Goal: Task Accomplishment & Management: Use online tool/utility

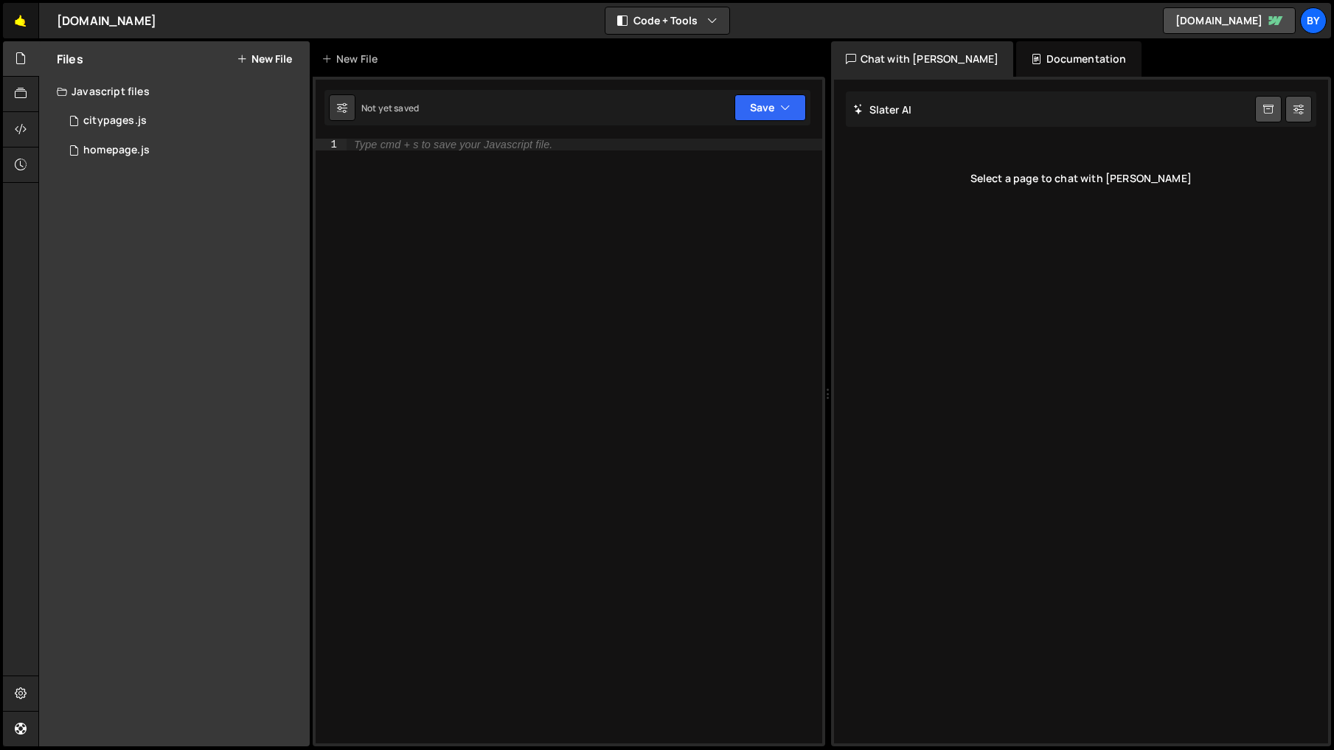
click at [25, 23] on link "🤙" at bounding box center [21, 20] width 36 height 35
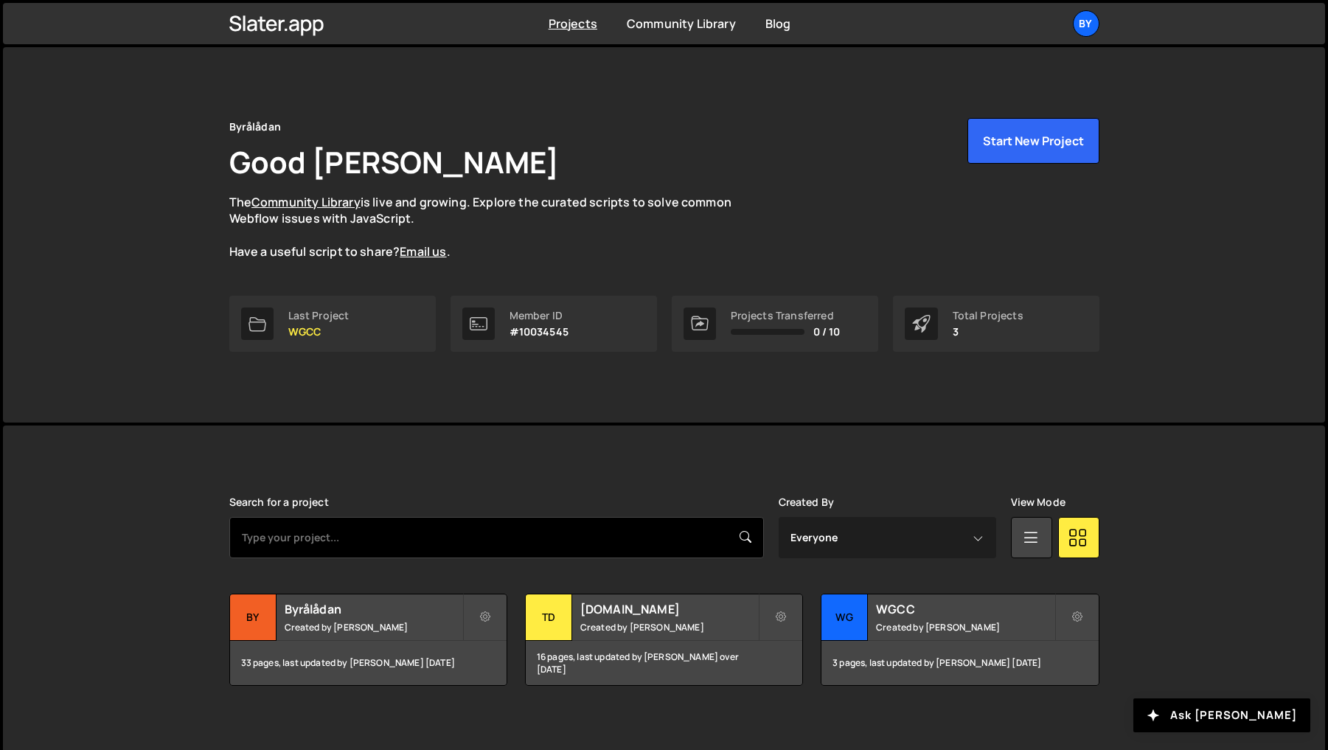
scroll to position [10, 0]
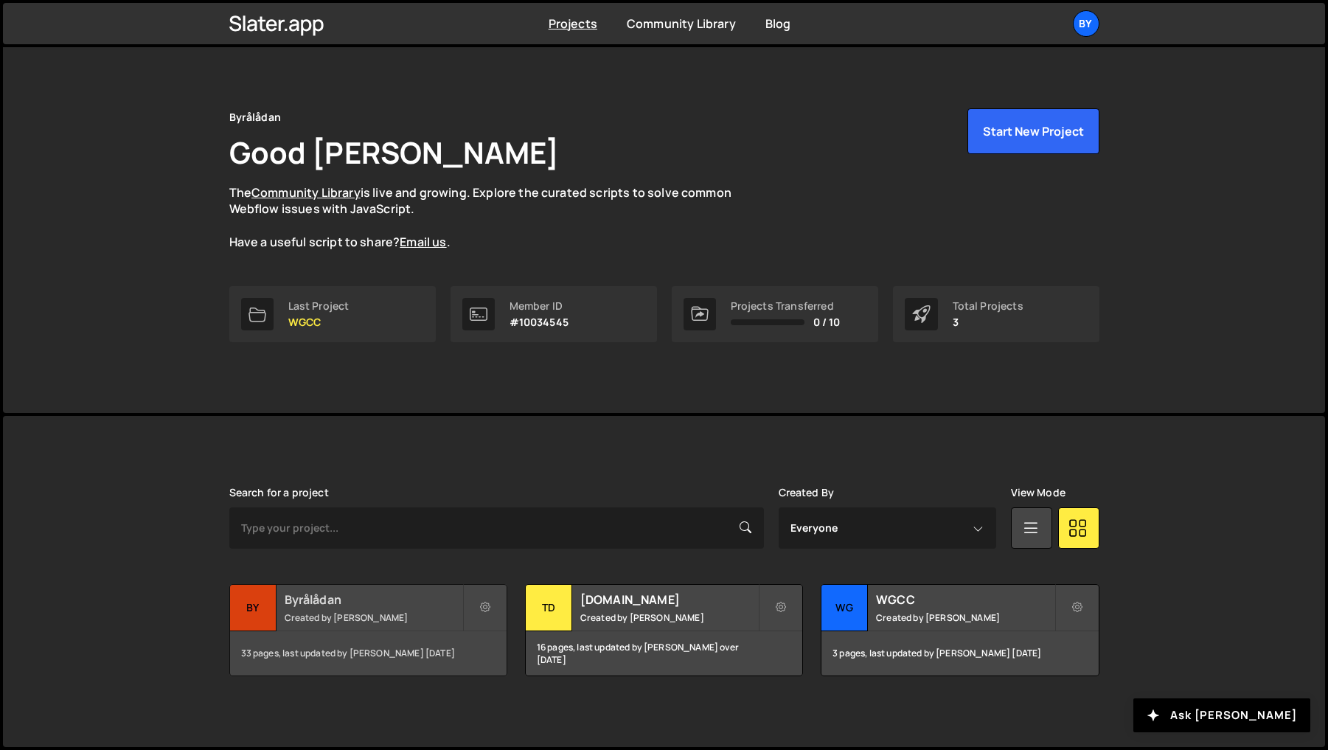
drag, startPoint x: 417, startPoint y: 681, endPoint x: 409, endPoint y: 639, distance: 43.0
click at [416, 679] on div "Slater is designed for desktop use. Please use a larger screen to access the fu…" at bounding box center [664, 581] width 914 height 331
drag, startPoint x: 409, startPoint y: 619, endPoint x: 261, endPoint y: 589, distance: 151.3
click at [409, 619] on small "Created by Philip Adenskog" at bounding box center [374, 617] width 178 height 13
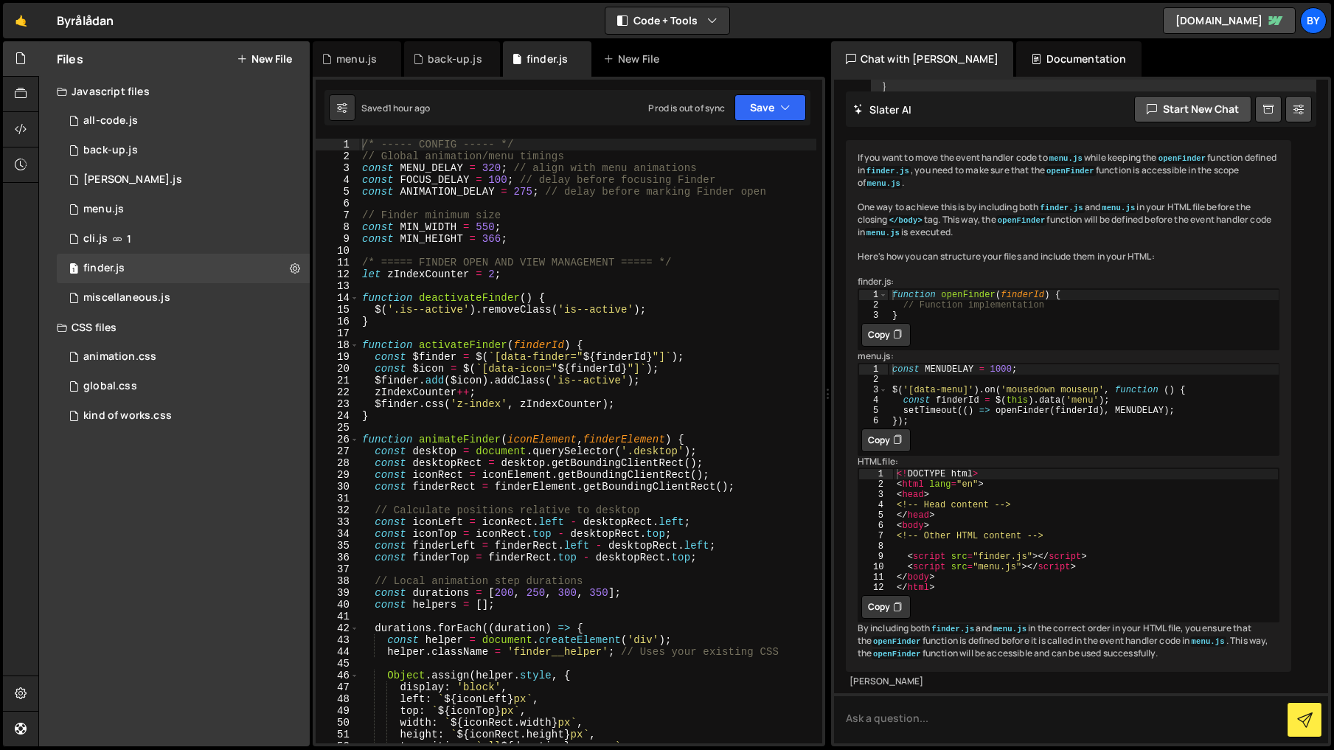
scroll to position [1199, 0]
click at [479, 393] on div "/* ----- CONFIG ----- */ // Global animation/menu timings const MENU_DELAY = 32…" at bounding box center [587, 453] width 457 height 628
type textarea "});"
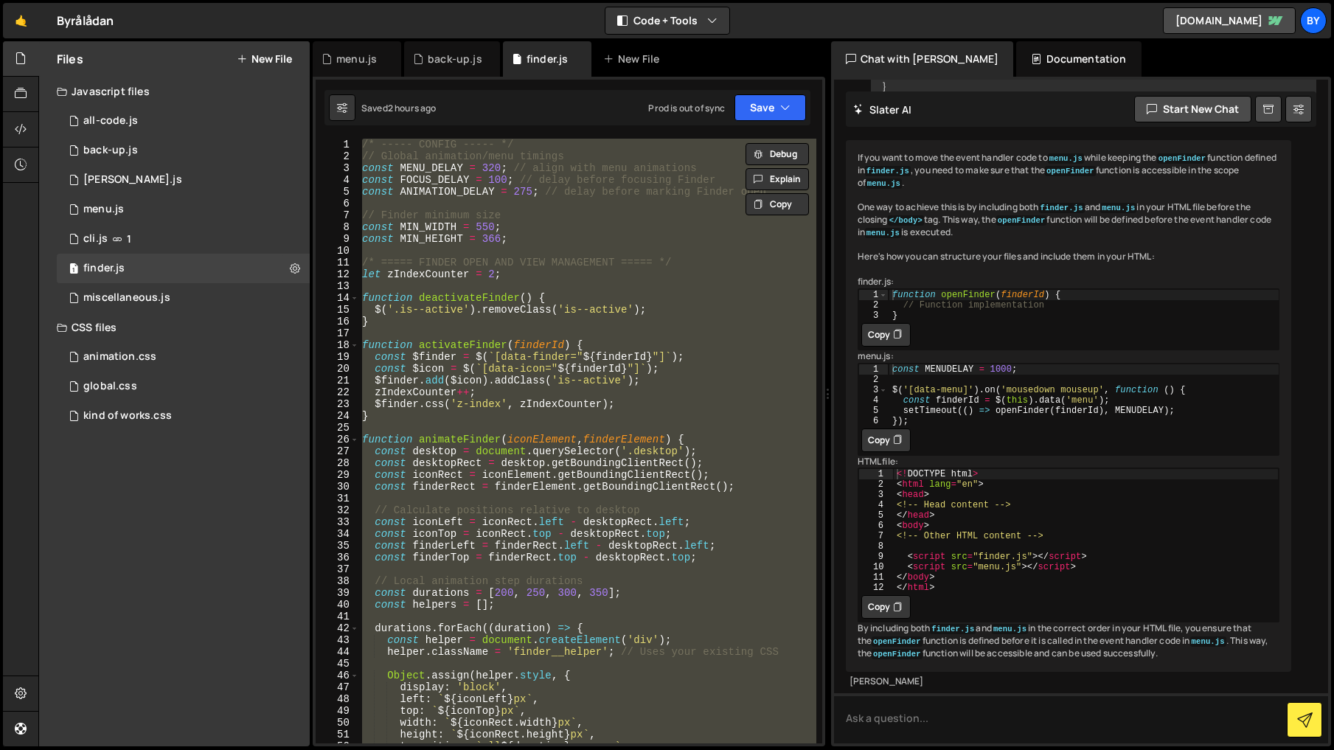
drag, startPoint x: 141, startPoint y: 181, endPoint x: 493, endPoint y: 345, distance: 388.7
click at [141, 181] on div "1 [PERSON_NAME].js 0" at bounding box center [183, 179] width 253 height 29
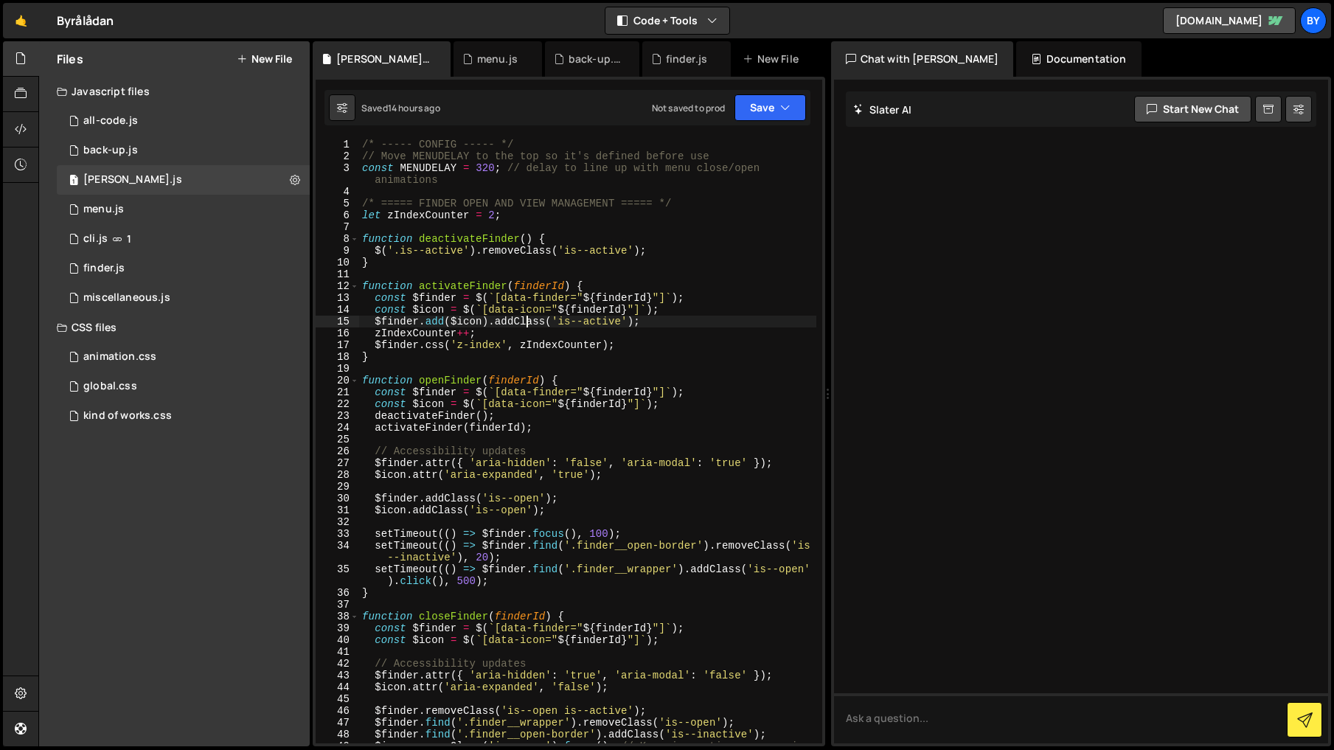
click at [530, 320] on div "/* ----- CONFIG ----- */ // Move MENUDELAY to the top so it's defined before us…" at bounding box center [587, 459] width 457 height 640
type textarea "});"
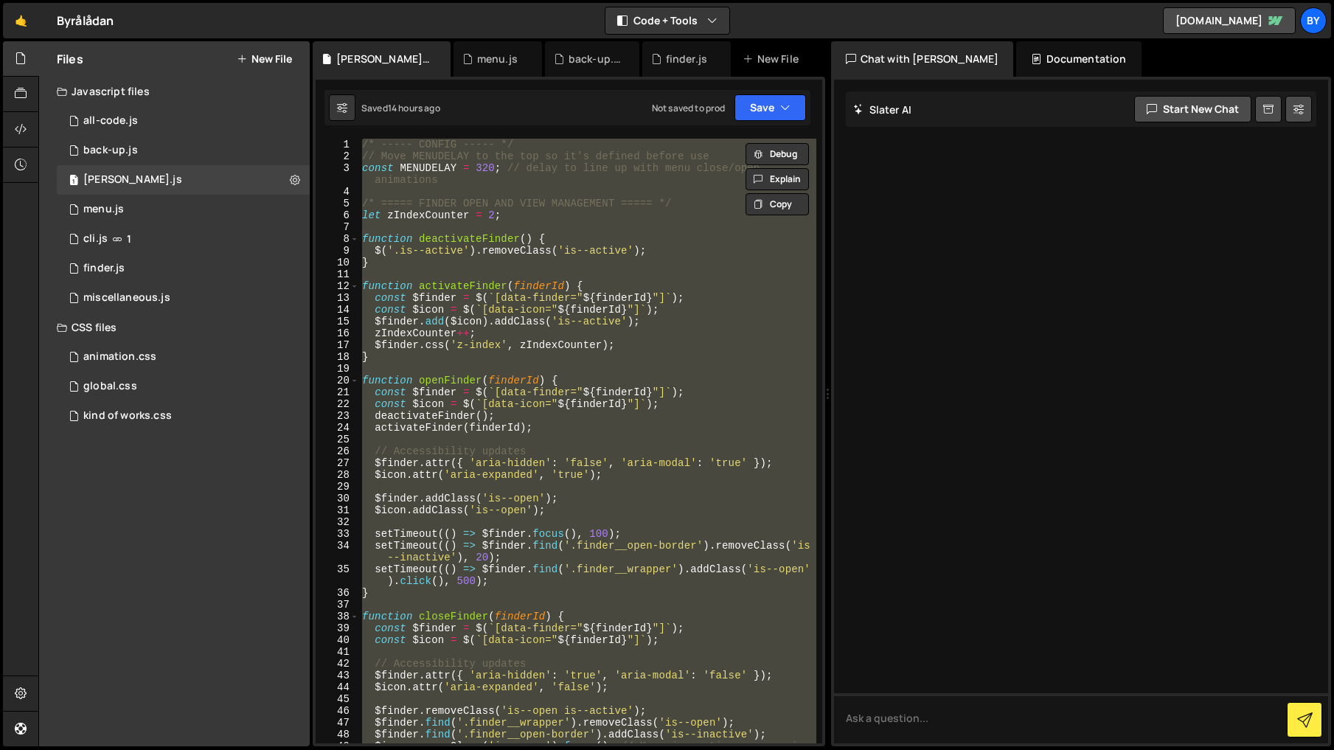
paste textarea
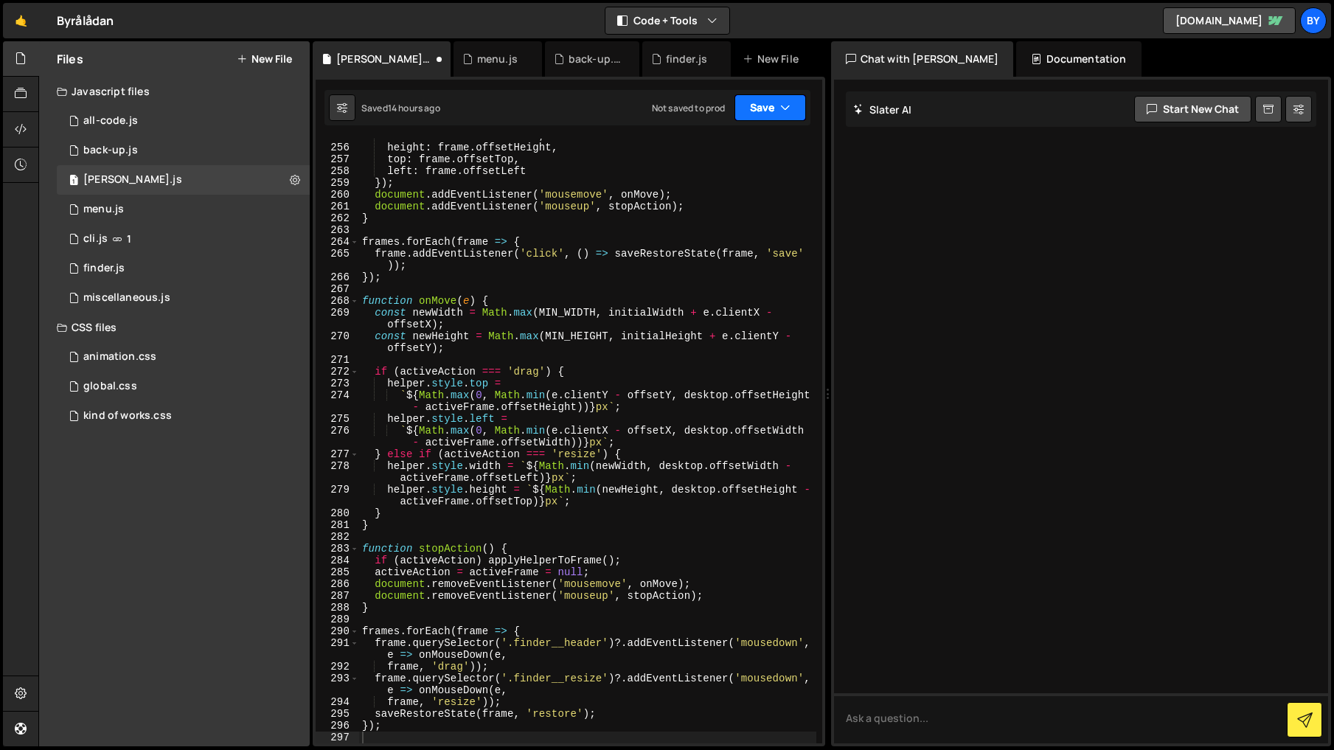
drag, startPoint x: 770, startPoint y: 103, endPoint x: 766, endPoint y: 149, distance: 45.9
click at [771, 112] on button "Save" at bounding box center [771, 107] width 72 height 27
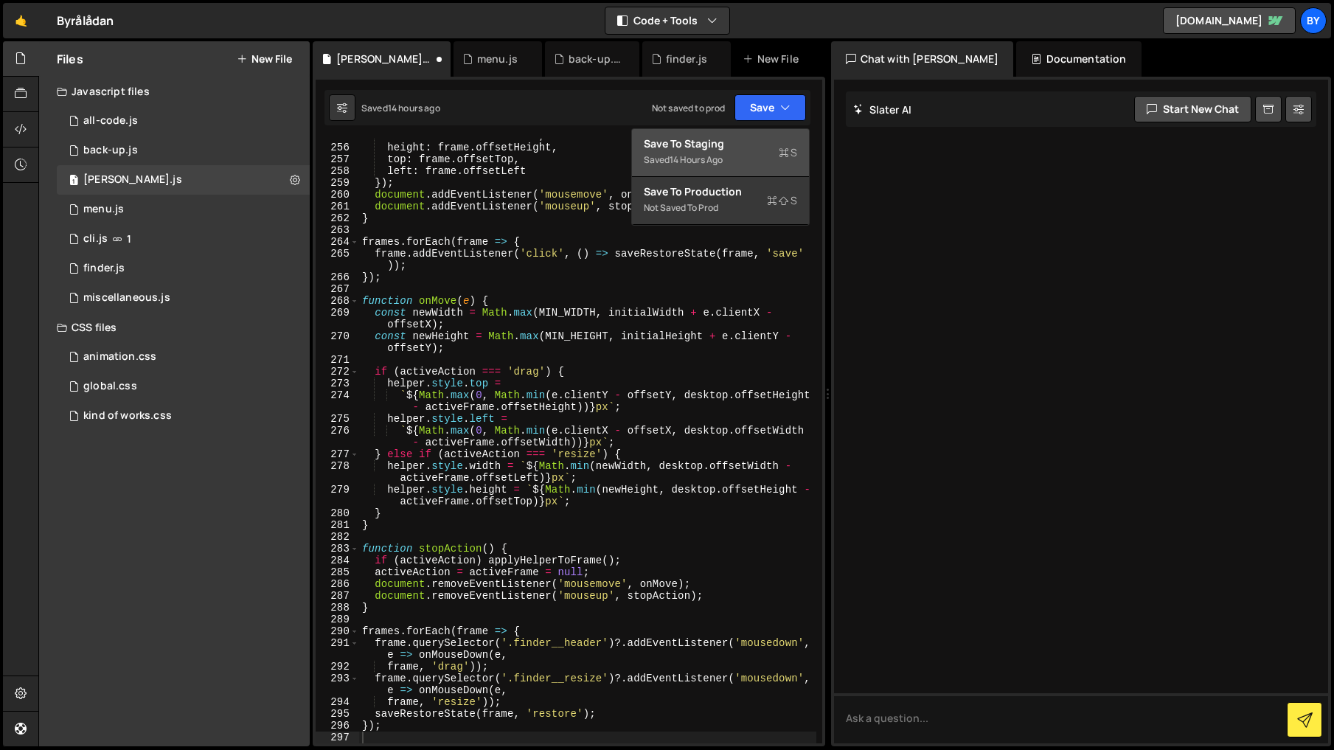
click at [766, 149] on div "Save to Staging S" at bounding box center [720, 143] width 153 height 15
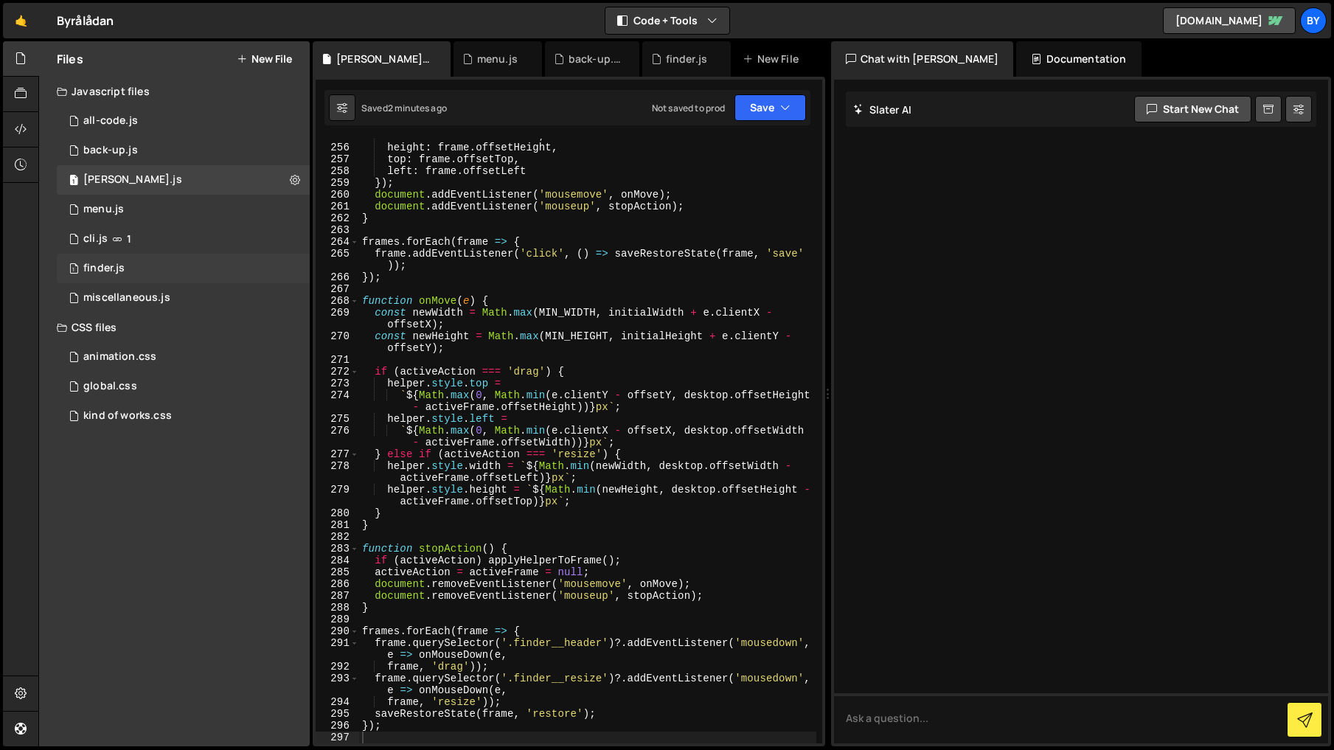
click at [173, 266] on div "1 finder.js 0" at bounding box center [183, 268] width 253 height 29
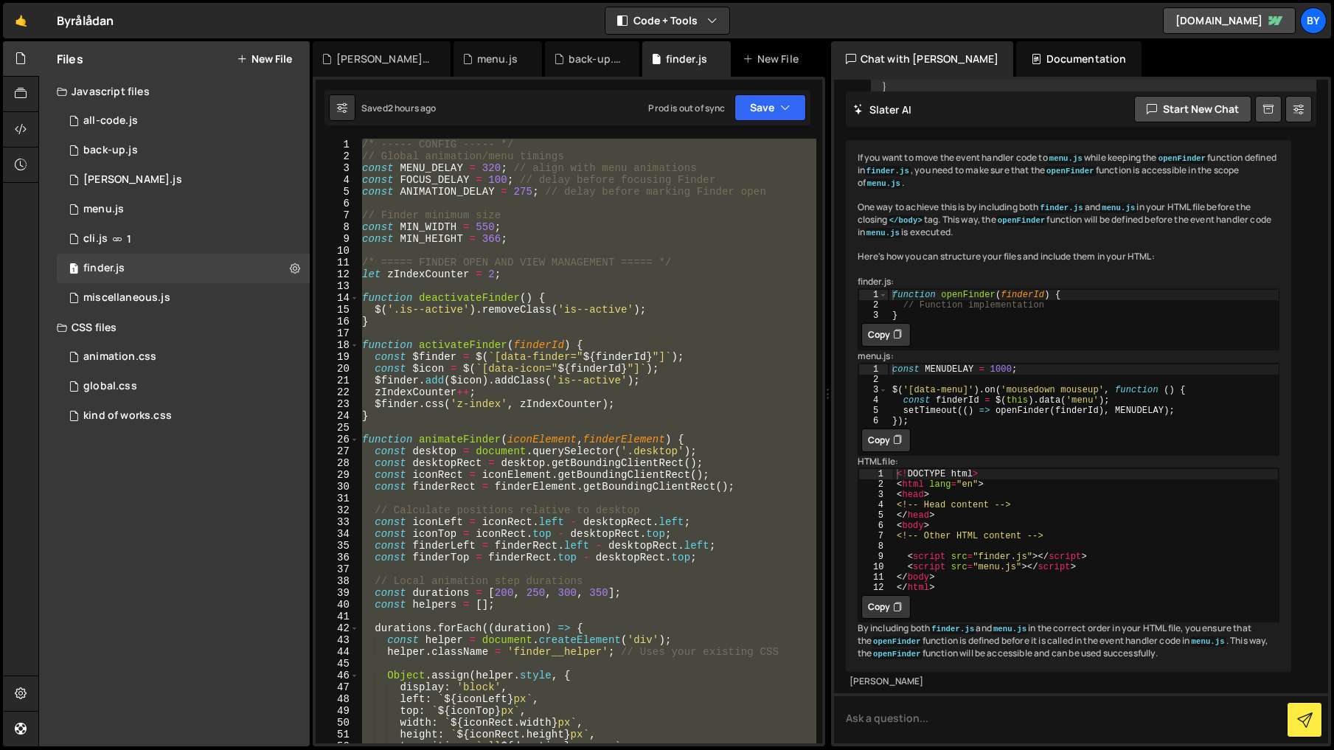
scroll to position [1199, 0]
click at [471, 271] on div "/* ----- CONFIG ----- */ // Global animation/menu timings const MENU_DELAY = 32…" at bounding box center [587, 441] width 457 height 605
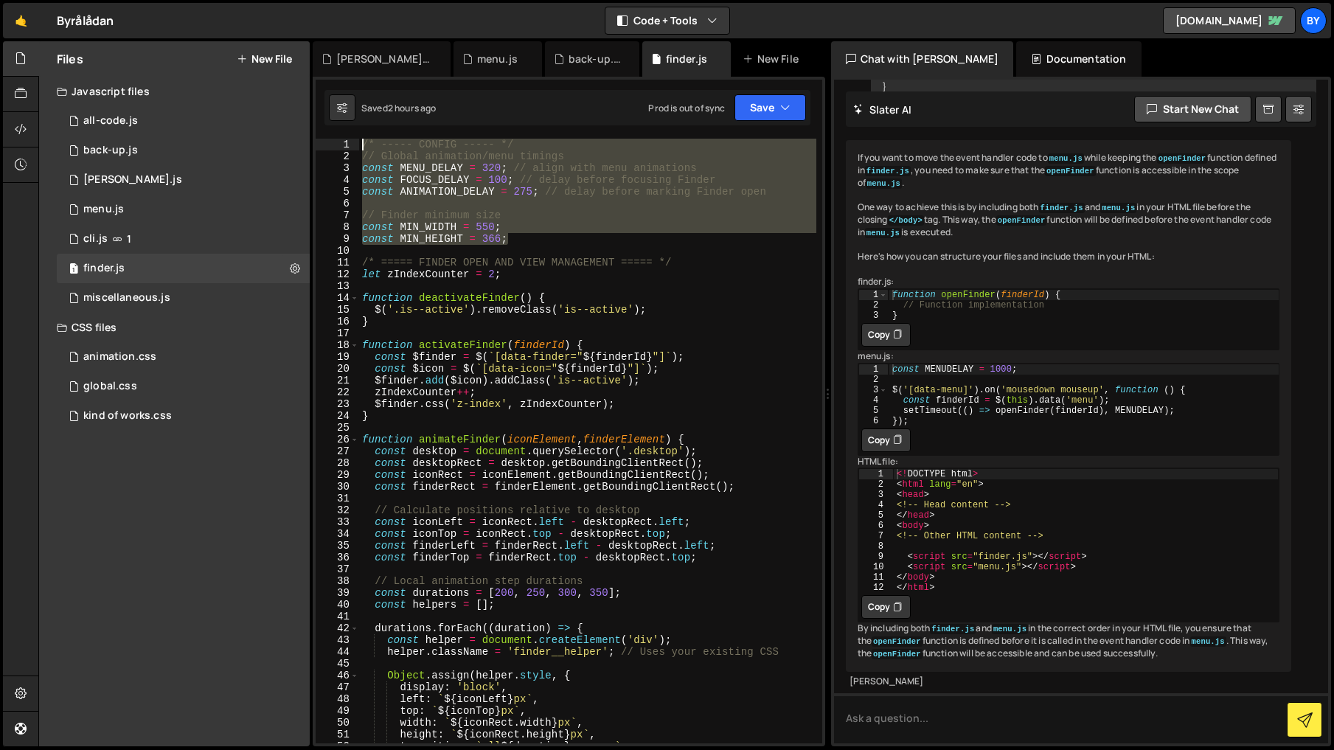
drag, startPoint x: 308, startPoint y: 160, endPoint x: 555, endPoint y: 316, distance: 291.4
click at [272, 142] on div "Files New File Javascript files 1 all-code.js 0 1 back-up.js 0 1 [PERSON_NAME].…" at bounding box center [686, 394] width 1296 height 706
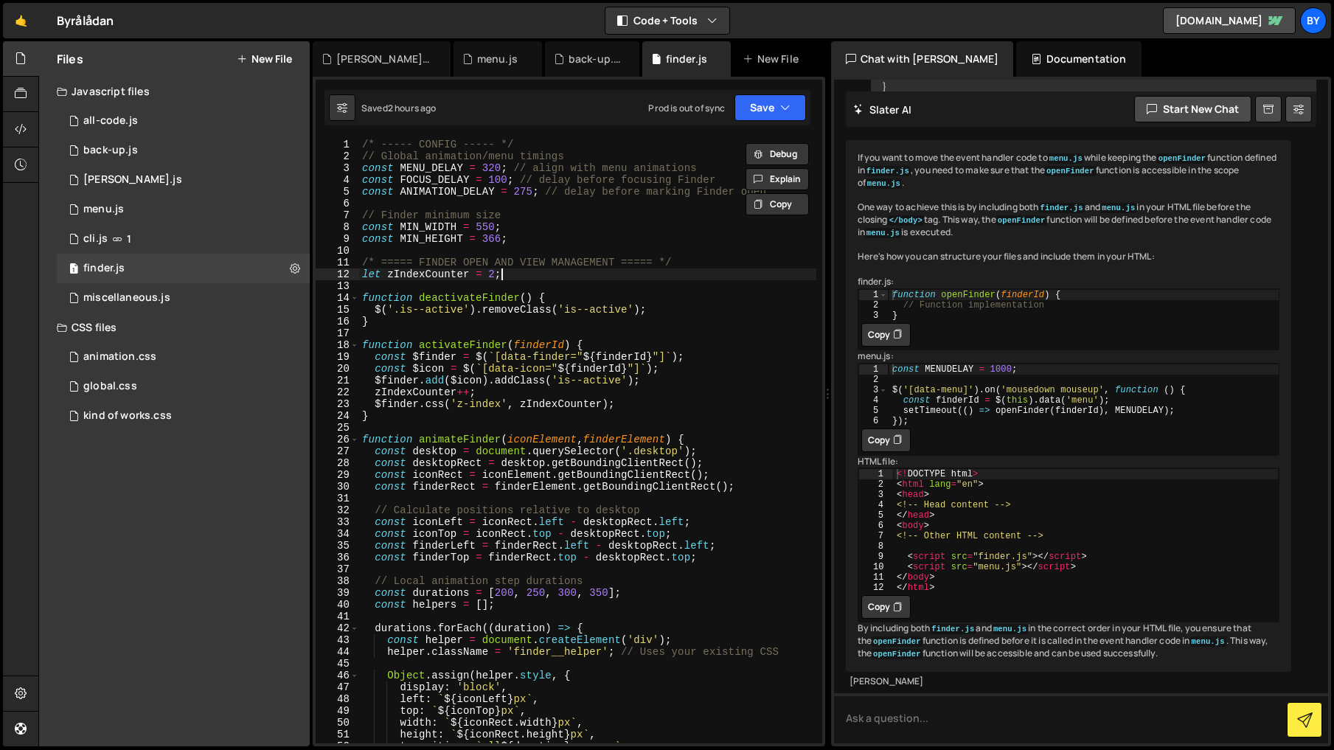
click at [567, 276] on div "/* ----- CONFIG ----- */ // Global animation/menu timings const MENU_DELAY = 32…" at bounding box center [587, 453] width 457 height 628
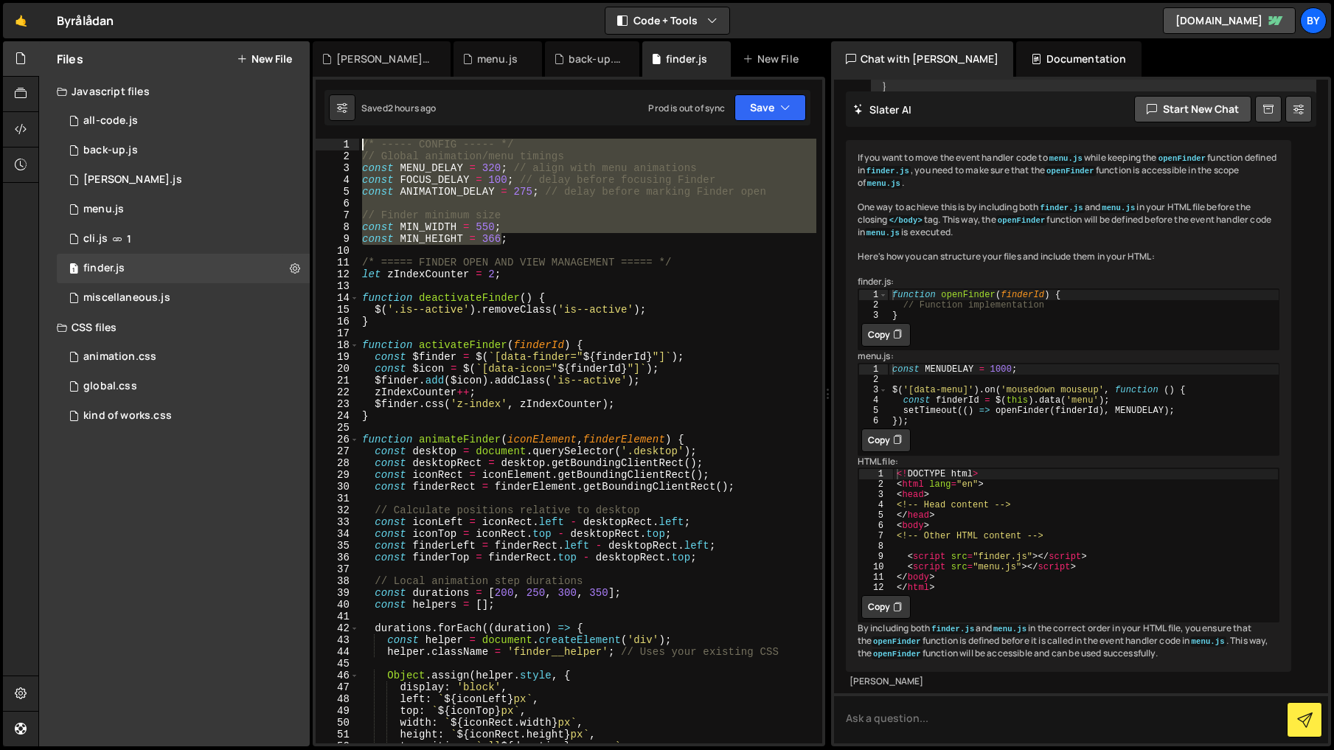
drag, startPoint x: 478, startPoint y: 231, endPoint x: 172, endPoint y: 80, distance: 341.0
click at [172, 80] on div "Files New File Javascript files 1 all-code.js 0 1 back-up.js 0 1 [PERSON_NAME].…" at bounding box center [686, 394] width 1296 height 706
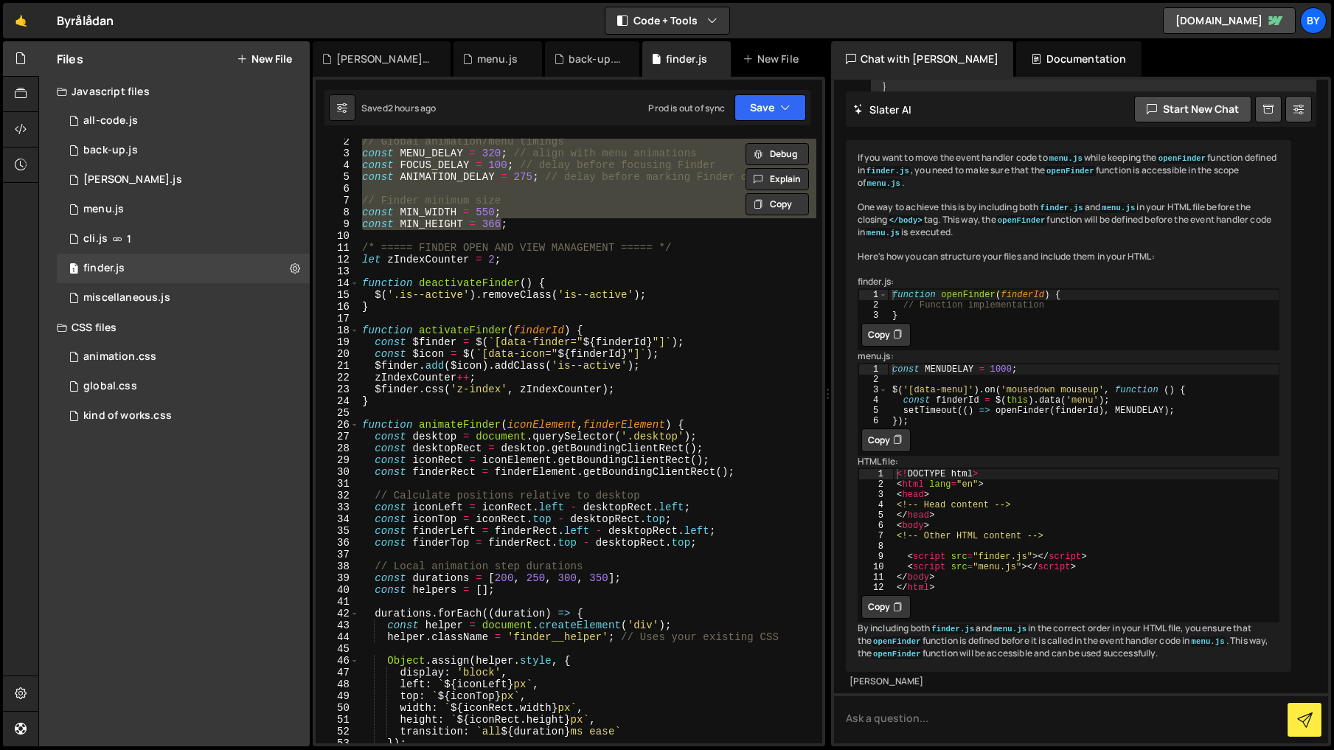
scroll to position [27, 0]
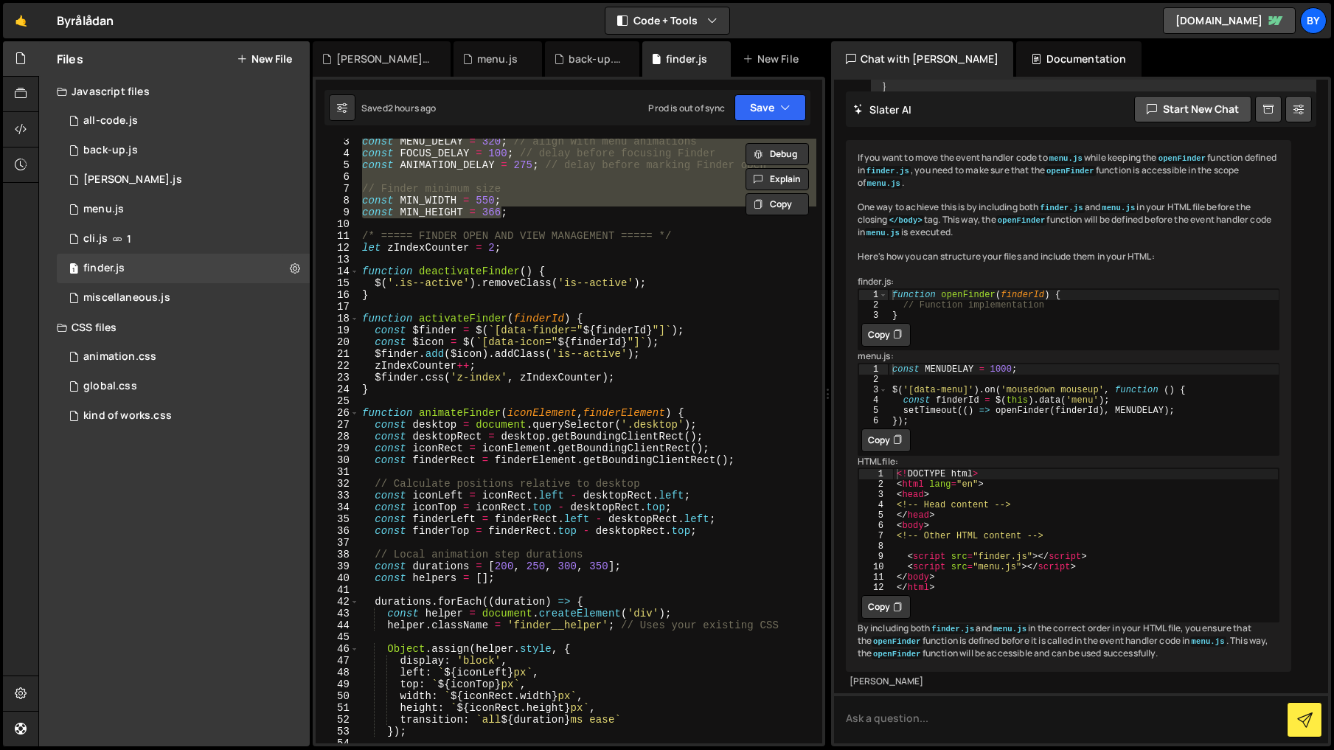
drag, startPoint x: 364, startPoint y: 414, endPoint x: 575, endPoint y: 530, distance: 241.0
click at [364, 414] on div "const MENU_DELAY = 320 ; // align with menu animations const FOCUS_DELAY = 100 …" at bounding box center [587, 450] width 457 height 628
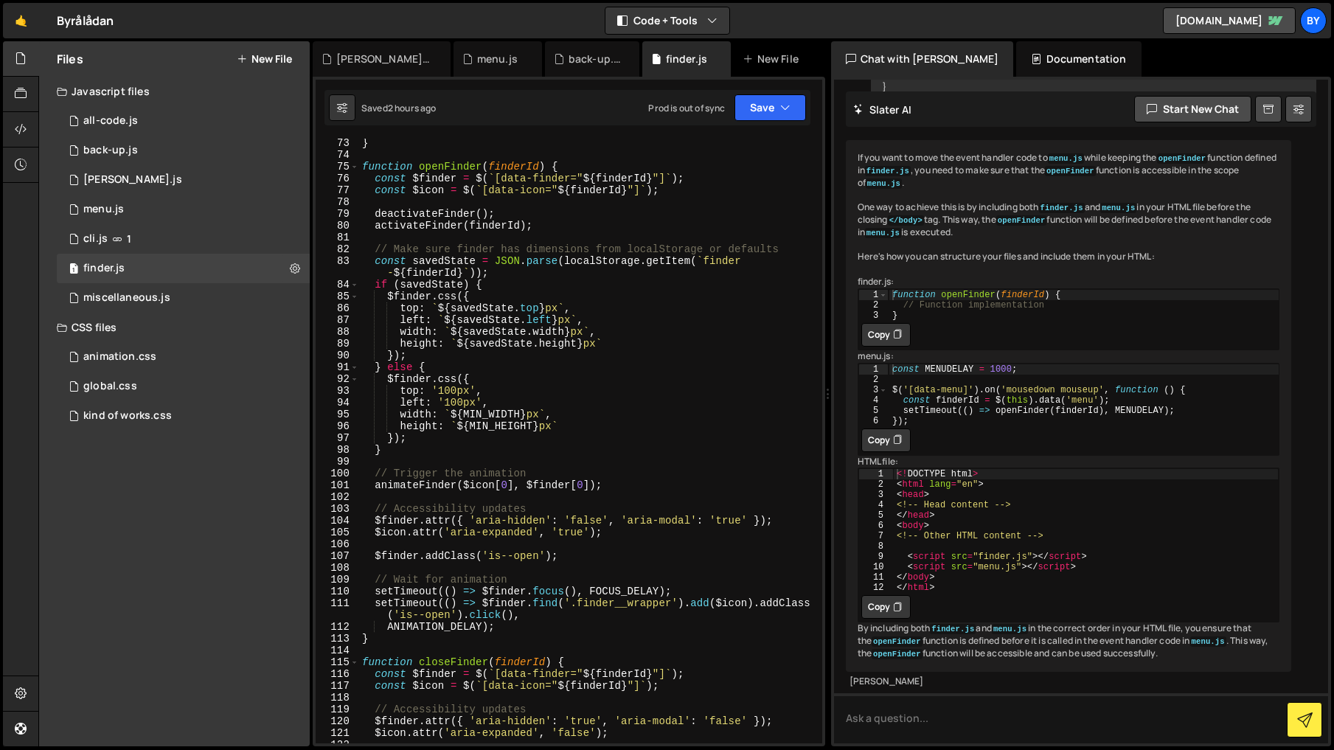
scroll to position [962, 0]
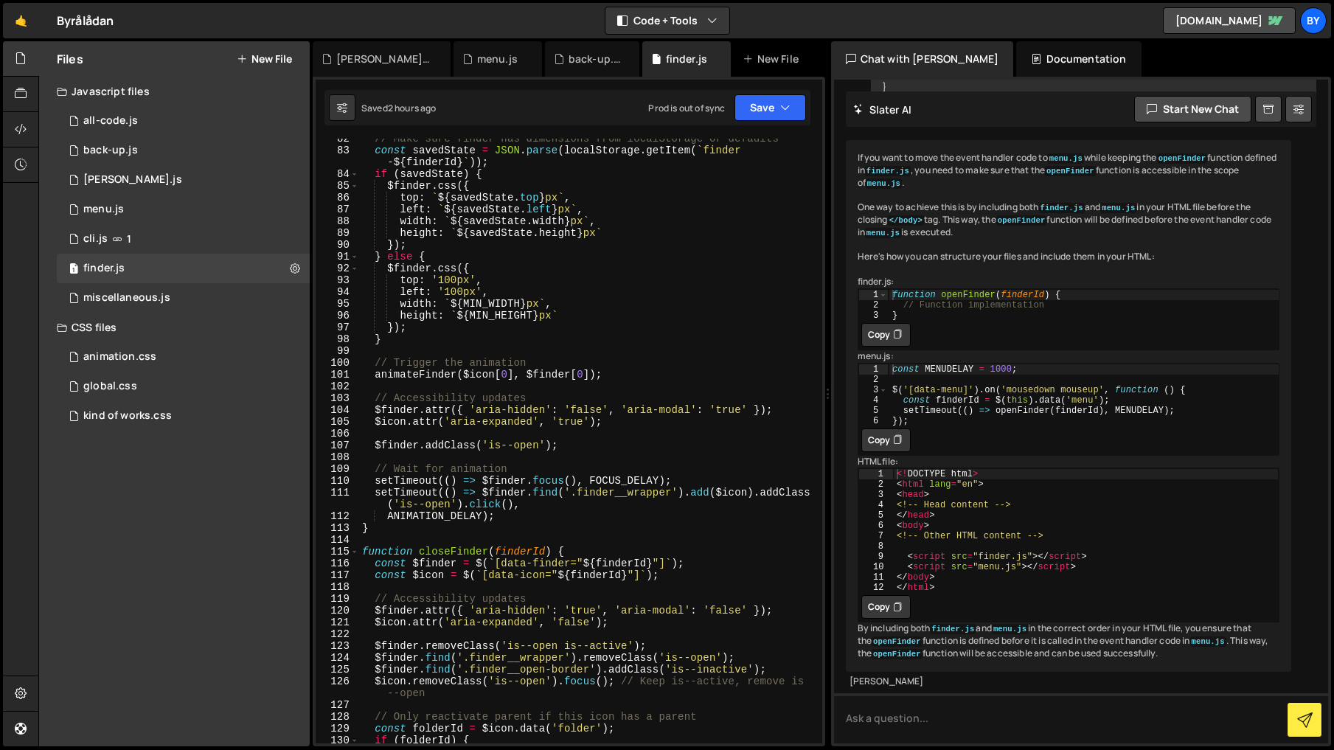
click at [456, 523] on div "// Make sure finder has dimensions from localStorage or defaults const savedSta…" at bounding box center [587, 447] width 457 height 628
type textarea "ANIMATION_DELAY); }"
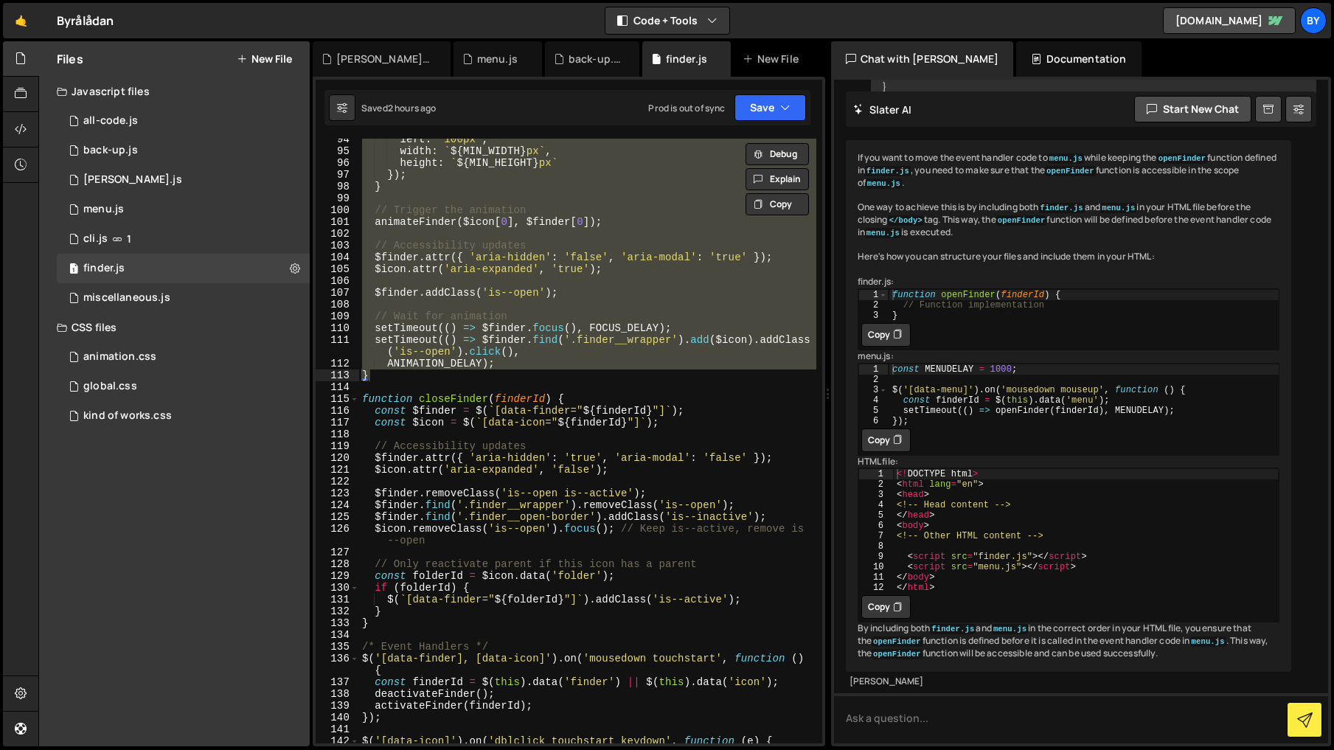
scroll to position [1114, 0]
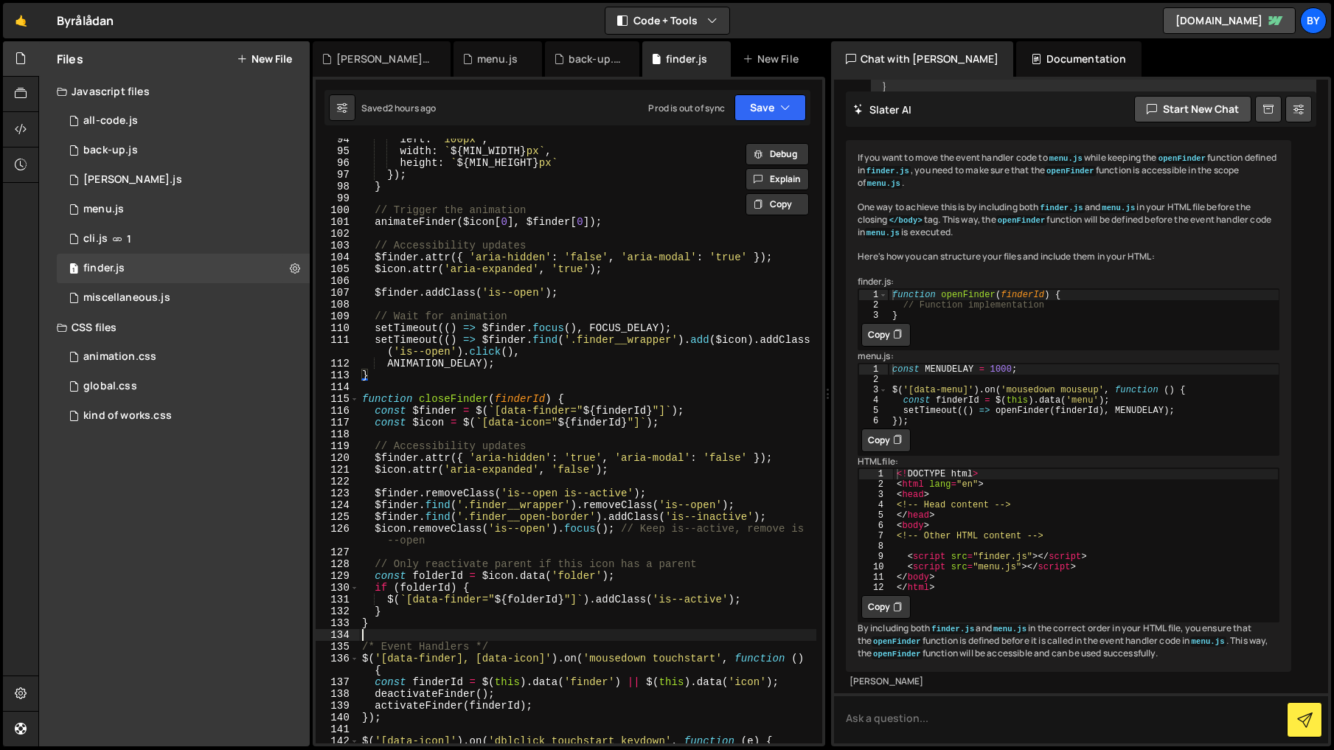
click at [423, 631] on div "left : '100px' , width : ` ${ MIN_WIDTH } px ` , height : ` ${ MIN_HEIGHT } px …" at bounding box center [587, 453] width 457 height 640
click at [426, 624] on div "left : '100px' , width : ` ${ MIN_WIDTH } px ` , height : ` ${ MIN_HEIGHT } px …" at bounding box center [587, 453] width 457 height 640
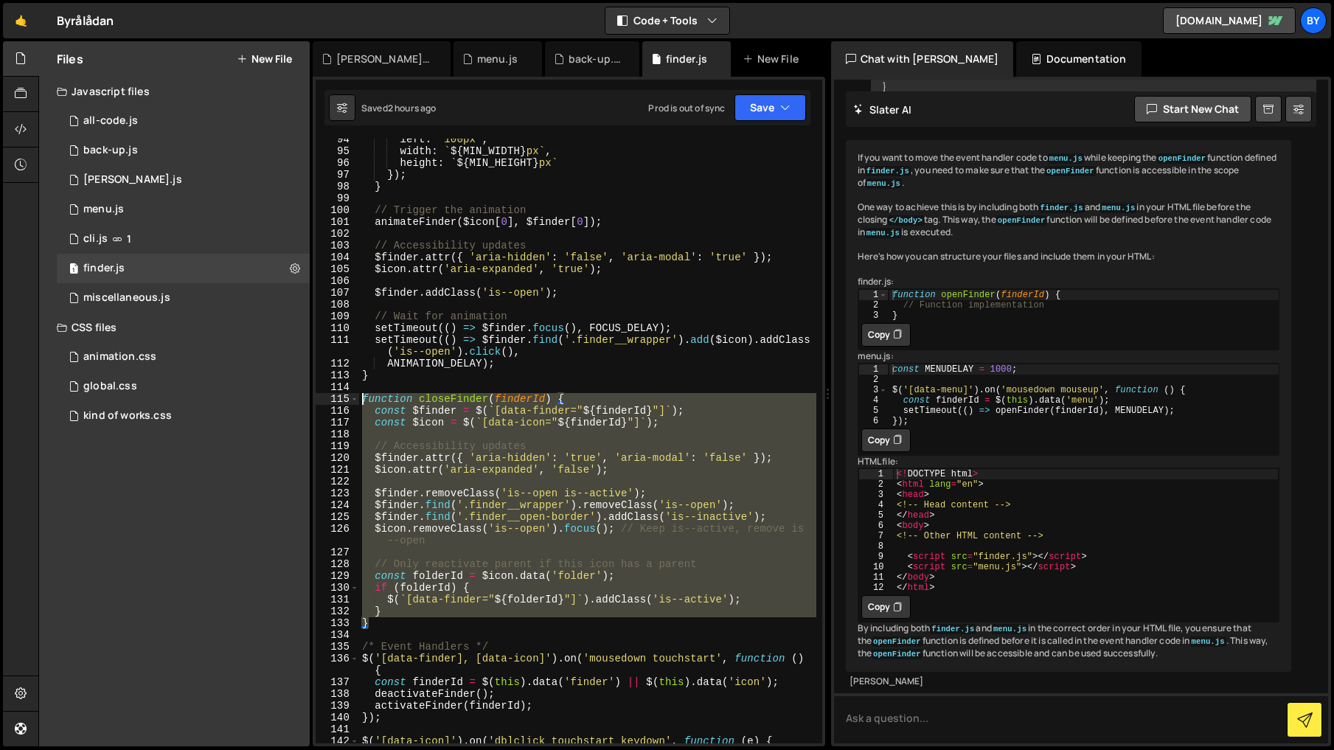
drag, startPoint x: 364, startPoint y: 398, endPoint x: 371, endPoint y: 423, distance: 25.4
click at [364, 398] on div "left : '100px' , width : ` ${ MIN_WIDTH } px ` , height : ` ${ MIN_HEIGHT } px …" at bounding box center [587, 453] width 457 height 640
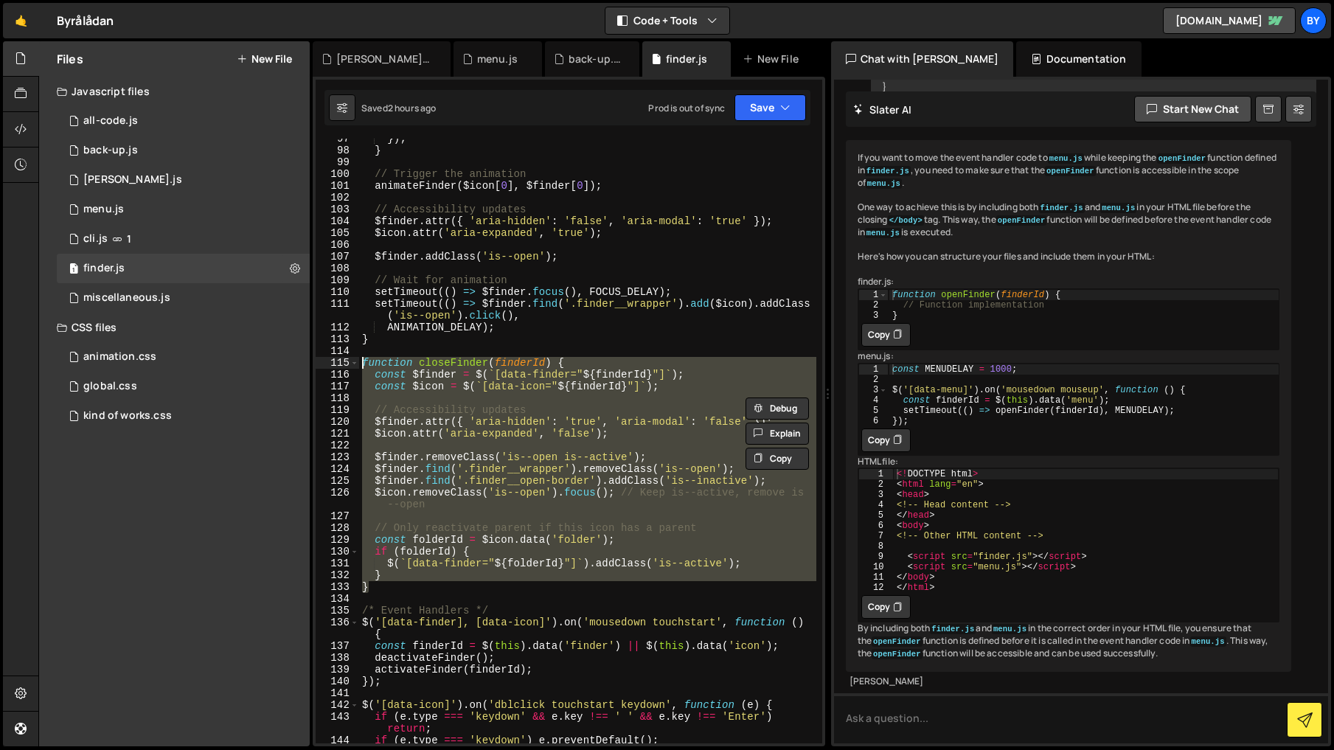
click at [408, 585] on div "}) ; } // Trigger the animation animateFinder ( $icon [ 0 ] , $finder [ 0 ]) ; …" at bounding box center [587, 441] width 457 height 605
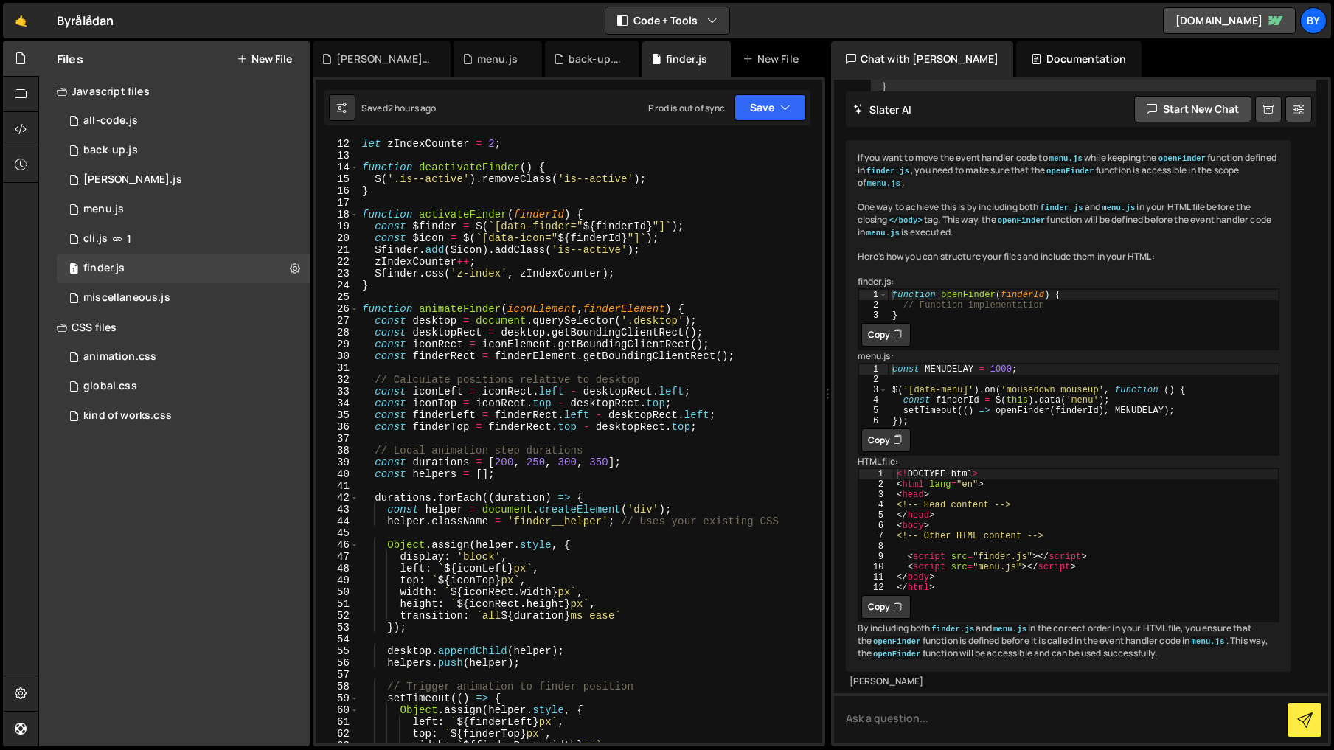
scroll to position [72, 0]
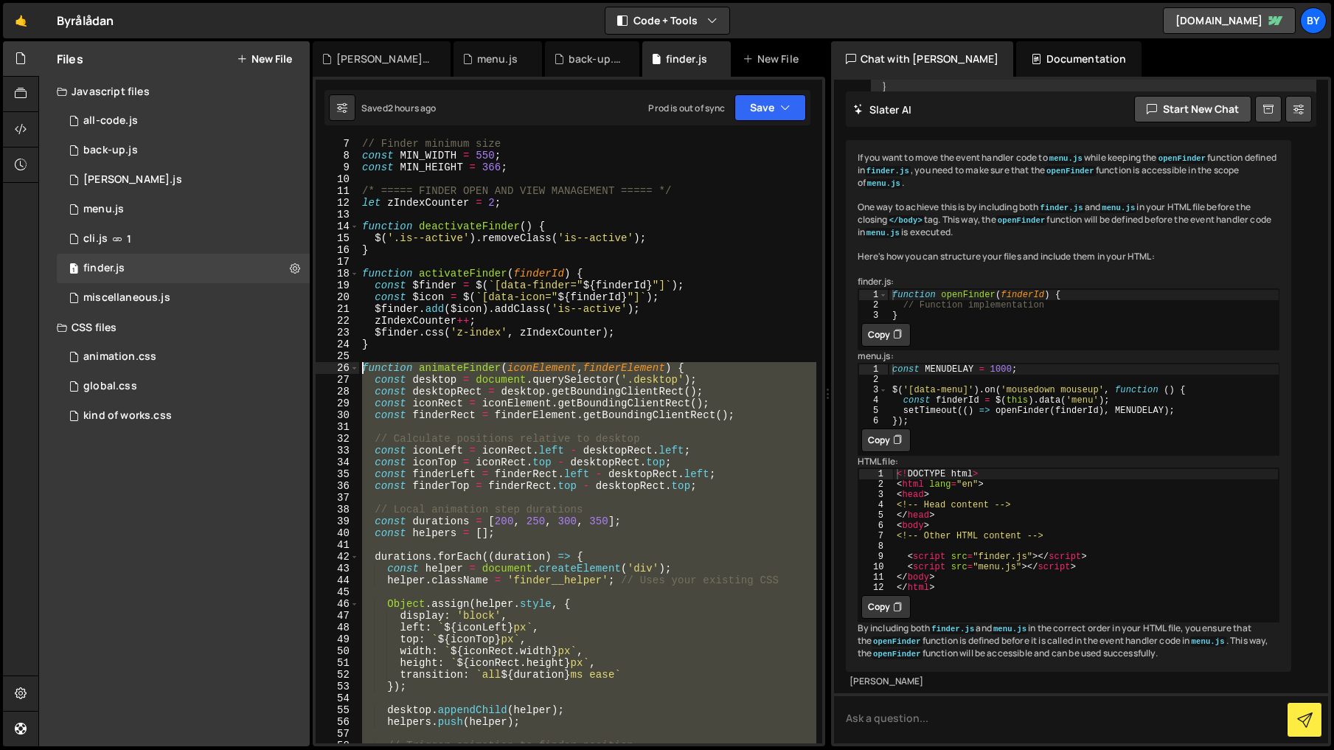
drag, startPoint x: 364, startPoint y: 367, endPoint x: 429, endPoint y: 383, distance: 67.1
click at [364, 367] on div "// Finder minimum size const MIN_WIDTH = 550 ; const MIN_HEIGHT = 366 ; /* ====…" at bounding box center [587, 452] width 457 height 628
paste textarea "}"
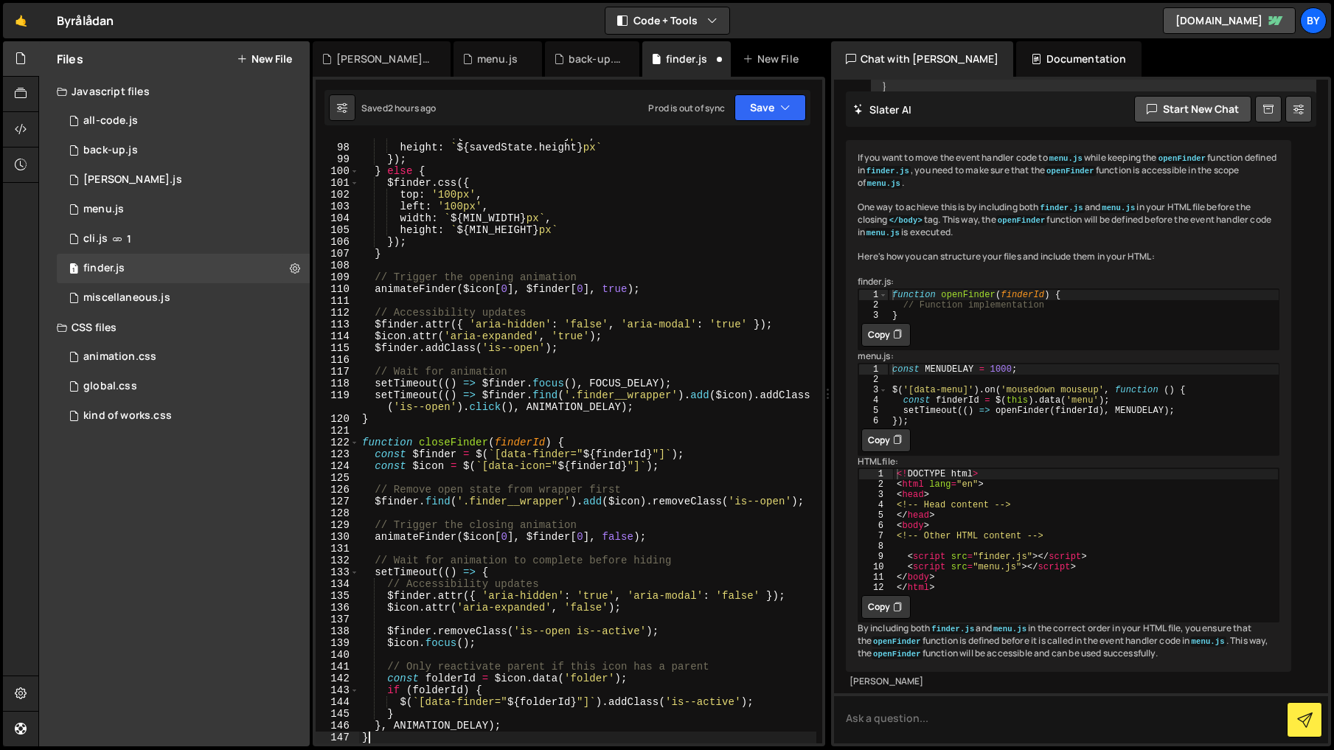
scroll to position [1153, 0]
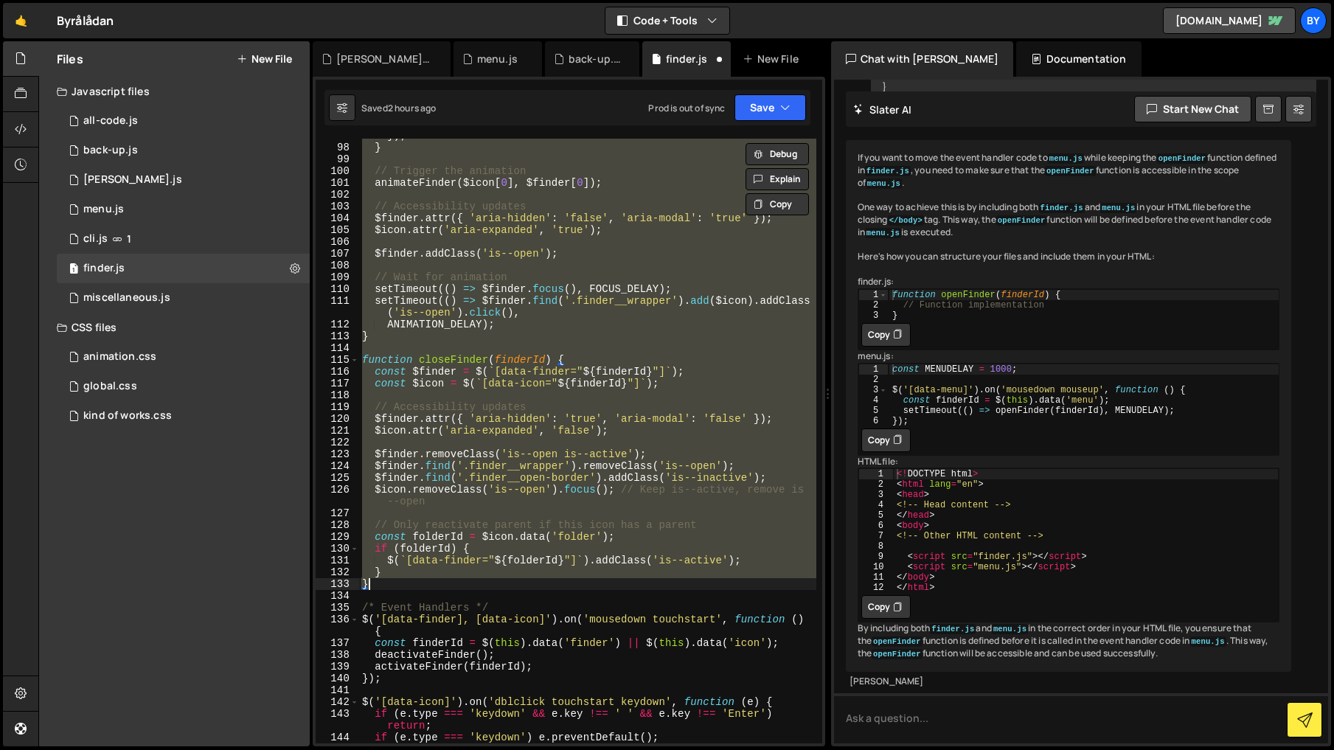
paste textarea
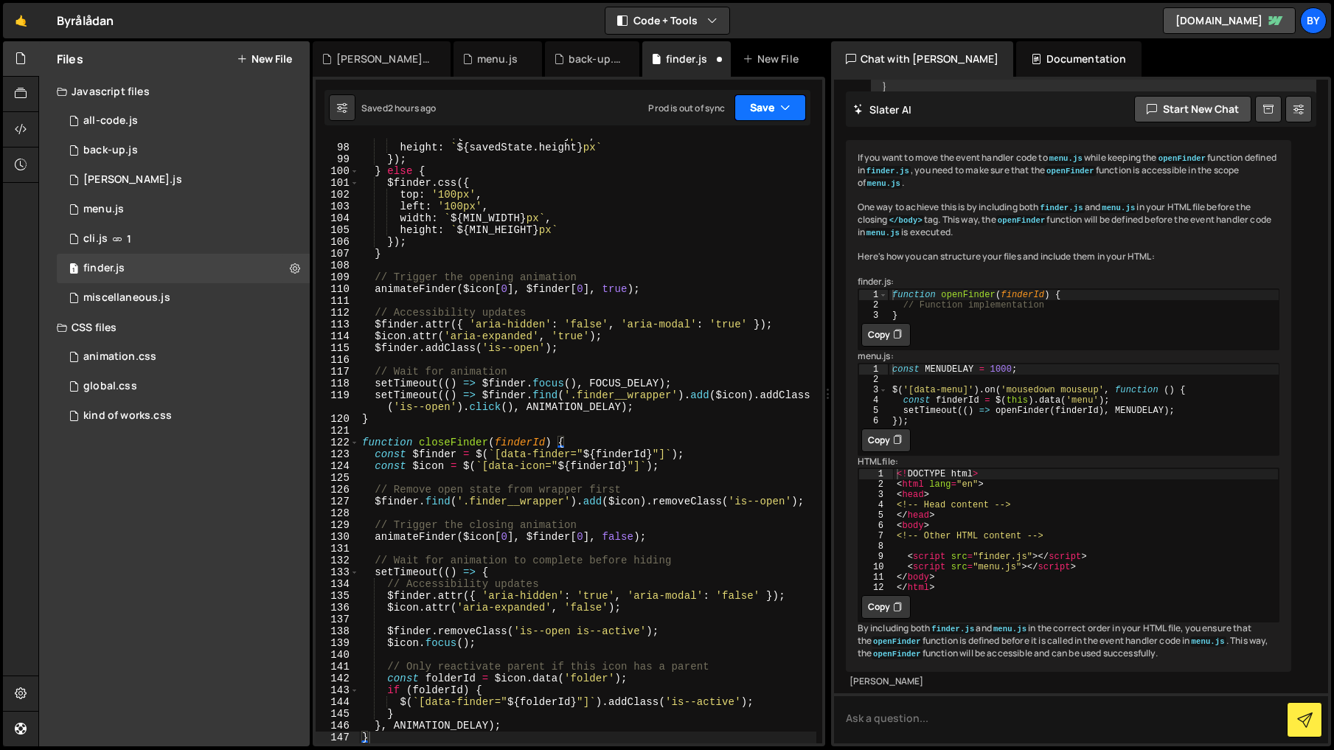
click at [772, 96] on button "Save" at bounding box center [771, 107] width 72 height 27
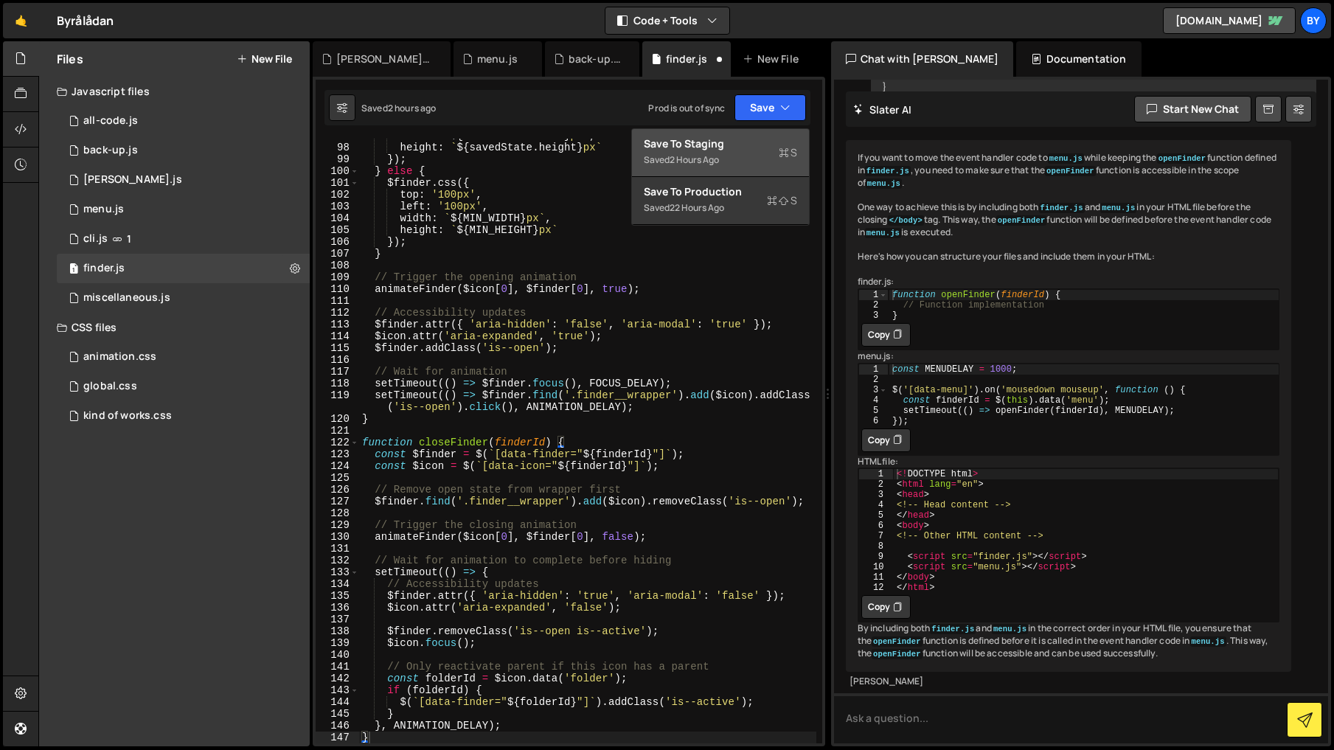
click at [758, 142] on div "Save to Staging S" at bounding box center [720, 143] width 153 height 15
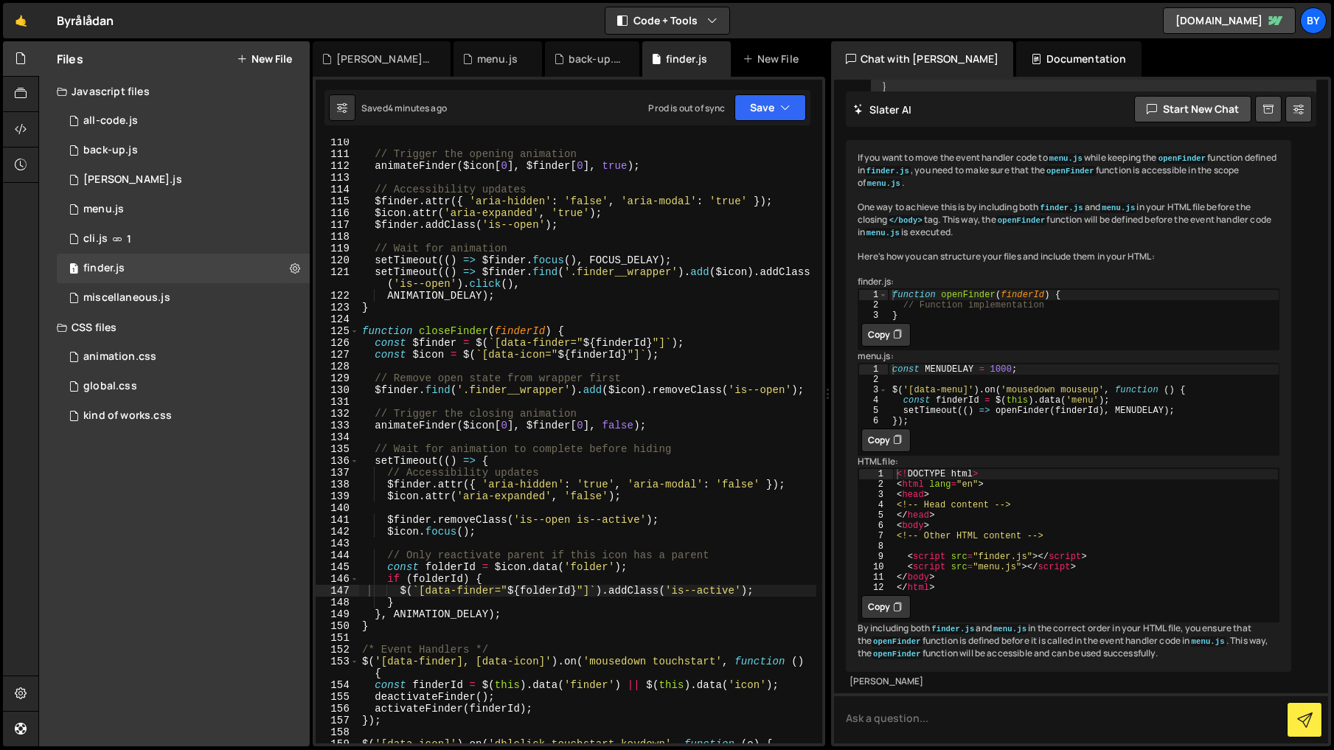
scroll to position [1302, 0]
click at [433, 625] on div "// Trigger the opening animation animateFinder ( $icon [ 0 ] , $finder [ 0 ] , …" at bounding box center [587, 455] width 457 height 640
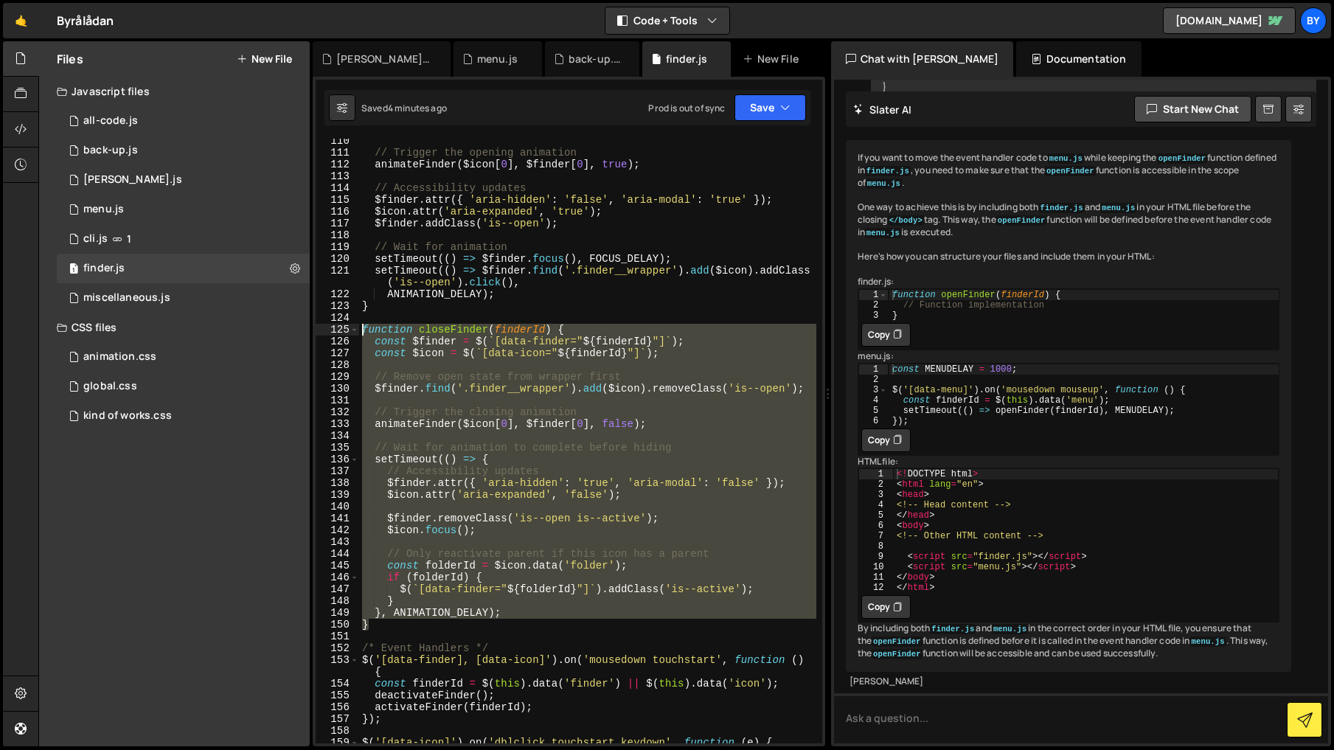
click at [365, 331] on div "// Trigger the opening animation animateFinder ( $icon [ 0 ] , $finder [ 0 ] , …" at bounding box center [587, 455] width 457 height 640
paste textarea "}"
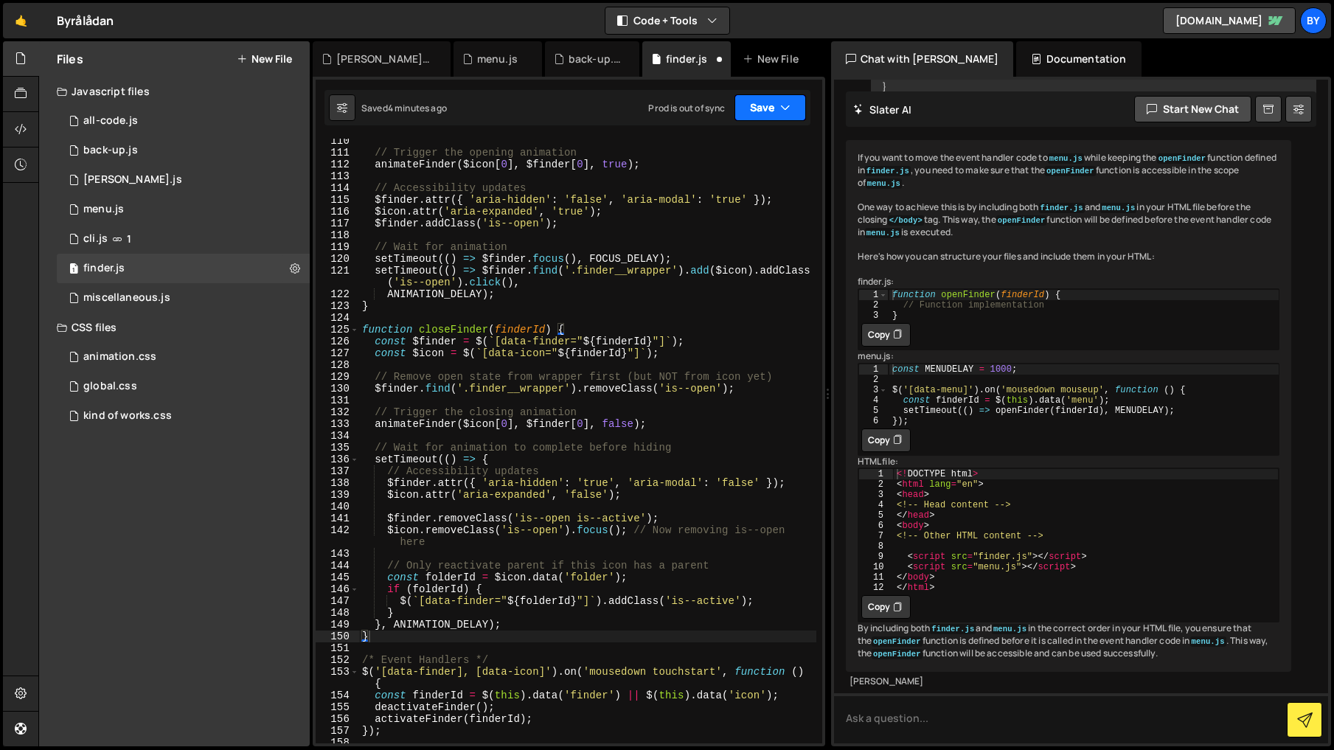
drag, startPoint x: 761, startPoint y: 111, endPoint x: 746, endPoint y: 142, distance: 33.6
click at [761, 112] on button "Save" at bounding box center [771, 107] width 72 height 27
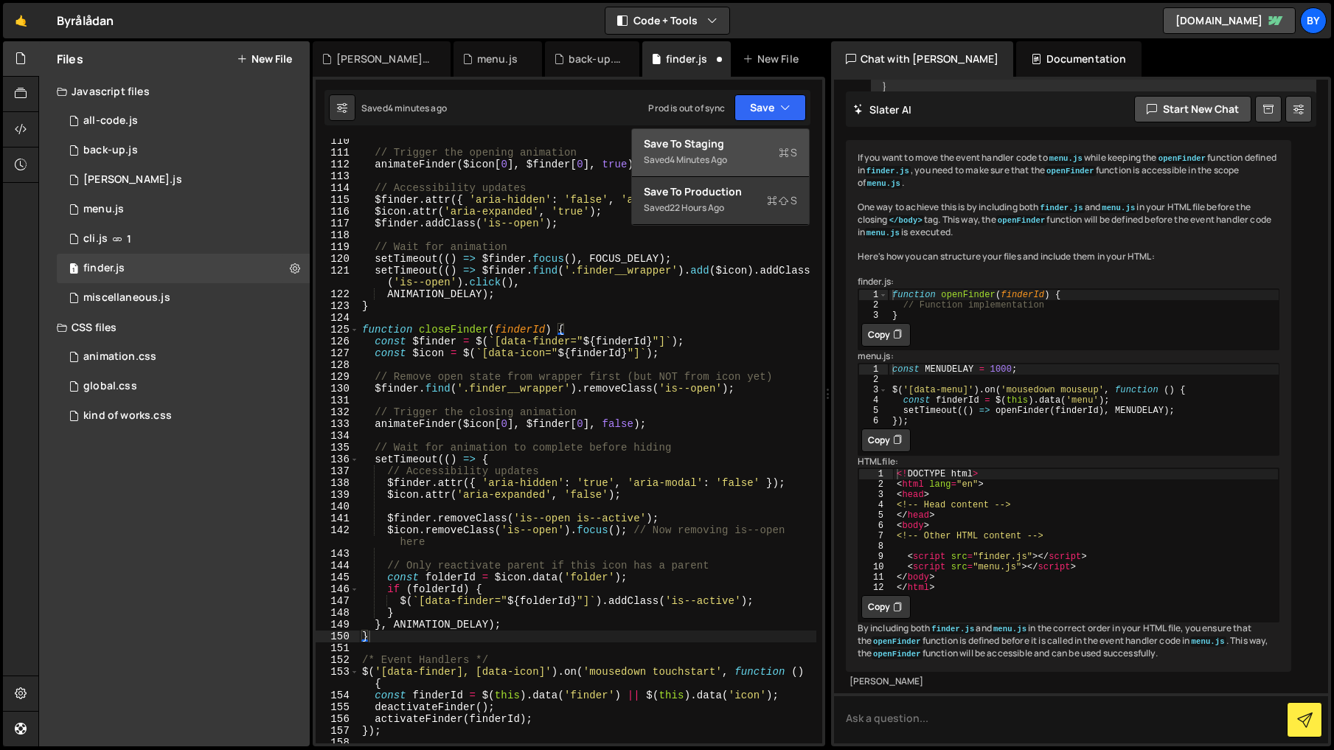
click at [737, 152] on div "Saved 4 minutes ago" at bounding box center [720, 160] width 153 height 18
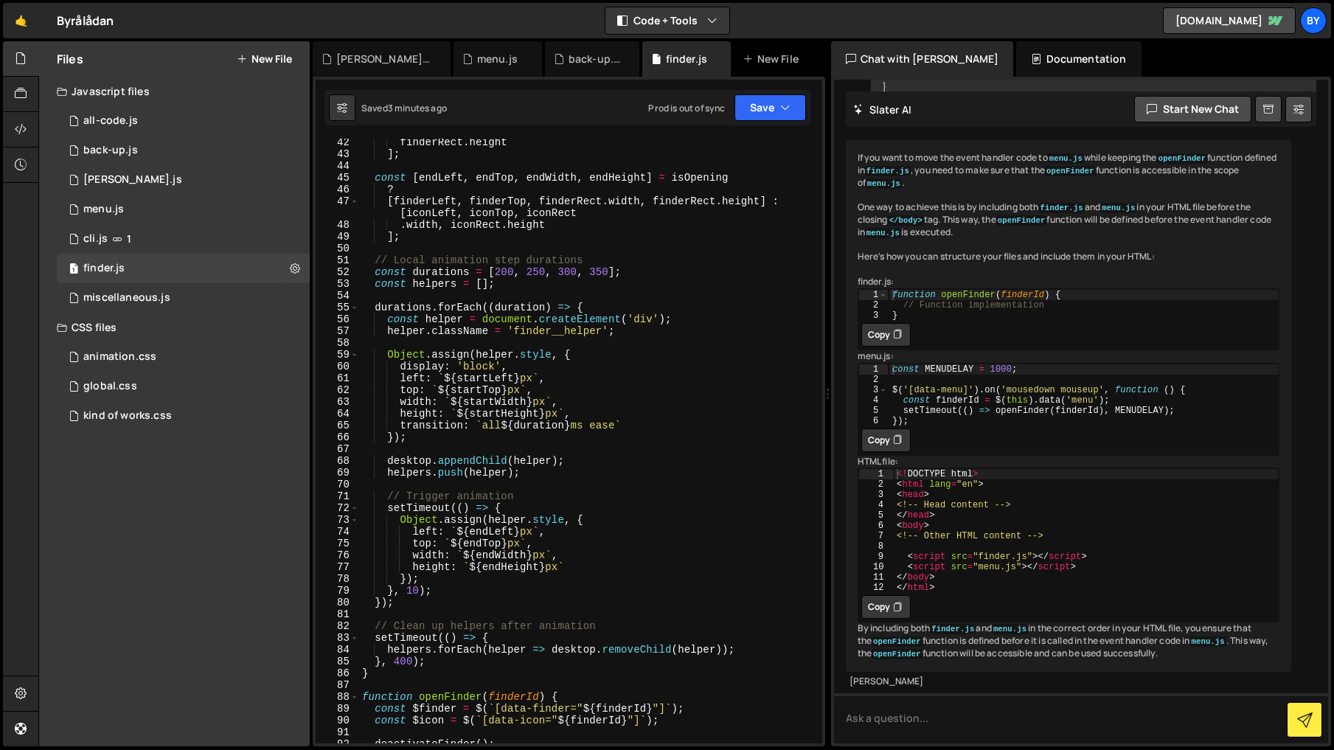
scroll to position [499, 0]
click at [402, 662] on div "finderRect . height ] ; const [ endLeft , endTop , endWidth , endHeight ] = isO…" at bounding box center [587, 449] width 457 height 628
click at [406, 660] on div "finderRect . height ] ; const [ endLeft , endTop , endWidth , endHeight ] = isO…" at bounding box center [587, 449] width 457 height 628
drag, startPoint x: 406, startPoint y: 659, endPoint x: 416, endPoint y: 661, distance: 9.7
click at [406, 660] on div "finderRect . height ] ; const [ endLeft , endTop , endWidth , endHeight ] = isO…" at bounding box center [587, 449] width 457 height 628
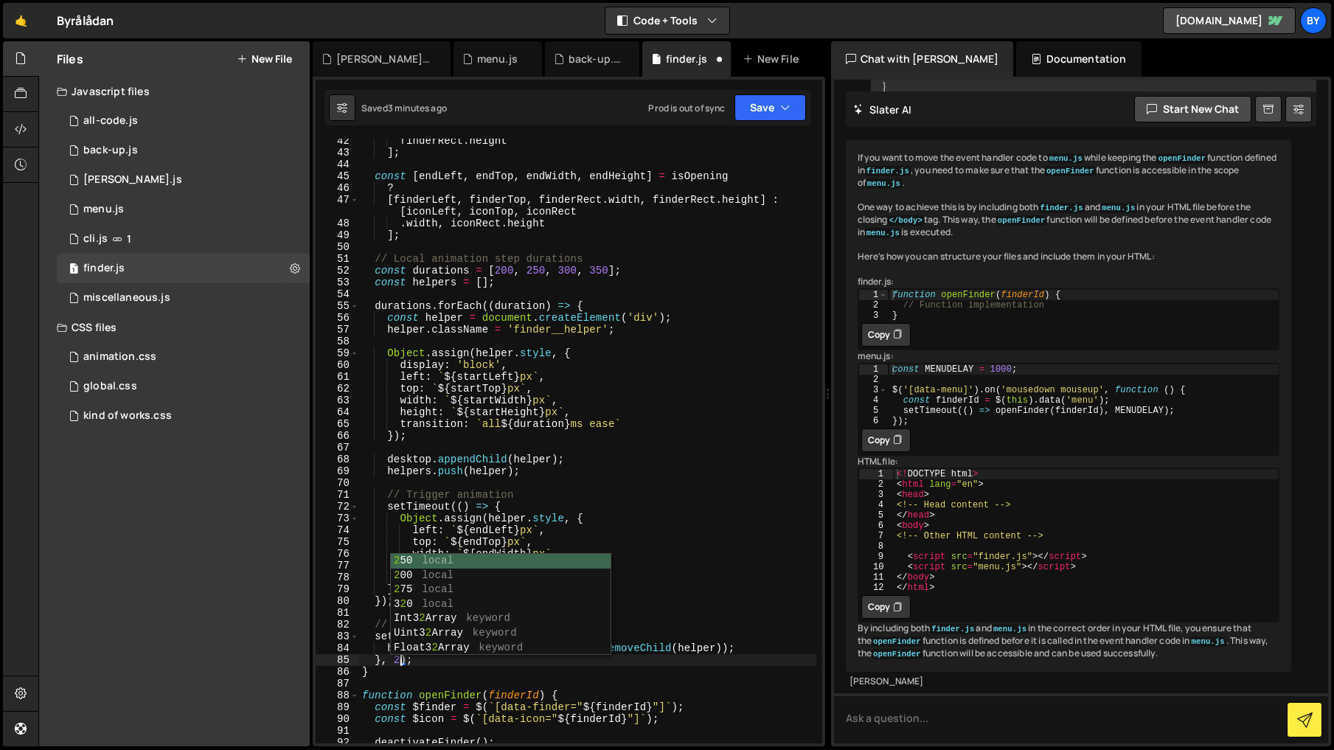
scroll to position [0, 3]
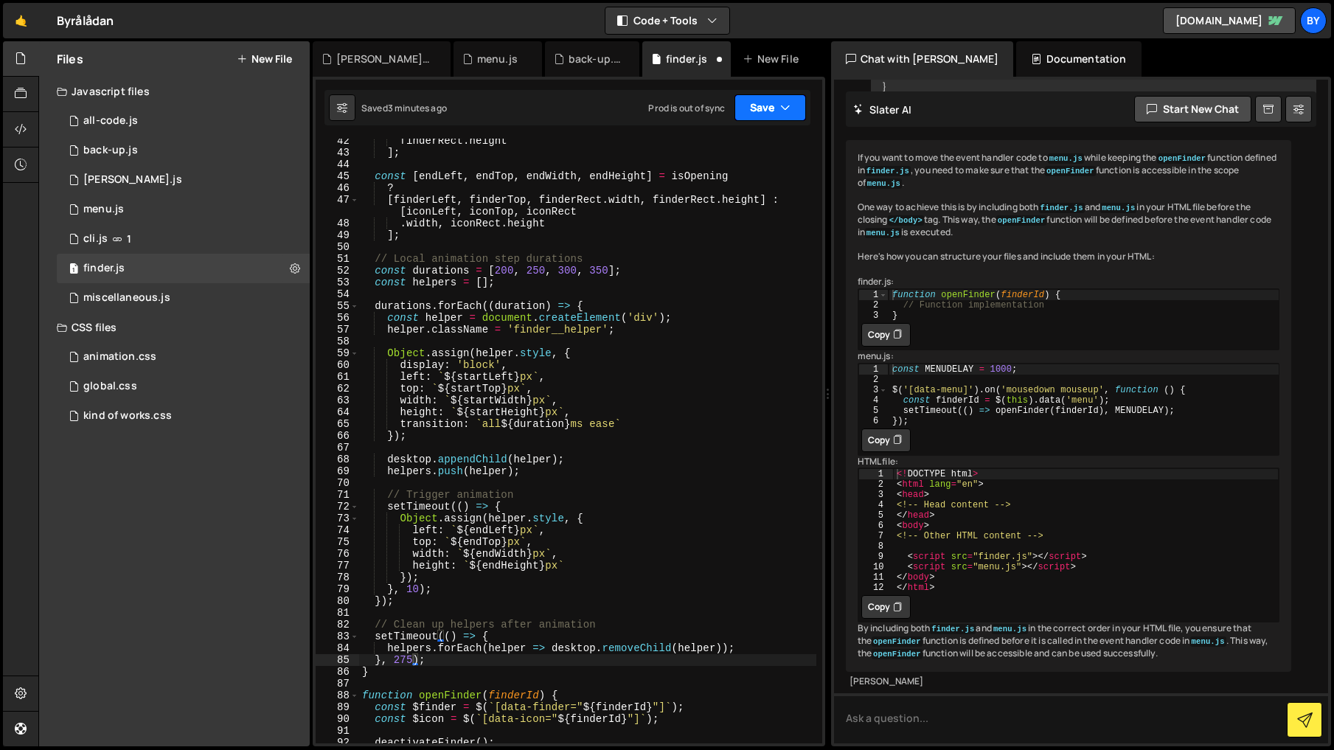
click at [768, 103] on button "Save" at bounding box center [771, 107] width 72 height 27
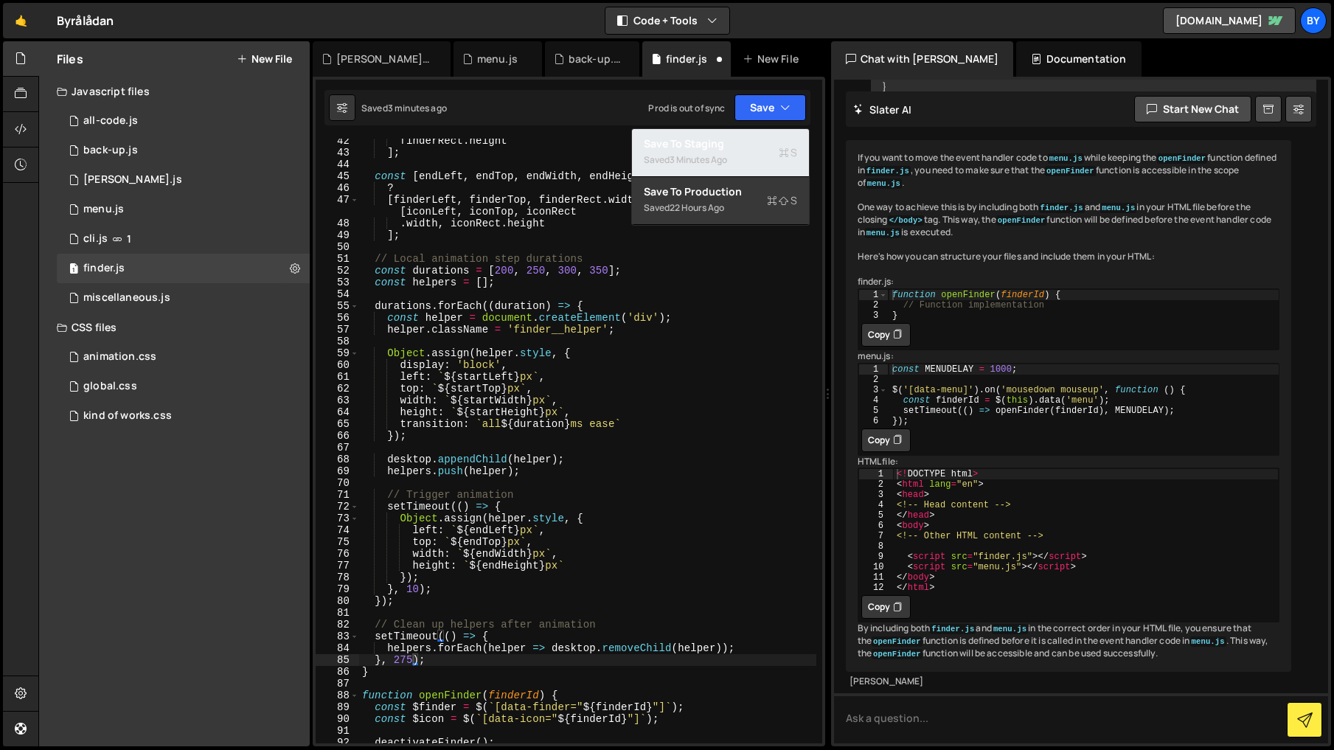
drag, startPoint x: 744, startPoint y: 139, endPoint x: 746, endPoint y: 147, distance: 9.1
click at [743, 139] on div "Save to Staging S" at bounding box center [720, 143] width 153 height 15
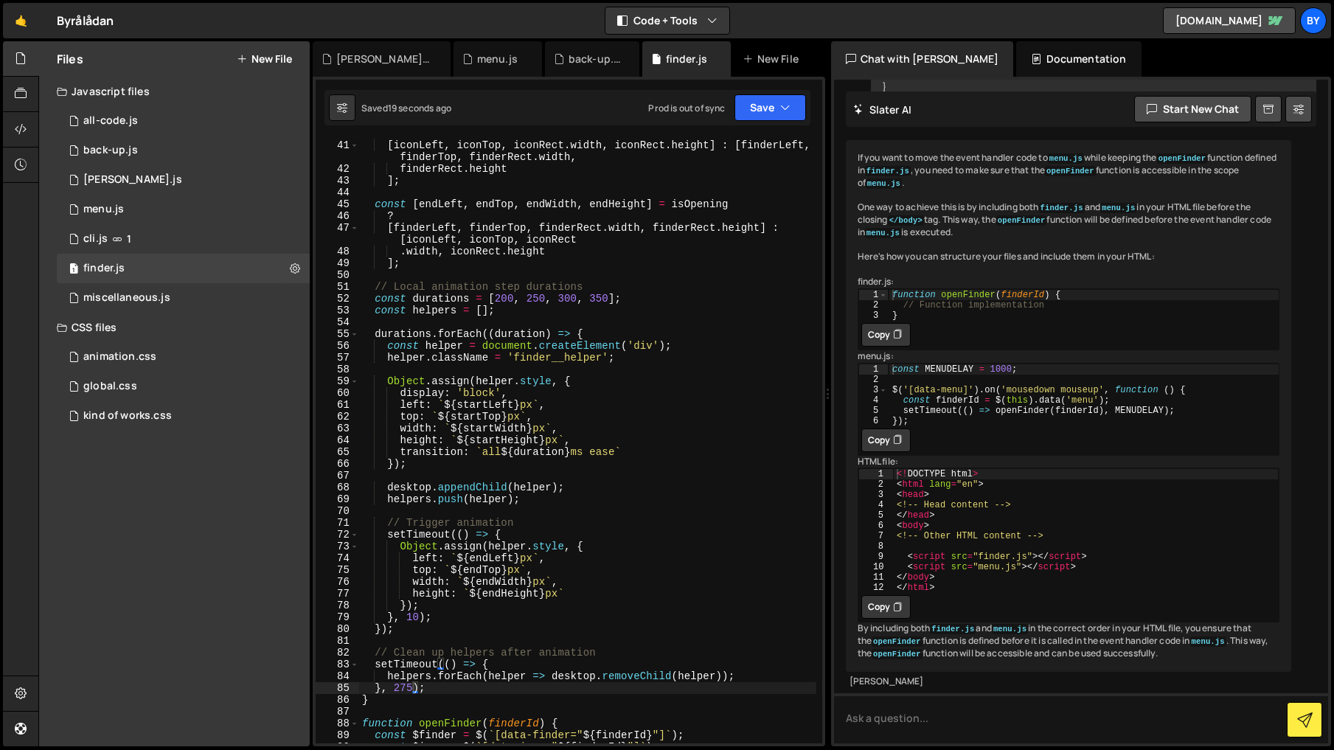
scroll to position [484, 0]
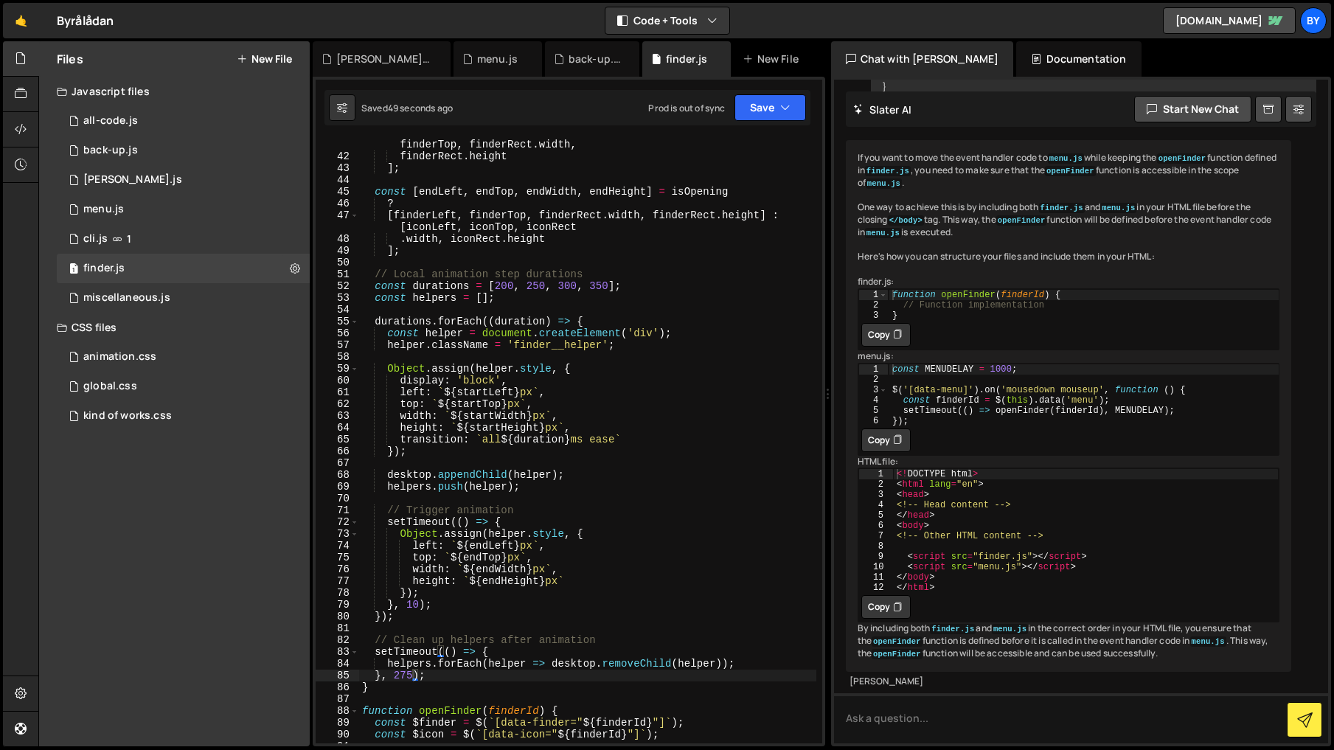
click at [424, 682] on div "[ iconLeft , iconTop , iconRect . width , iconRect . height ] : [ finderLeft , …" at bounding box center [587, 447] width 457 height 640
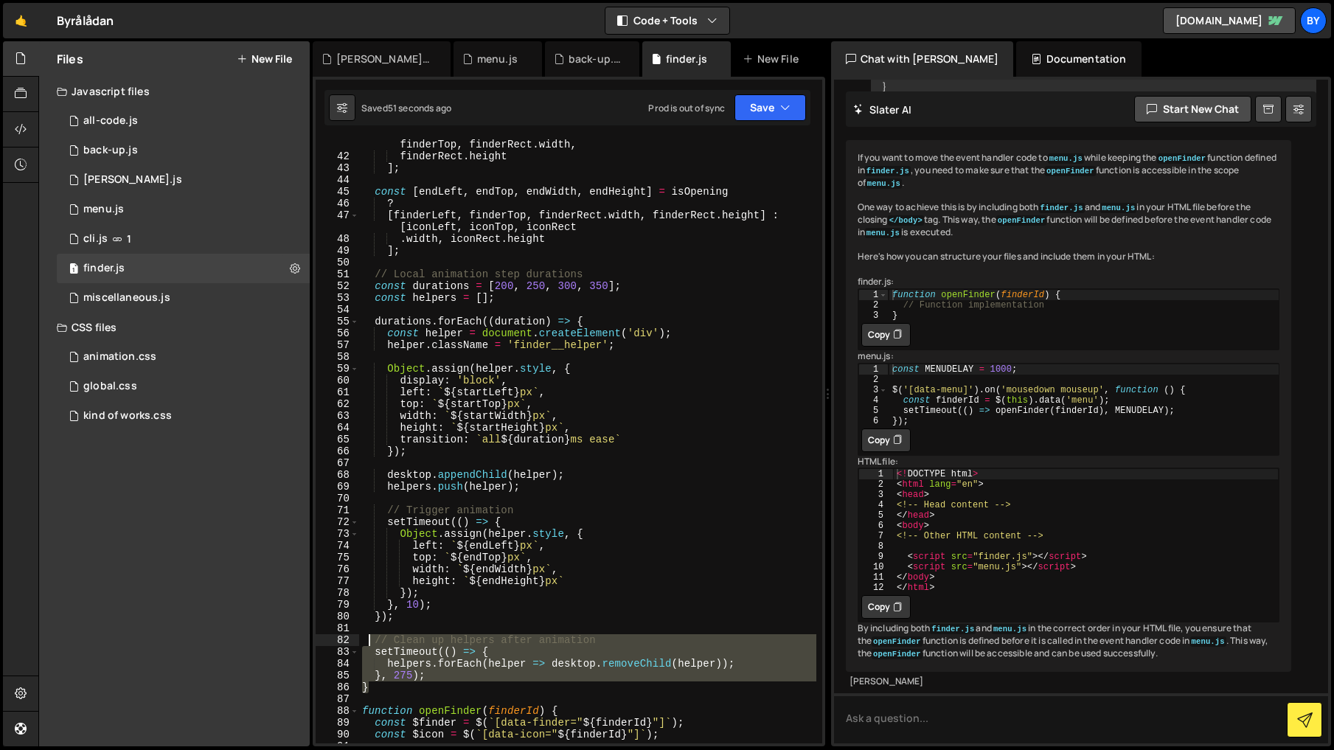
drag, startPoint x: 431, startPoint y: 691, endPoint x: 368, endPoint y: 642, distance: 80.4
click at [368, 642] on div "[ iconLeft , iconTop , iconRect . width , iconRect . height ] : [ finderLeft , …" at bounding box center [587, 447] width 457 height 640
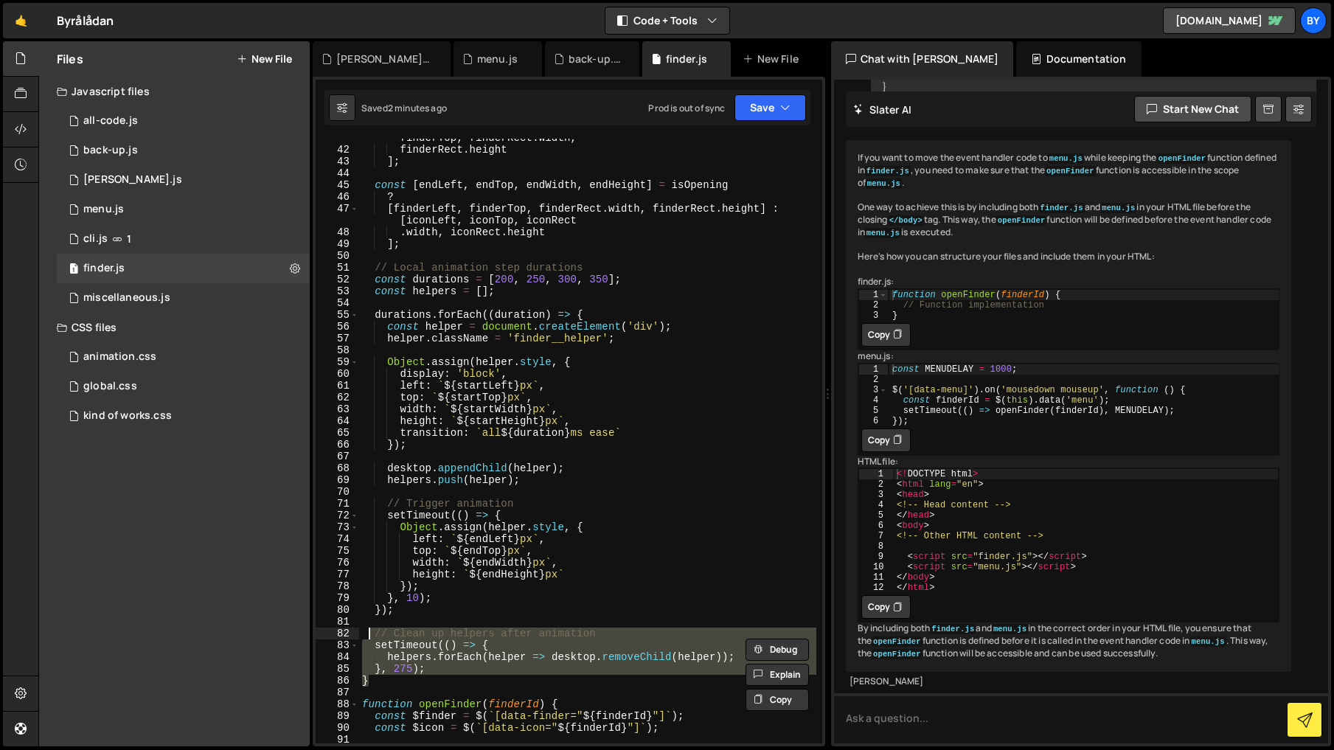
scroll to position [599, 0]
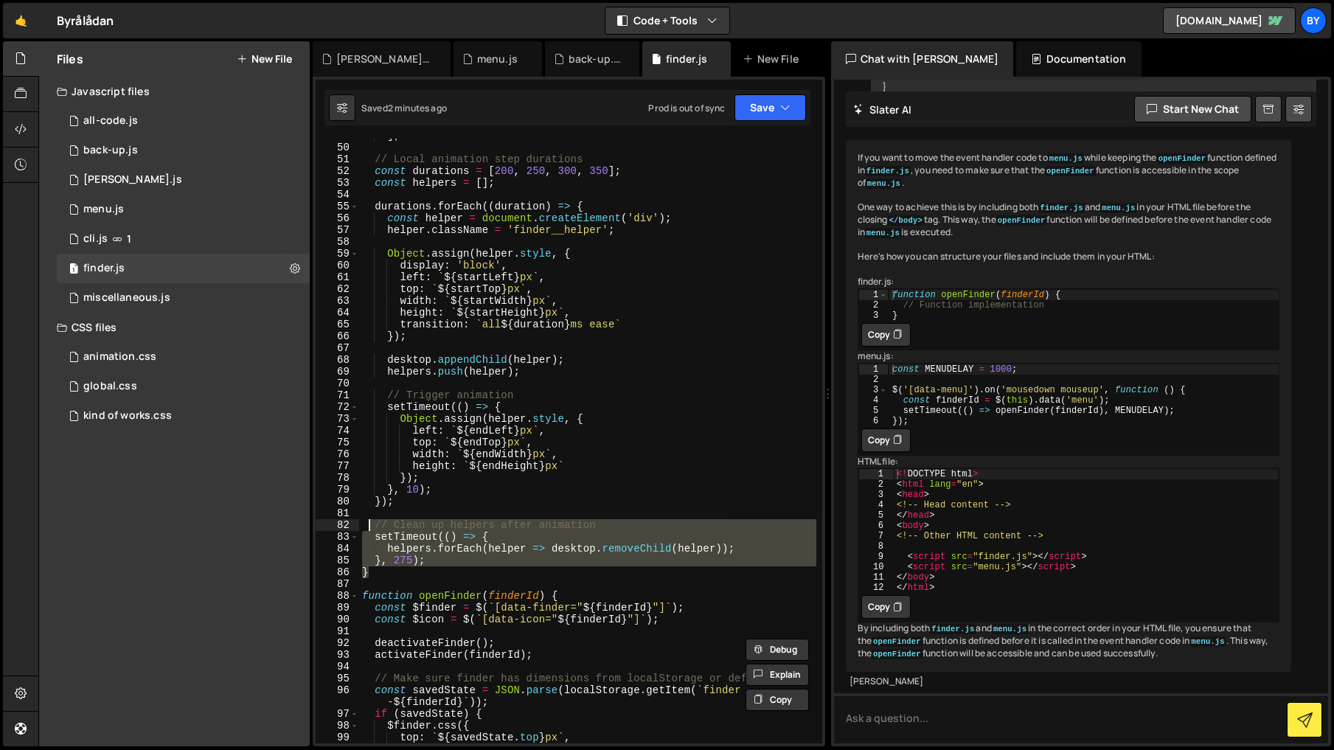
click at [473, 544] on div "] ; // Local animation step durations const durations = [ 200 , 250 , 300 , 350…" at bounding box center [587, 441] width 457 height 605
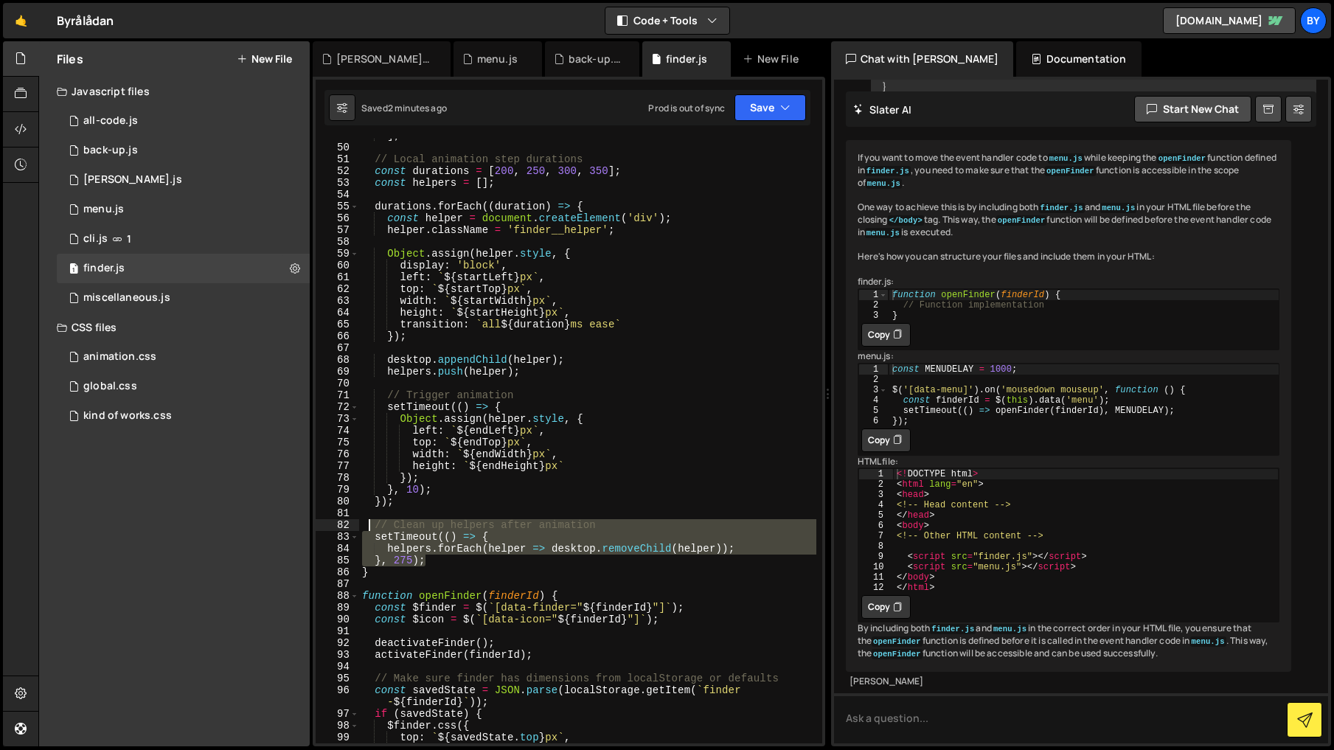
drag, startPoint x: 440, startPoint y: 563, endPoint x: 370, endPoint y: 531, distance: 76.9
click at [370, 531] on div "] ; // Local animation step durations const durations = [ 200 , 250 , 300 , 350…" at bounding box center [587, 444] width 457 height 628
type textarea "// Clean up helpers after animation setTimeout(() => {"
paste textarea
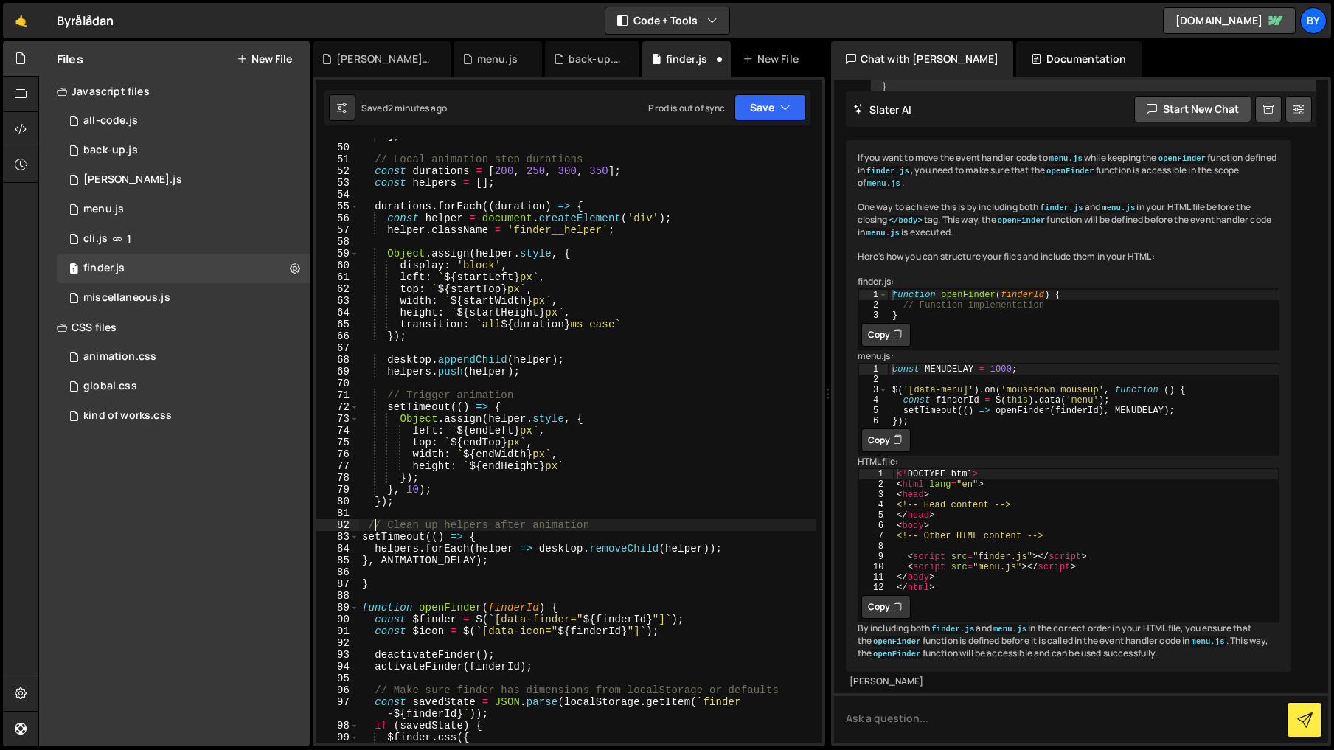
click at [372, 527] on div "] ; // Local animation step durations const durations = [ 200 , 250 , 300 , 350…" at bounding box center [587, 444] width 457 height 628
click at [367, 527] on div "] ; // Local animation step durations const durations = [ 200 , 250 , 300 , 350…" at bounding box center [587, 444] width 457 height 628
click at [363, 541] on div "] ; // Local animation step durations const durations = [ 200 , 250 , 300 , 350…" at bounding box center [587, 444] width 457 height 628
click at [372, 548] on div "] ; // Local animation step durations const durations = [ 200 , 250 , 300 , 350…" at bounding box center [587, 444] width 457 height 628
click at [364, 560] on div "] ; // Local animation step durations const durations = [ 200 , 250 , 300 , 350…" at bounding box center [587, 444] width 457 height 628
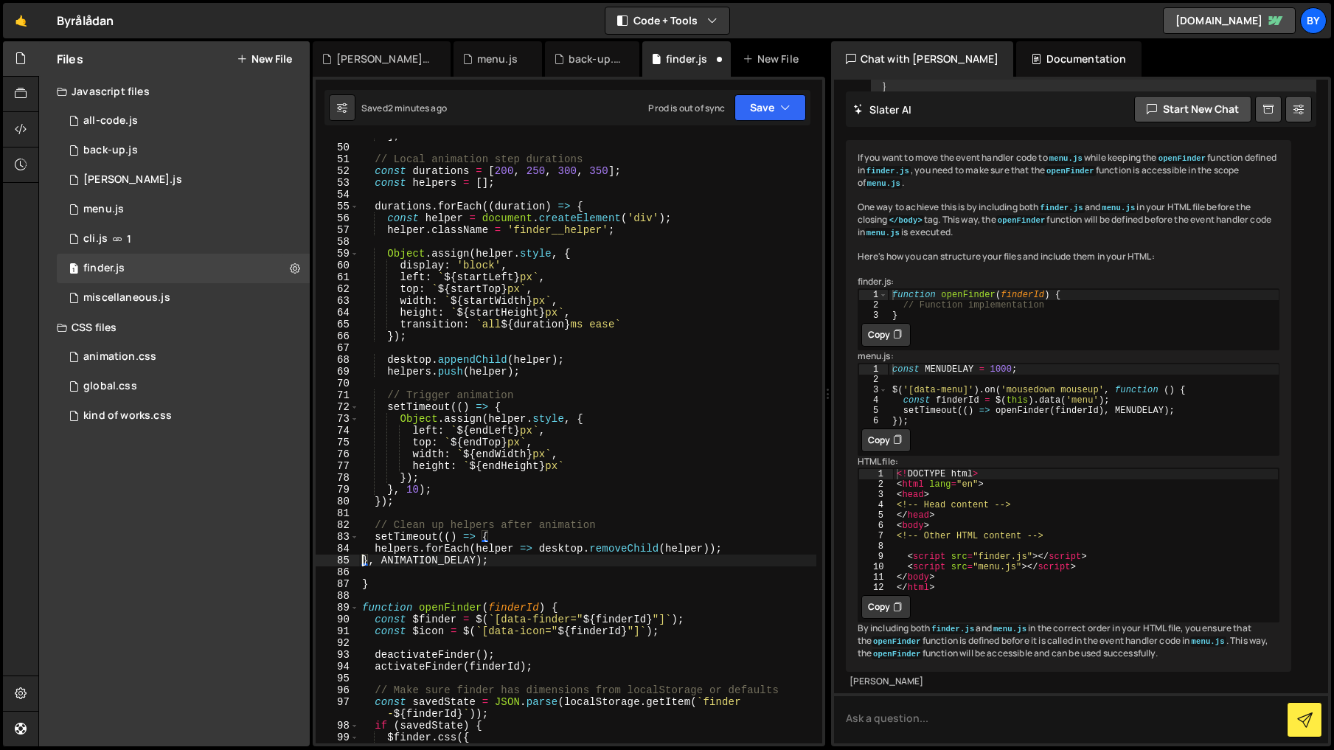
type textarea "}, ANIMATION_DELAY);"
click at [572, 568] on div "] ; // Local animation step durations const durations = [ 200 , 250 , 300 , 350…" at bounding box center [587, 444] width 457 height 628
drag, startPoint x: 806, startPoint y: 105, endPoint x: 759, endPoint y: 155, distance: 68.3
click at [806, 105] on div "Saved 2 minutes ago Prod is out of sync Upgrade to Edit Save Save to Staging S …" at bounding box center [567, 107] width 486 height 35
drag, startPoint x: 768, startPoint y: 119, endPoint x: 754, endPoint y: 146, distance: 30.7
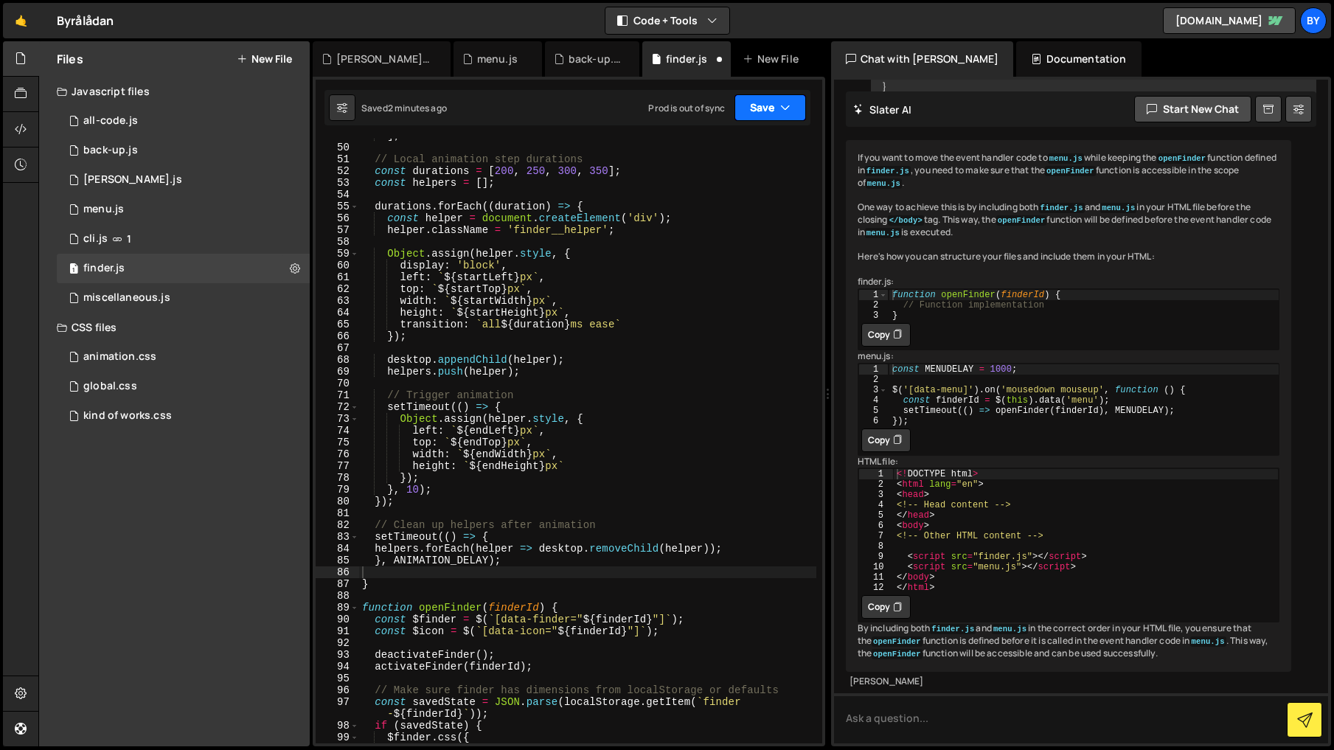
click at [768, 119] on button "Save" at bounding box center [771, 107] width 72 height 27
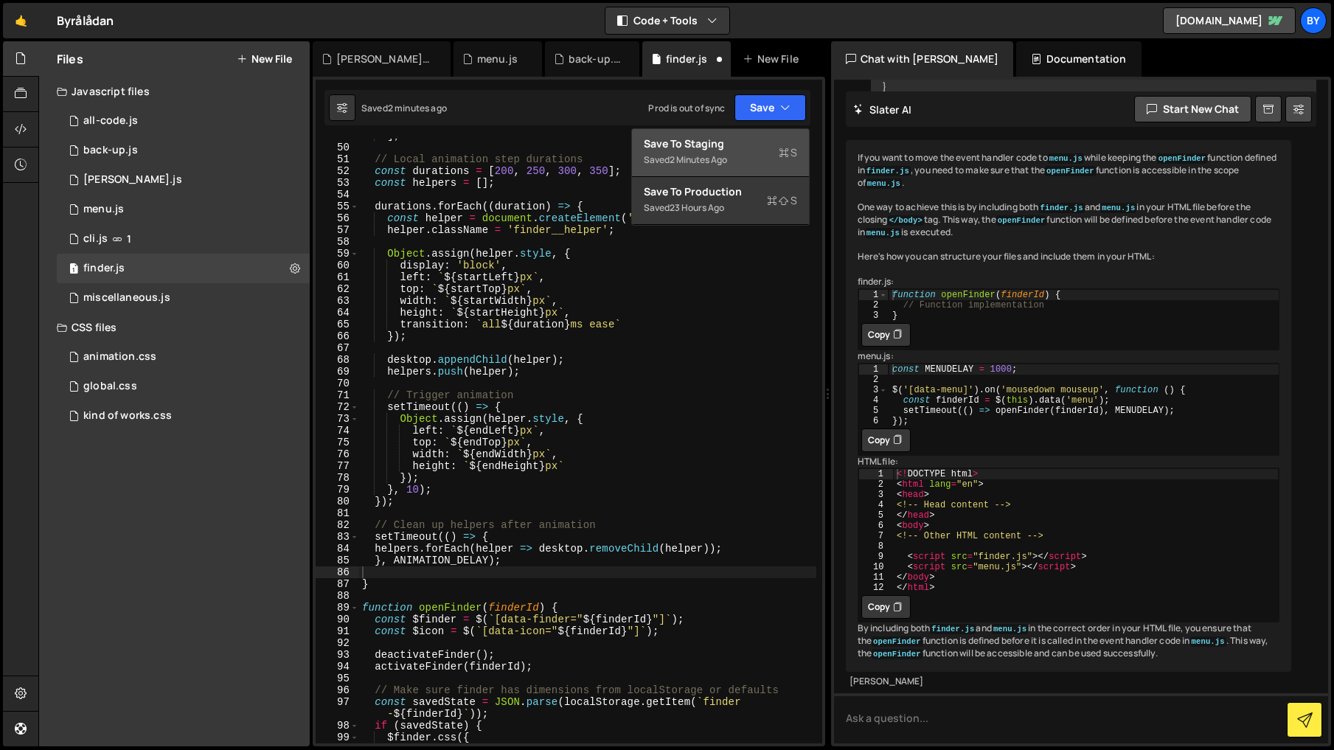
click at [754, 148] on div "Save to Staging S" at bounding box center [720, 143] width 153 height 15
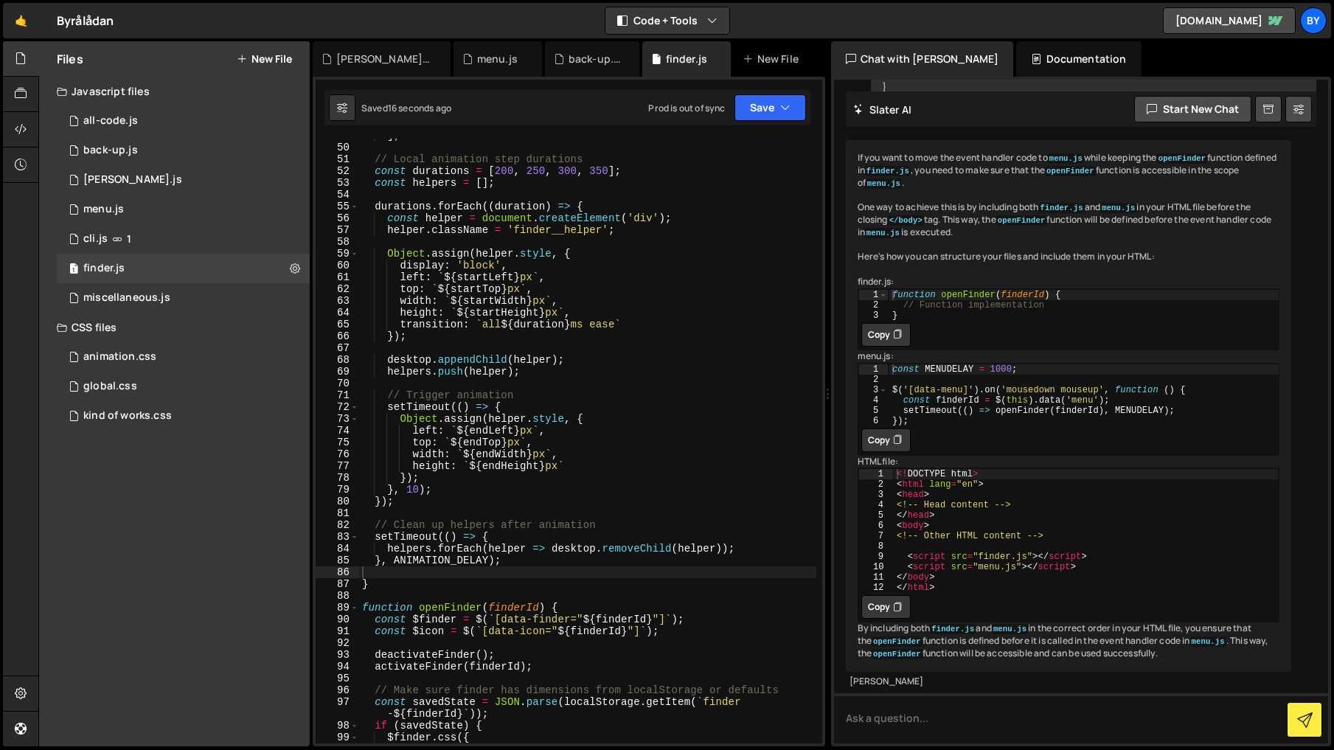
click at [582, 572] on div "] ; // Local animation step durations const durations = [ 200 , 250 , 300 , 350…" at bounding box center [587, 444] width 457 height 628
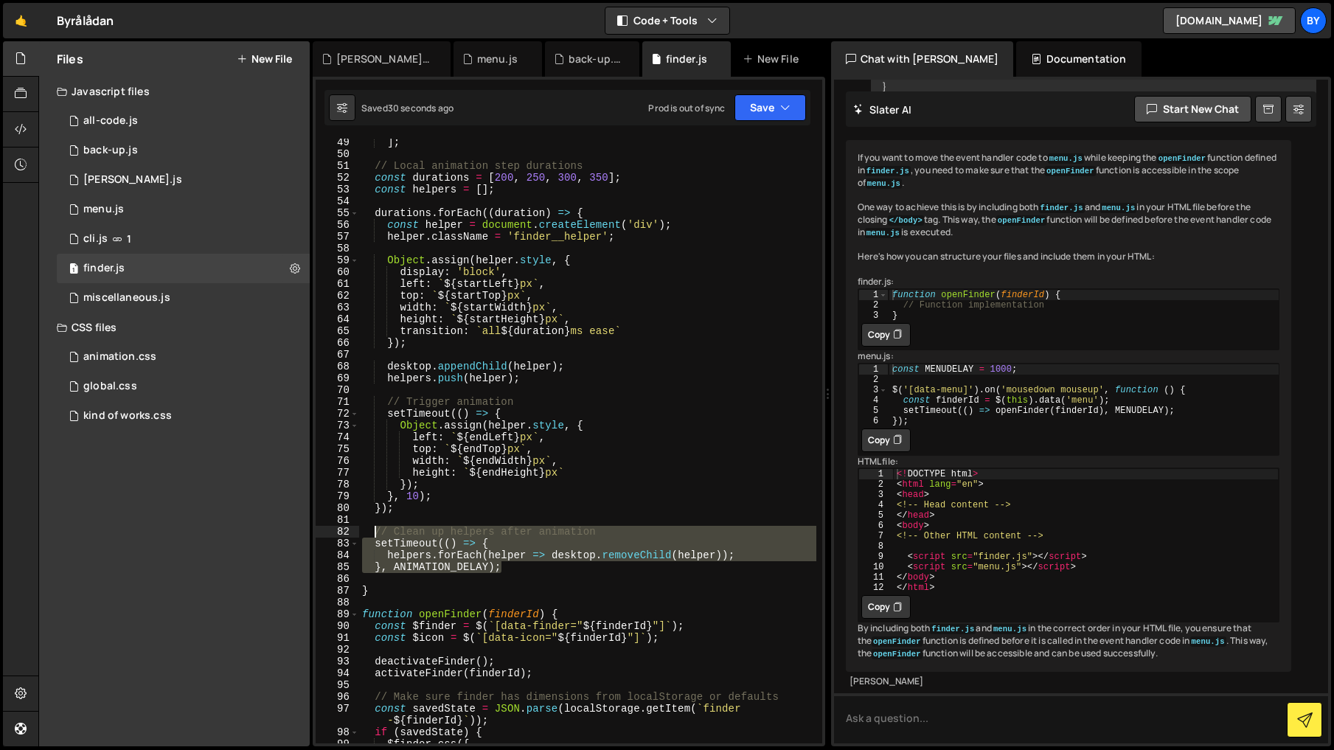
drag, startPoint x: 533, startPoint y: 569, endPoint x: 371, endPoint y: 528, distance: 167.4
click at [371, 528] on div "] ; // Local animation step durations const durations = [ 200 , 250 , 300 , 350…" at bounding box center [587, 450] width 457 height 628
paste textarea "/ Clean up helpers after animation setTimeout(() => { helpers.forEach(helper =>…"
click at [519, 563] on div "] ; // Local animation step durations const durations = [ 200 , 250 , 300 , 350…" at bounding box center [587, 441] width 457 height 605
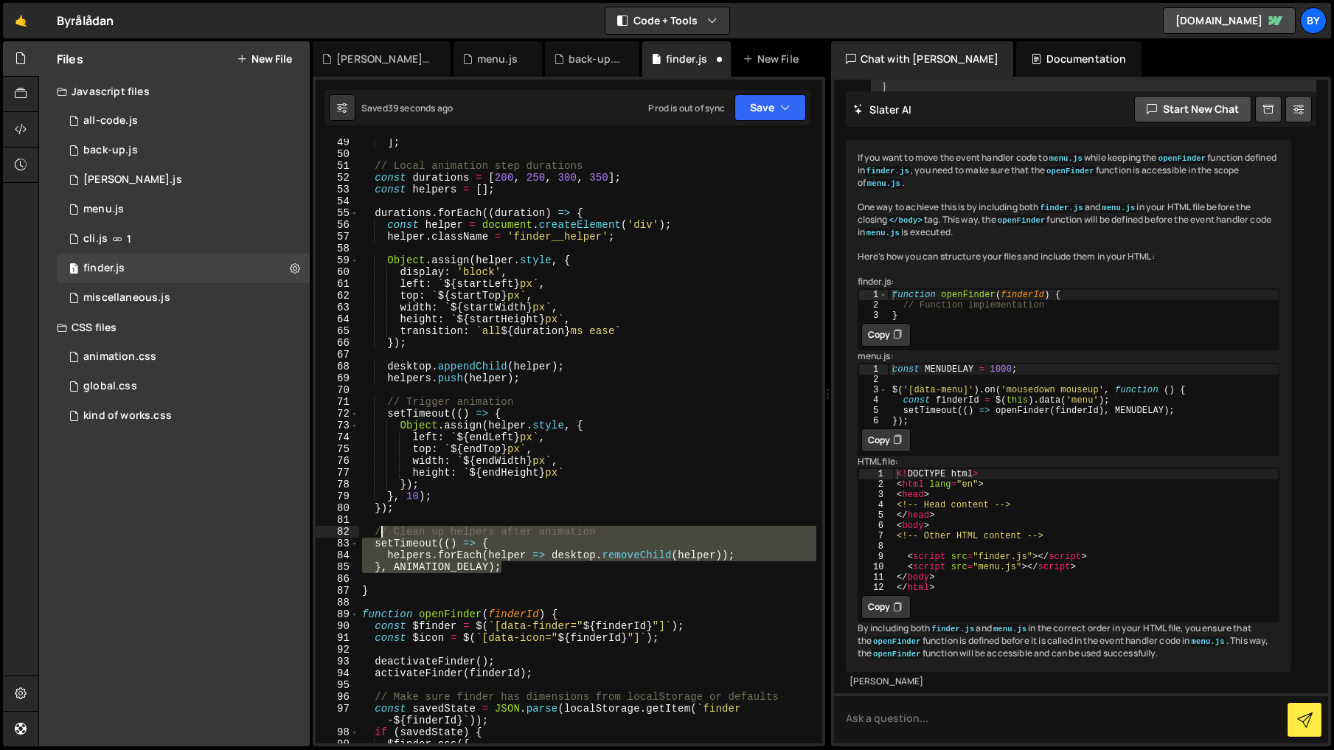
drag, startPoint x: 414, startPoint y: 537, endPoint x: 488, endPoint y: 560, distance: 77.9
click at [383, 535] on div "] ; // Local animation step durations const durations = [ 200 , 250 , 300 , 350…" at bounding box center [587, 450] width 457 height 628
paste textarea "setTimeout(() => { helpers.forEach(helper => desktop.removeChild(helper)); }, 2…"
type textarea "// Clean up helpers after animation setTimeout(() => { helpers.forEach(helper =…"
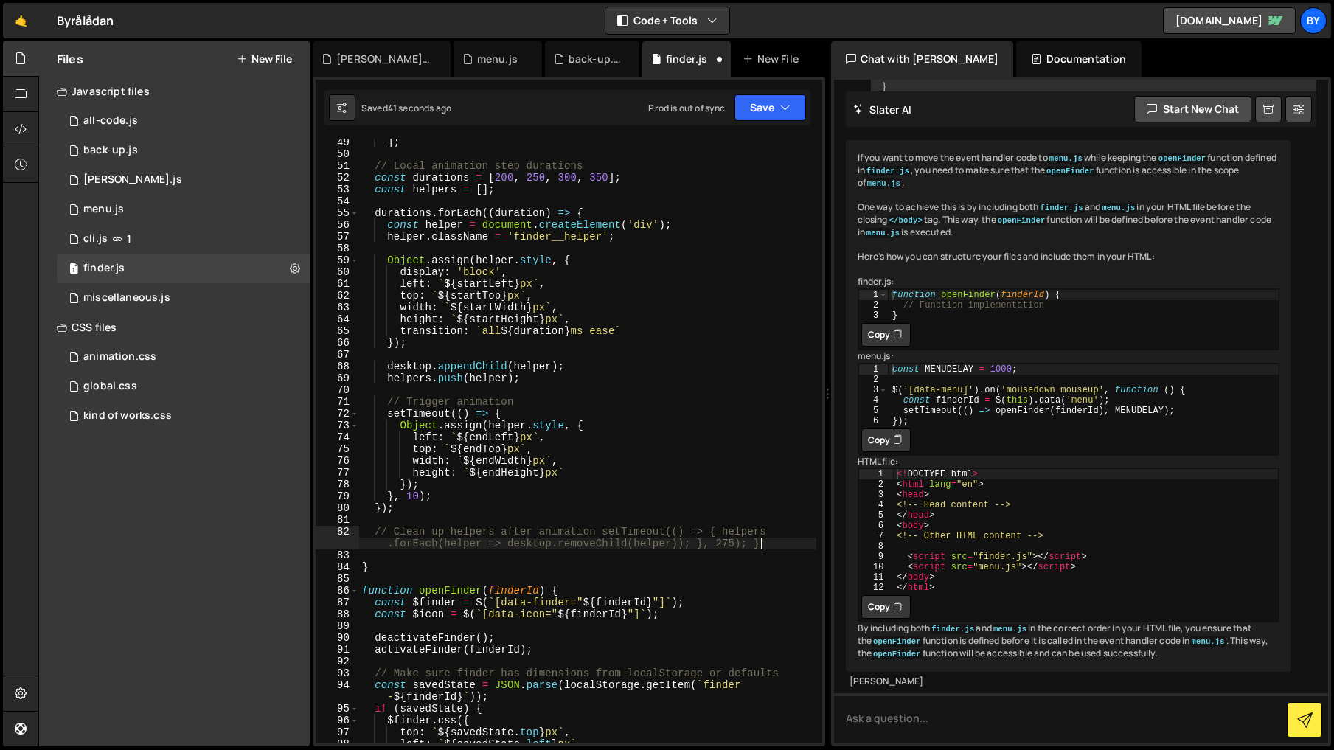
click at [572, 551] on div "] ; // Local animation step durations const durations = [ 200 , 250 , 300 , 350…" at bounding box center [587, 450] width 457 height 628
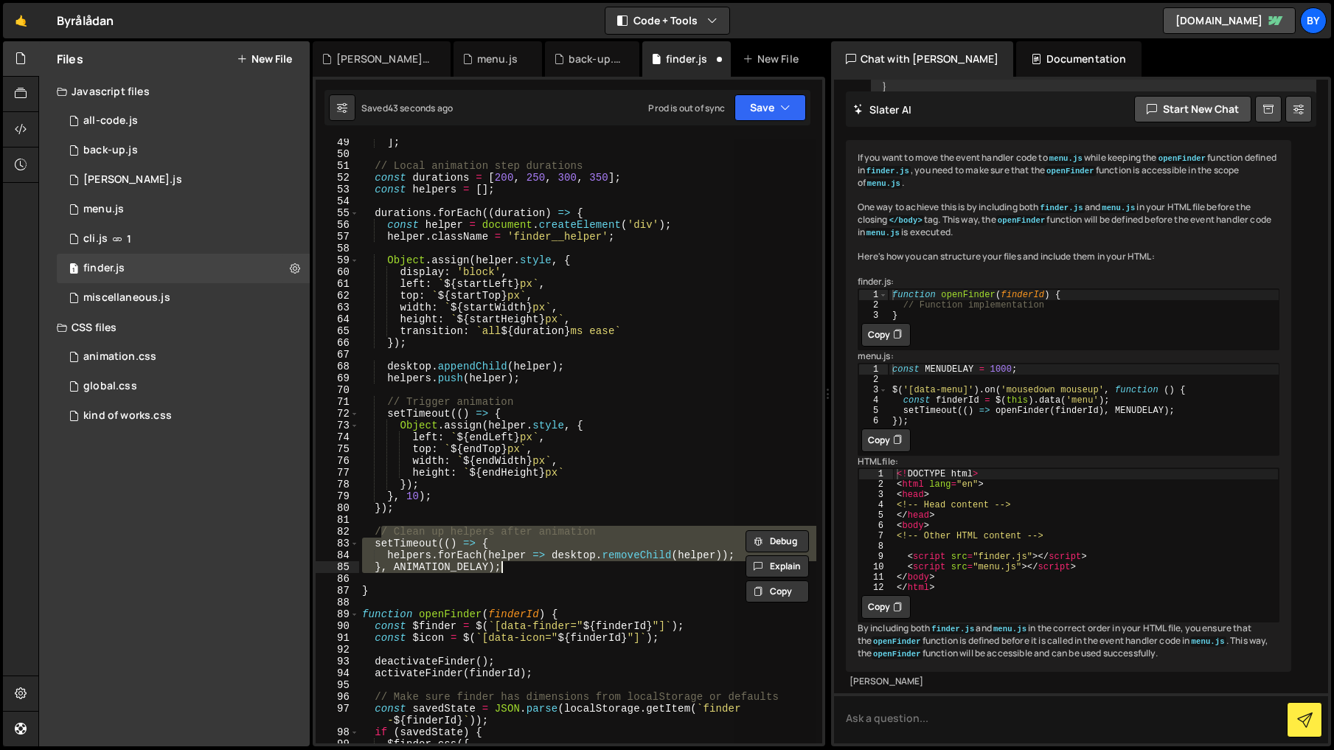
click at [577, 563] on div "] ; // Local animation step durations const durations = [ 200 , 250 , 300 , 350…" at bounding box center [587, 441] width 457 height 605
drag, startPoint x: 503, startPoint y: 569, endPoint x: 383, endPoint y: 540, distance: 123.1
click at [372, 535] on div "] ; // Local animation step durations const durations = [ 200 , 250 , 300 , 350…" at bounding box center [587, 450] width 457 height 628
paste textarea "Clean up helpers after animation setTimeout(() => { helpers.forEach(helper => d…"
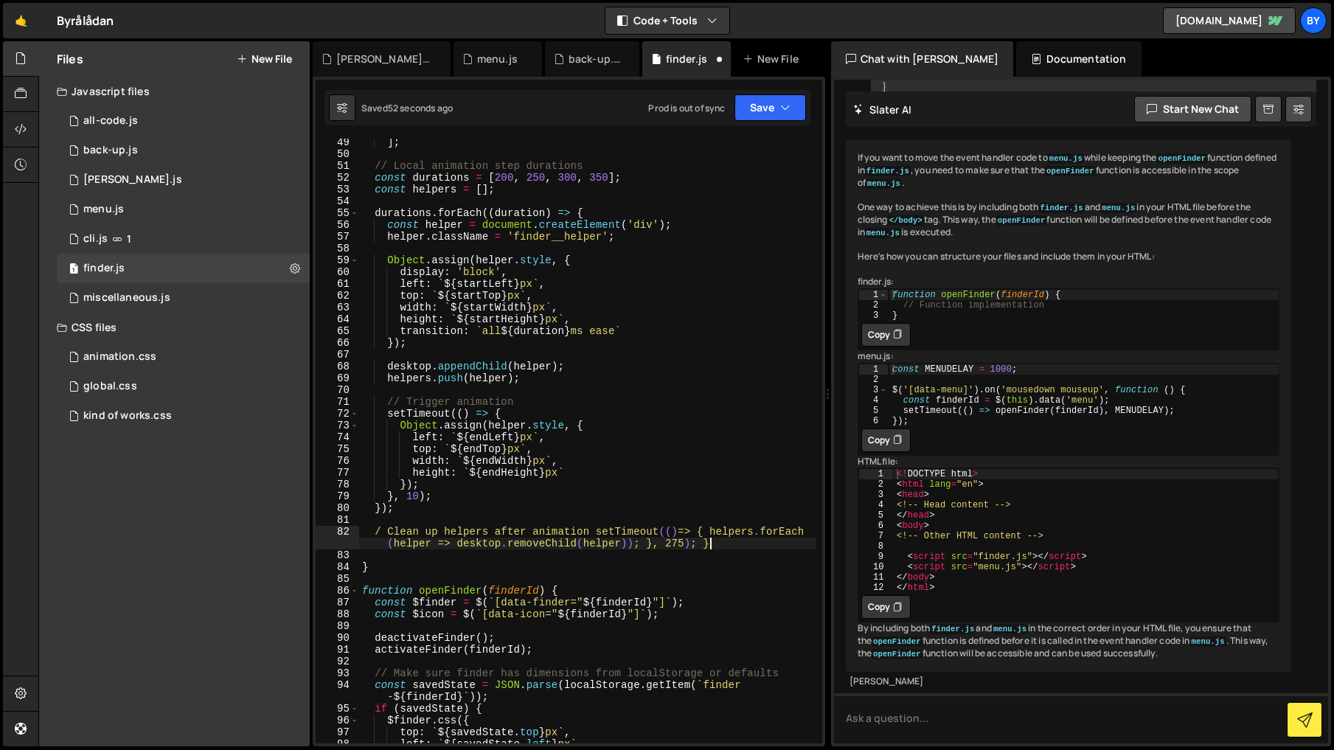
click at [634, 569] on div "] ; // Local animation step durations const durations = [ 200 , 250 , 300 , 350…" at bounding box center [587, 450] width 457 height 628
click at [378, 530] on div "] ; // Local animation step durations const durations = [ 200 , 250 , 300 , 350…" at bounding box center [587, 450] width 457 height 628
click at [645, 507] on div "] ; // Local animation step durations const durations = [ 200 , 250 , 300 , 350…" at bounding box center [587, 450] width 457 height 628
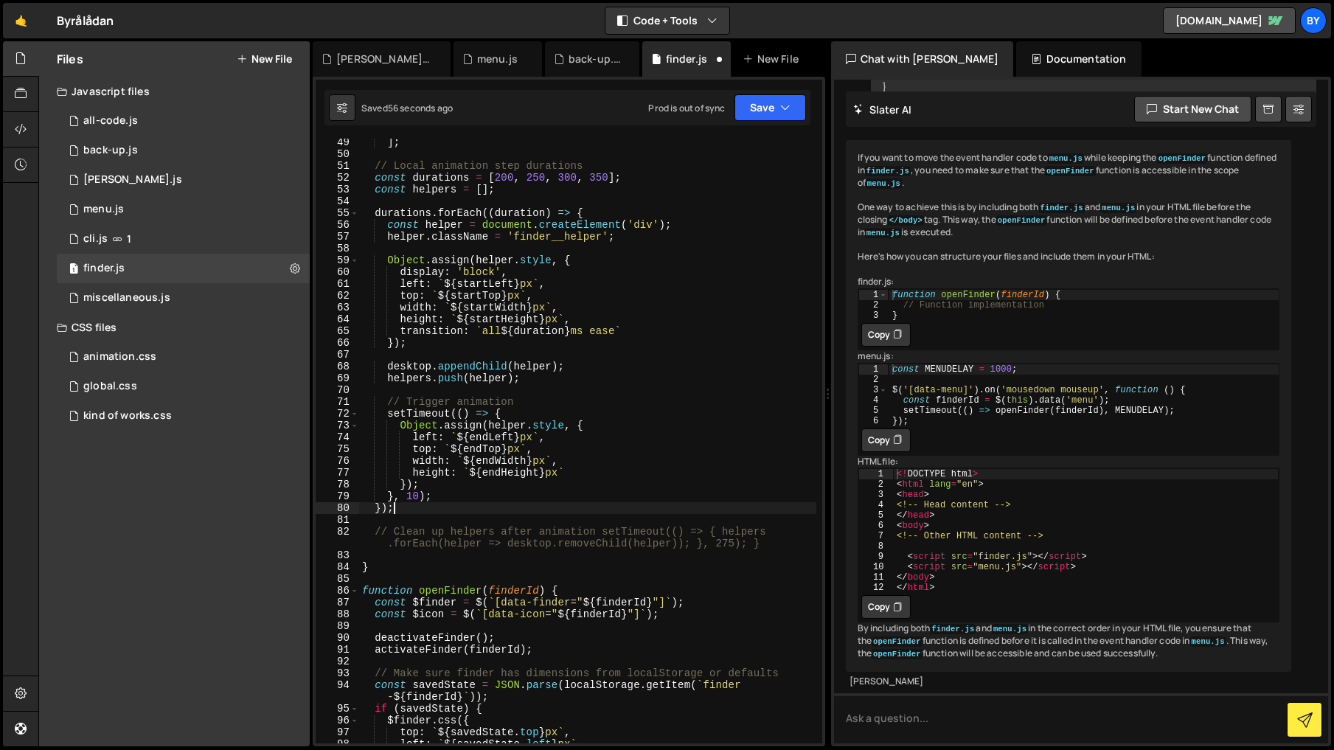
click at [629, 542] on div "] ; // Local animation step durations const durations = [ 200 , 250 , 300 , 350…" at bounding box center [587, 450] width 457 height 628
click at [656, 543] on div "] ; // Local animation step durations const durations = [ 200 , 250 , 300 , 350…" at bounding box center [587, 450] width 457 height 628
drag, startPoint x: 608, startPoint y: 532, endPoint x: 639, endPoint y: 544, distance: 33.8
click at [609, 533] on div "] ; // Local animation step durations const durations = [ 200 , 250 , 300 , 350…" at bounding box center [587, 450] width 457 height 628
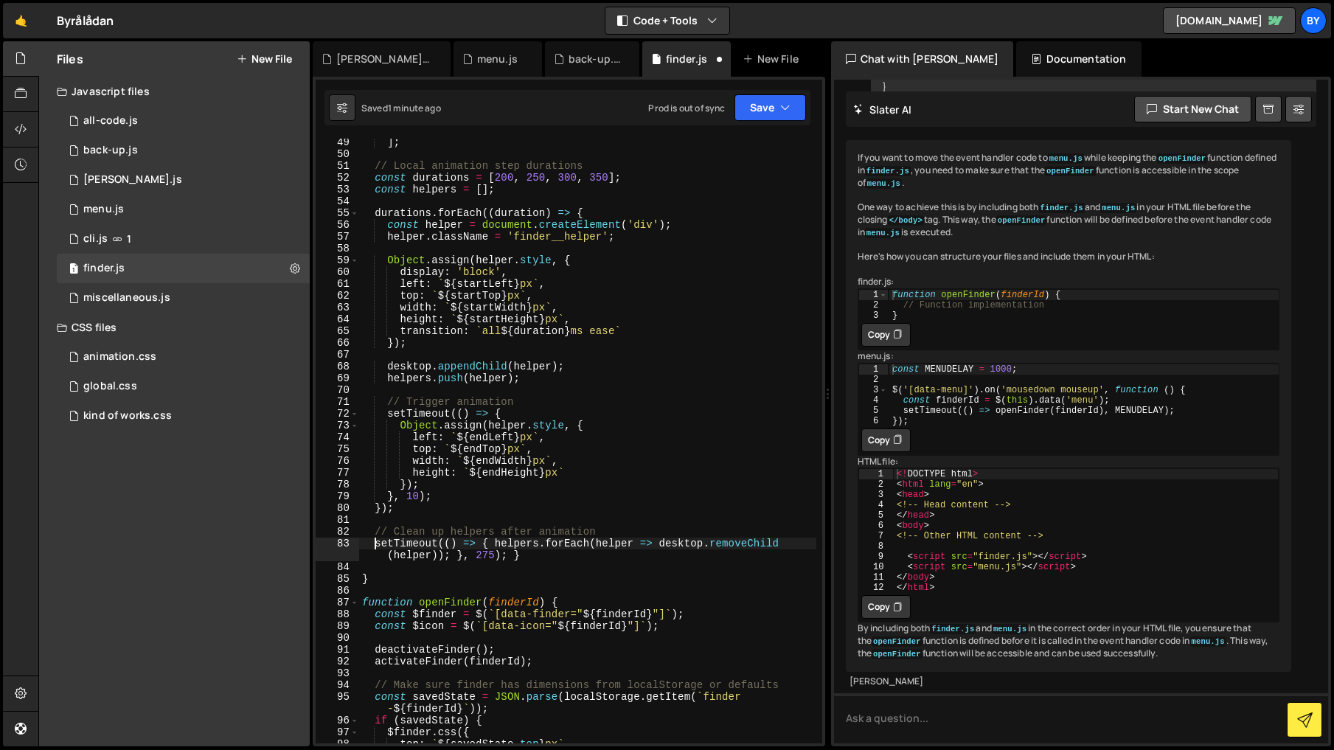
click at [488, 554] on div "] ; // Local animation step durations const durations = [ 200 , 250 , 300 , 350…" at bounding box center [587, 450] width 457 height 628
type textarea "setTimeout(() => { helpers.forEach(helper => desktop.removeChild(helper)); }, 2…"
click at [631, 246] on div "] ; // Local animation step durations const durations = [ 200 , 250 , 300 , 350…" at bounding box center [587, 450] width 457 height 628
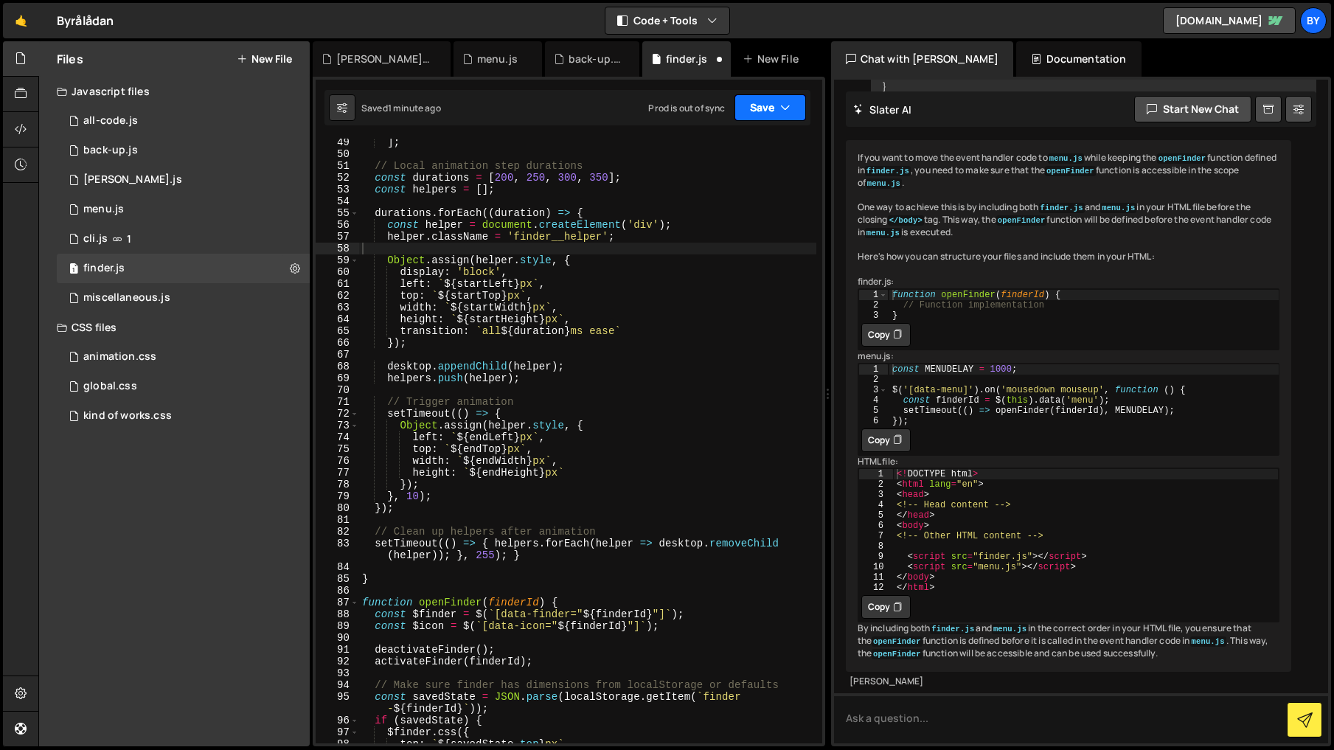
drag, startPoint x: 785, startPoint y: 108, endPoint x: 752, endPoint y: 145, distance: 50.7
click at [785, 108] on icon "button" at bounding box center [785, 107] width 10 height 15
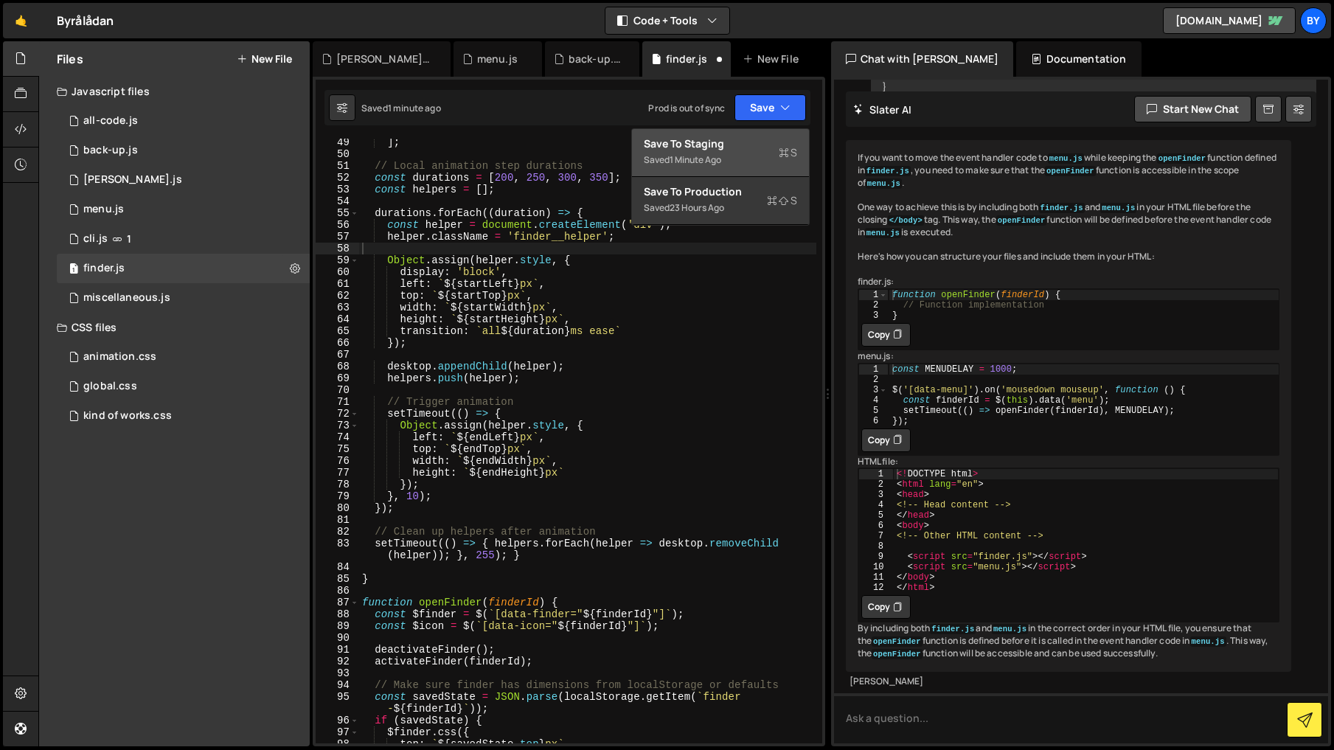
click at [751, 145] on div "Save to Staging S" at bounding box center [720, 143] width 153 height 15
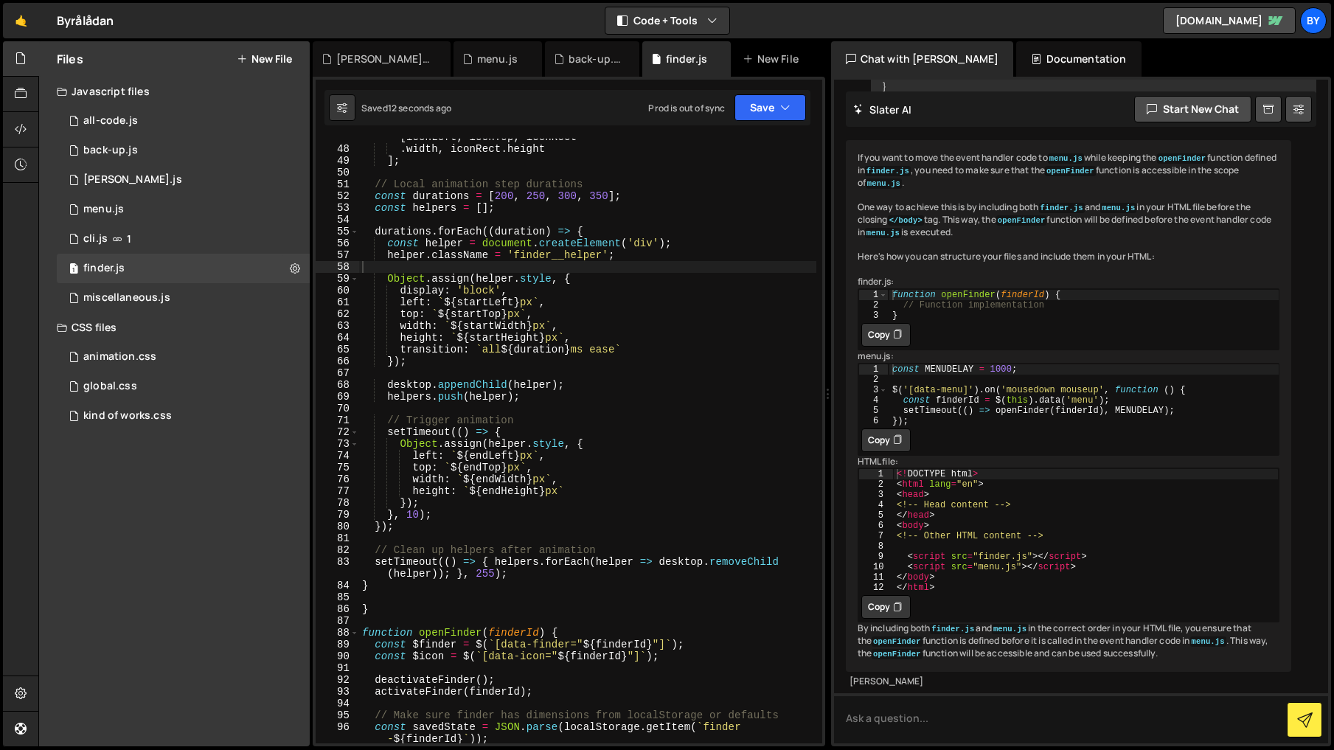
scroll to position [563, 0]
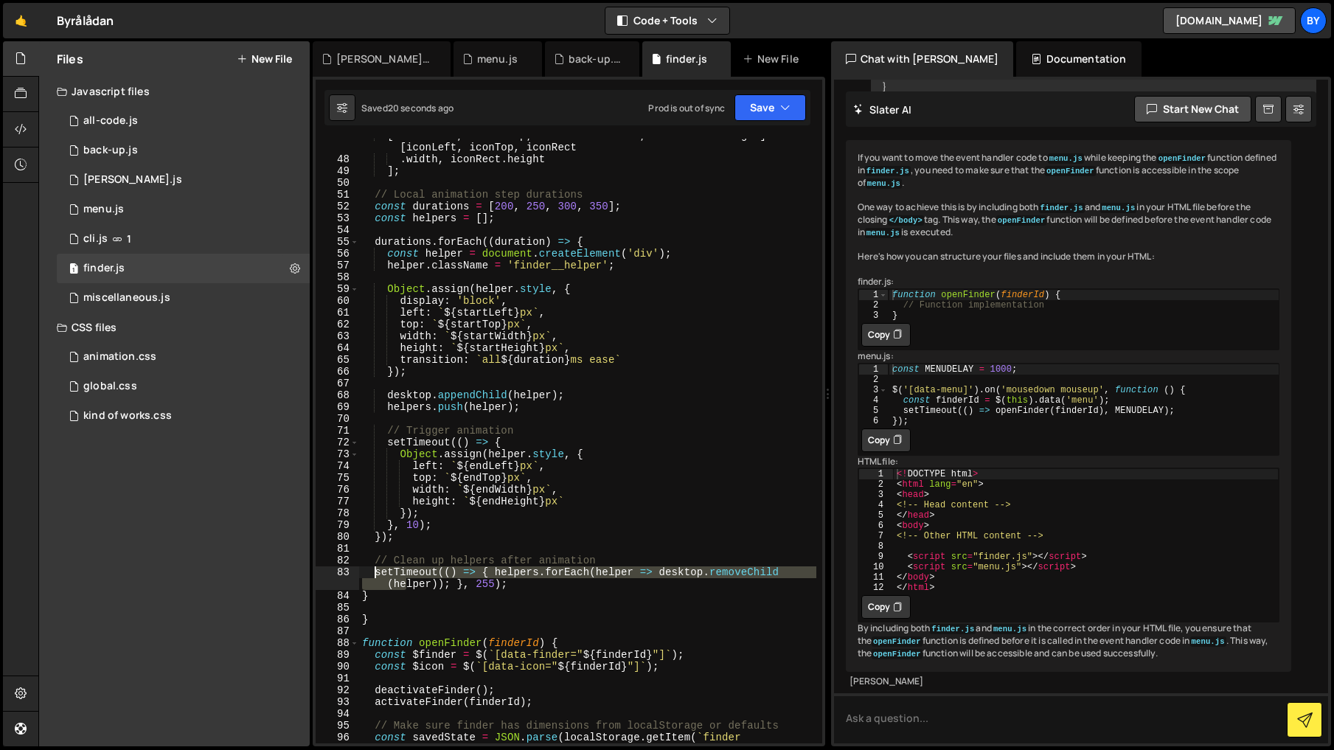
drag, startPoint x: 400, startPoint y: 588, endPoint x: 375, endPoint y: 571, distance: 30.9
click at [375, 571] on div "[ finderLeft , finderTop , finderRect . width , finderRect . height ] : [ iconL…" at bounding box center [587, 456] width 457 height 652
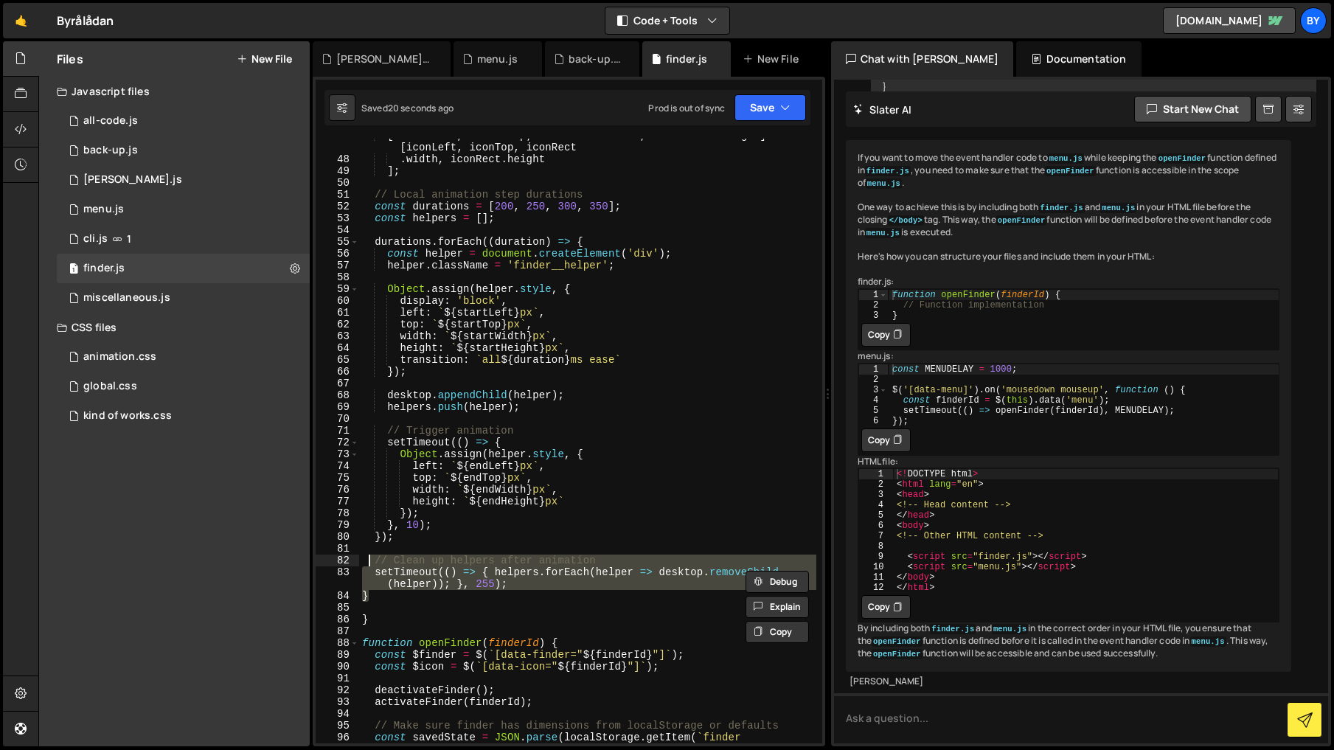
drag, startPoint x: 392, startPoint y: 593, endPoint x: 368, endPoint y: 559, distance: 41.8
click at [368, 559] on div "[ finderLeft , finderTop , finderRect . width , finderRect . height ] : [ iconL…" at bounding box center [587, 456] width 457 height 652
type textarea "// Clean up helpers after animation setTimeout(() => { helpers.forEach(helper =…"
paste textarea
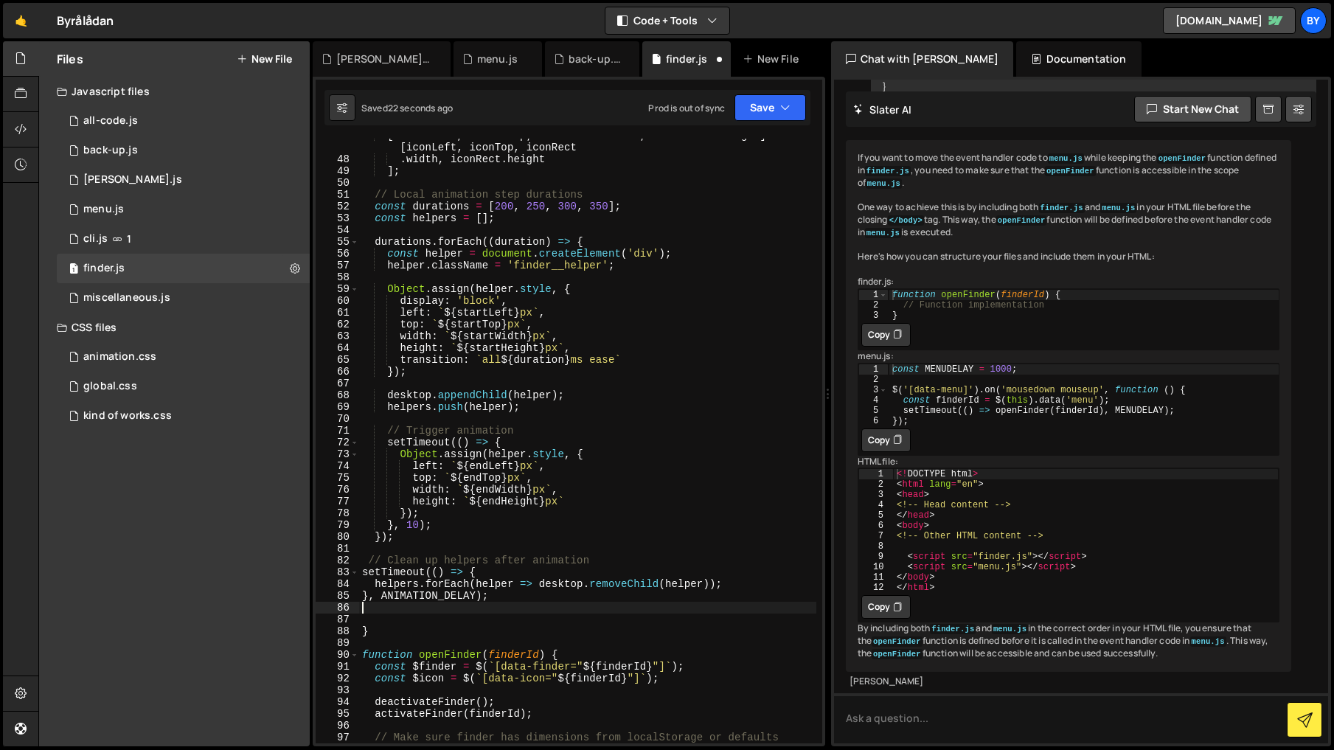
click at [611, 439] on div "[ finderLeft , finderTop , finderRect . width , finderRect . height ] : [ iconL…" at bounding box center [587, 456] width 457 height 652
drag, startPoint x: 771, startPoint y: 105, endPoint x: 769, endPoint y: 112, distance: 7.5
click at [771, 105] on button "Save" at bounding box center [771, 107] width 72 height 27
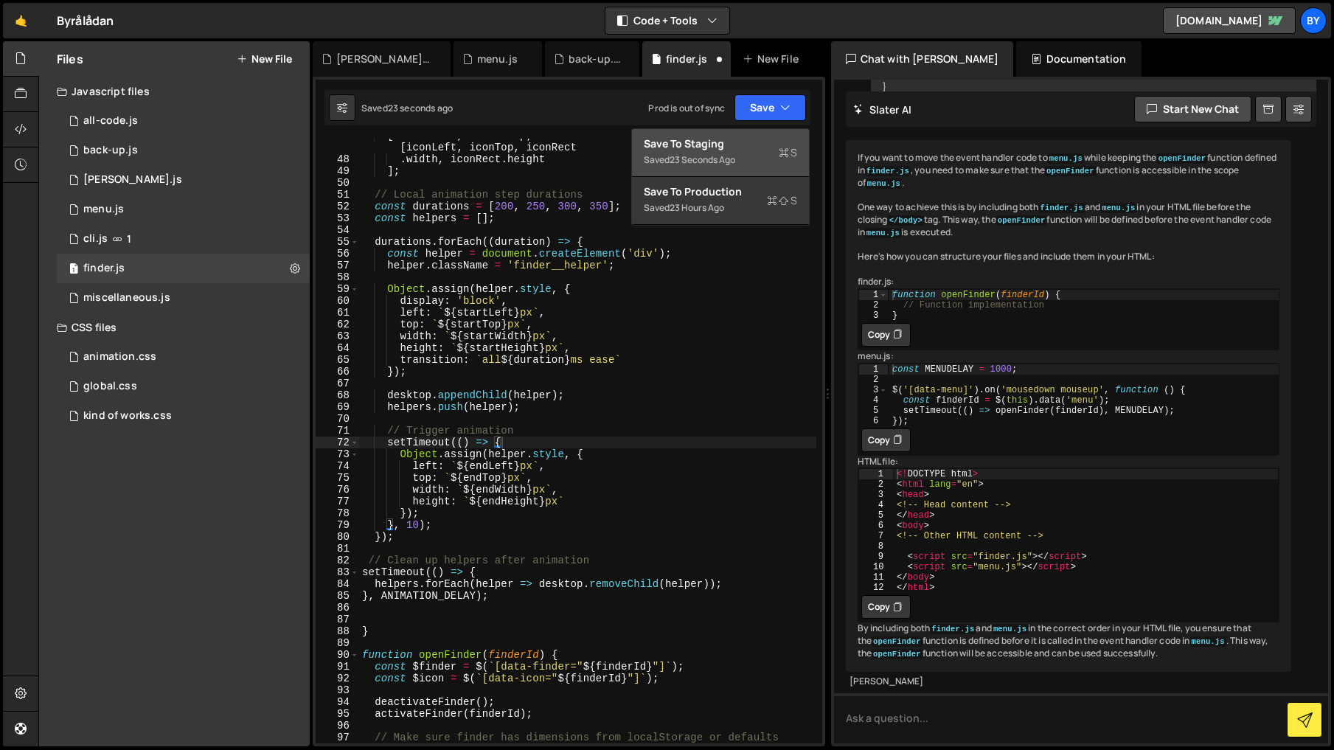
click at [756, 153] on div "Saved 23 seconds ago" at bounding box center [720, 160] width 153 height 18
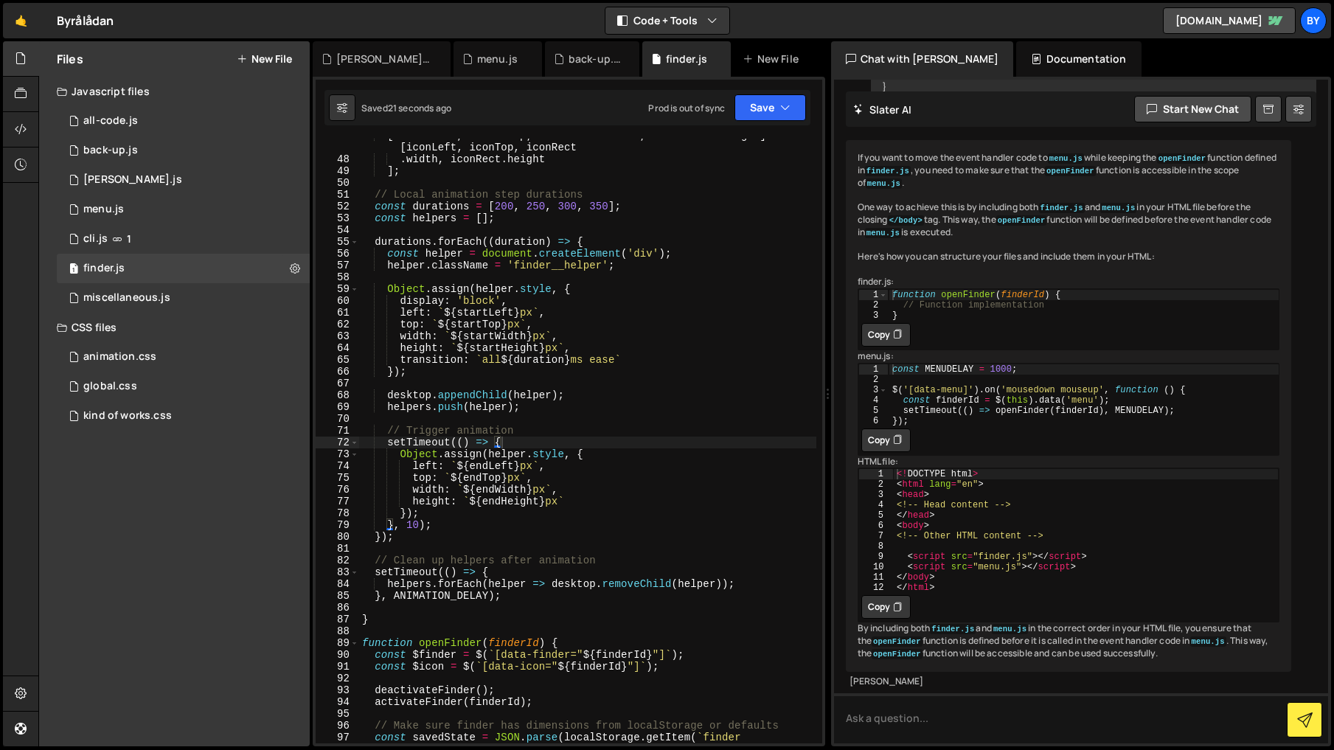
click at [654, 464] on div "[ finderLeft , finderTop , finderRect . width , finderRect . height ] : [ iconL…" at bounding box center [587, 456] width 457 height 652
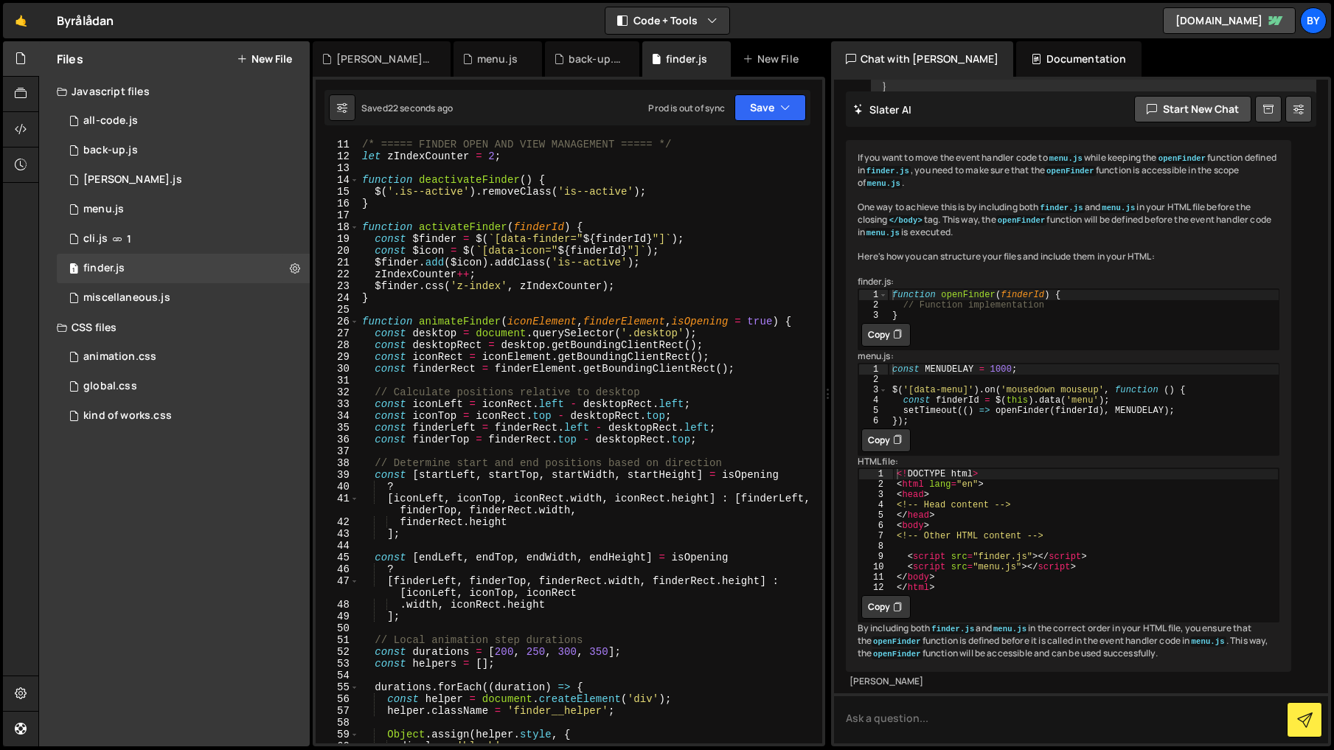
scroll to position [0, 0]
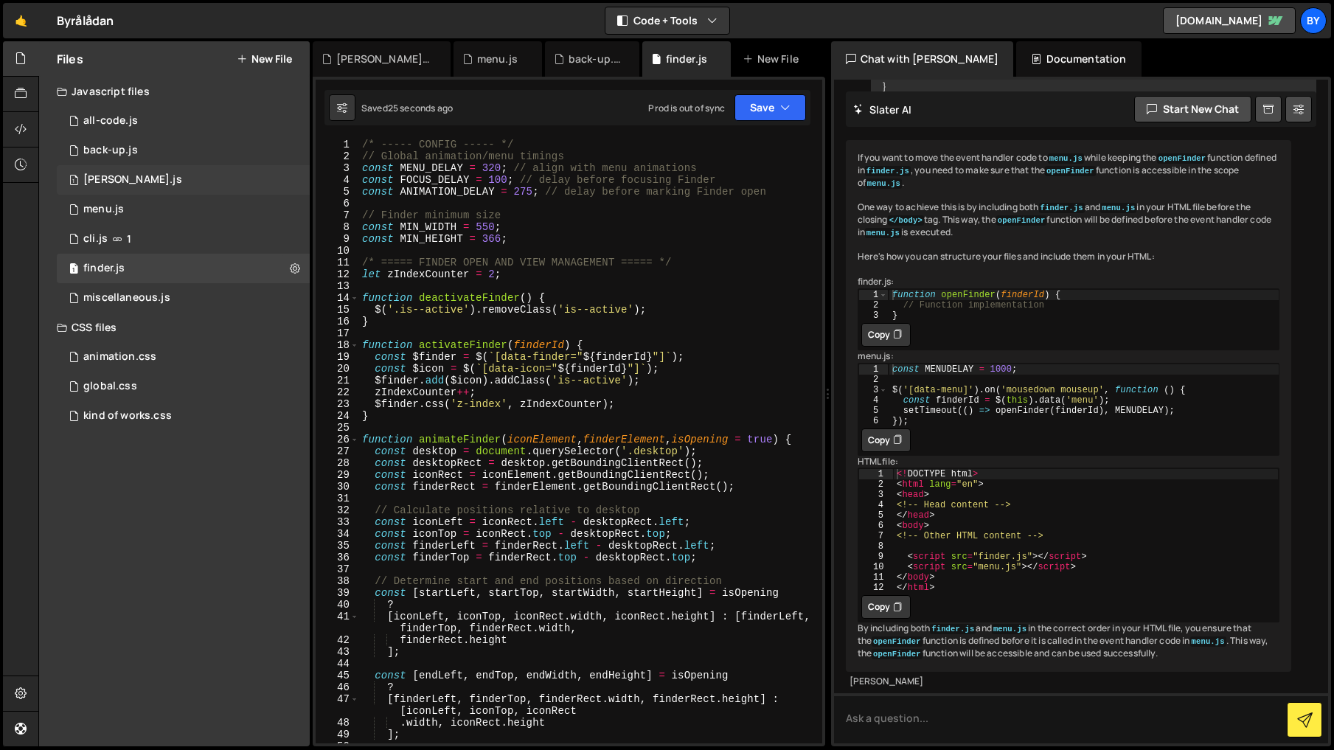
click at [173, 184] on div "1 [PERSON_NAME].js 0" at bounding box center [183, 179] width 253 height 29
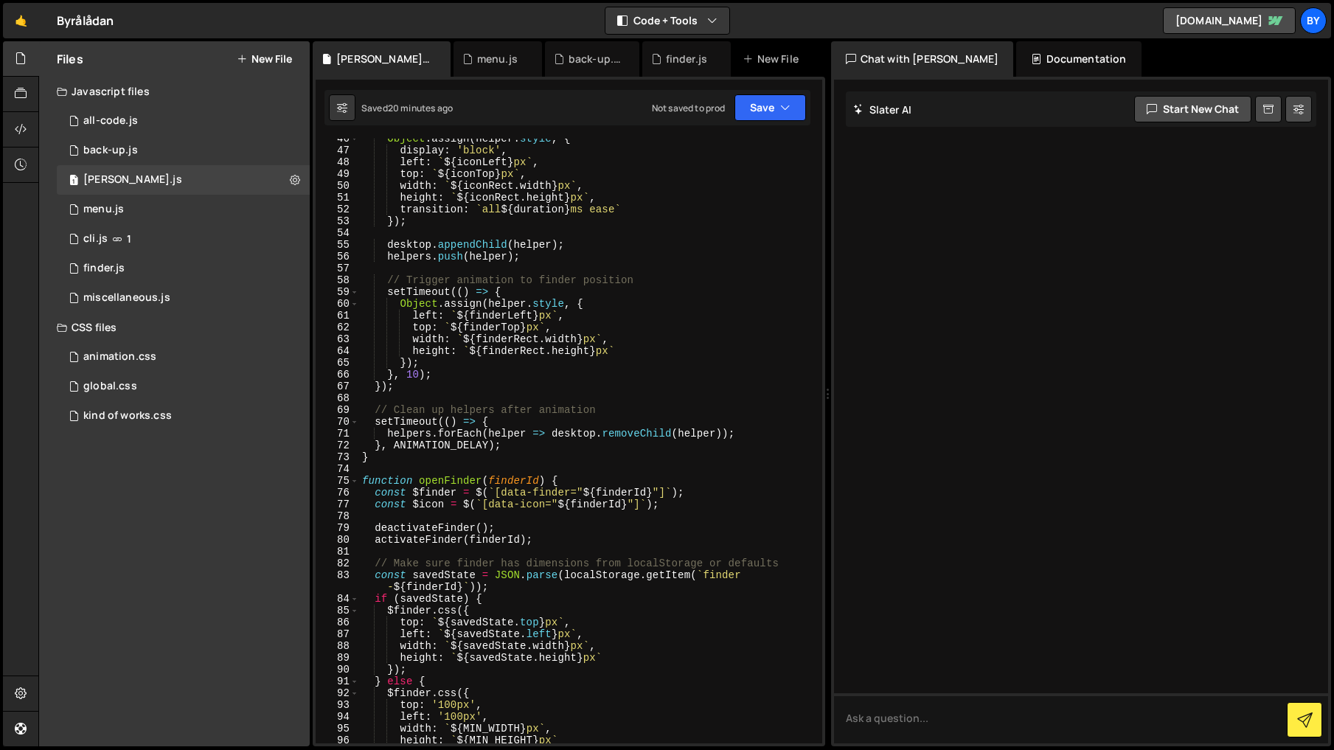
scroll to position [547, 0]
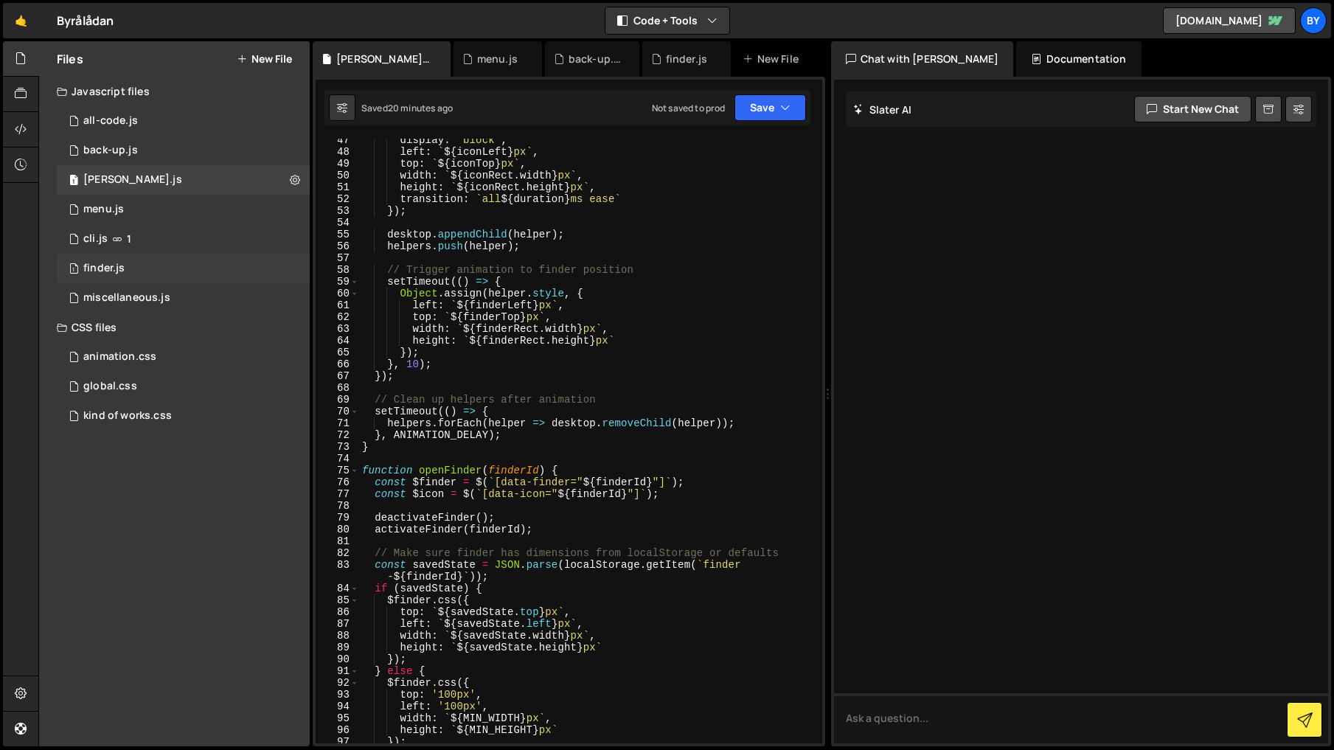
click at [153, 257] on div "1 finder.js 0" at bounding box center [183, 268] width 253 height 29
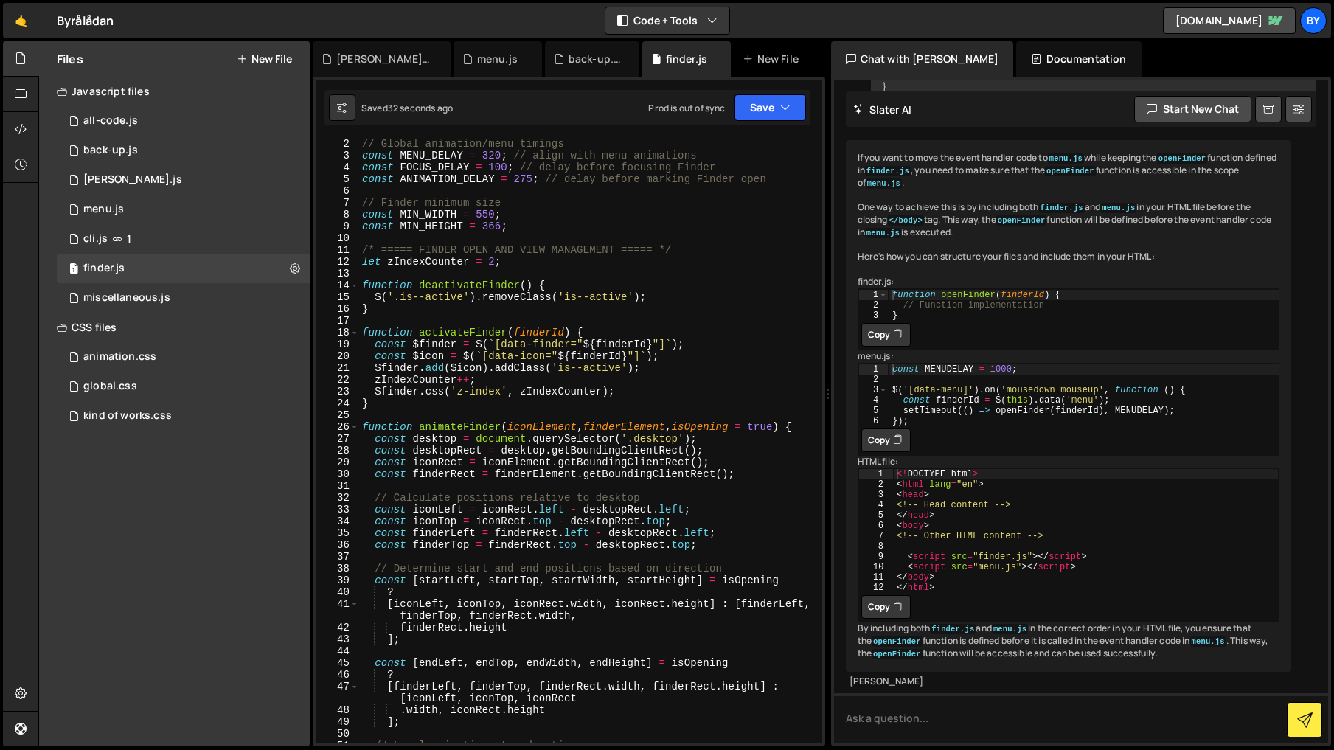
scroll to position [0, 0]
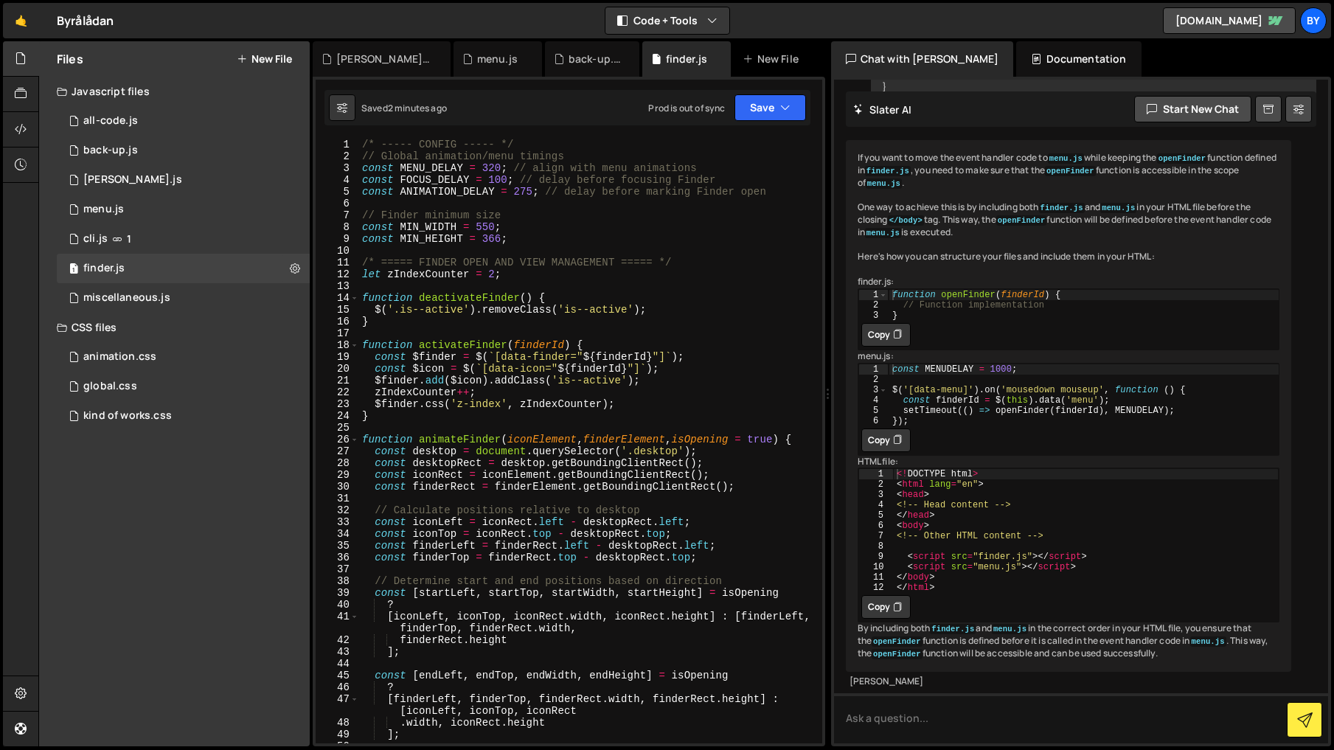
click at [481, 417] on div "/* ----- CONFIG ----- */ // Global animation/menu timings const MENU_DELAY = 32…" at bounding box center [587, 453] width 457 height 628
type textarea "});"
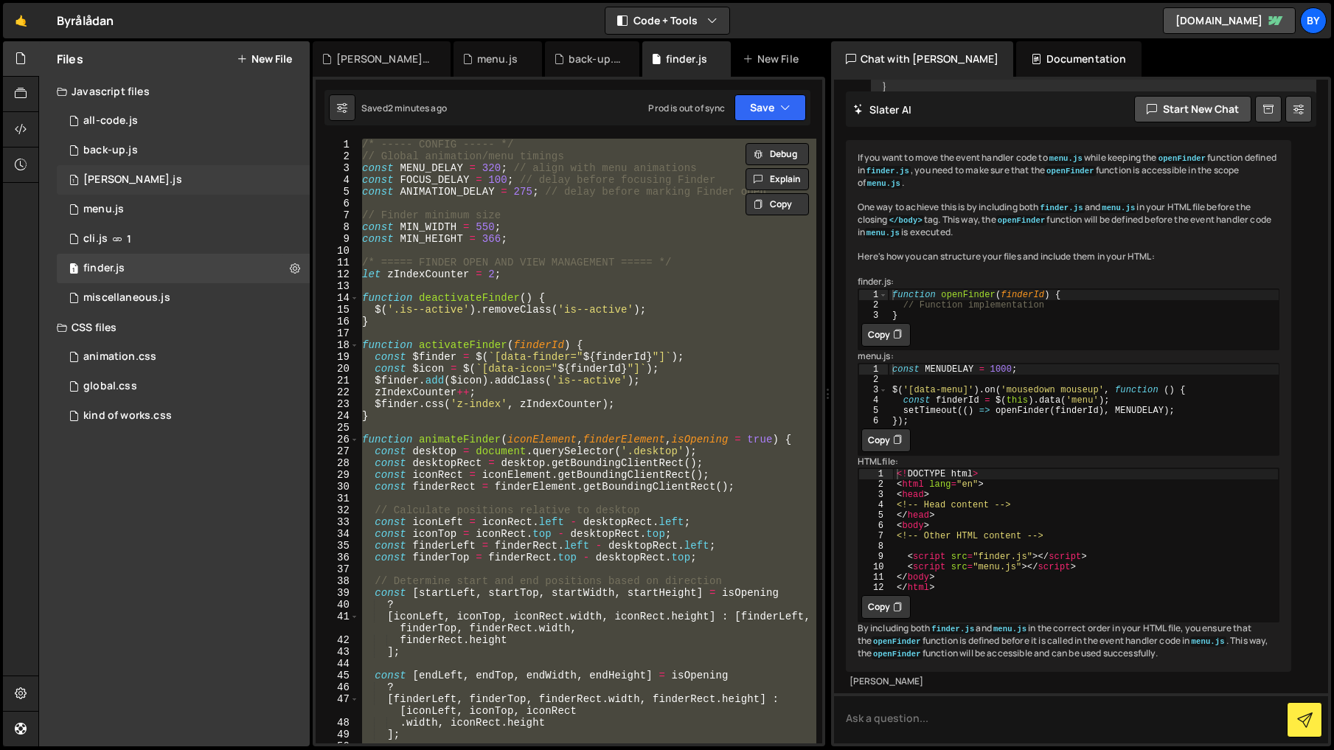
click at [142, 181] on div "1 [PERSON_NAME].js 0" at bounding box center [183, 179] width 253 height 29
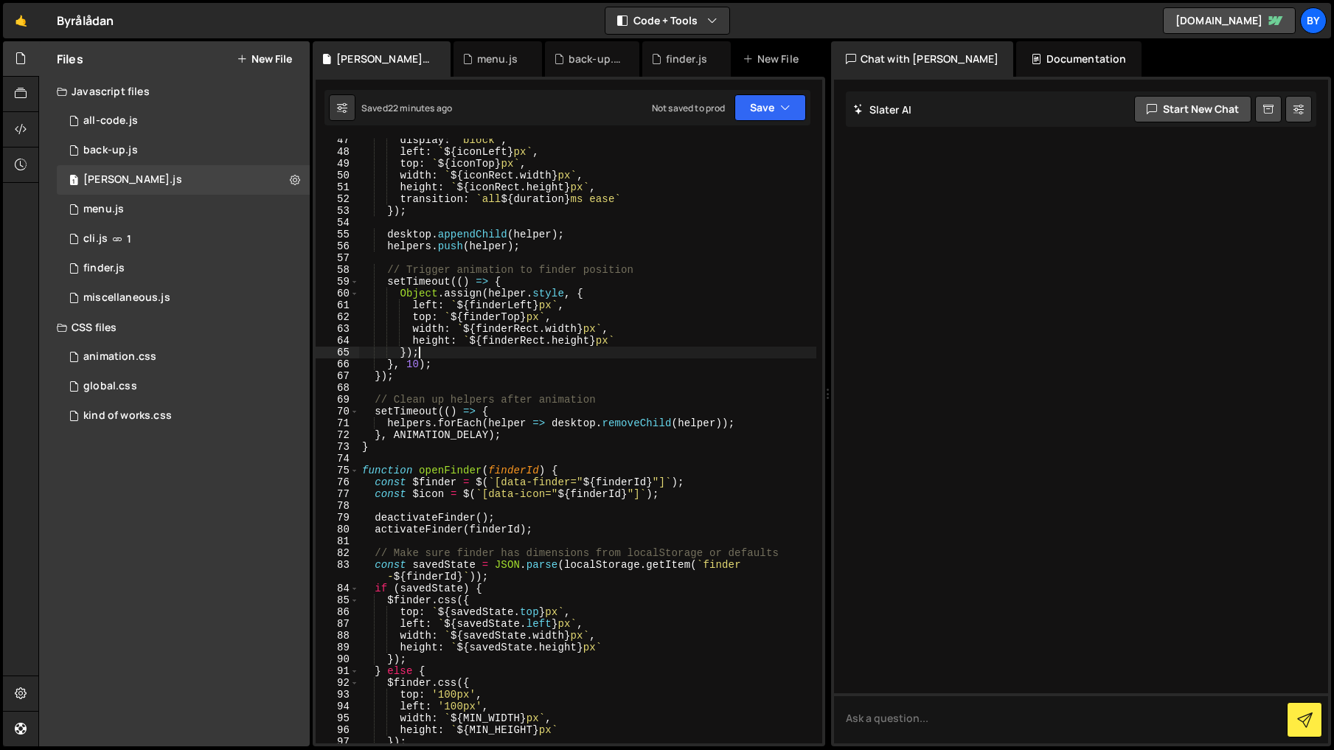
drag, startPoint x: 628, startPoint y: 353, endPoint x: 600, endPoint y: 356, distance: 28.2
click at [628, 353] on div "display : 'block' , left : ` ${ iconLeft } px ` , top : ` ${ iconTop } px ` , w…" at bounding box center [587, 448] width 457 height 628
type textarea "});"
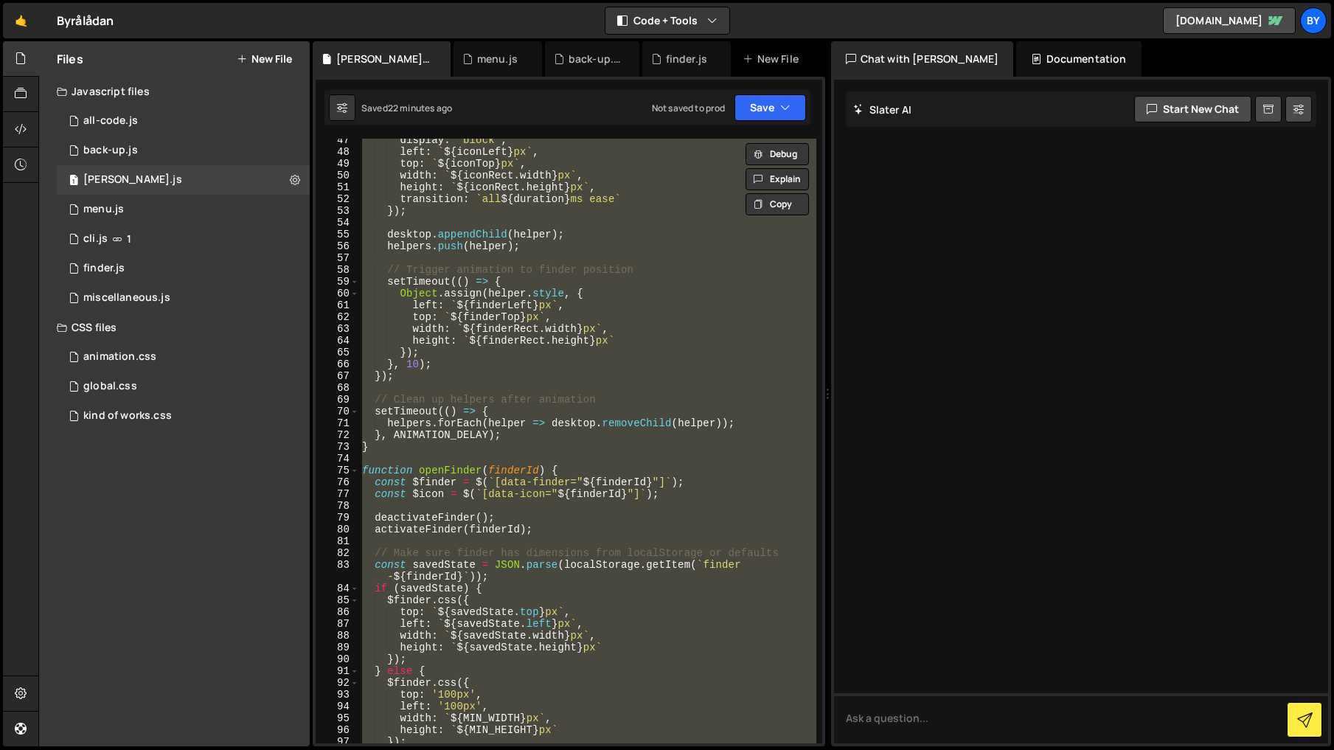
paste textarea
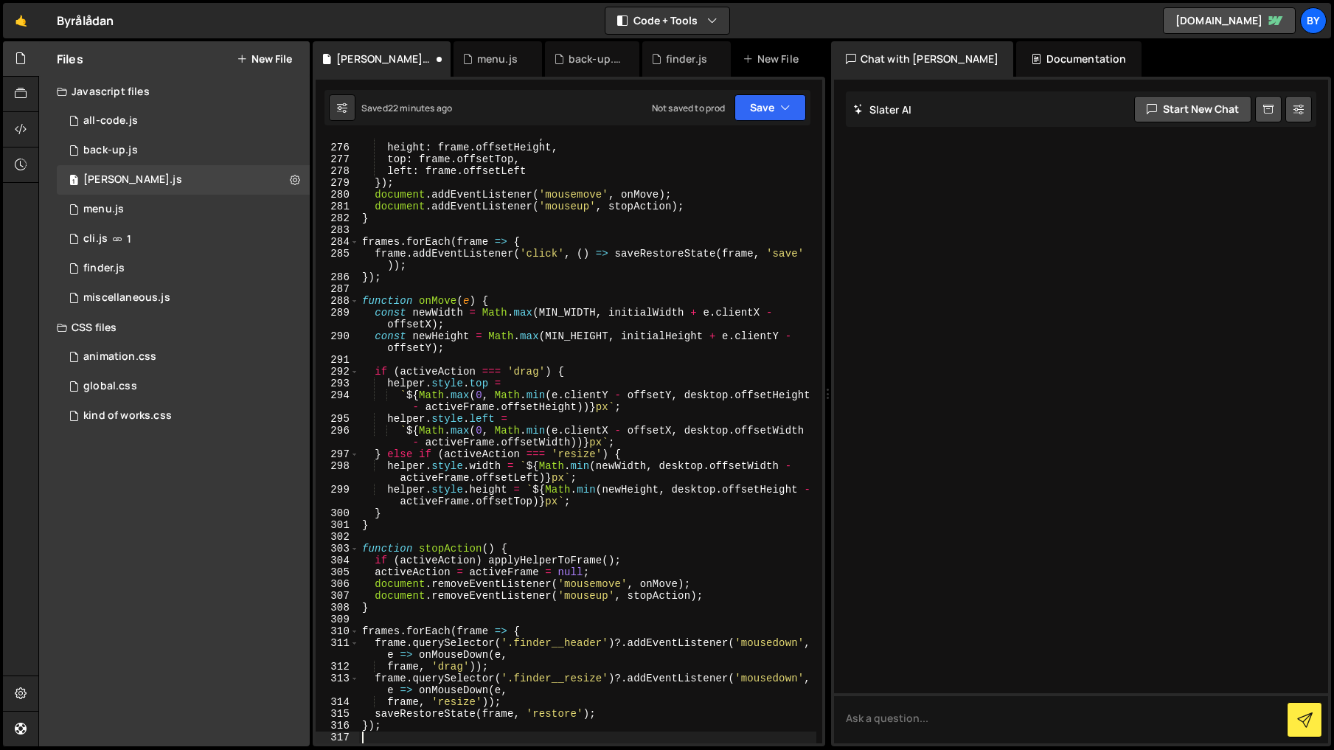
scroll to position [3419, 0]
drag, startPoint x: 771, startPoint y: 110, endPoint x: 764, endPoint y: 130, distance: 21.2
click at [771, 110] on button "Save" at bounding box center [771, 107] width 72 height 27
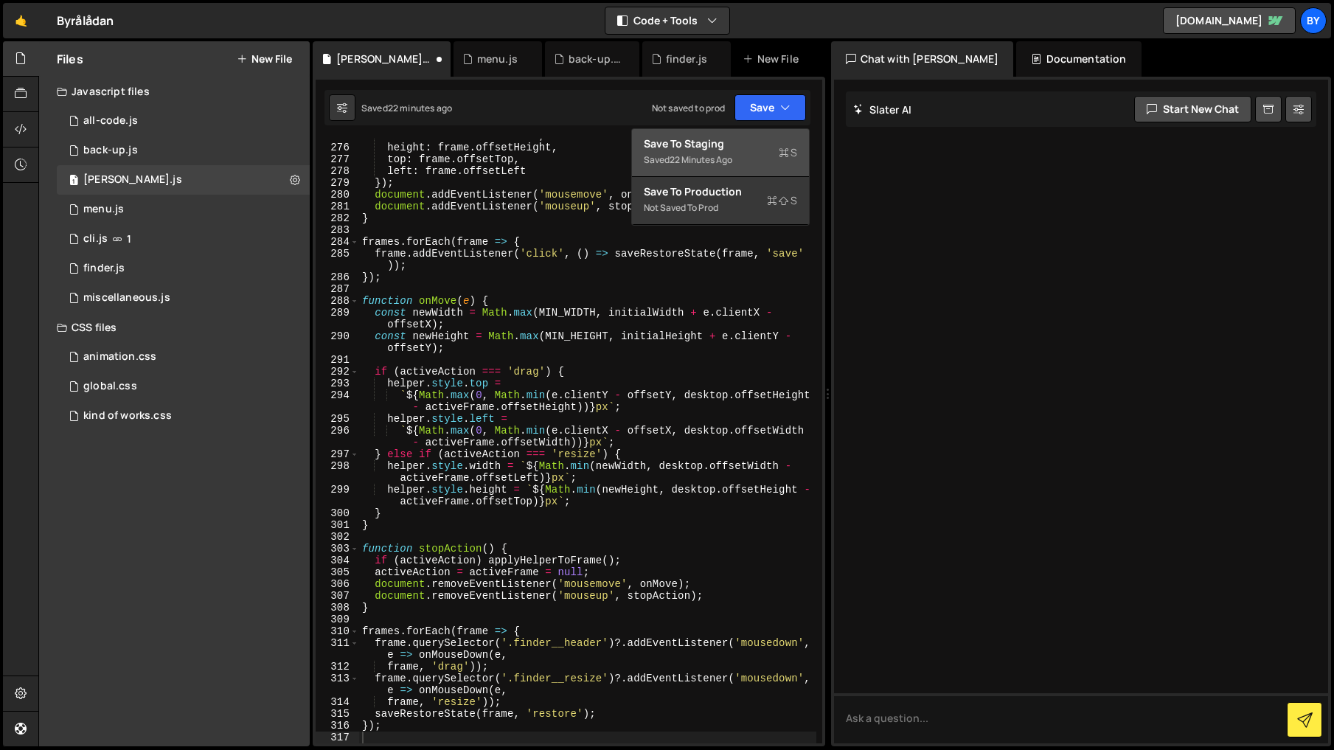
click at [763, 133] on button "Save to Staging S Saved 22 minutes ago" at bounding box center [720, 153] width 177 height 48
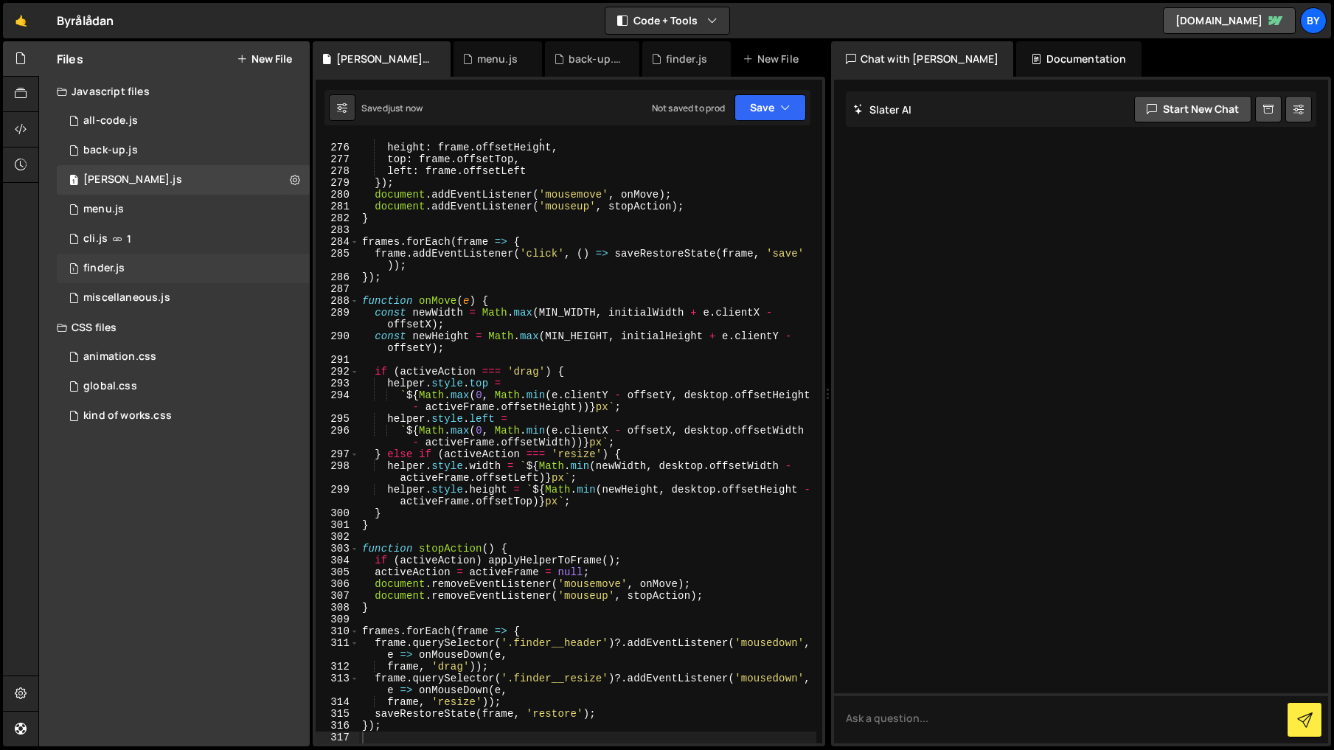
click at [183, 262] on div "1 finder.js 0" at bounding box center [183, 268] width 253 height 29
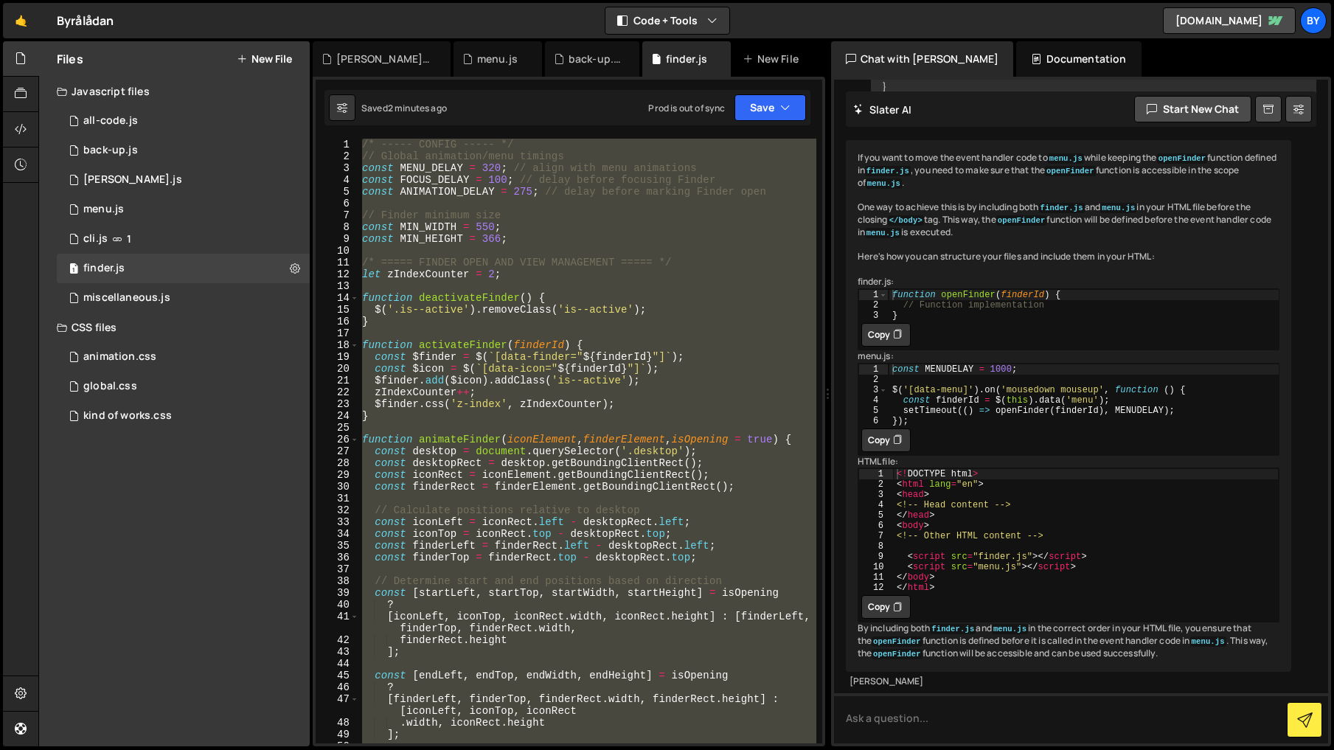
scroll to position [1199, 0]
click at [431, 434] on div "/* ----- CONFIG ----- */ // Global animation/menu timings const MENU_DELAY = 32…" at bounding box center [587, 441] width 457 height 605
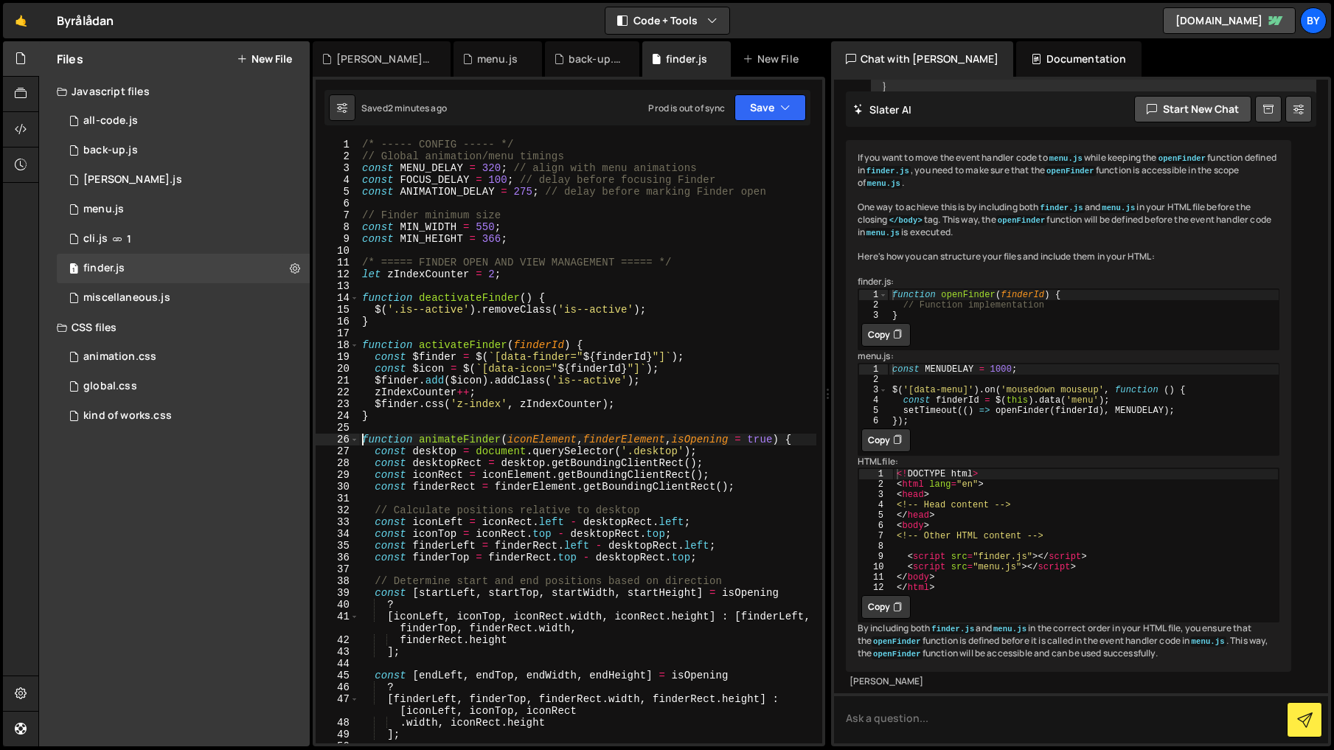
click at [365, 438] on div "/* ----- CONFIG ----- */ // Global animation/menu timings const MENU_DELAY = 32…" at bounding box center [587, 453] width 457 height 628
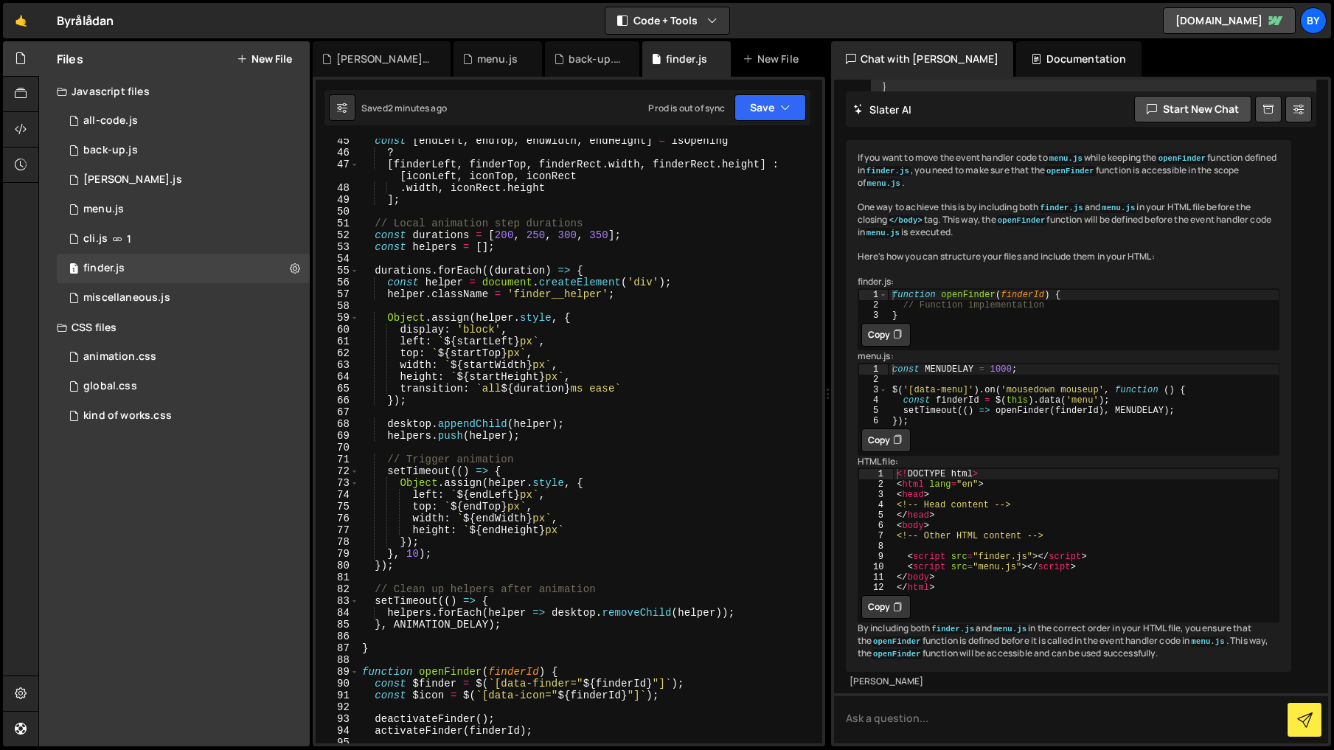
scroll to position [536, 0]
click at [410, 647] on div "const [ endLeft , endTop , endWidth , endHeight ] = isOpening ? [ finderLeft , …" at bounding box center [587, 447] width 457 height 628
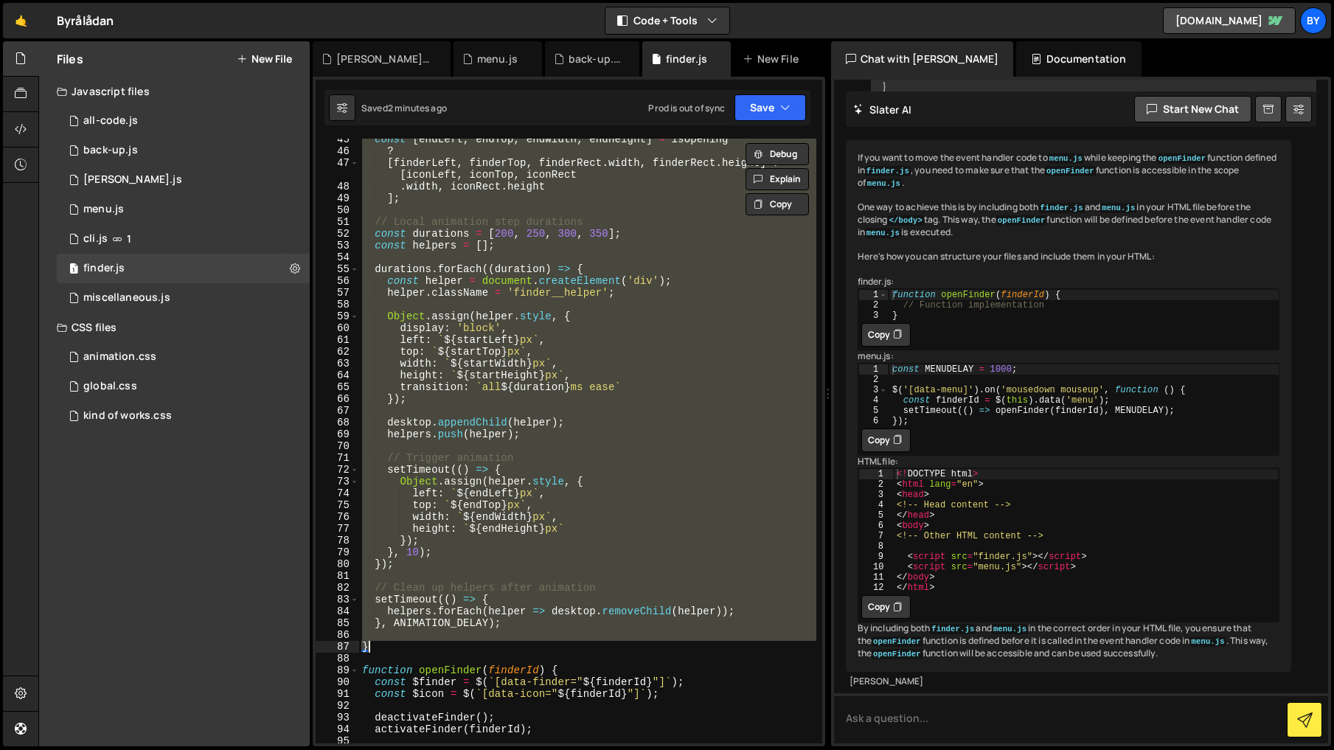
paste textarea
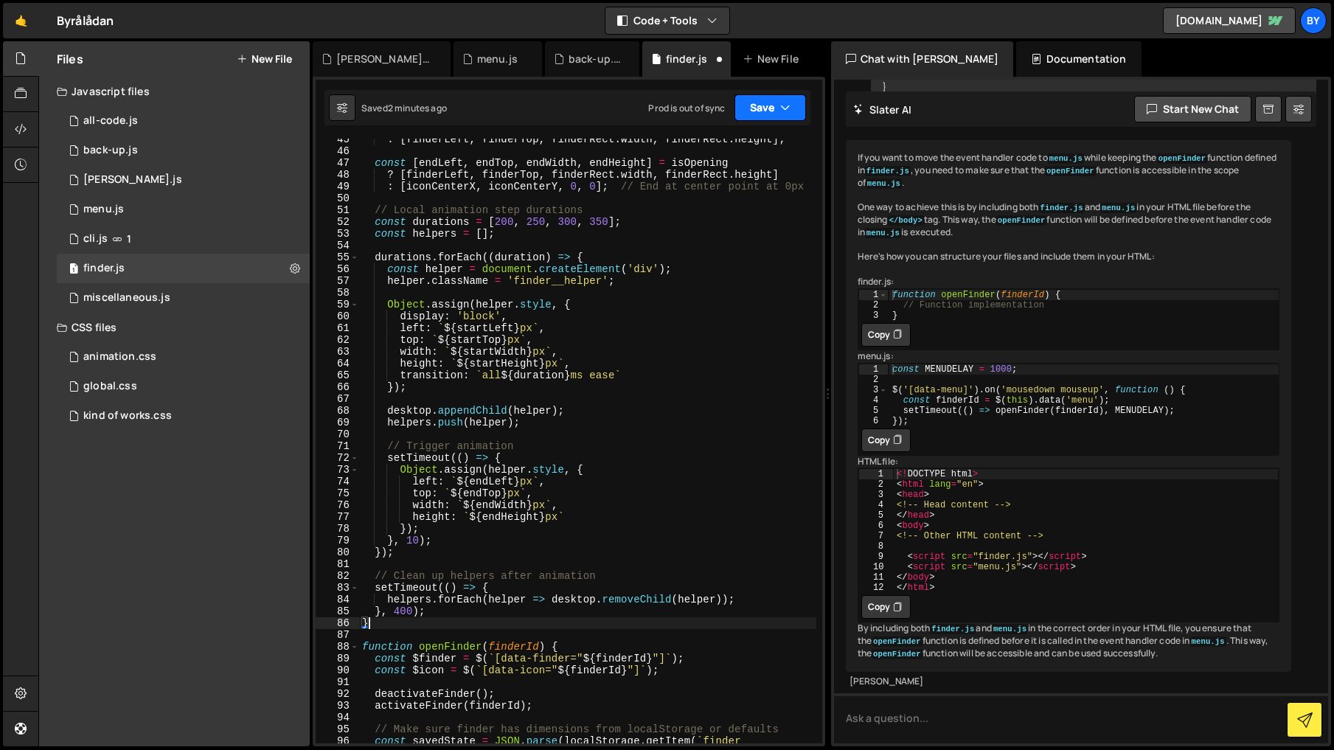
drag, startPoint x: 771, startPoint y: 103, endPoint x: 766, endPoint y: 122, distance: 19.9
click at [771, 103] on button "Save" at bounding box center [771, 107] width 72 height 27
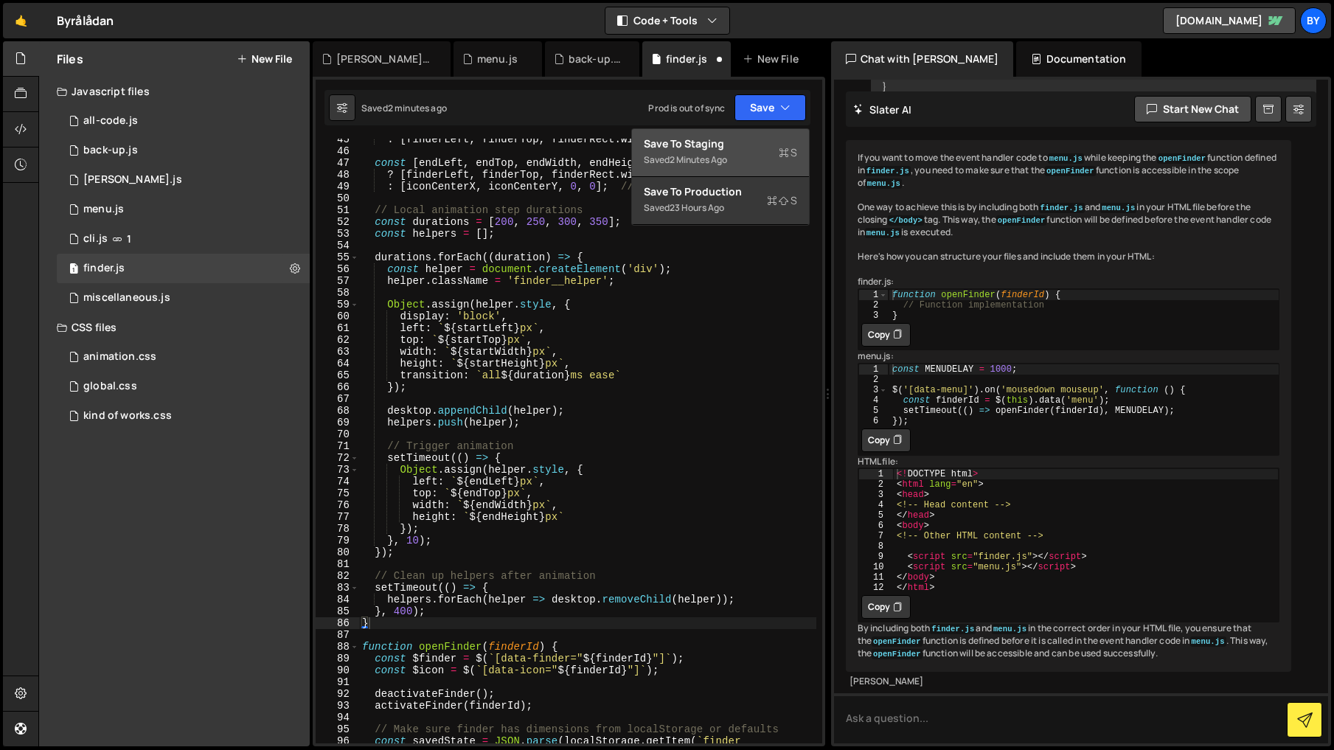
click at [752, 137] on div "Save to Staging S" at bounding box center [720, 143] width 153 height 15
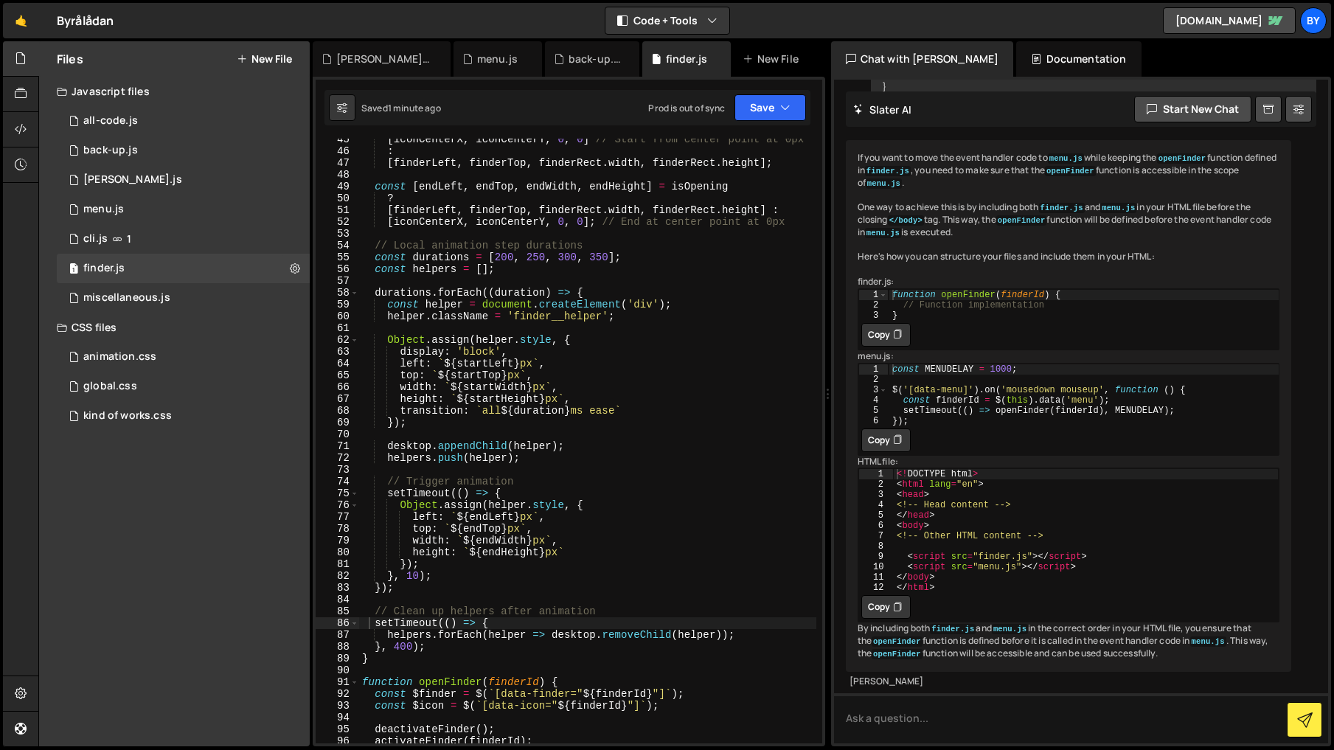
click at [403, 649] on div "[ iconCenterX , iconCenterY , 0 , 0 ] // Start from center point at 0px : [ fin…" at bounding box center [587, 447] width 457 height 628
click at [400, 656] on div "[ iconCenterX , iconCenterY , 0 , 0 ] // Start from center point at 0px : [ fin…" at bounding box center [587, 447] width 457 height 628
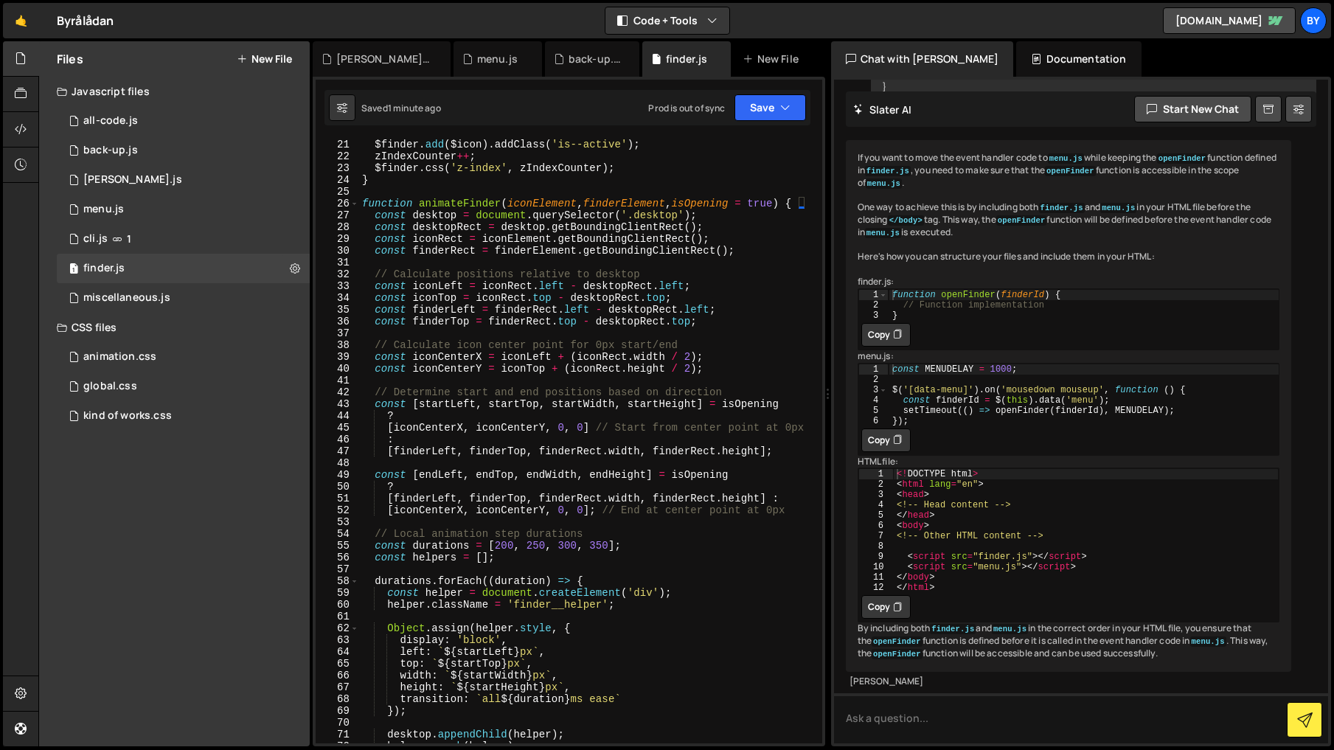
scroll to position [173, 0]
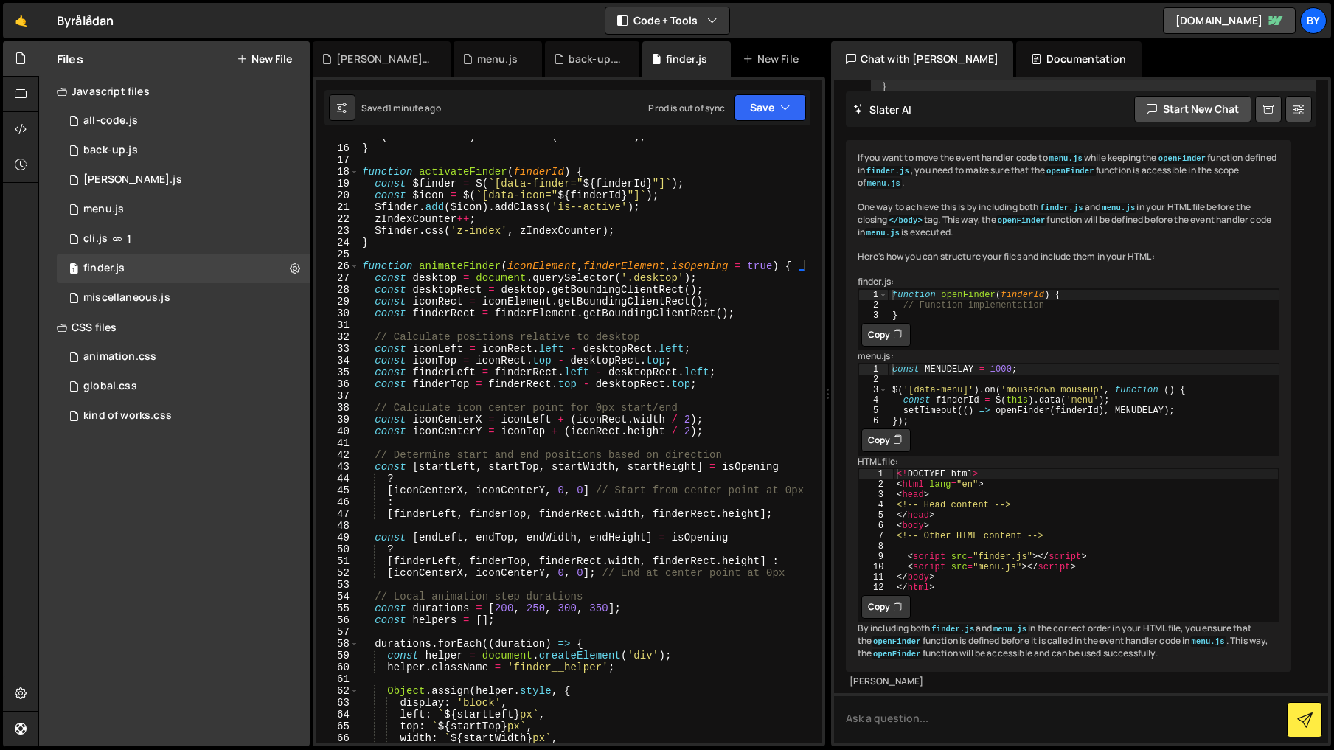
click at [363, 268] on div "$ ( '.is--active' ) . removeClass ( 'is--active' ) ; } function activateFinder …" at bounding box center [587, 445] width 457 height 628
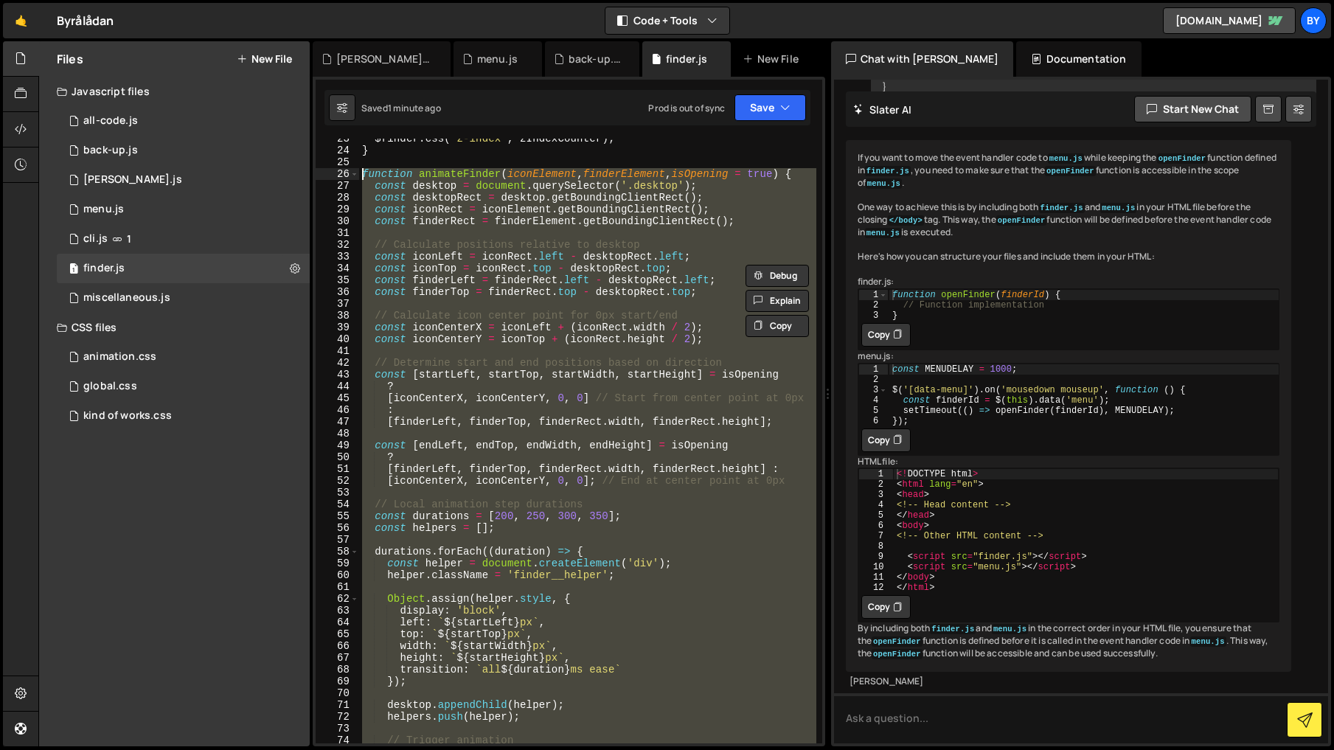
scroll to position [511, 0]
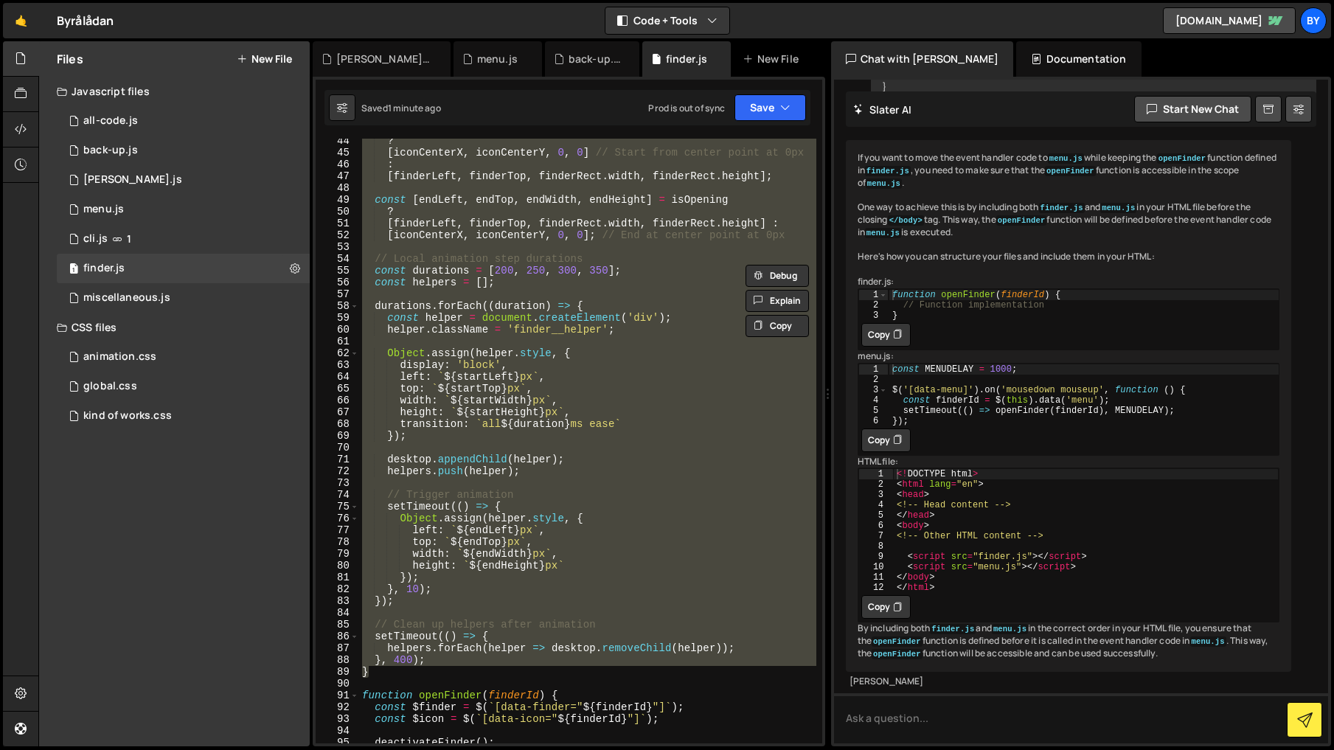
paste textarea "}"
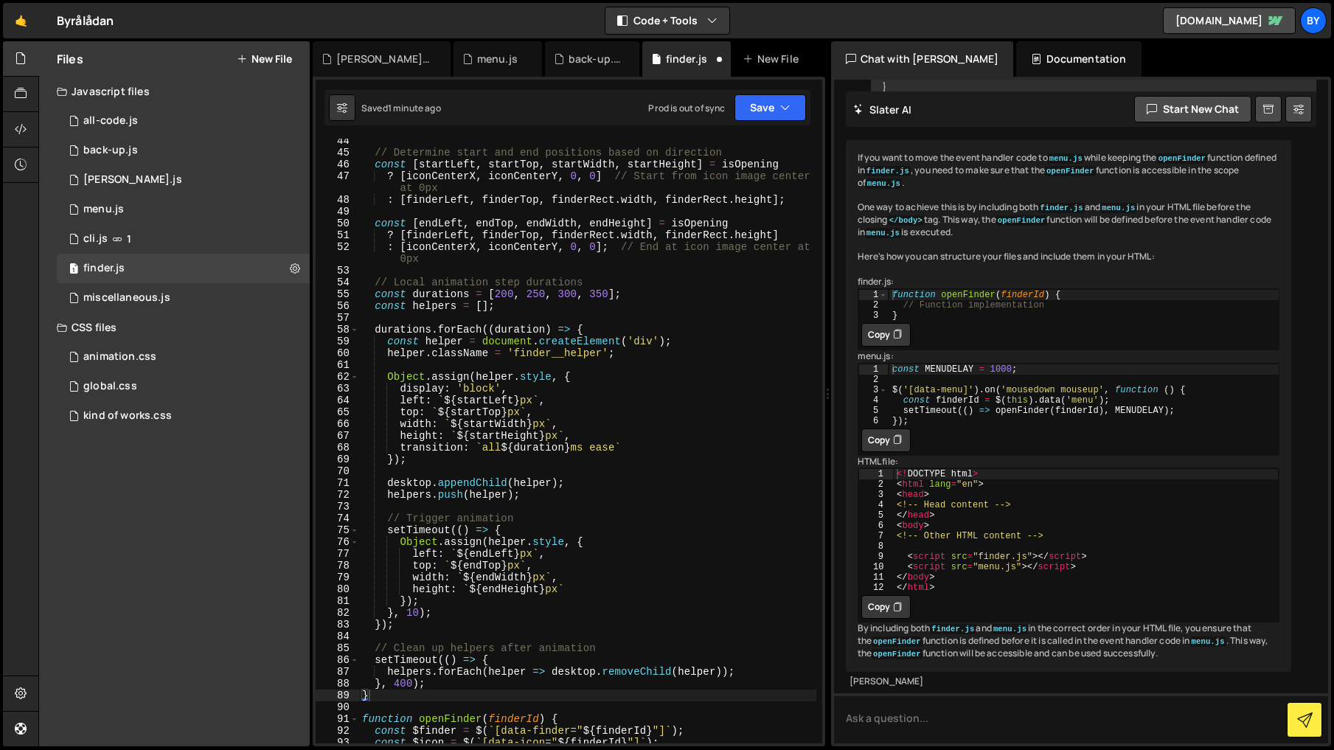
click at [778, 91] on div "Saved 1 minute ago Prod is out of sync Upgrade to Edit Save Save to Staging S S…" at bounding box center [567, 107] width 486 height 35
drag, startPoint x: 780, startPoint y: 100, endPoint x: 746, endPoint y: 156, distance: 65.8
click at [780, 100] on icon "button" at bounding box center [785, 107] width 10 height 15
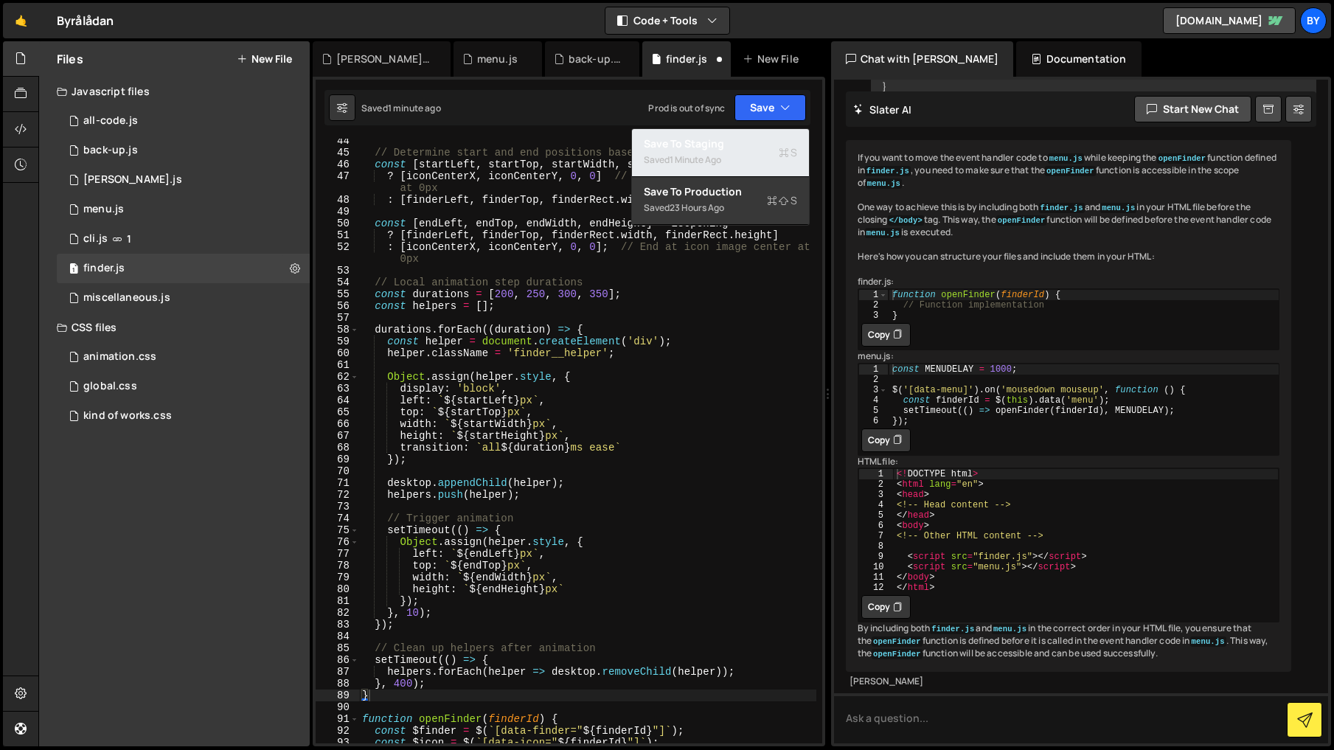
click at [744, 148] on div "Save to Staging S" at bounding box center [720, 143] width 153 height 15
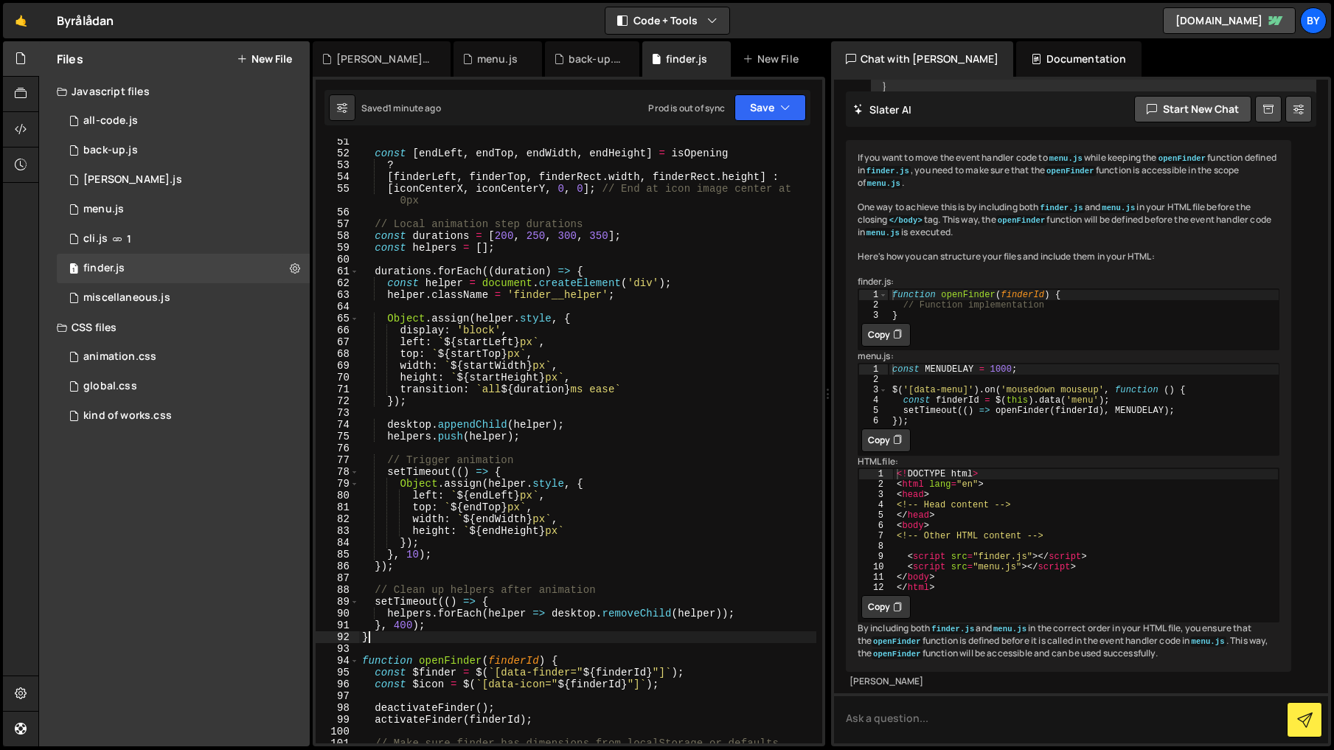
click at [397, 632] on div "const [ endLeft , endTop , endWidth , endHeight ] = isOpening ? [ finderLeft , …" at bounding box center [587, 456] width 457 height 640
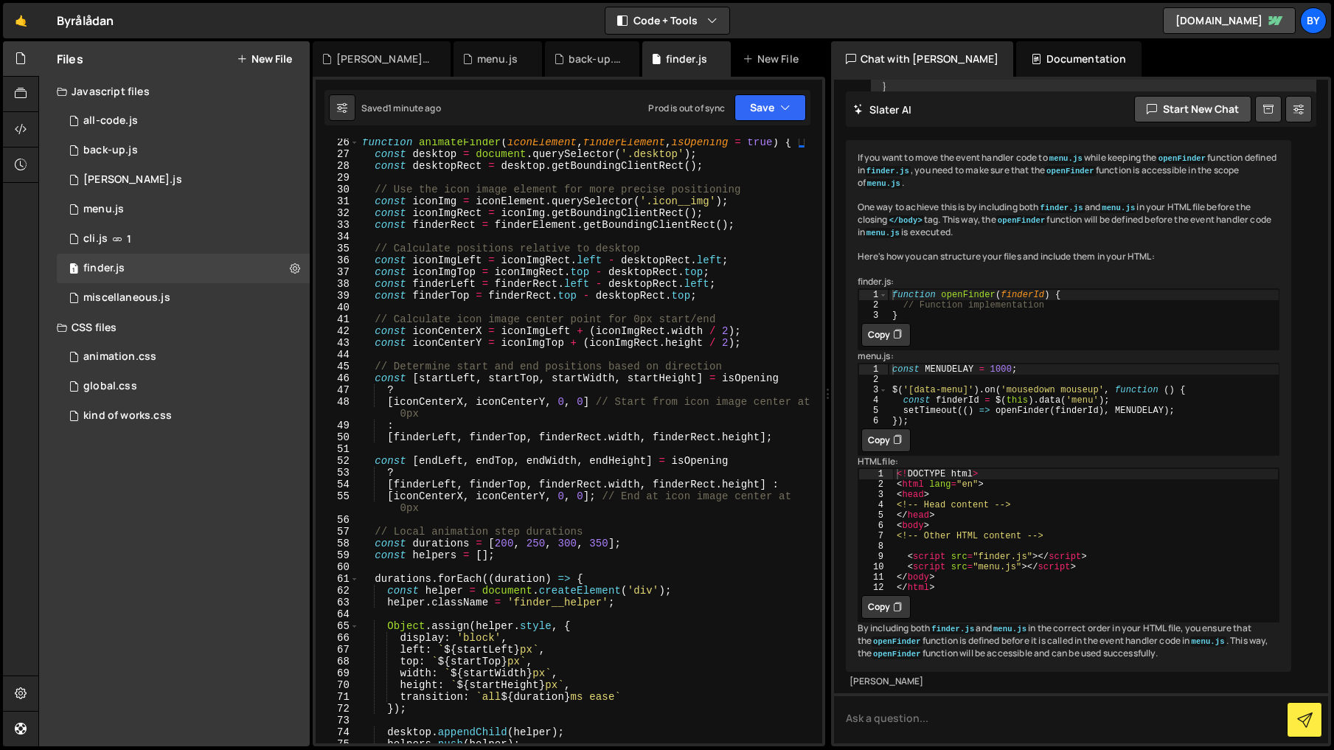
scroll to position [100, 0]
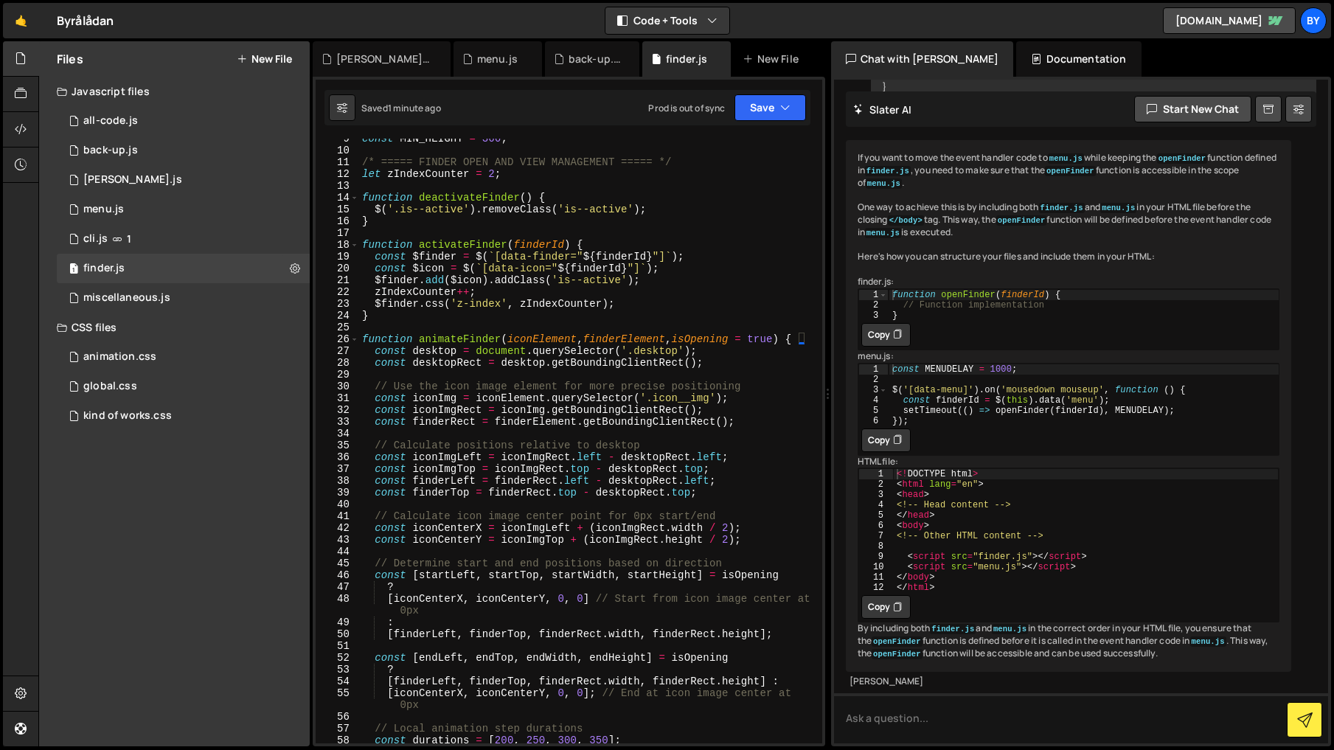
click at [364, 337] on div "const MIN_HEIGHT = 366 ; /* ===== FINDER OPEN AND VIEW MANAGEMENT ===== */ let …" at bounding box center [587, 447] width 457 height 628
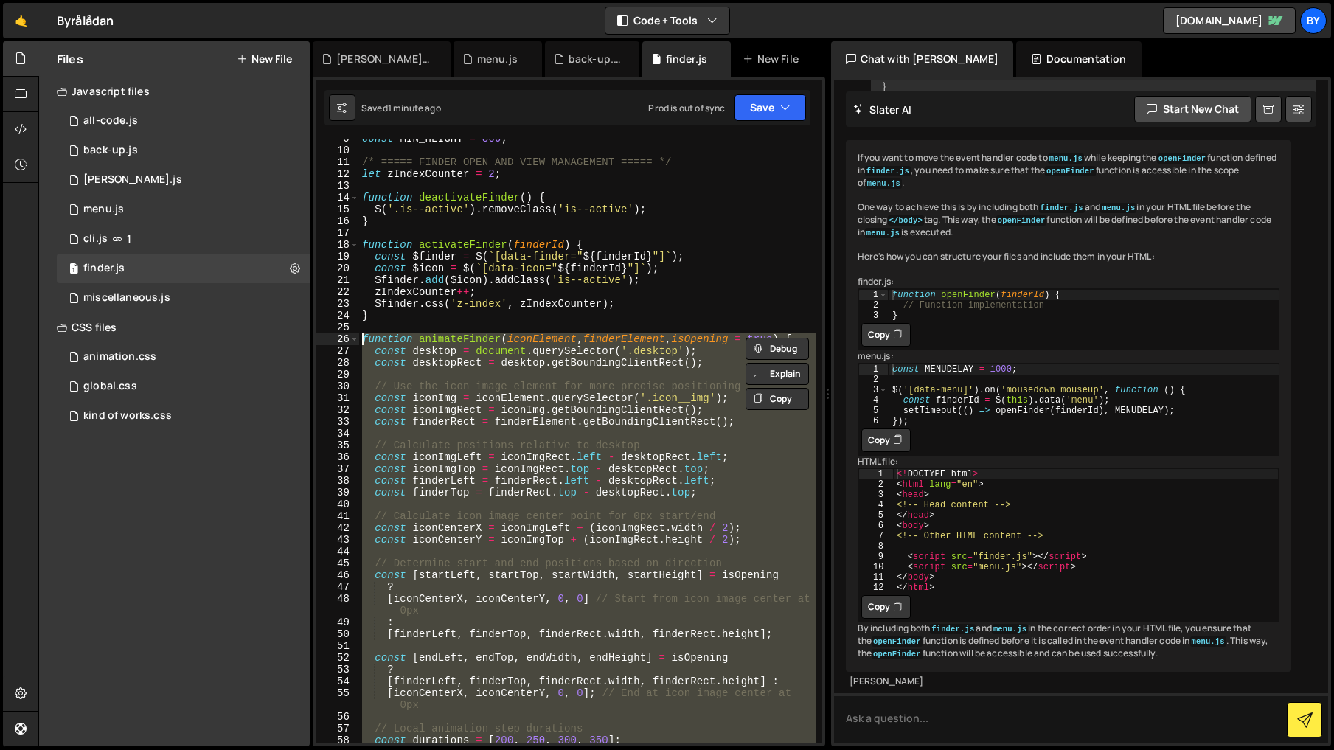
paste textarea "}"
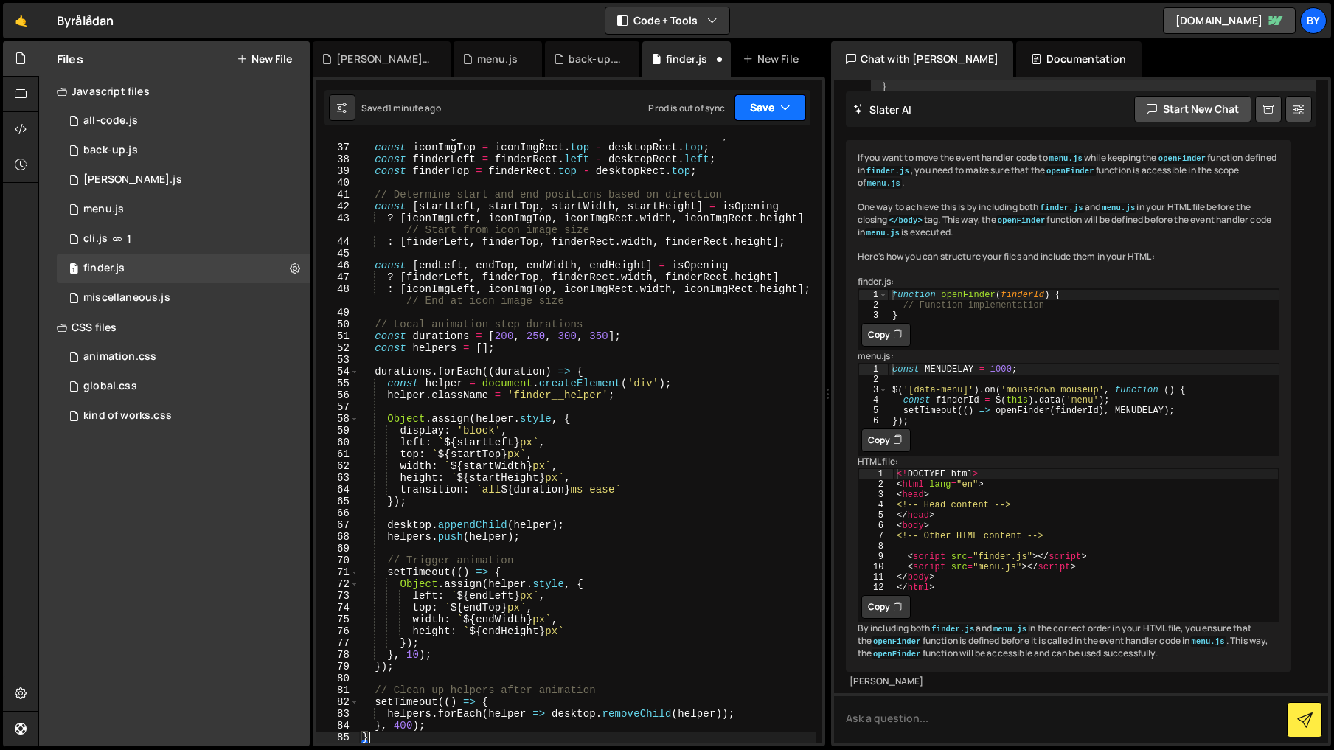
click at [794, 119] on button "Save" at bounding box center [771, 107] width 72 height 27
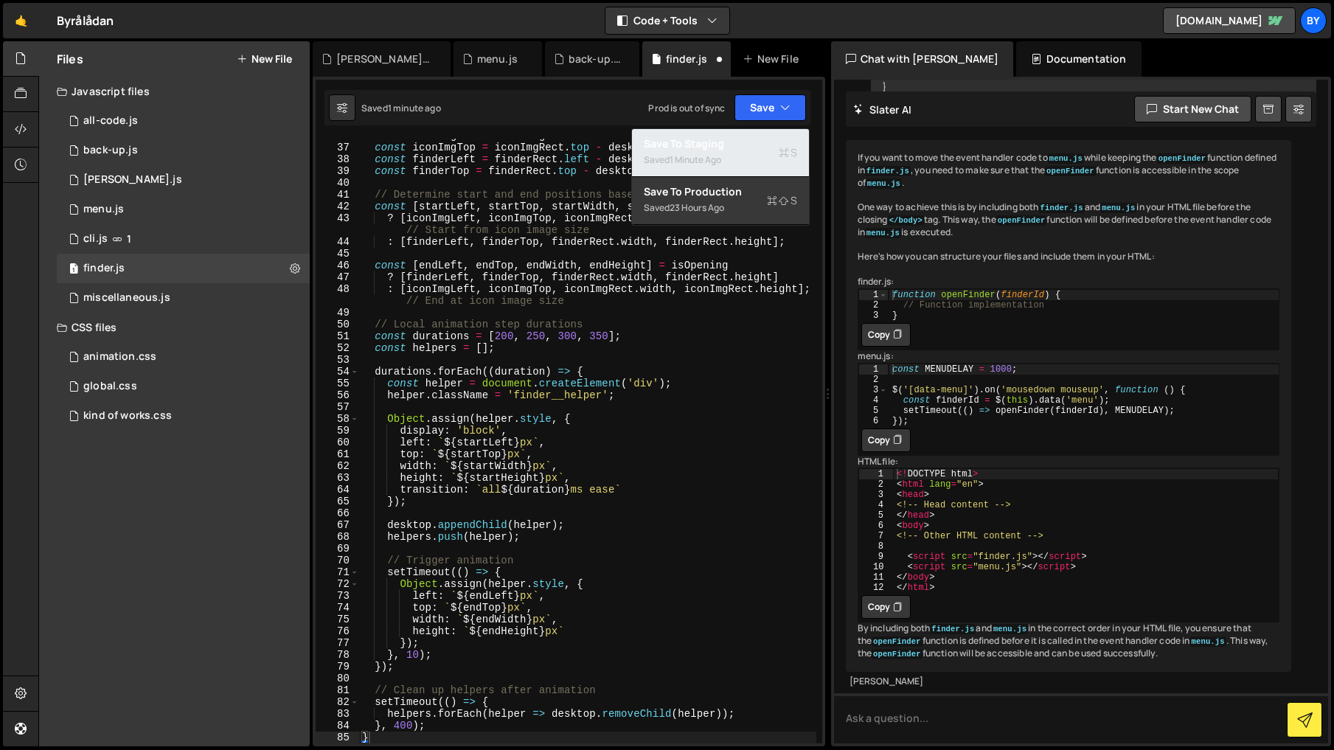
drag, startPoint x: 752, startPoint y: 147, endPoint x: 602, endPoint y: 241, distance: 176.6
click at [752, 147] on div "Save to Staging S" at bounding box center [720, 143] width 153 height 15
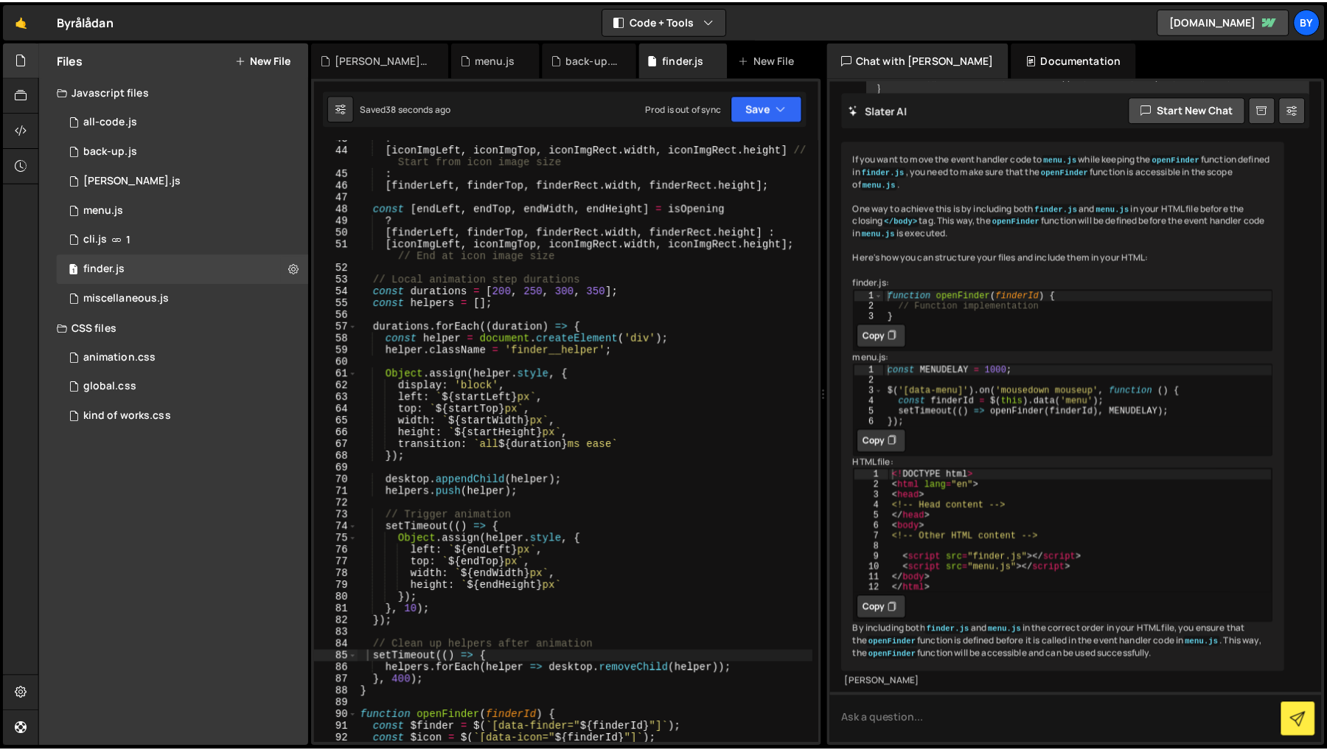
scroll to position [514, 0]
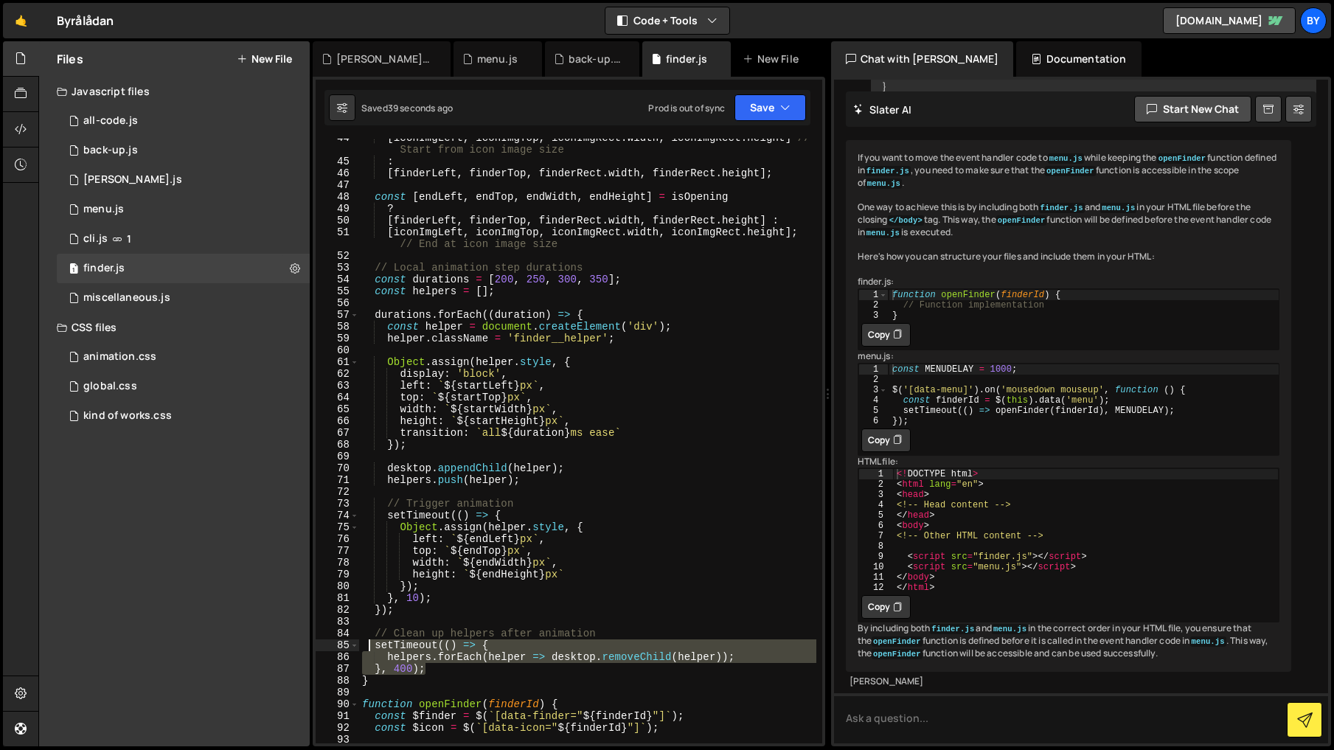
drag, startPoint x: 404, startPoint y: 664, endPoint x: 366, endPoint y: 638, distance: 46.6
click at [366, 638] on div "[ iconImgLeft , iconImgTop , iconImgRect . width , iconImgRect . height ] // St…" at bounding box center [587, 452] width 457 height 640
type textarea "// Clean up helpers after animation setTimeout(() => {"
paste textarea
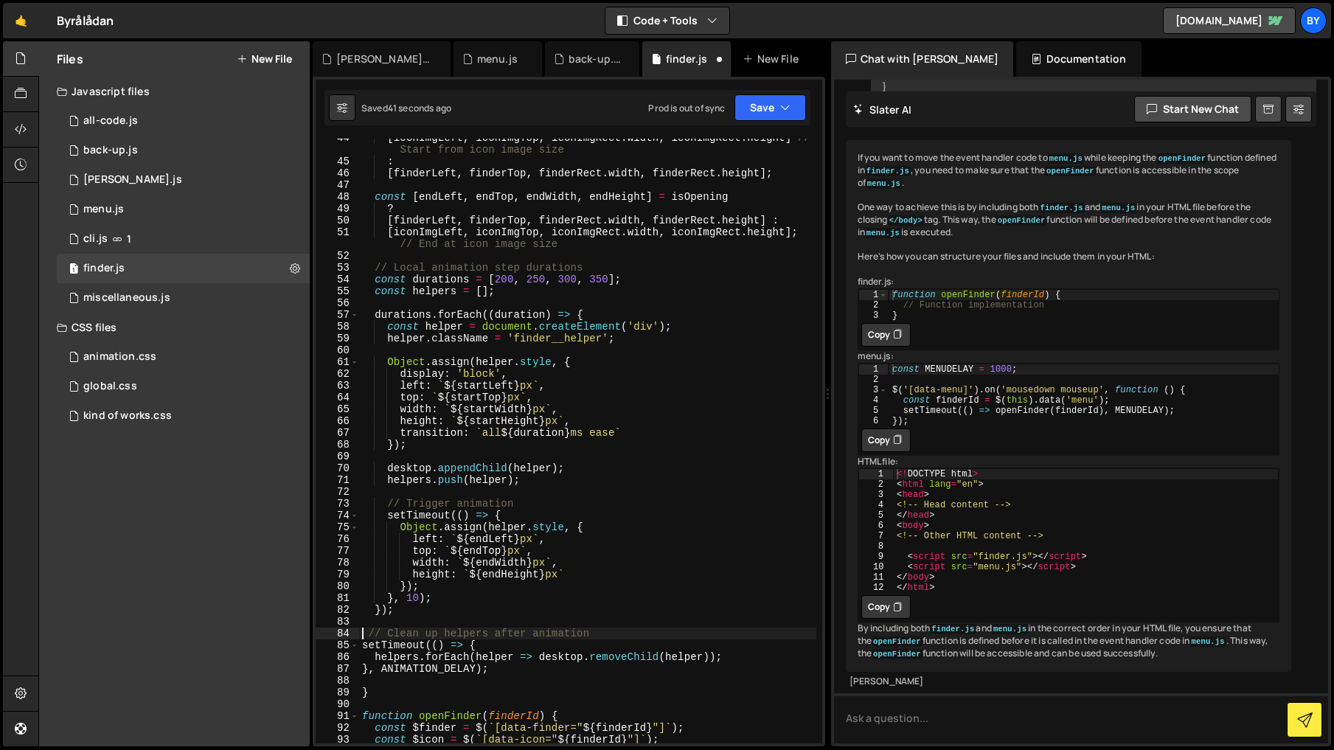
click at [365, 634] on div "[ iconImgLeft , iconImgTop , iconImgRect . width , iconImgRect . height ] // St…" at bounding box center [587, 452] width 457 height 640
click at [360, 646] on div "[ iconImgLeft , iconImgTop , iconImgRect . width , iconImgRect . height ] // St…" at bounding box center [587, 452] width 457 height 640
click at [373, 660] on div "[ iconImgLeft , iconImgTop , iconImgRect . width , iconImgRect . height ] // St…" at bounding box center [587, 452] width 457 height 640
click at [364, 672] on div "[ iconImgLeft , iconImgTop , iconImgRect . width , iconImgRect . height ] // St…" at bounding box center [587, 452] width 457 height 640
click at [583, 665] on div "[ iconImgLeft , iconImgTop , iconImgRect . width , iconImgRect . height ] // St…" at bounding box center [587, 452] width 457 height 640
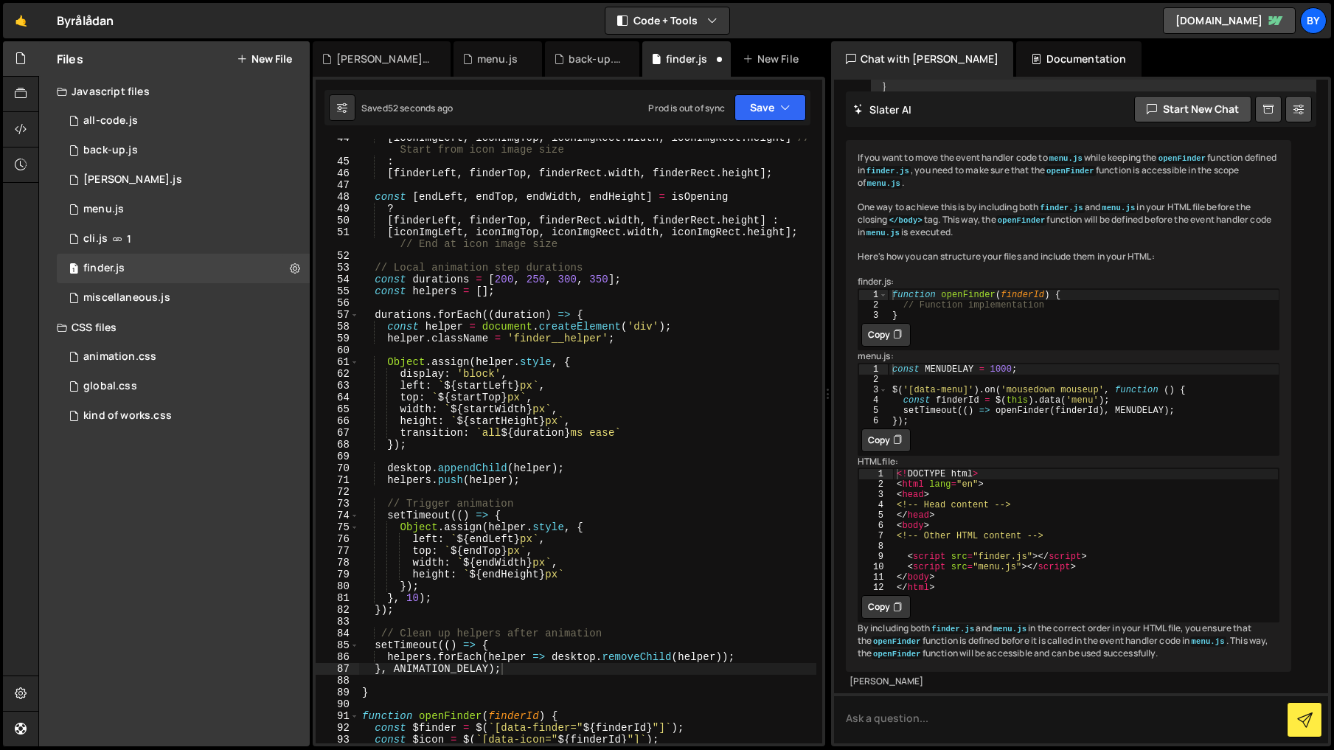
click at [755, 122] on div "Saved 52 seconds ago Prod is out of sync Upgrade to Edit Save Save to Staging S…" at bounding box center [567, 107] width 486 height 35
drag, startPoint x: 757, startPoint y: 116, endPoint x: 747, endPoint y: 154, distance: 39.7
click at [757, 118] on button "Save" at bounding box center [771, 107] width 72 height 27
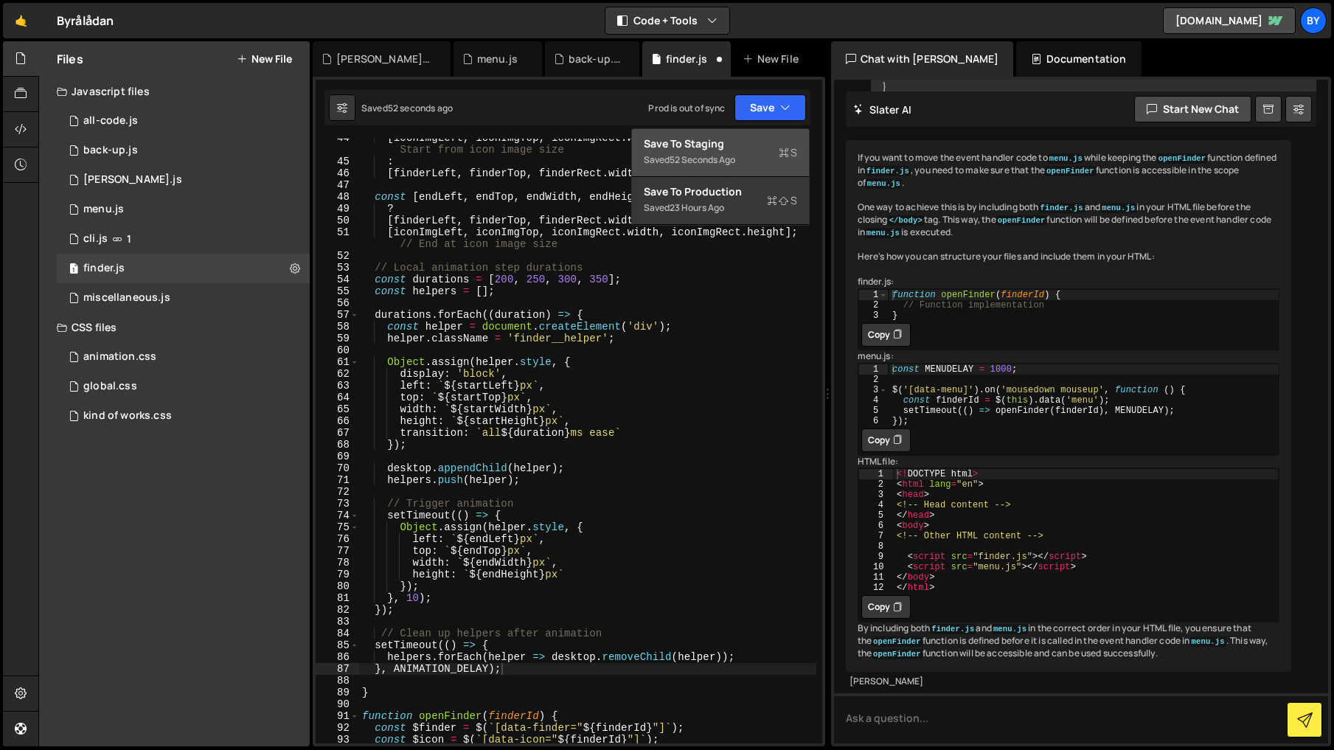
click at [747, 154] on div "Saved 52 seconds ago" at bounding box center [720, 160] width 153 height 18
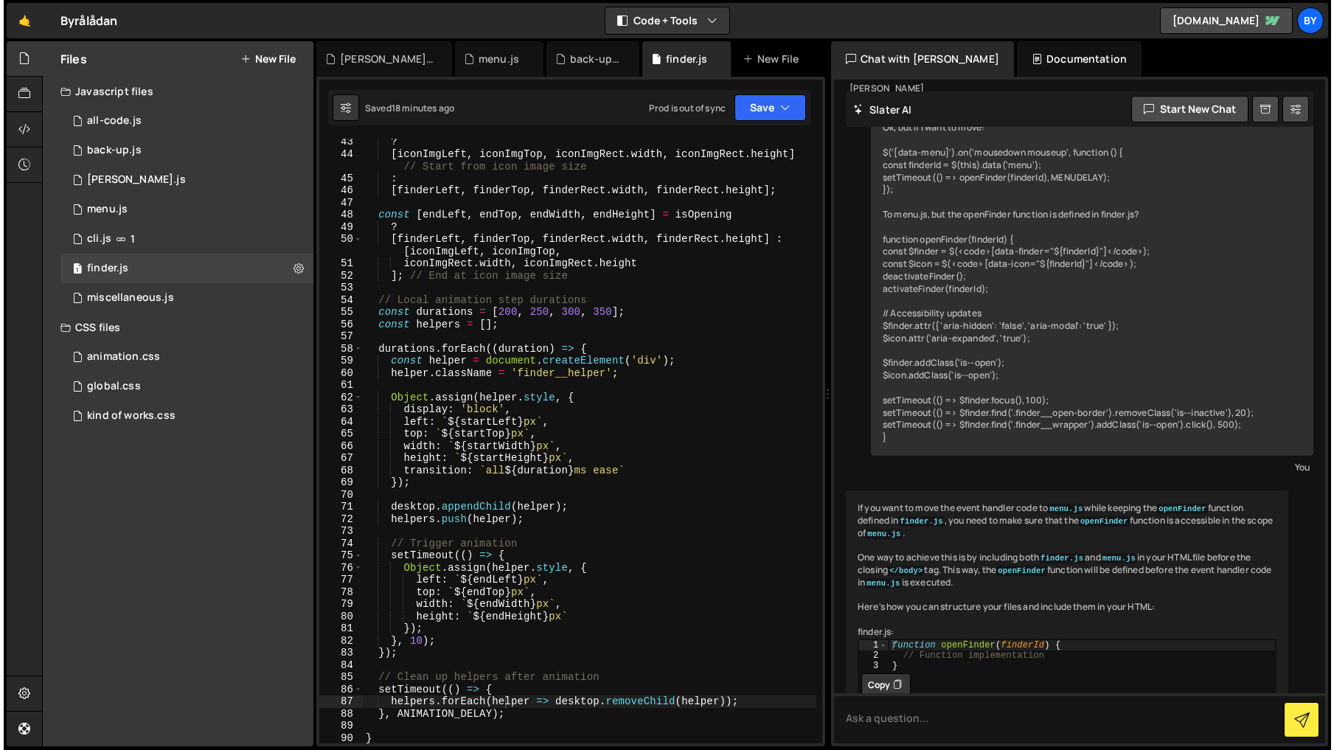
scroll to position [325, 0]
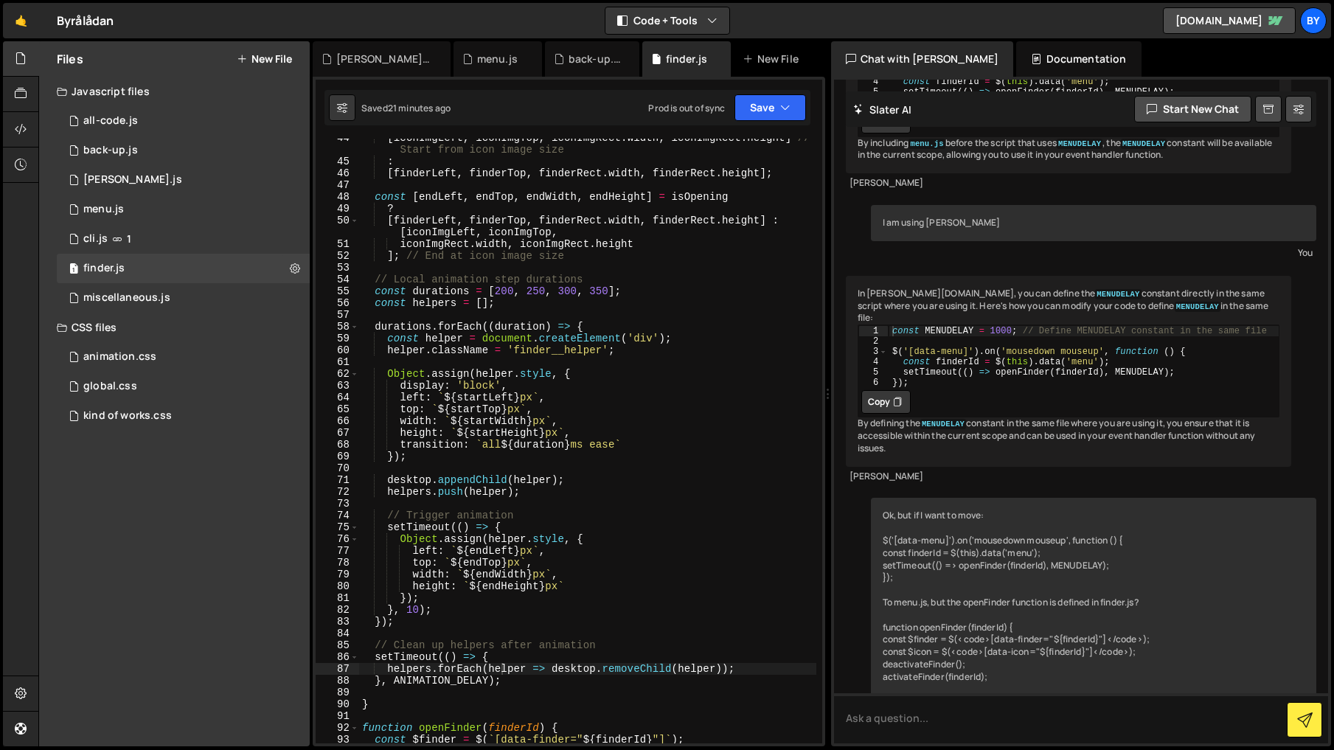
click at [445, 334] on div "[ iconImgLeft , iconImgTop , iconImgRect . width , iconImgRect . height ] // St…" at bounding box center [587, 452] width 457 height 640
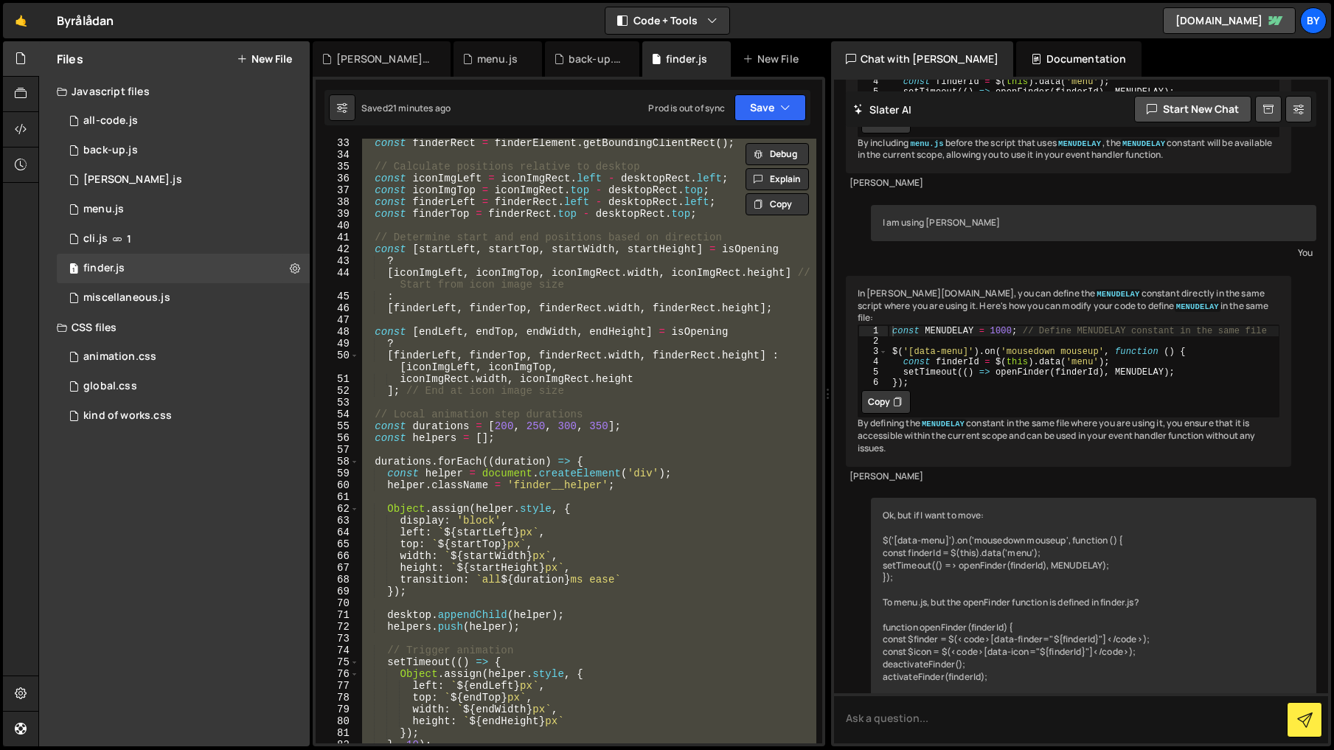
scroll to position [379, 0]
drag, startPoint x: 641, startPoint y: 430, endPoint x: 602, endPoint y: 417, distance: 41.3
click at [640, 430] on div "const finderRect = finderElement . getBoundingClientRect ( ) ; // Calculate pos…" at bounding box center [587, 441] width 457 height 605
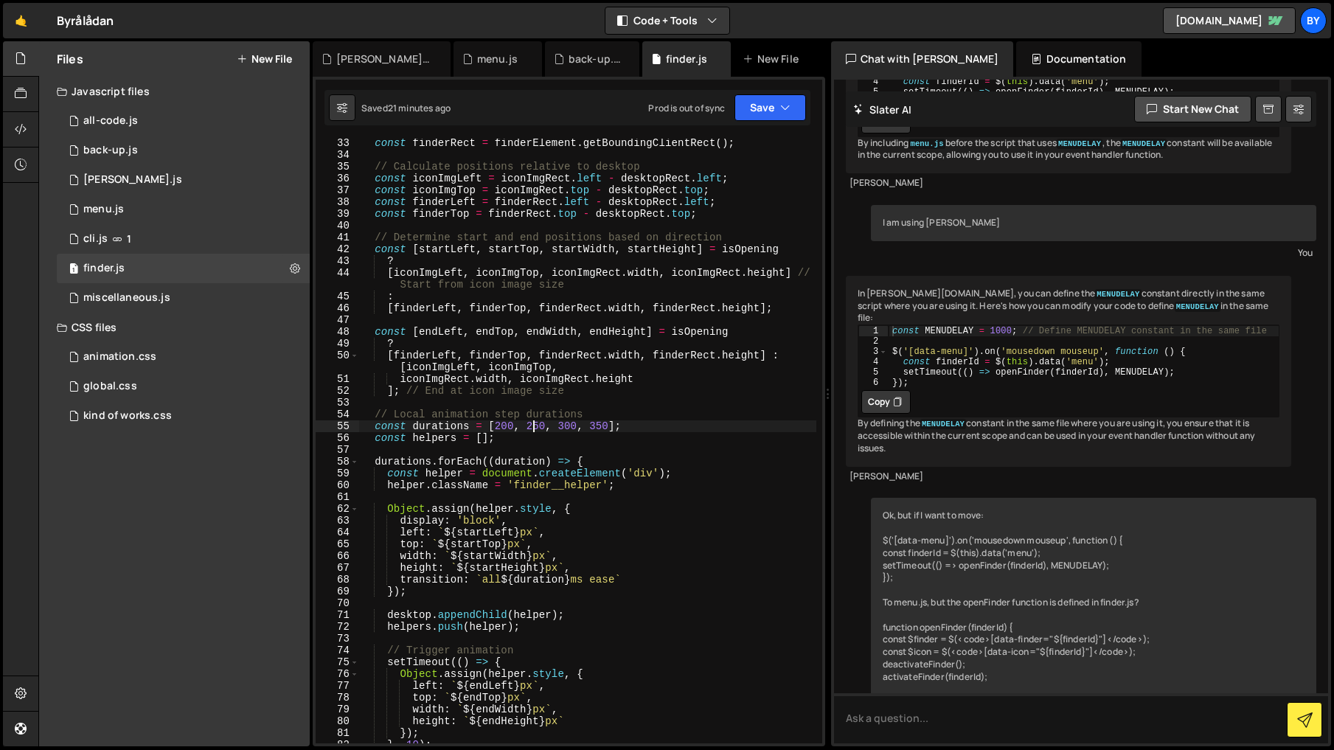
click at [535, 430] on div "const finderRect = finderElement . getBoundingClientRect ( ) ; // Calculate pos…" at bounding box center [587, 451] width 457 height 628
type textarea "const durations = [200, 300, 400, 500];"
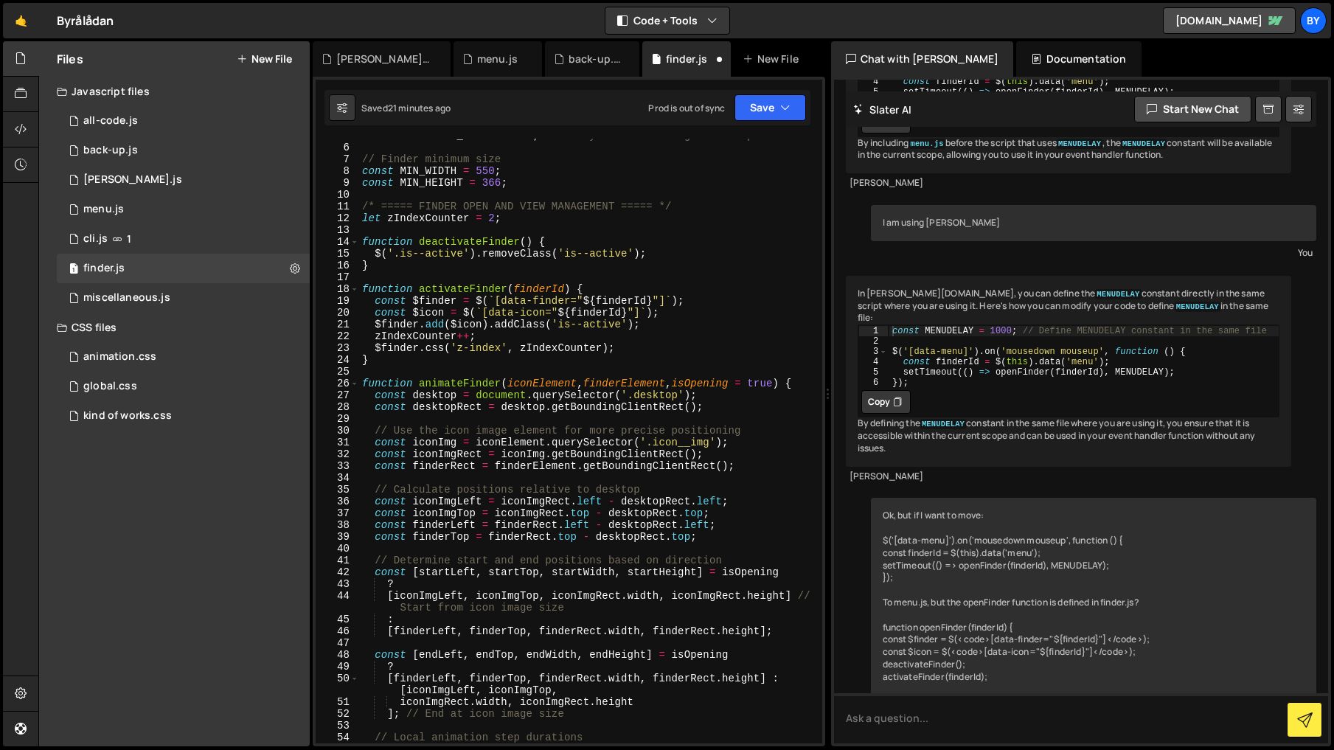
scroll to position [0, 0]
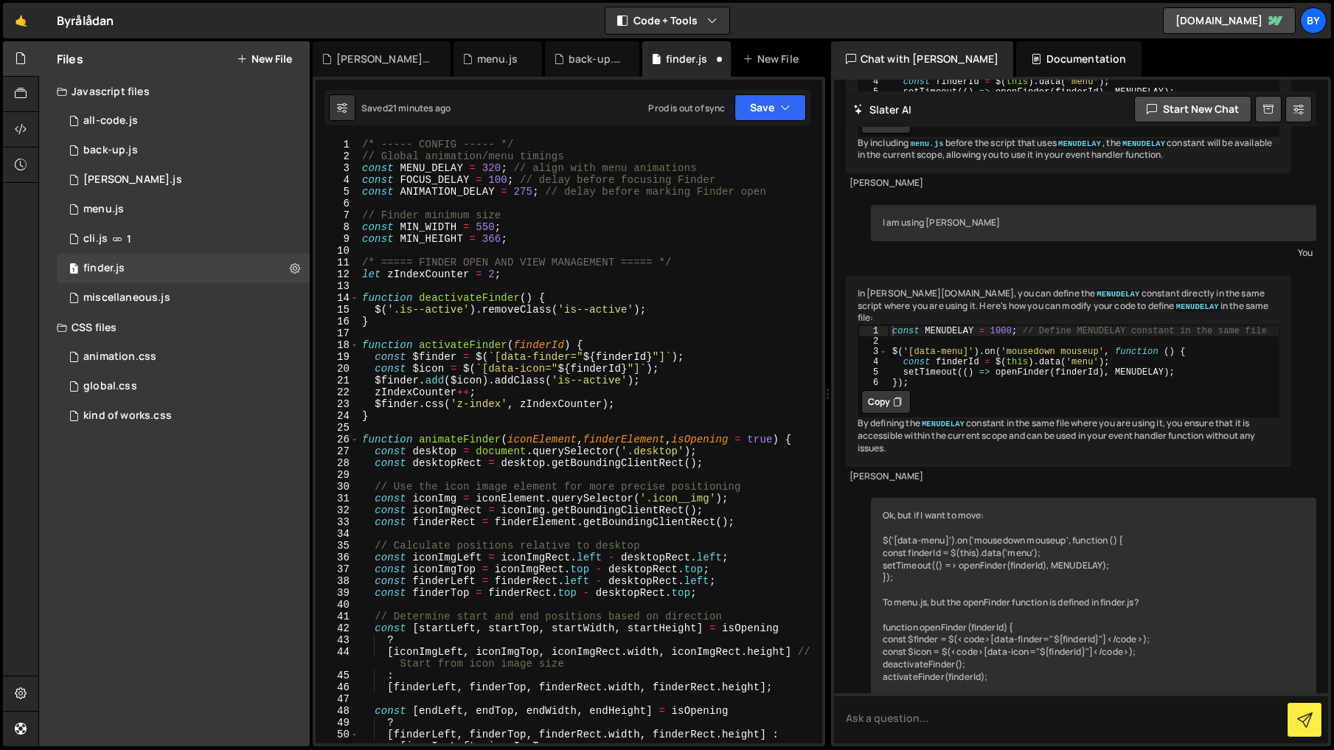
click at [526, 282] on div "/* ----- CONFIG ----- */ // Global animation/menu timings const MENU_DELAY = 32…" at bounding box center [587, 453] width 457 height 628
click at [523, 188] on div "/* ----- CONFIG ----- */ // Global animation/menu timings const MENU_DELAY = 32…" at bounding box center [587, 453] width 457 height 628
click at [773, 121] on div "Saved 21 minutes ago Prod is out of sync Upgrade to Edit Save Save to Staging S…" at bounding box center [567, 107] width 486 height 35
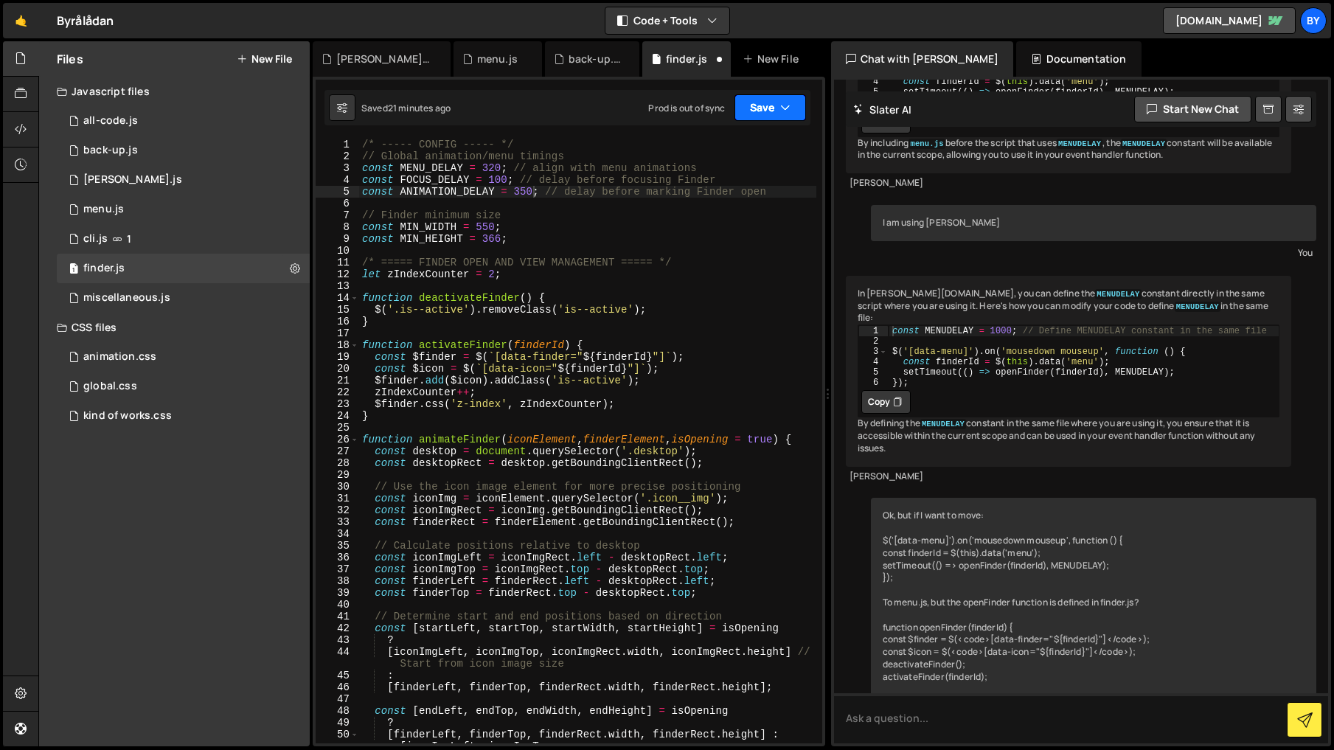
drag, startPoint x: 770, startPoint y: 108, endPoint x: 759, endPoint y: 124, distance: 19.0
click at [770, 108] on button "Save" at bounding box center [771, 107] width 72 height 27
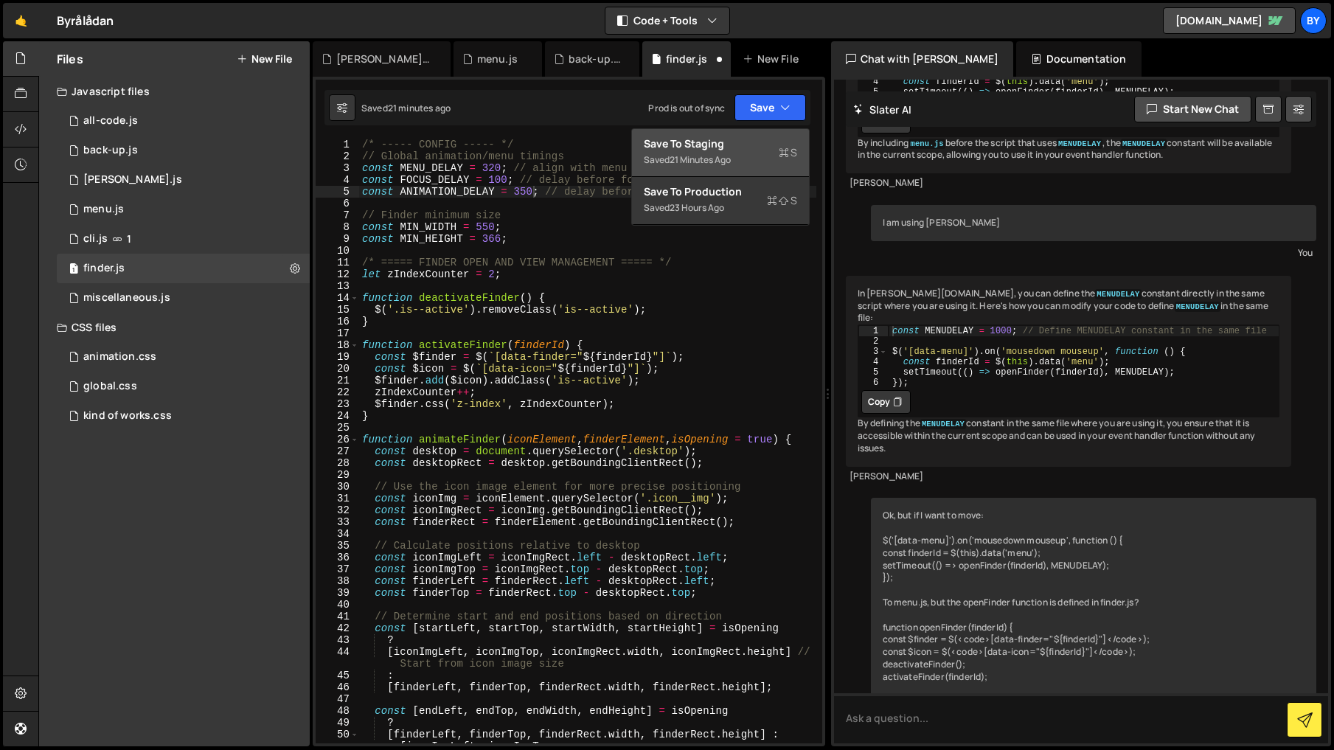
click at [739, 142] on div "Save to Staging S" at bounding box center [720, 143] width 153 height 15
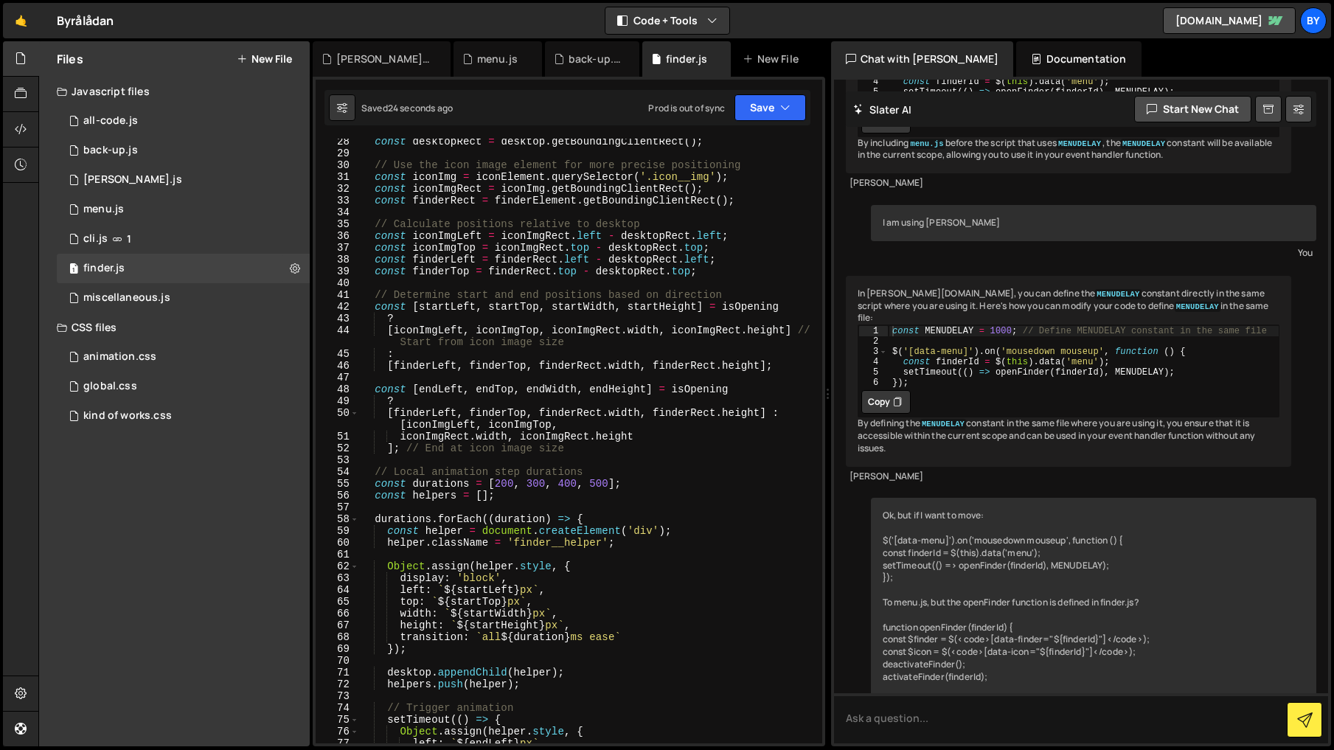
scroll to position [500, 0]
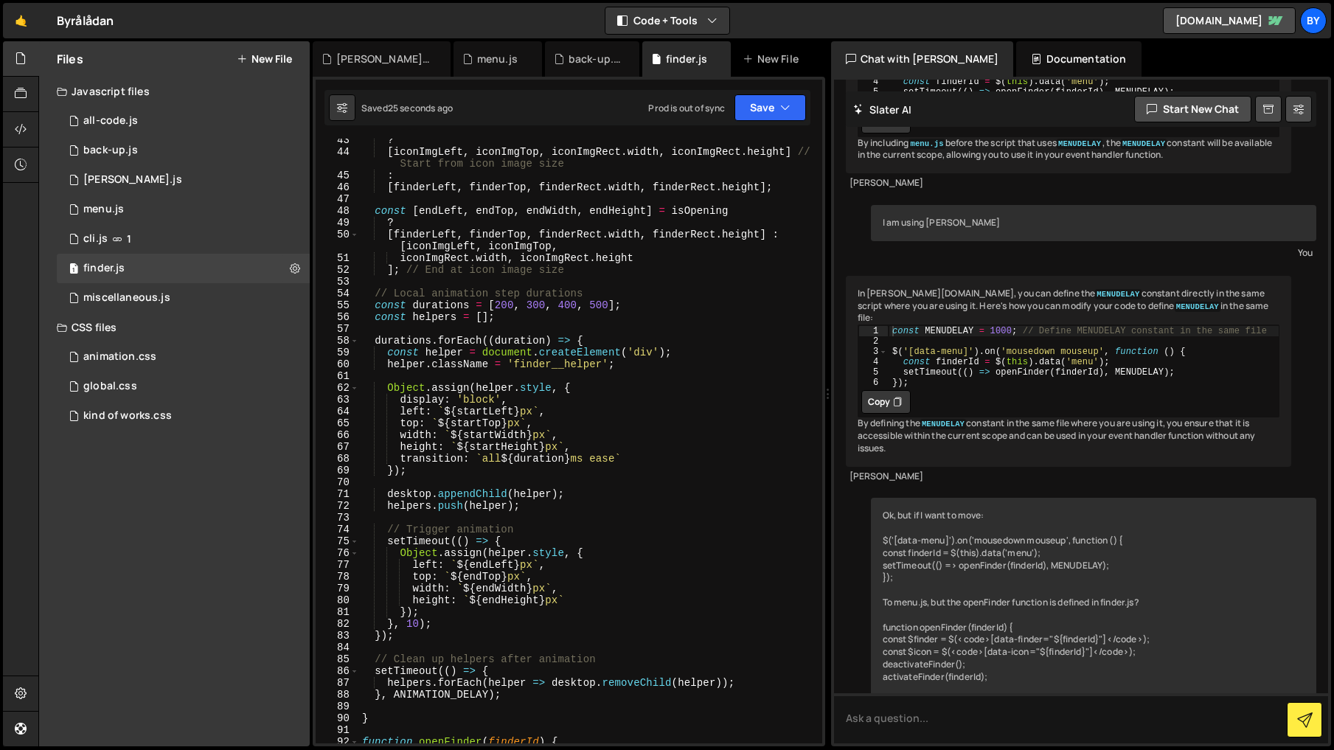
drag, startPoint x: 619, startPoint y: 463, endPoint x: 672, endPoint y: 525, distance: 81.6
click at [622, 466] on div "? [ iconImgLeft , iconImgTop , iconImgRect . width , iconImgRect . height ] // …" at bounding box center [587, 448] width 457 height 628
click at [622, 457] on div "? [ iconImgLeft , iconImgTop , iconImgRect . width , iconImgRect . height ] // …" at bounding box center [587, 448] width 457 height 628
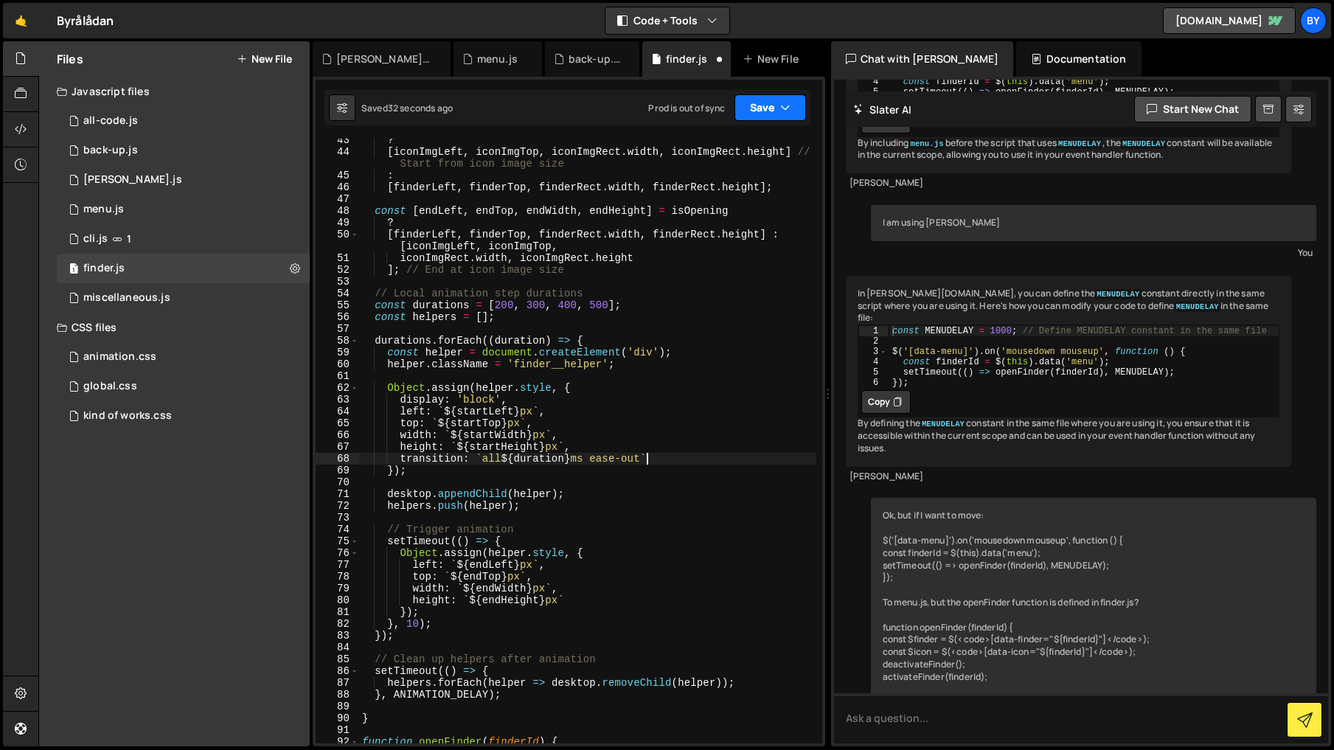
drag, startPoint x: 780, startPoint y: 102, endPoint x: 753, endPoint y: 159, distance: 62.7
click at [780, 103] on icon "button" at bounding box center [785, 107] width 10 height 15
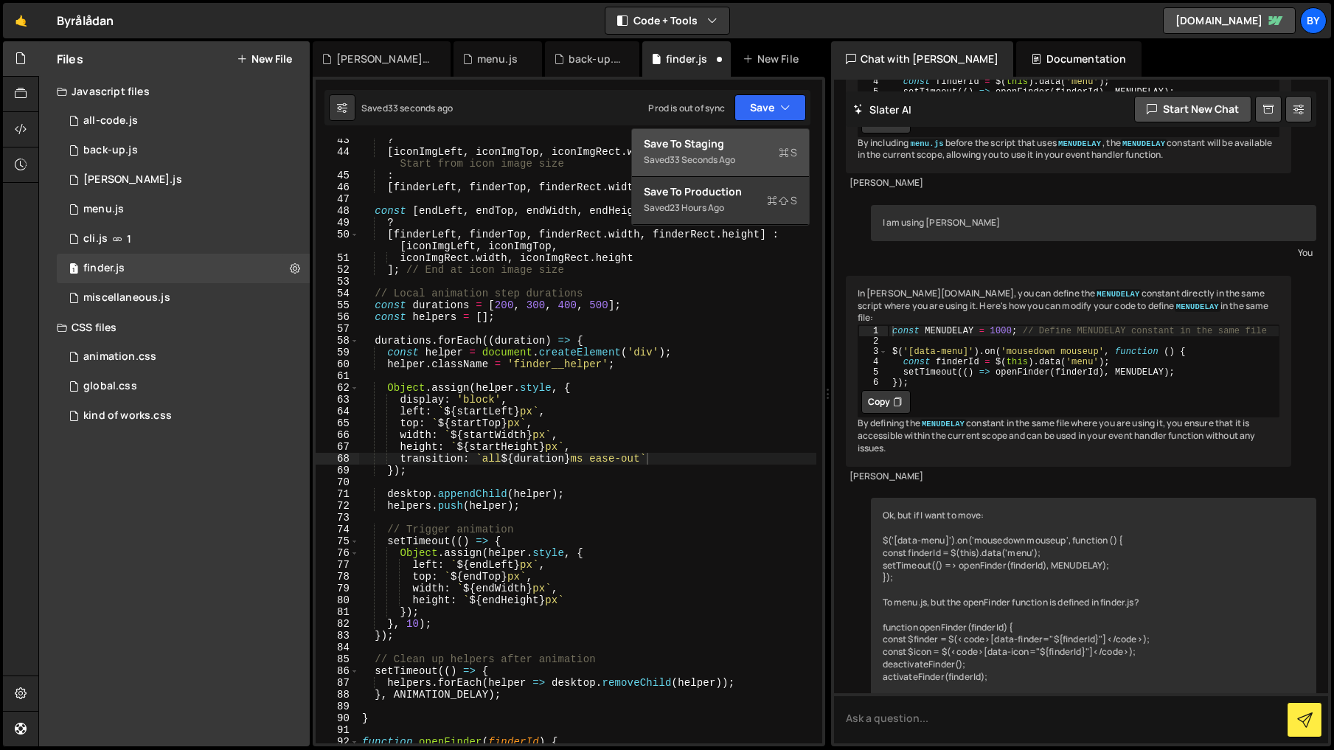
click at [750, 156] on div "Saved 33 seconds ago" at bounding box center [720, 160] width 153 height 18
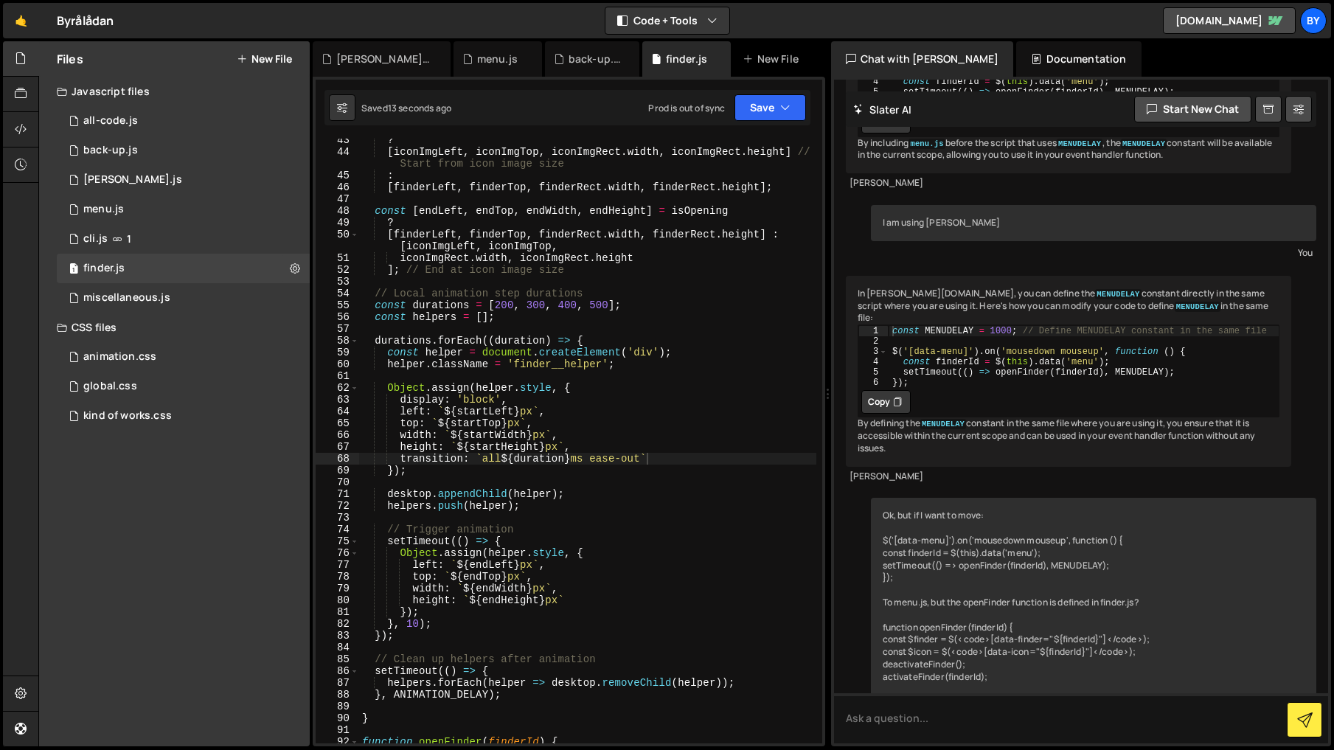
click at [641, 456] on div "? [ iconImgLeft , iconImgTop , iconImgRect . width , iconImgRect . height ] // …" at bounding box center [587, 448] width 457 height 628
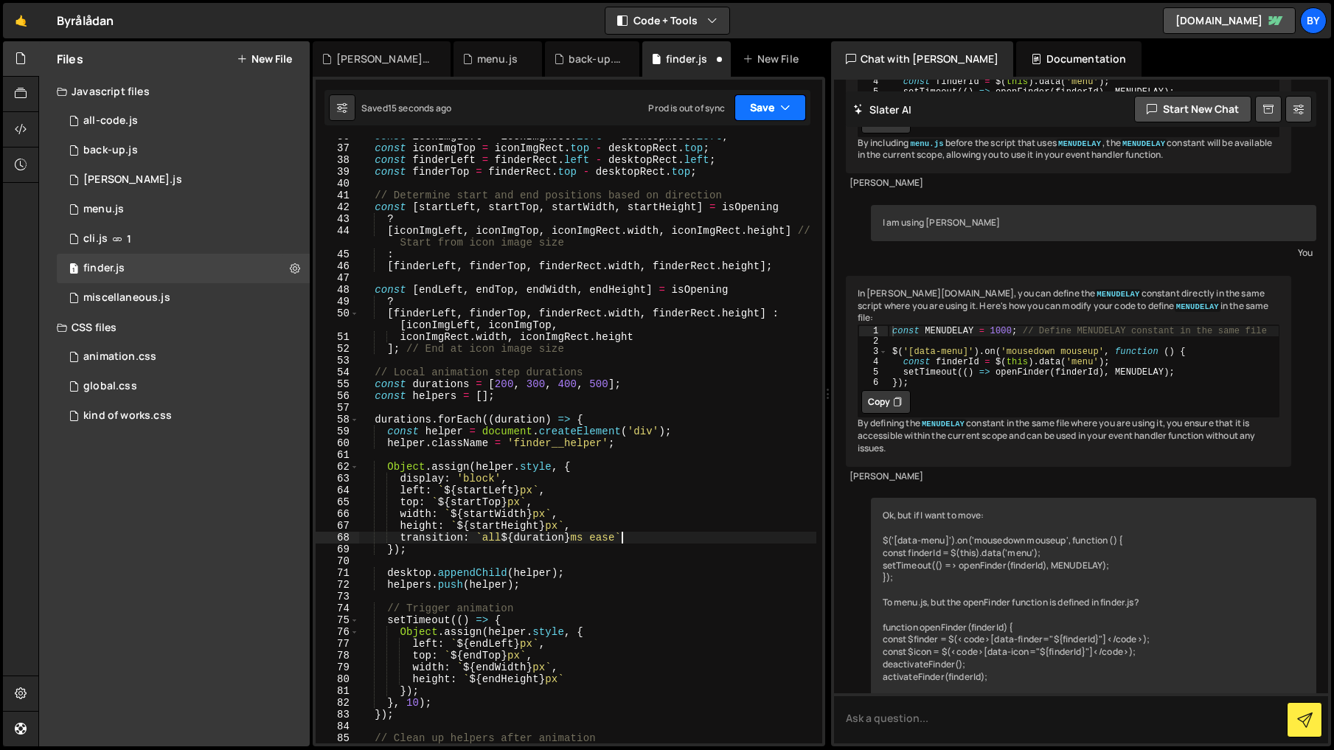
scroll to position [417, 0]
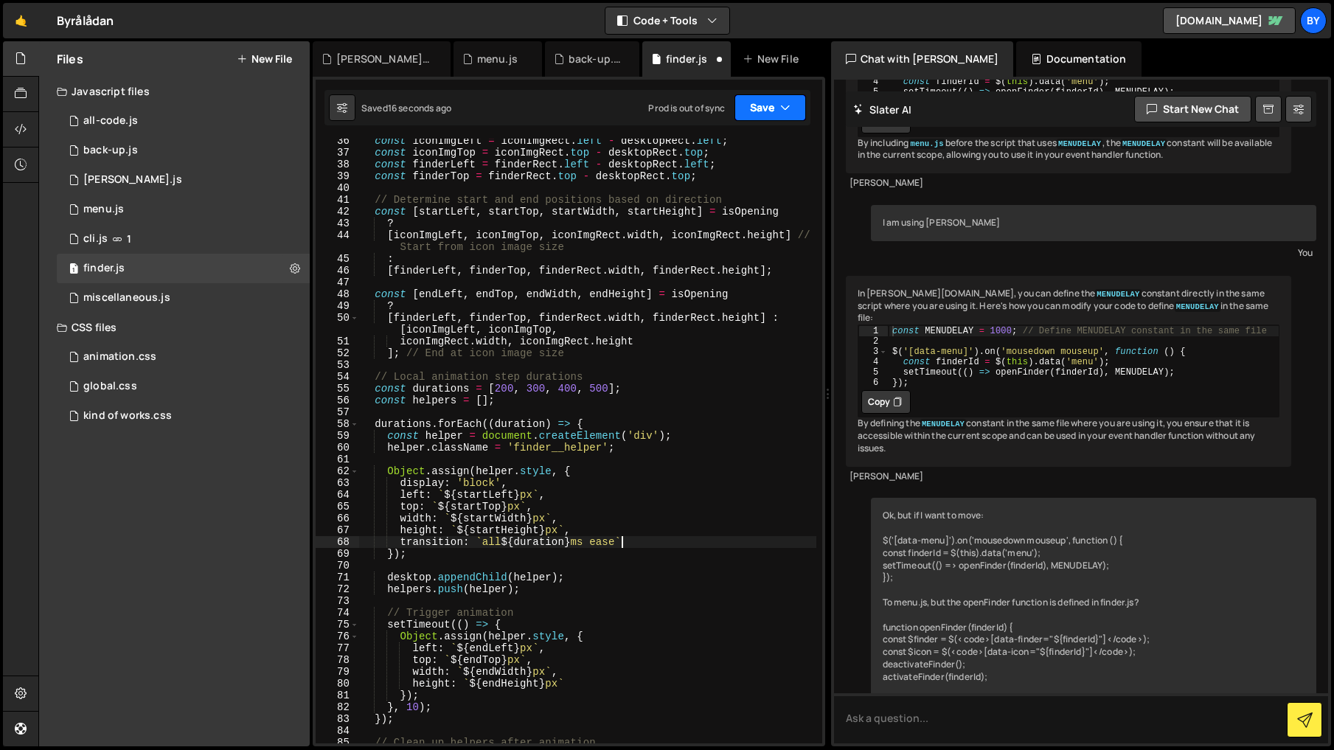
click at [762, 117] on button "Save" at bounding box center [771, 107] width 72 height 27
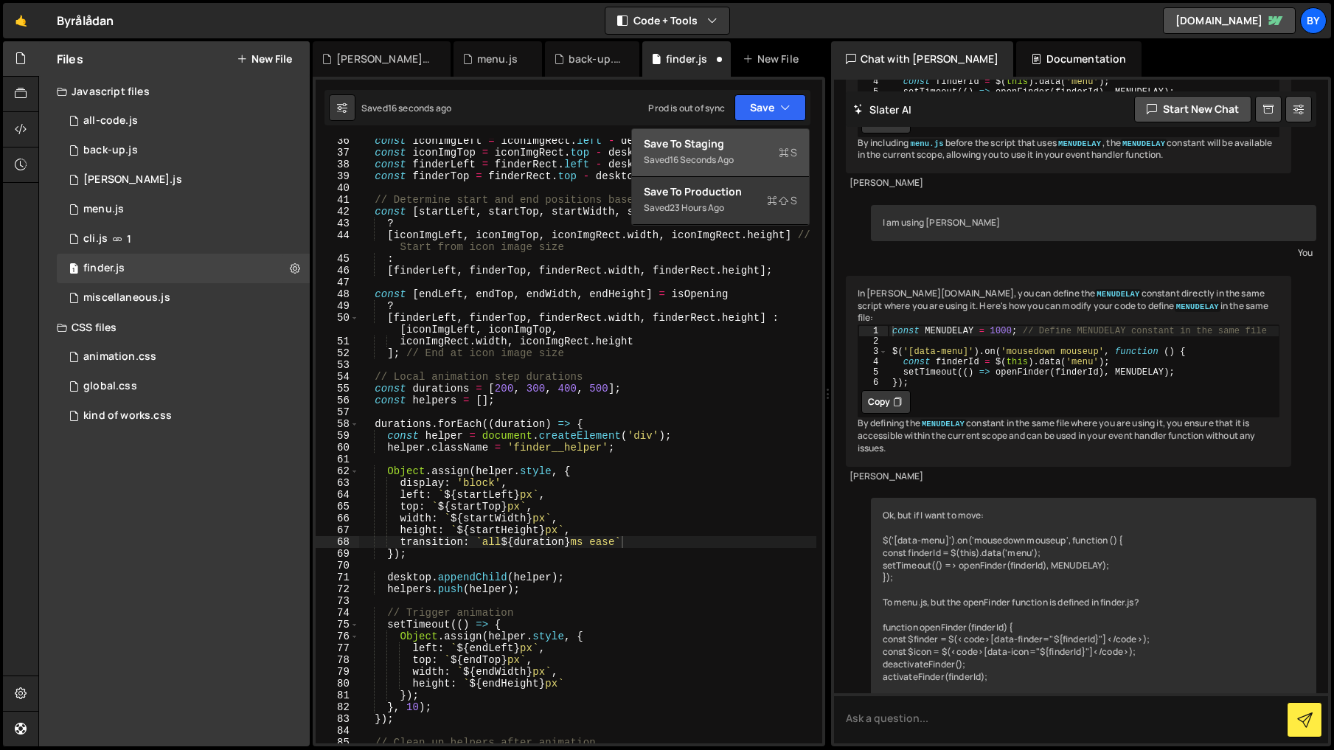
click at [761, 130] on button "Save to Staging S Saved 16 seconds ago" at bounding box center [720, 153] width 177 height 48
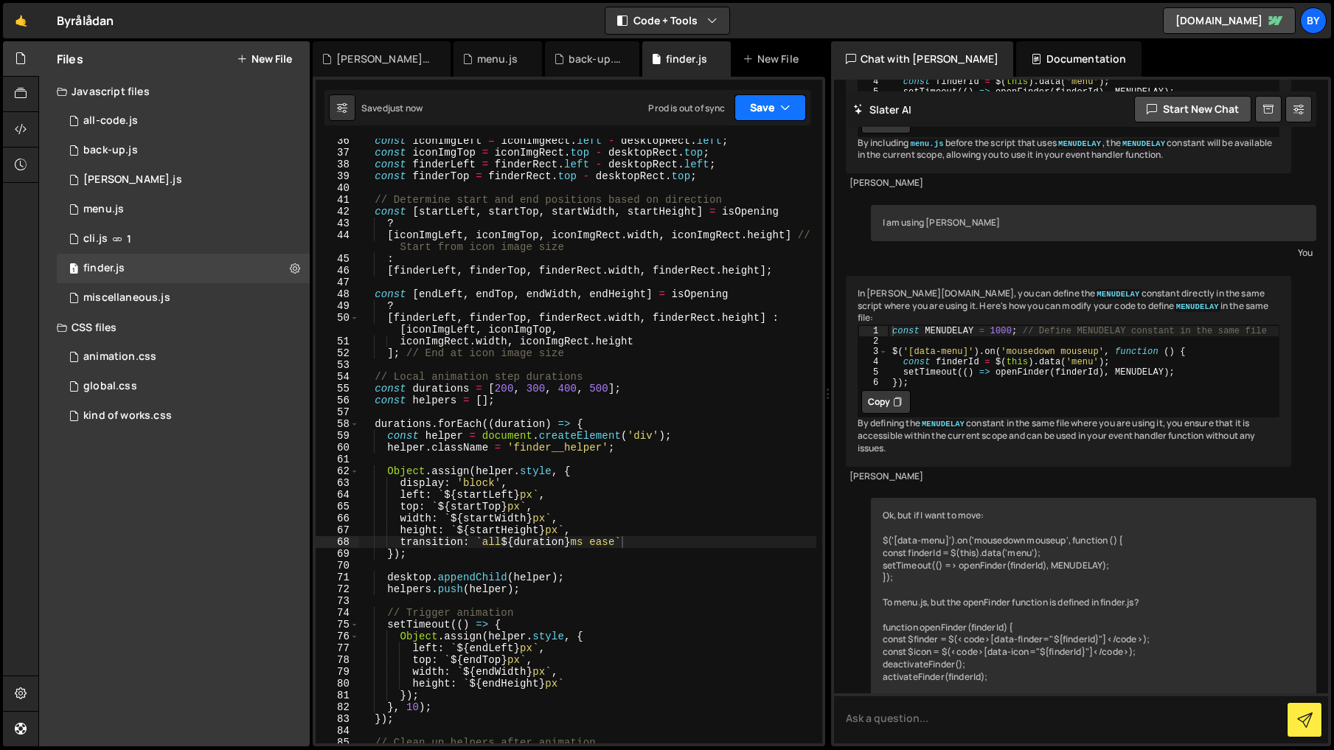
drag, startPoint x: 768, startPoint y: 109, endPoint x: 760, endPoint y: 134, distance: 26.1
click at [768, 109] on button "Save" at bounding box center [771, 107] width 72 height 27
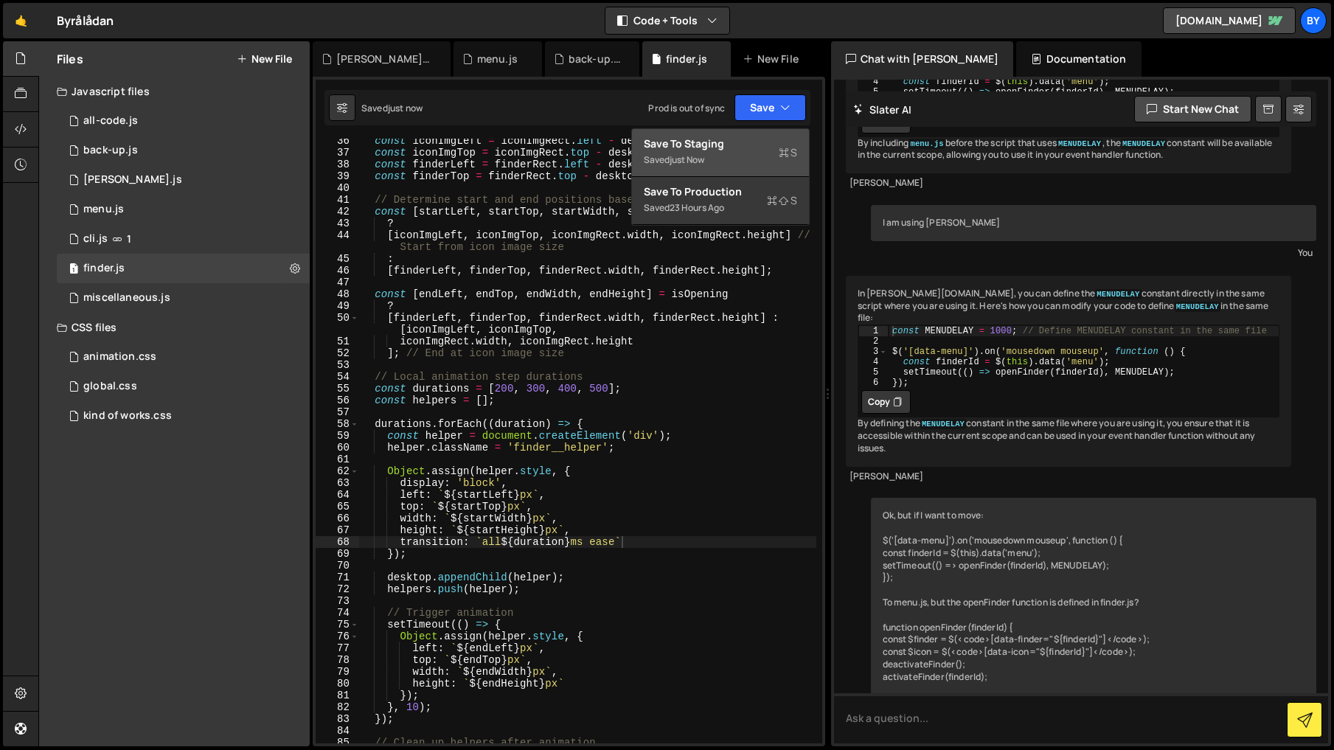
click at [760, 134] on button "Save to Staging S Saved just now" at bounding box center [720, 153] width 177 height 48
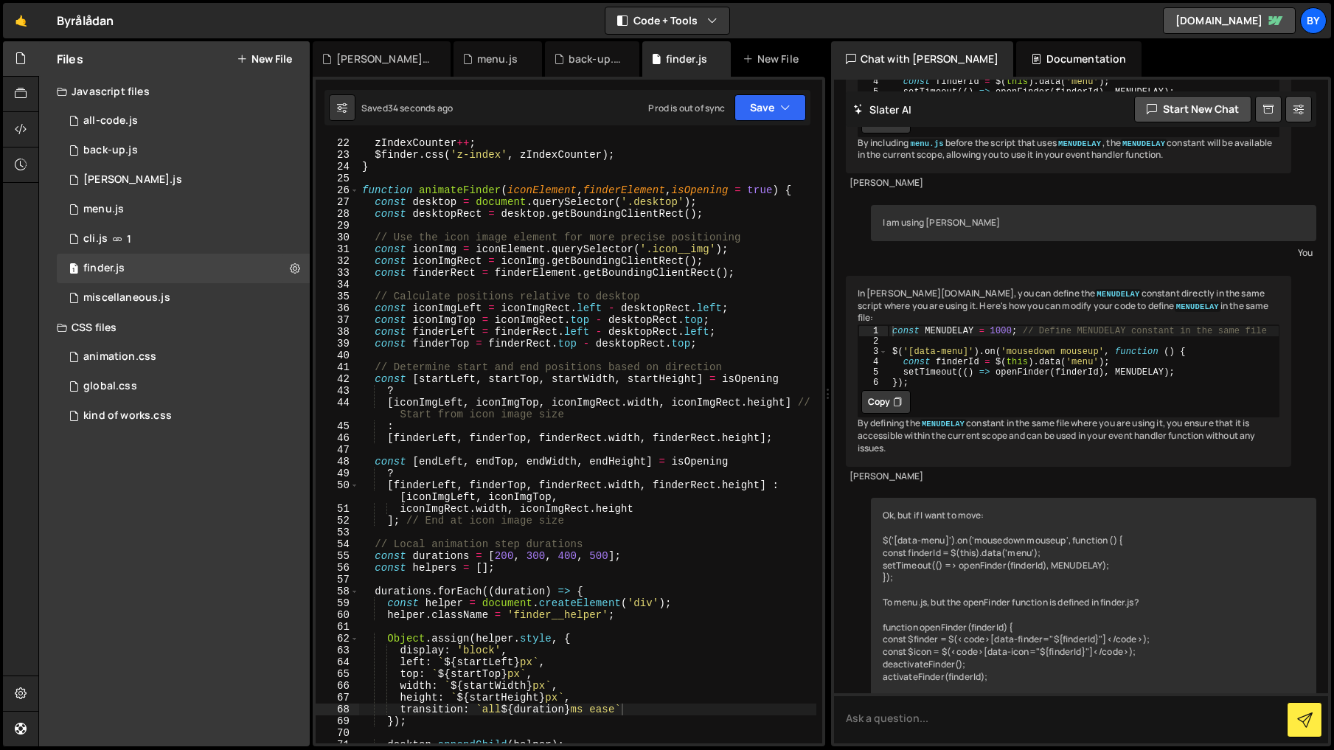
scroll to position [0, 0]
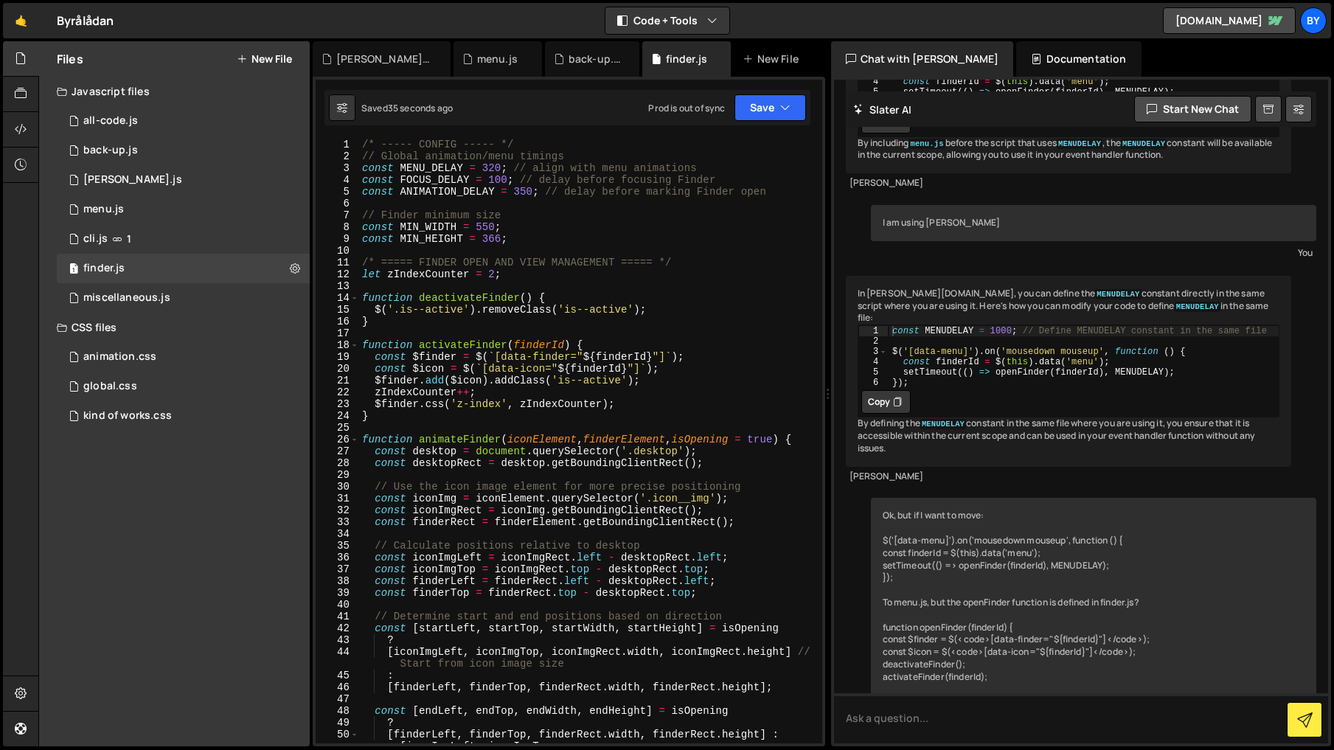
click at [523, 195] on div "/* ----- CONFIG ----- */ // Global animation/menu timings const MENU_DELAY = 32…" at bounding box center [587, 453] width 457 height 628
drag, startPoint x: 522, startPoint y: 185, endPoint x: 669, endPoint y: 271, distance: 169.9
click at [524, 187] on div "/* ----- CONFIG ----- */ // Global animation/menu timings const MENU_DELAY = 32…" at bounding box center [587, 453] width 457 height 628
drag, startPoint x: 788, startPoint y: 98, endPoint x: 781, endPoint y: 123, distance: 25.9
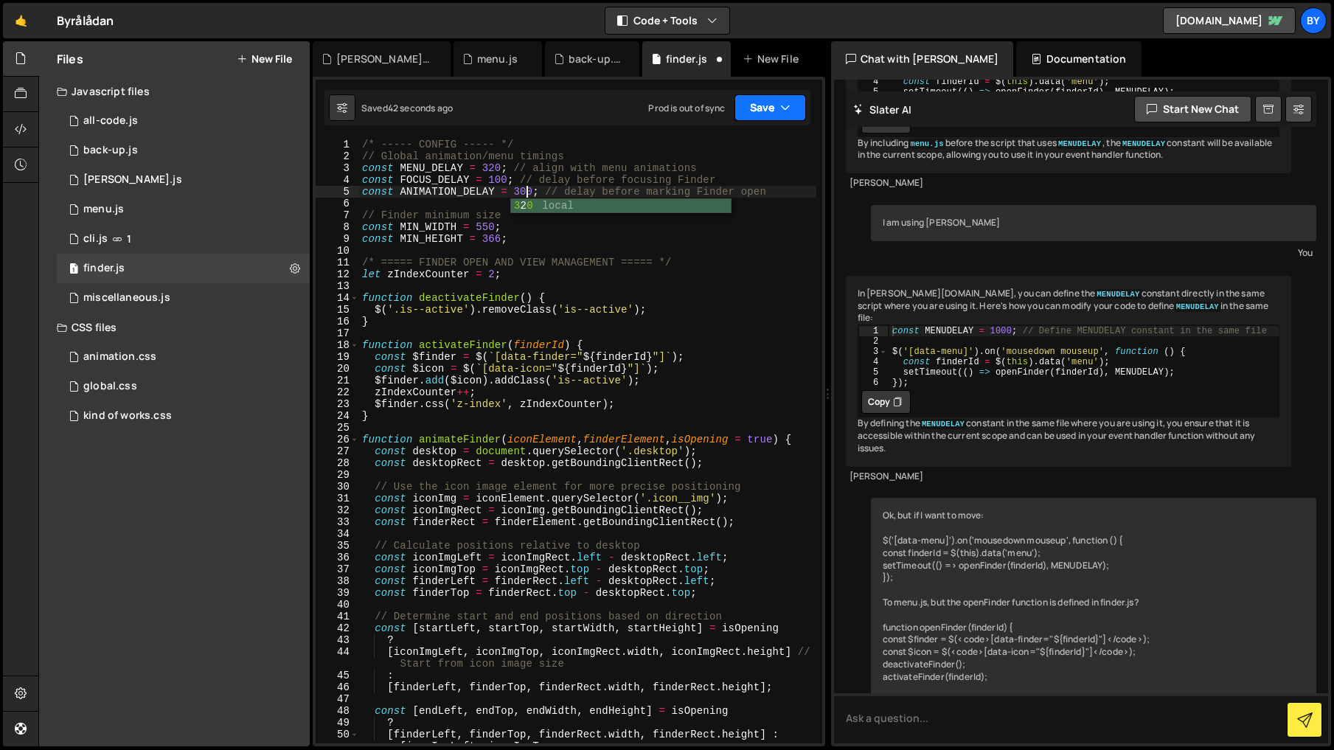
click at [788, 100] on button "Save" at bounding box center [771, 107] width 72 height 27
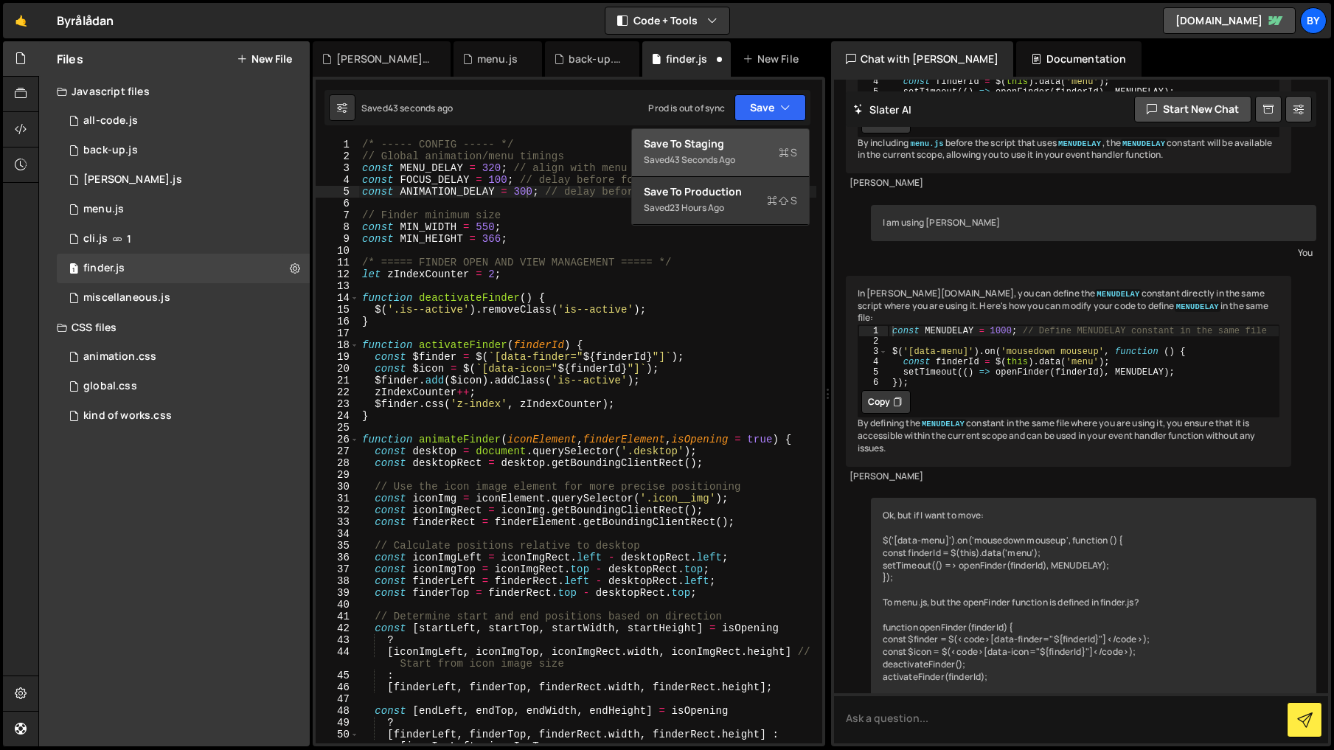
click at [759, 154] on div "Saved 43 seconds ago" at bounding box center [720, 160] width 153 height 18
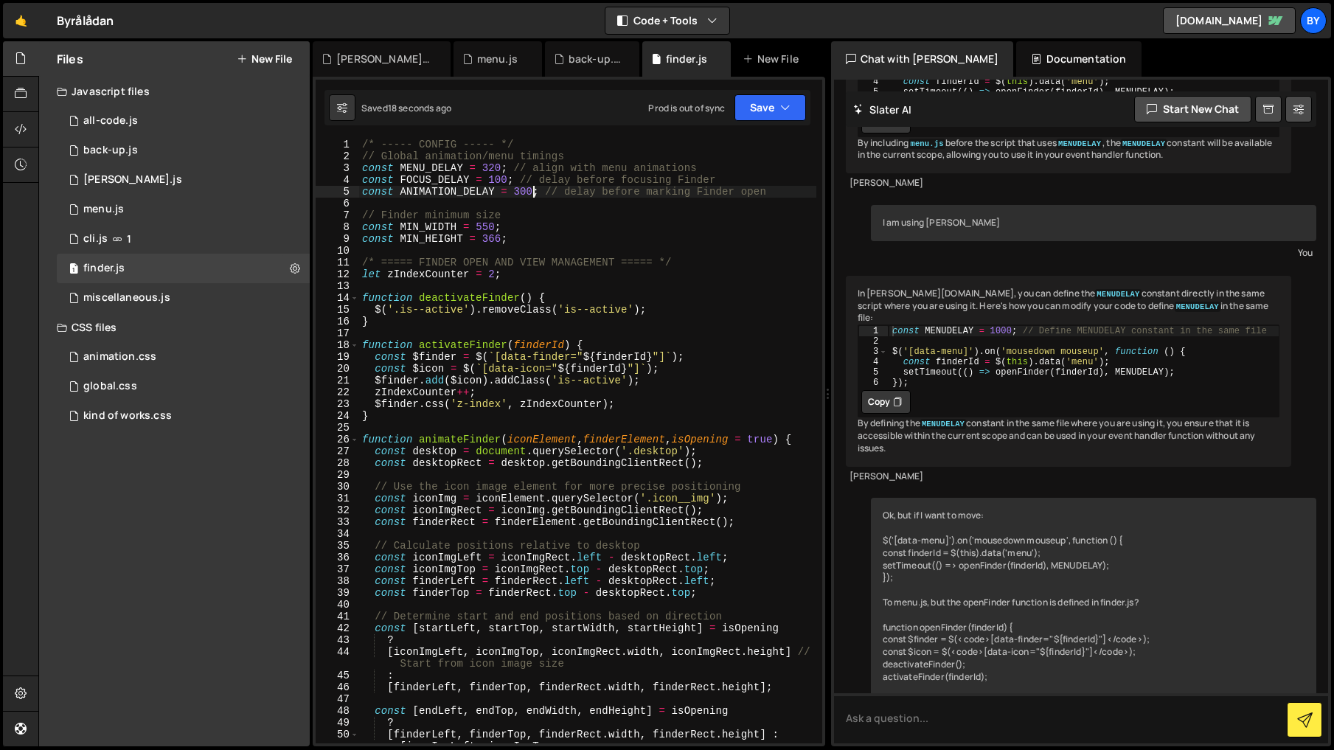
click at [534, 192] on div "/* ----- CONFIG ----- */ // Global animation/menu timings const MENU_DELAY = 32…" at bounding box center [587, 453] width 457 height 628
drag, startPoint x: 525, startPoint y: 195, endPoint x: 542, endPoint y: 202, distance: 18.5
click at [528, 195] on div "/* ----- CONFIG ----- */ // Global animation/menu timings const MENU_DELAY = 32…" at bounding box center [587, 453] width 457 height 628
drag, startPoint x: 737, startPoint y: 106, endPoint x: 757, endPoint y: 115, distance: 22.5
click at [737, 106] on button "Save" at bounding box center [771, 107] width 72 height 27
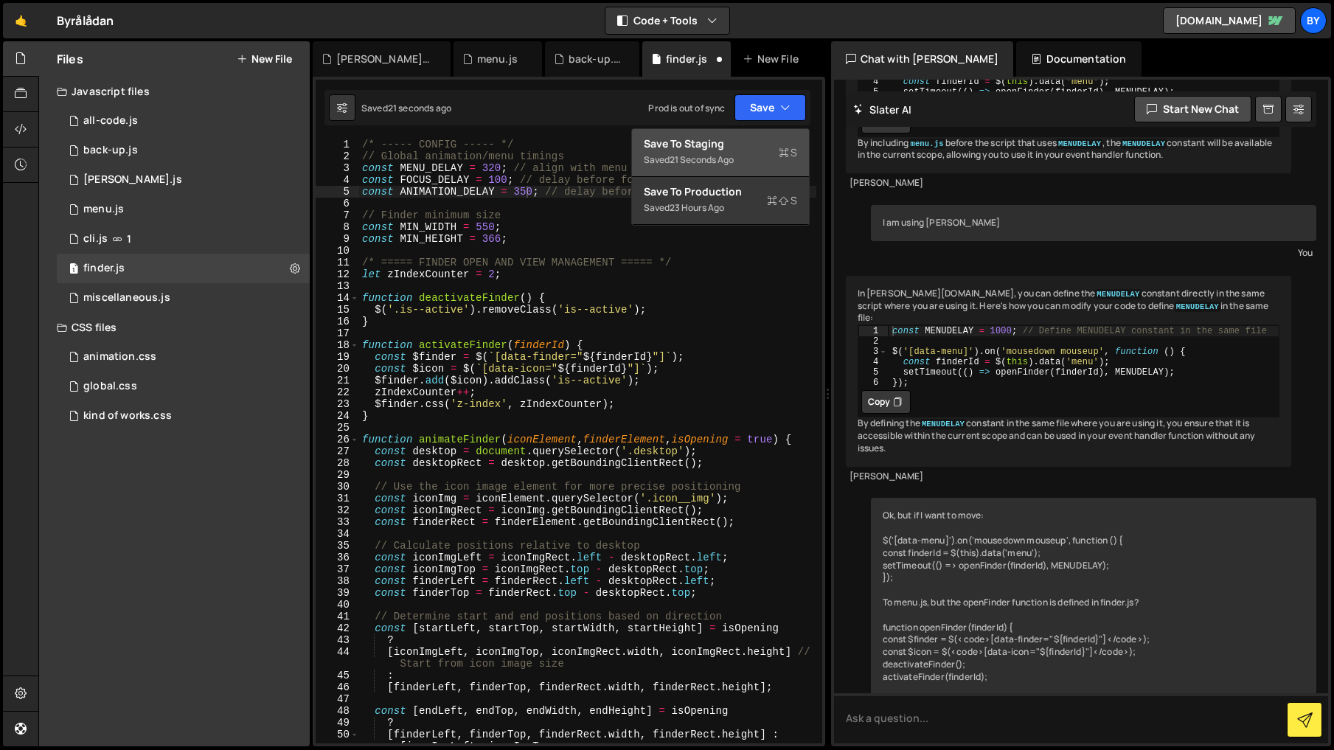
click at [756, 135] on button "Save to Staging S Saved 21 seconds ago" at bounding box center [720, 153] width 177 height 48
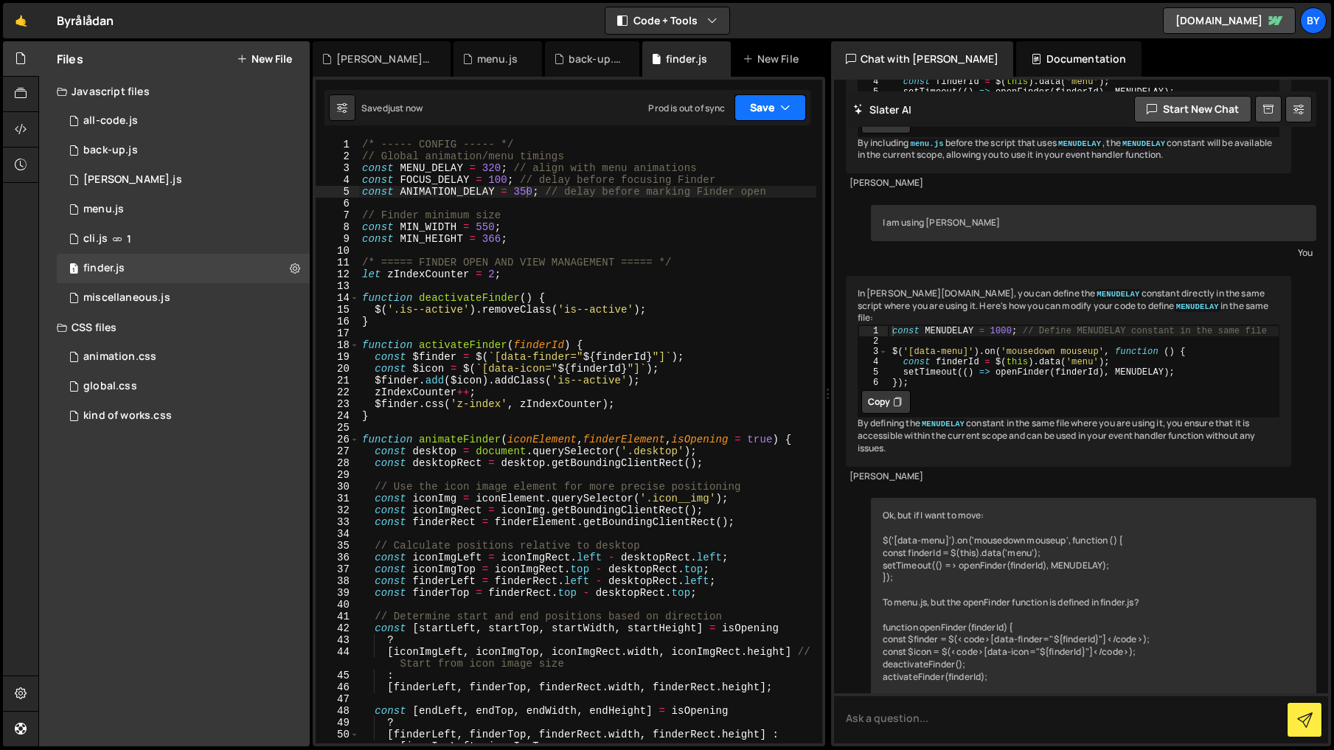
drag, startPoint x: 774, startPoint y: 104, endPoint x: 757, endPoint y: 152, distance: 51.1
click at [774, 105] on button "Save" at bounding box center [771, 107] width 72 height 27
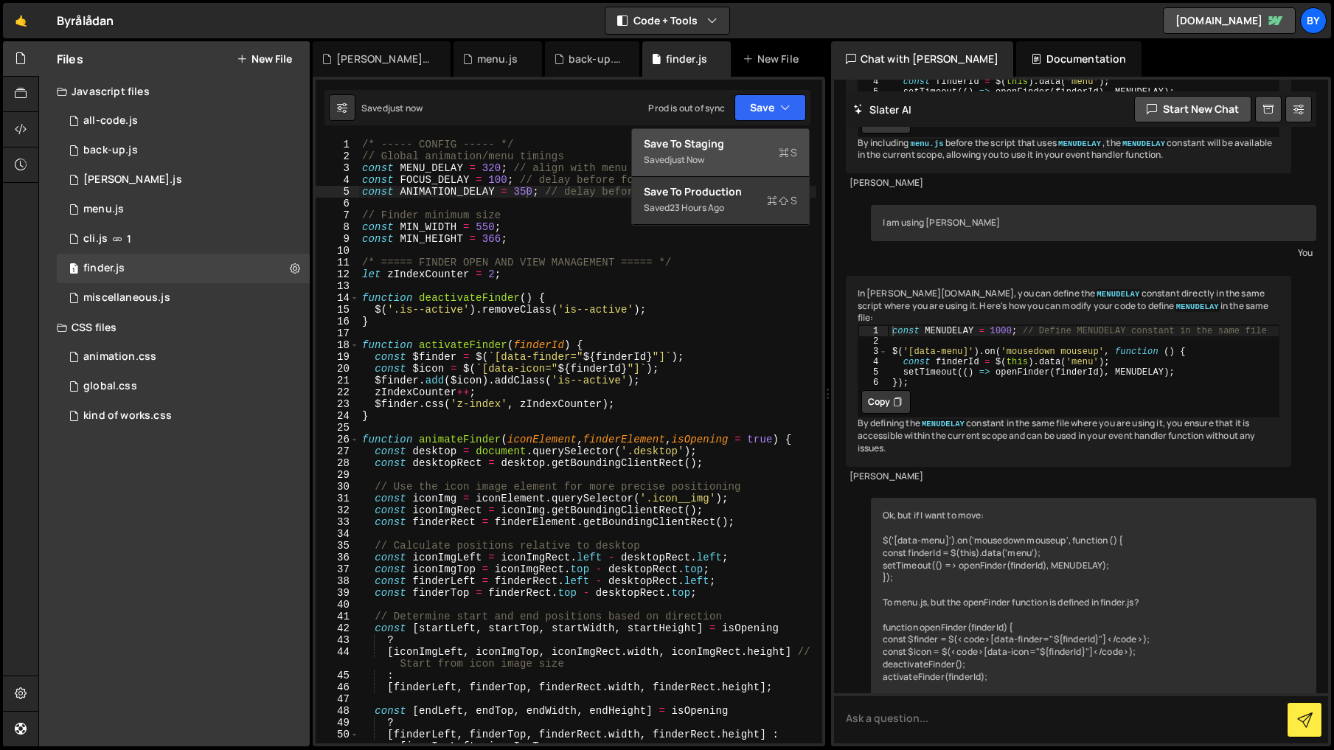
click at [757, 152] on div "Saved just now" at bounding box center [720, 160] width 153 height 18
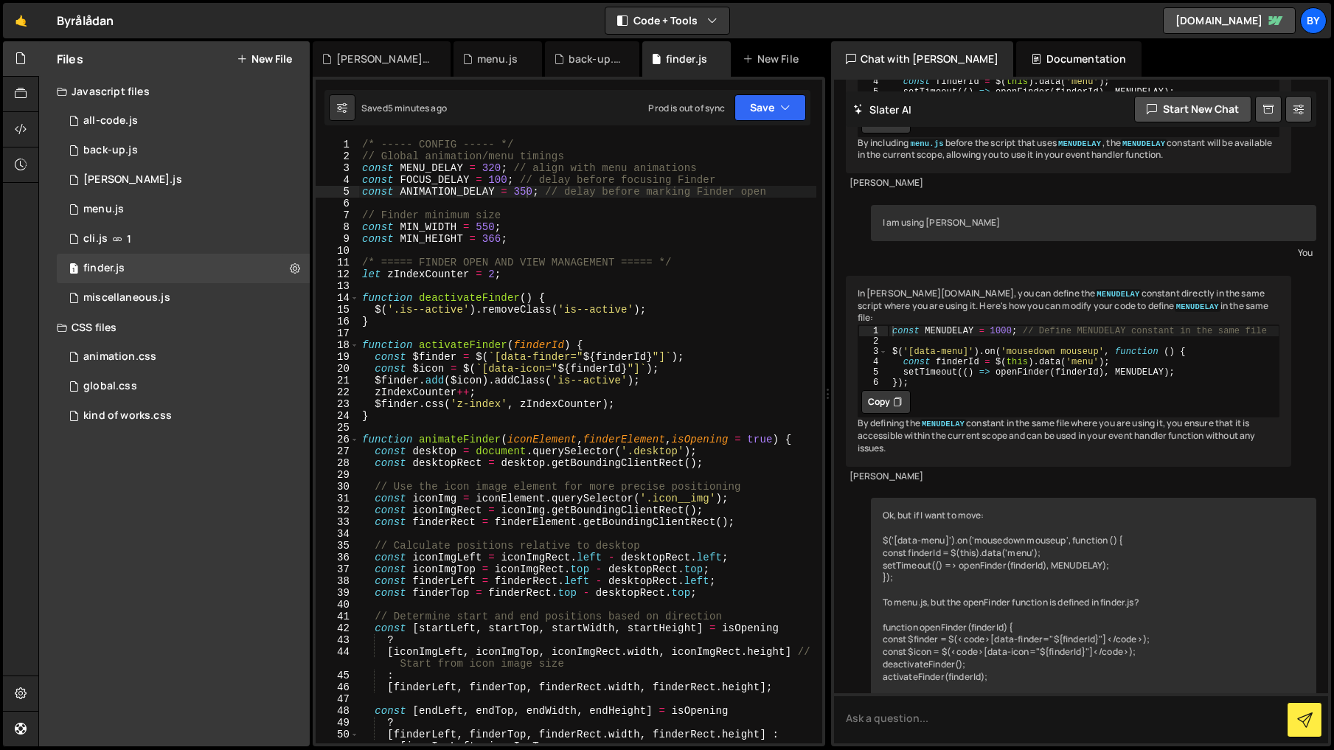
click at [608, 392] on div "/* ----- CONFIG ----- */ // Global animation/menu timings const MENU_DELAY = 32…" at bounding box center [587, 453] width 457 height 628
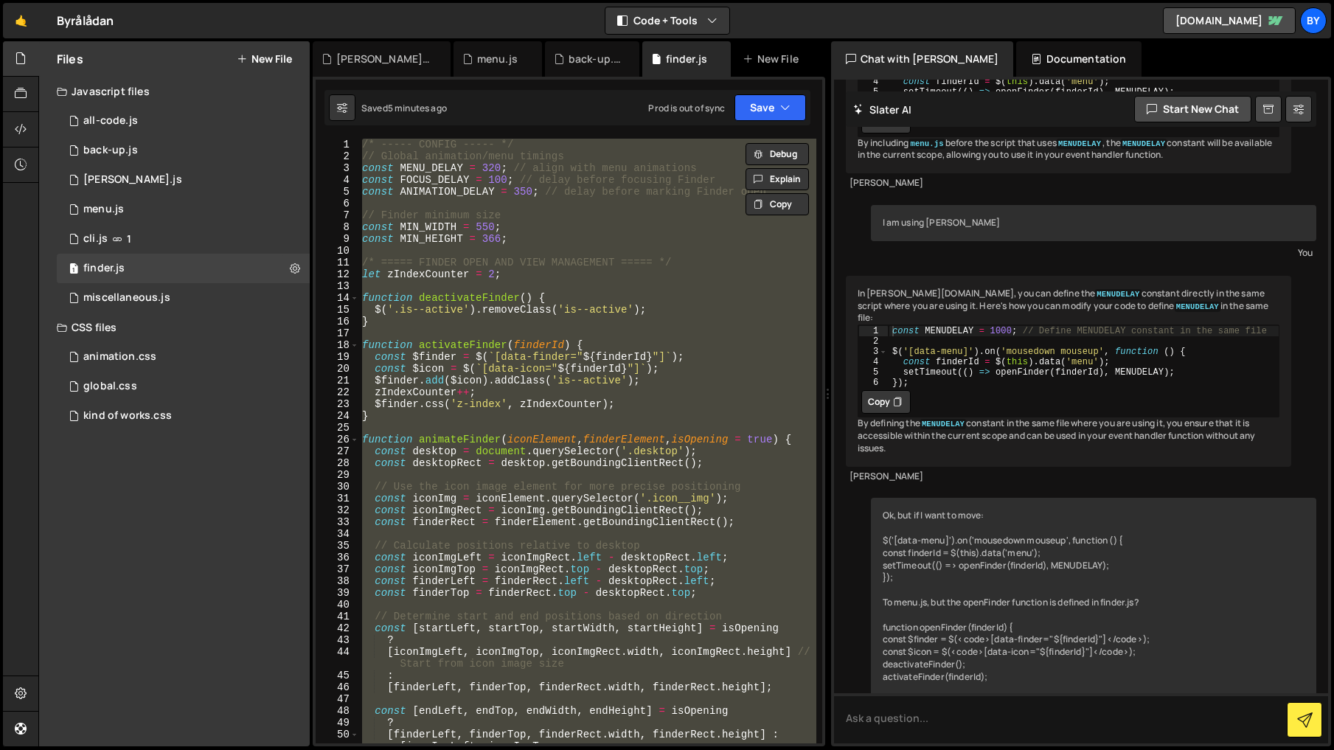
click at [600, 394] on div "/* ----- CONFIG ----- */ // Global animation/menu timings const MENU_DELAY = 32…" at bounding box center [587, 441] width 457 height 605
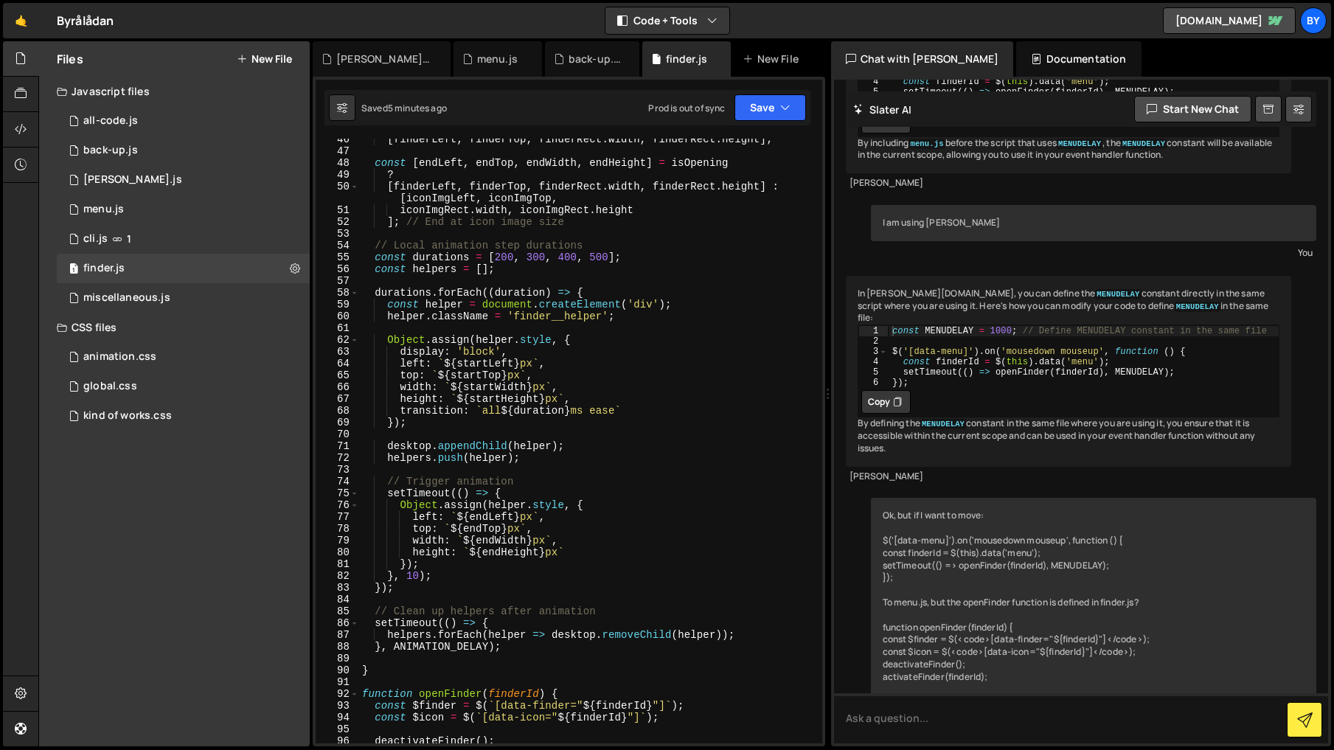
scroll to position [548, 0]
click at [507, 257] on div "[ finderLeft , finderTop , finderRect . width , finderRect . height ] ; const […" at bounding box center [587, 447] width 457 height 628
click at [537, 259] on div "[ finderLeft , finderTop , finderRect . width , finderRect . height ] ; const […" at bounding box center [587, 447] width 457 height 628
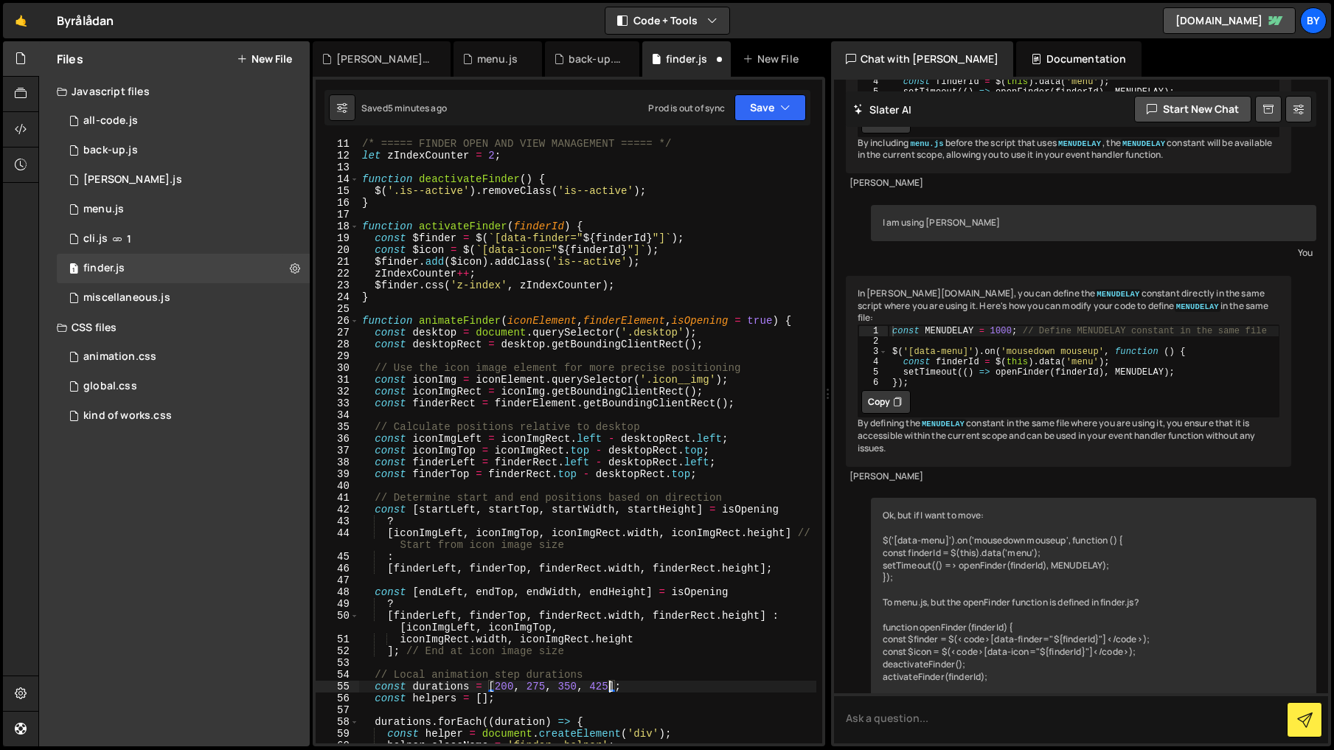
scroll to position [0, 0]
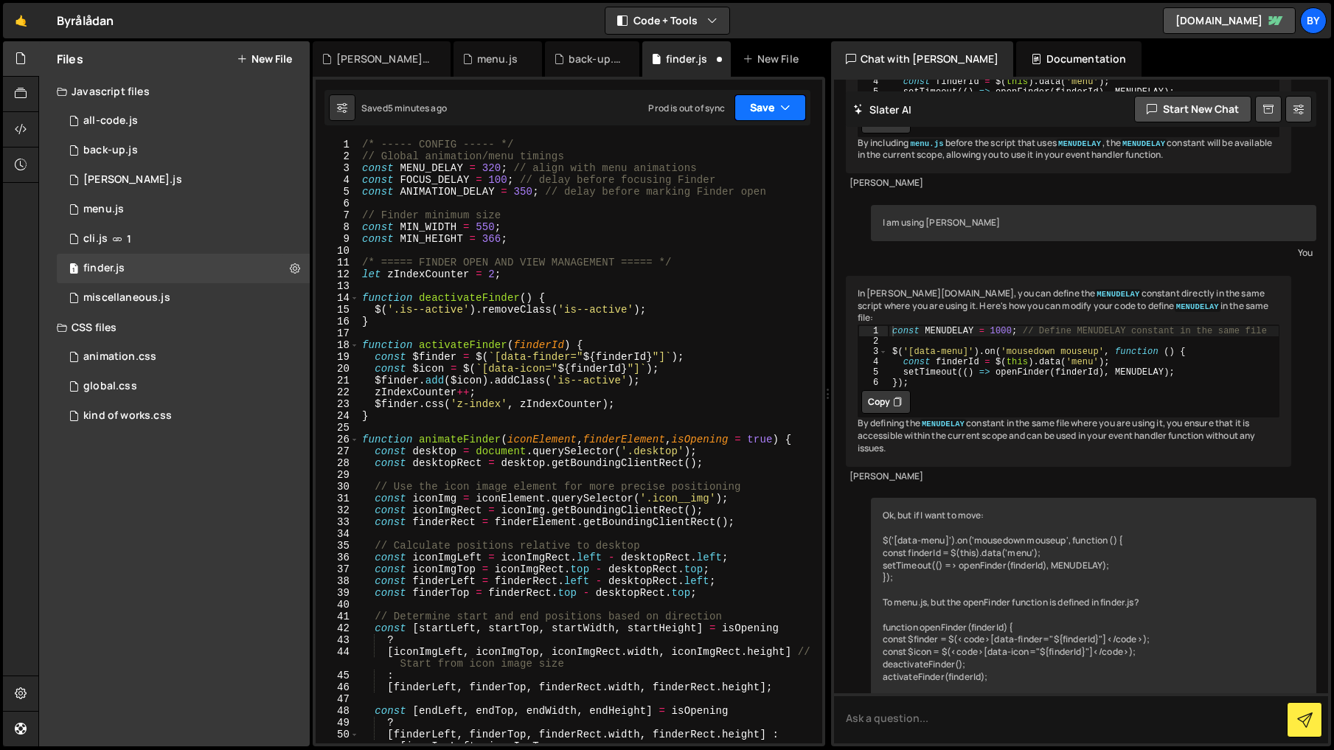
type textarea "const durations = [200, 275, 350, 425];"
click at [775, 108] on button "Save" at bounding box center [771, 107] width 72 height 27
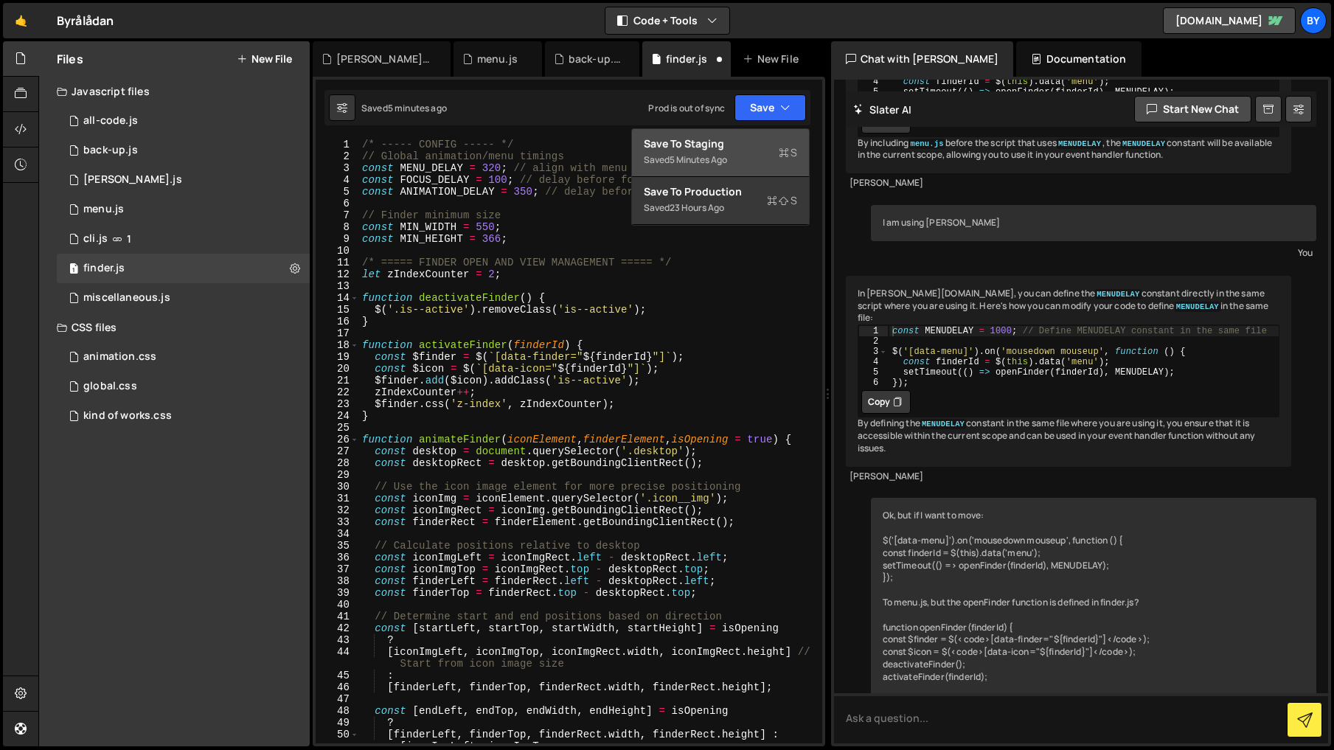
click at [749, 147] on div "Save to Staging S" at bounding box center [720, 143] width 153 height 15
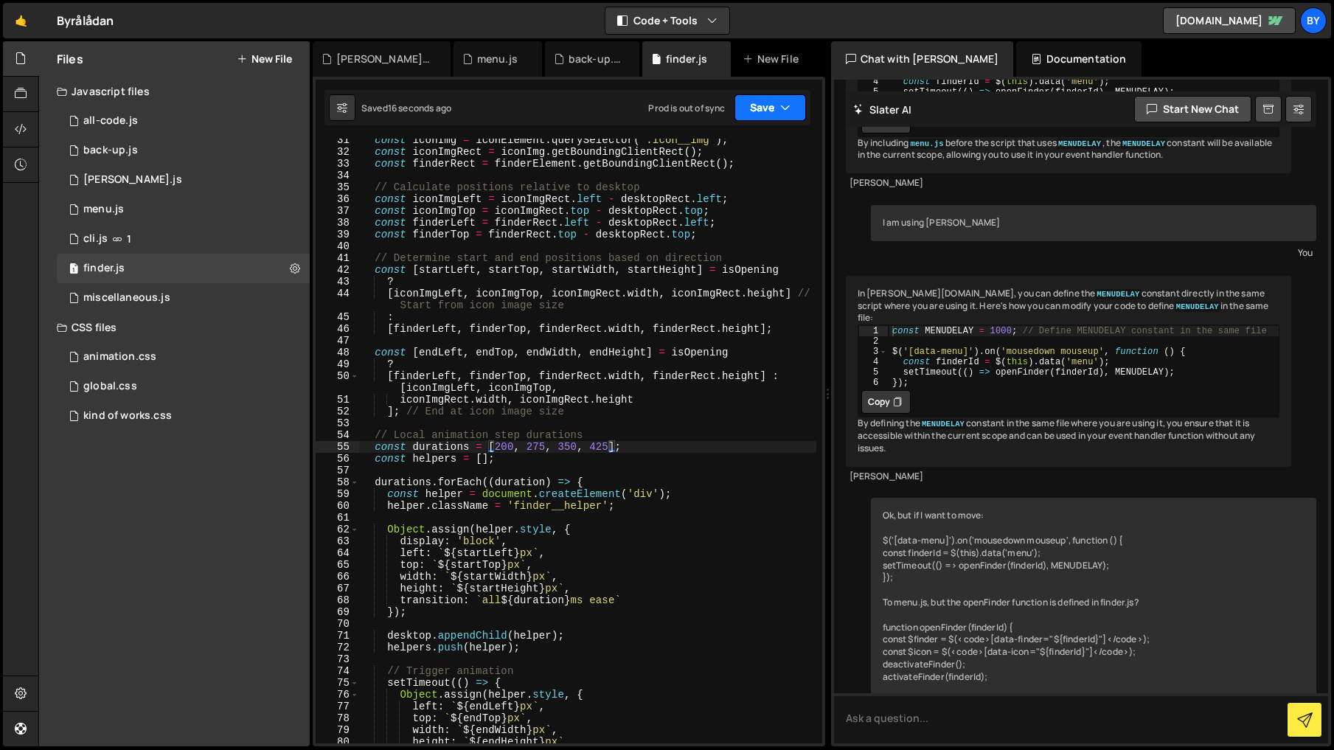
click at [771, 94] on button "Save" at bounding box center [771, 107] width 72 height 27
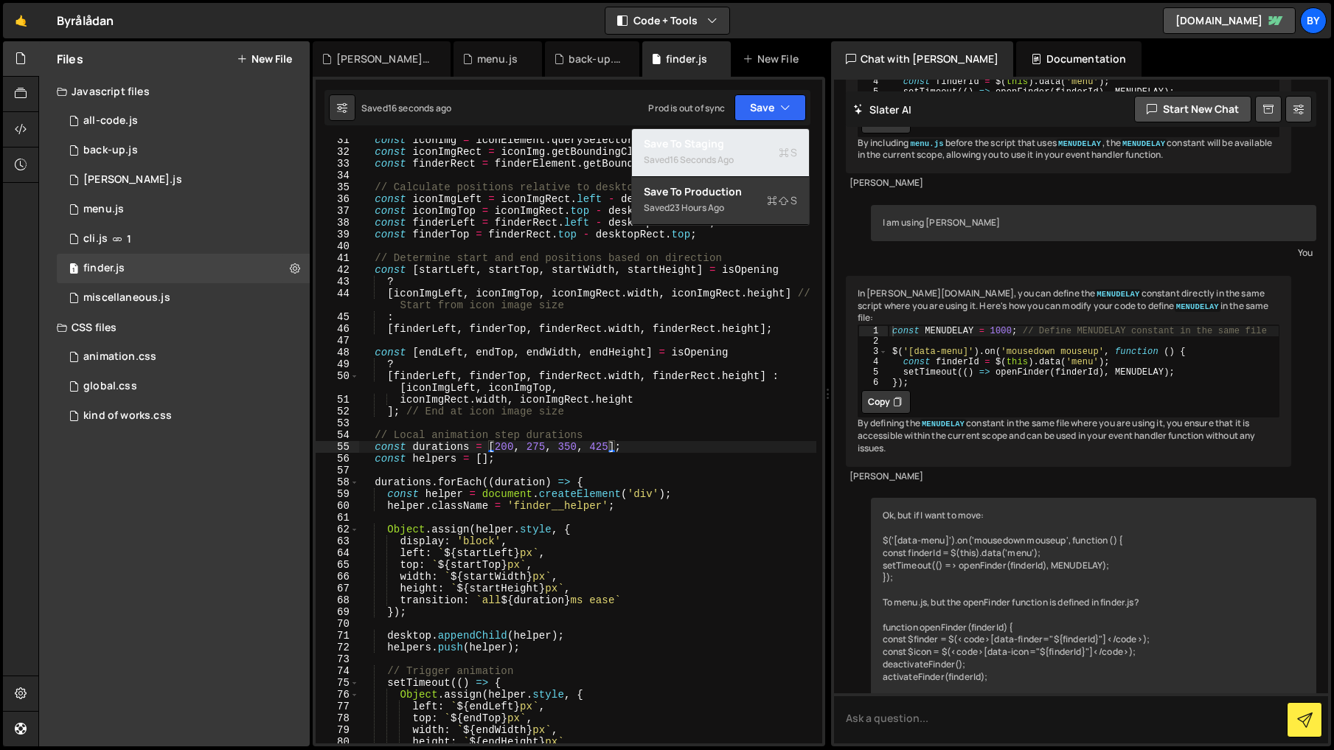
click at [742, 143] on div "Save to Staging S" at bounding box center [720, 143] width 153 height 15
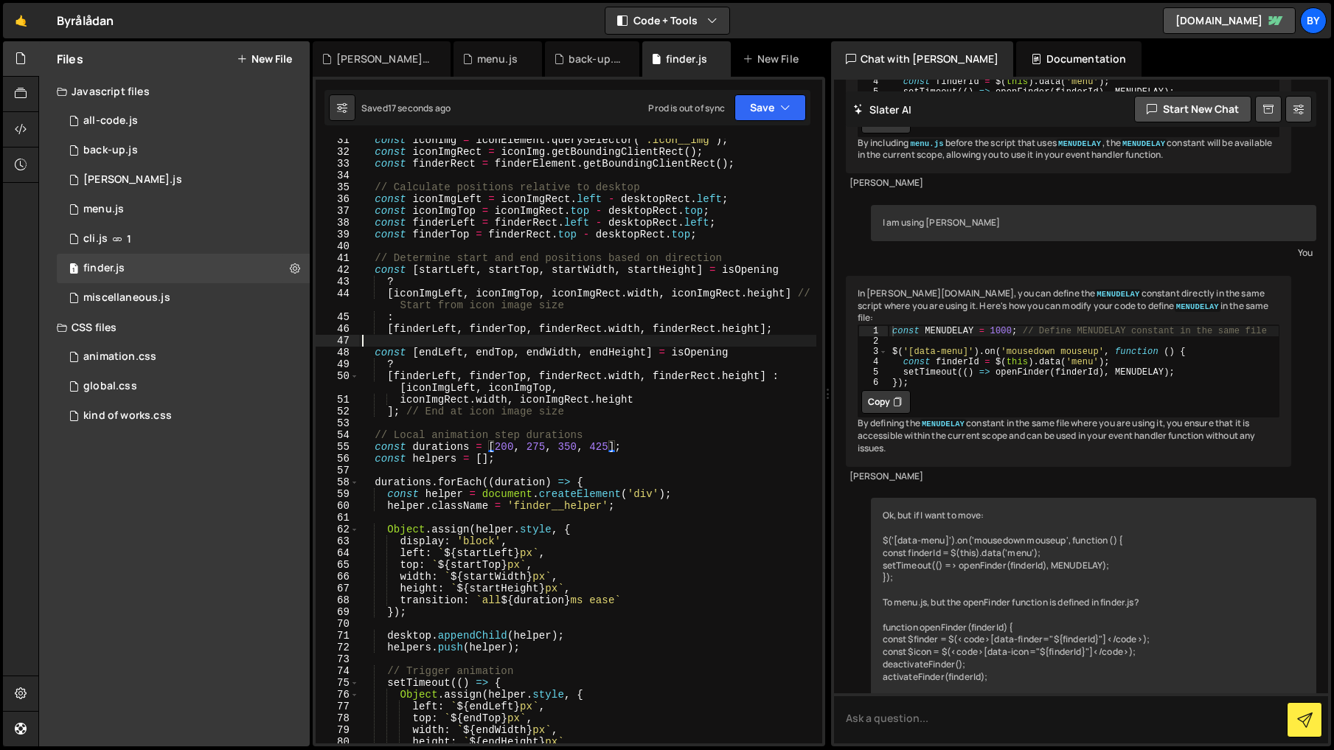
scroll to position [0, 0]
drag, startPoint x: 606, startPoint y: 337, endPoint x: 590, endPoint y: 331, distance: 17.3
click at [605, 337] on div "const iconImg = iconElement . querySelector ( '.icon__img' ) ; const iconImgRec…" at bounding box center [587, 448] width 457 height 628
click at [175, 376] on div "global.css 0" at bounding box center [183, 386] width 253 height 29
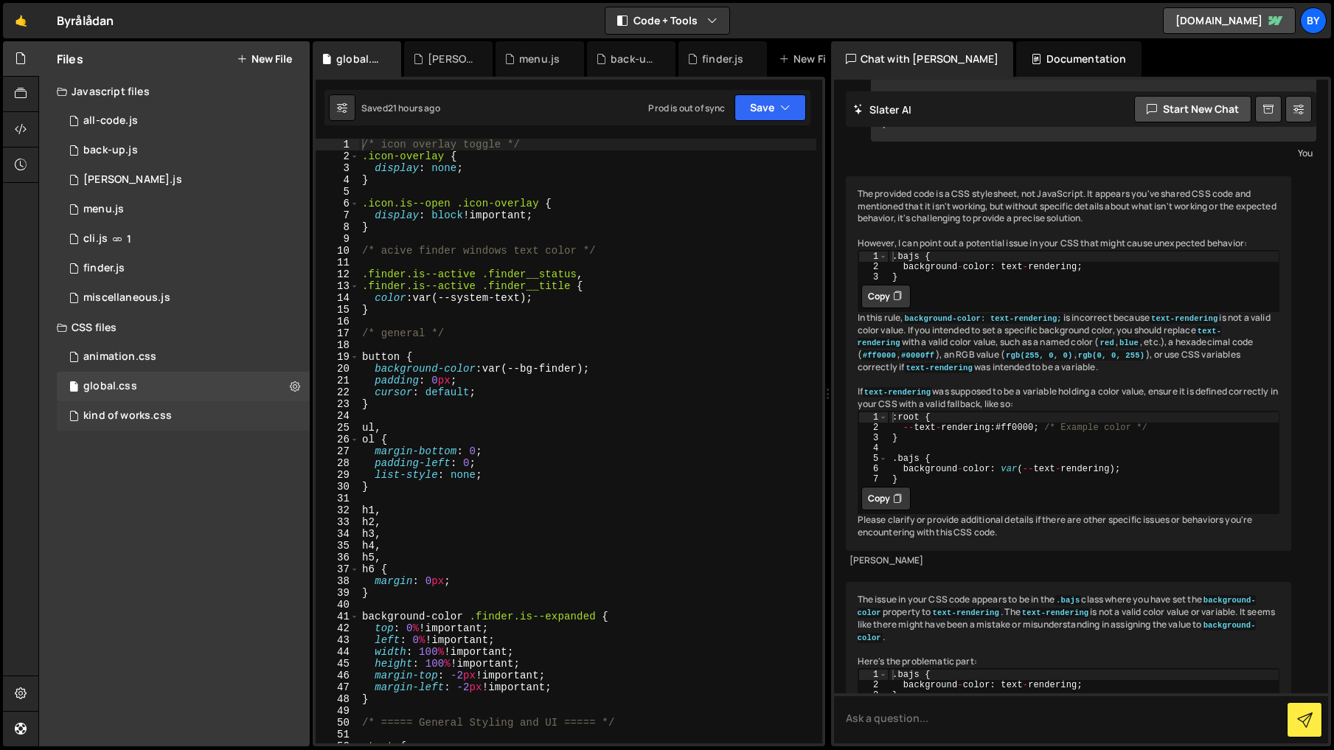
scroll to position [8918, 0]
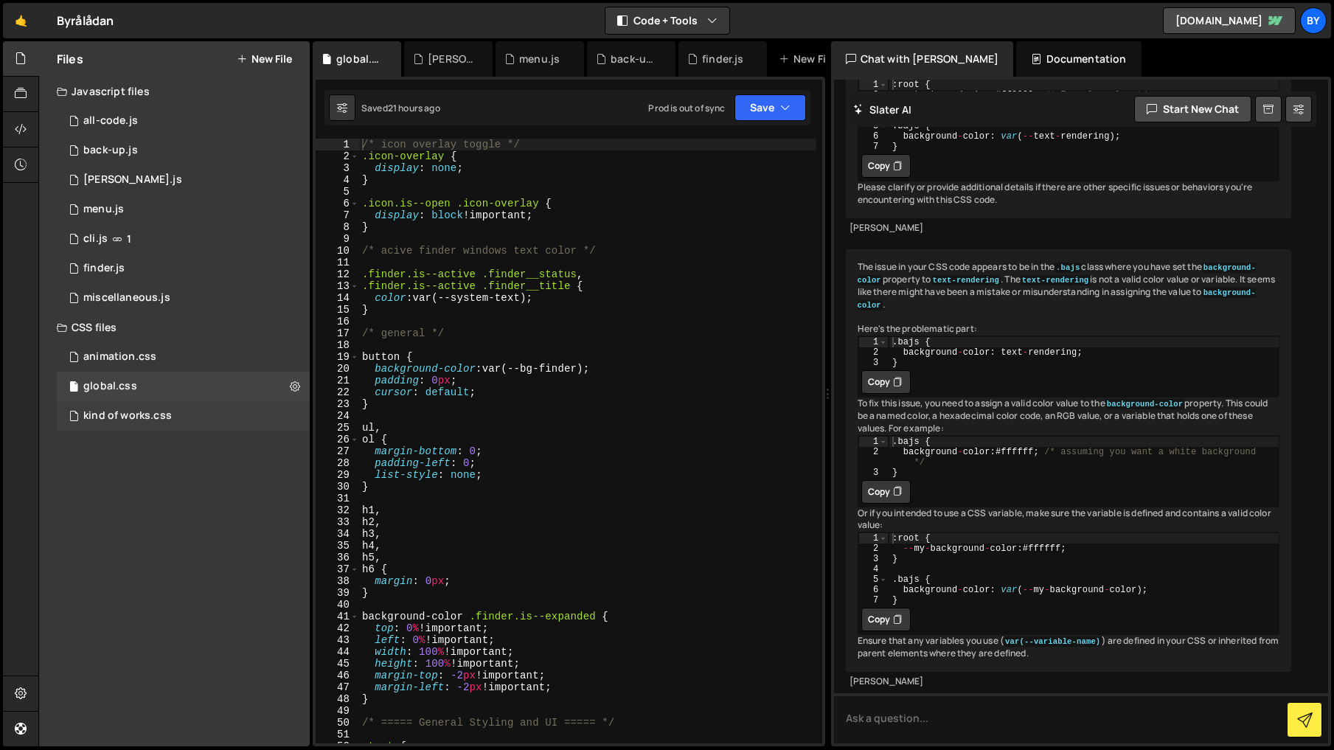
click at [181, 413] on div "kind of works.css 0" at bounding box center [183, 415] width 253 height 29
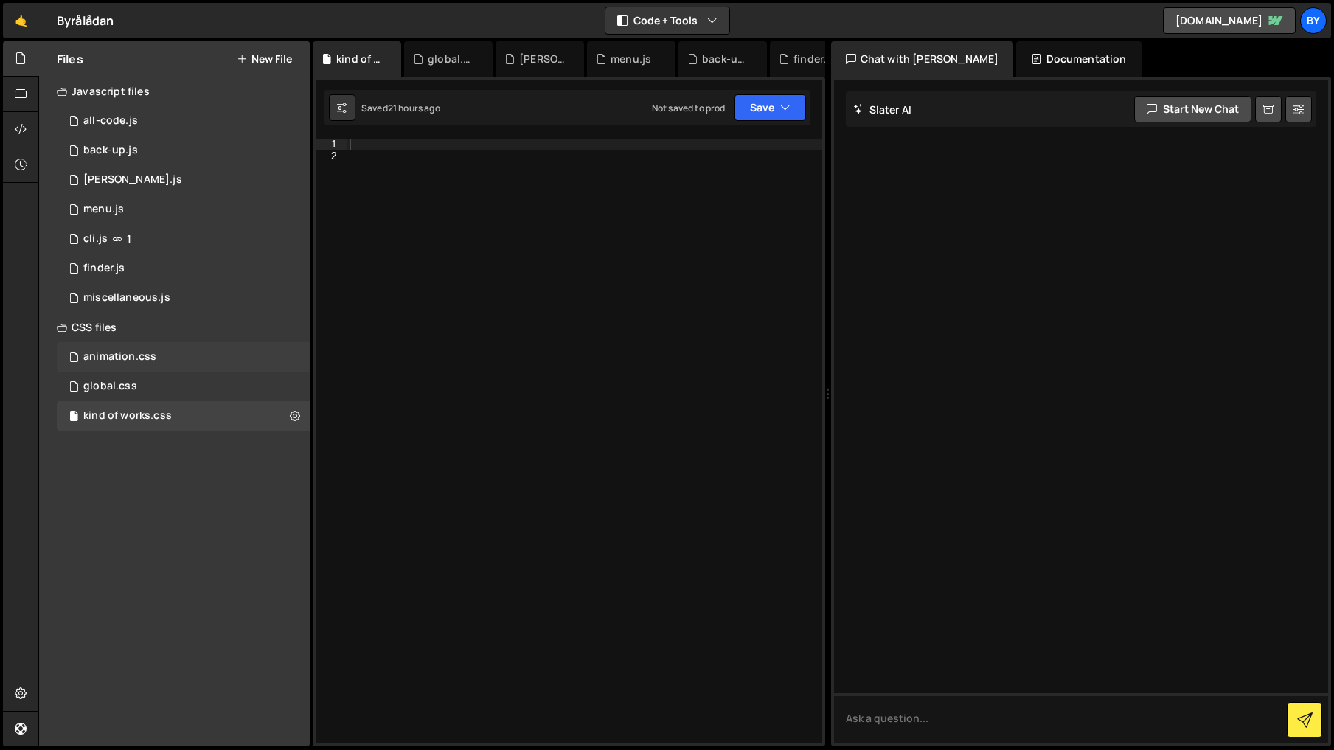
click at [187, 347] on div "animation.css 0" at bounding box center [183, 356] width 253 height 29
click at [300, 363] on button at bounding box center [295, 357] width 27 height 27
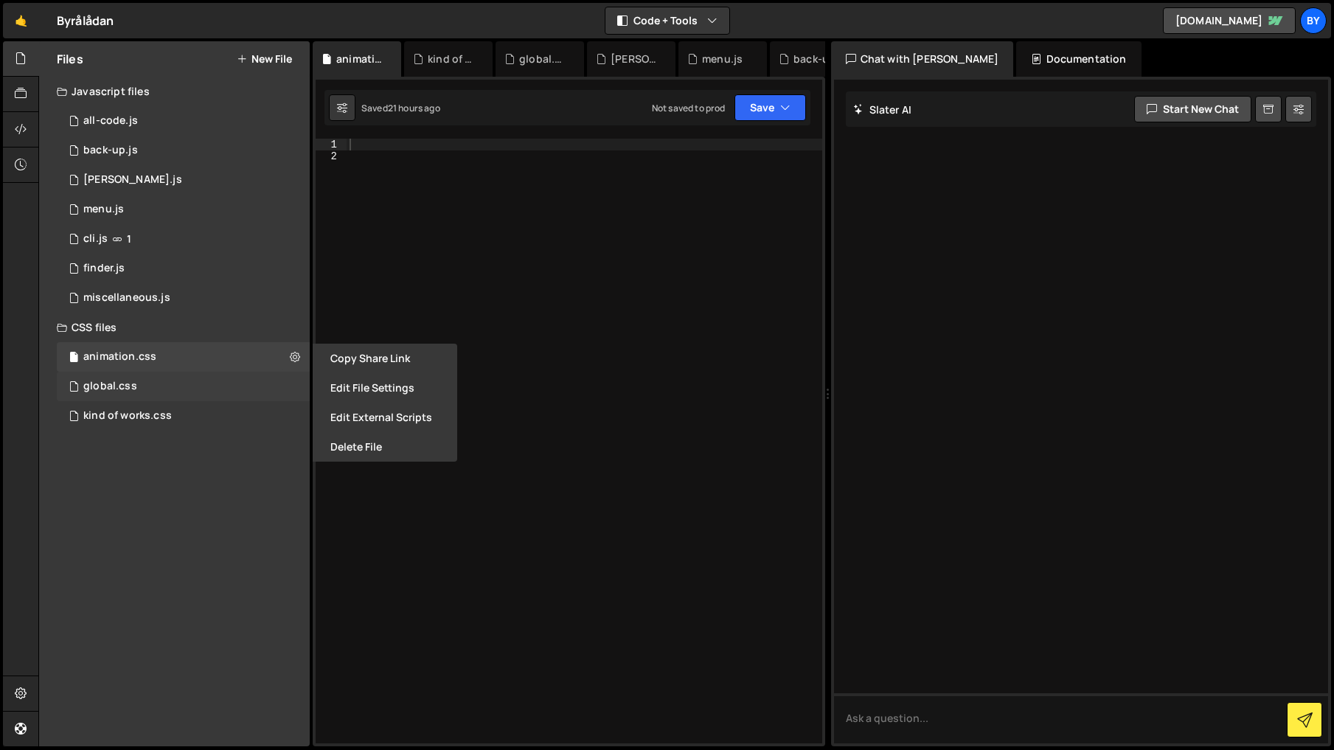
click at [235, 381] on div "global.css 0" at bounding box center [183, 386] width 253 height 29
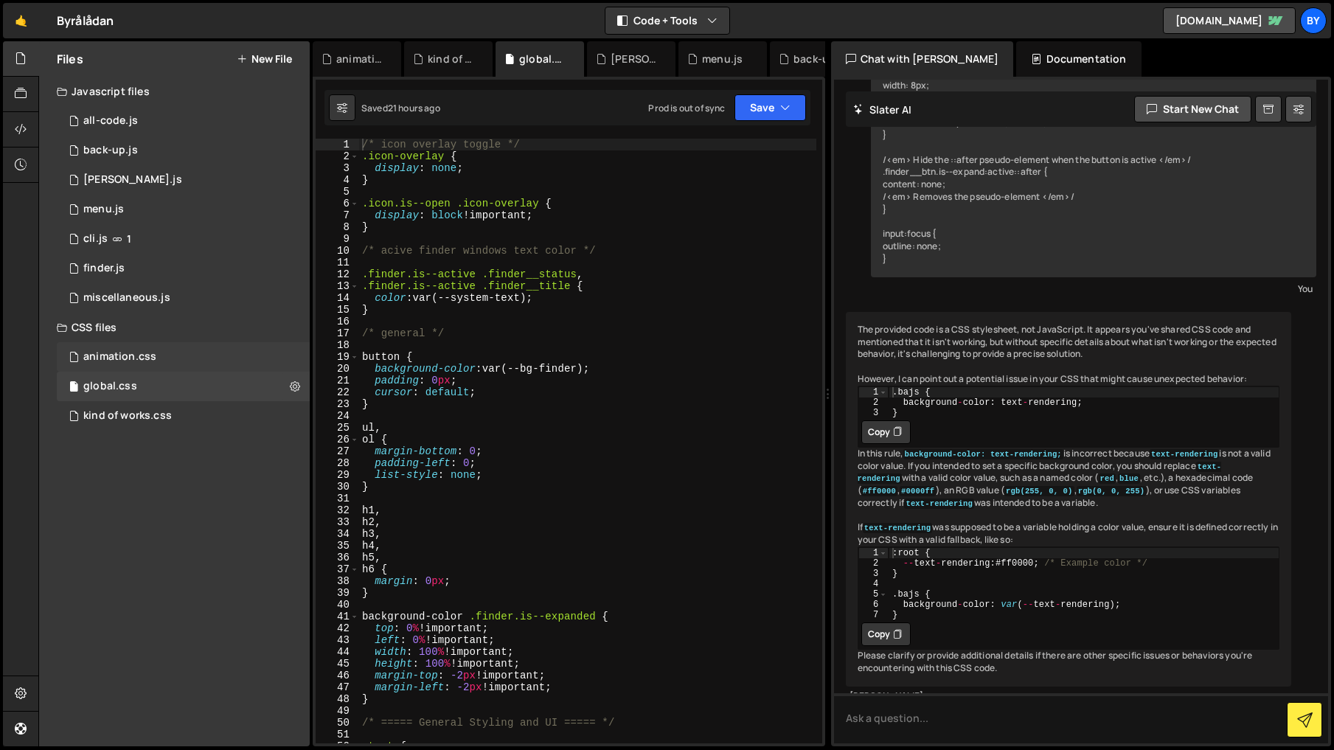
scroll to position [8918, 0]
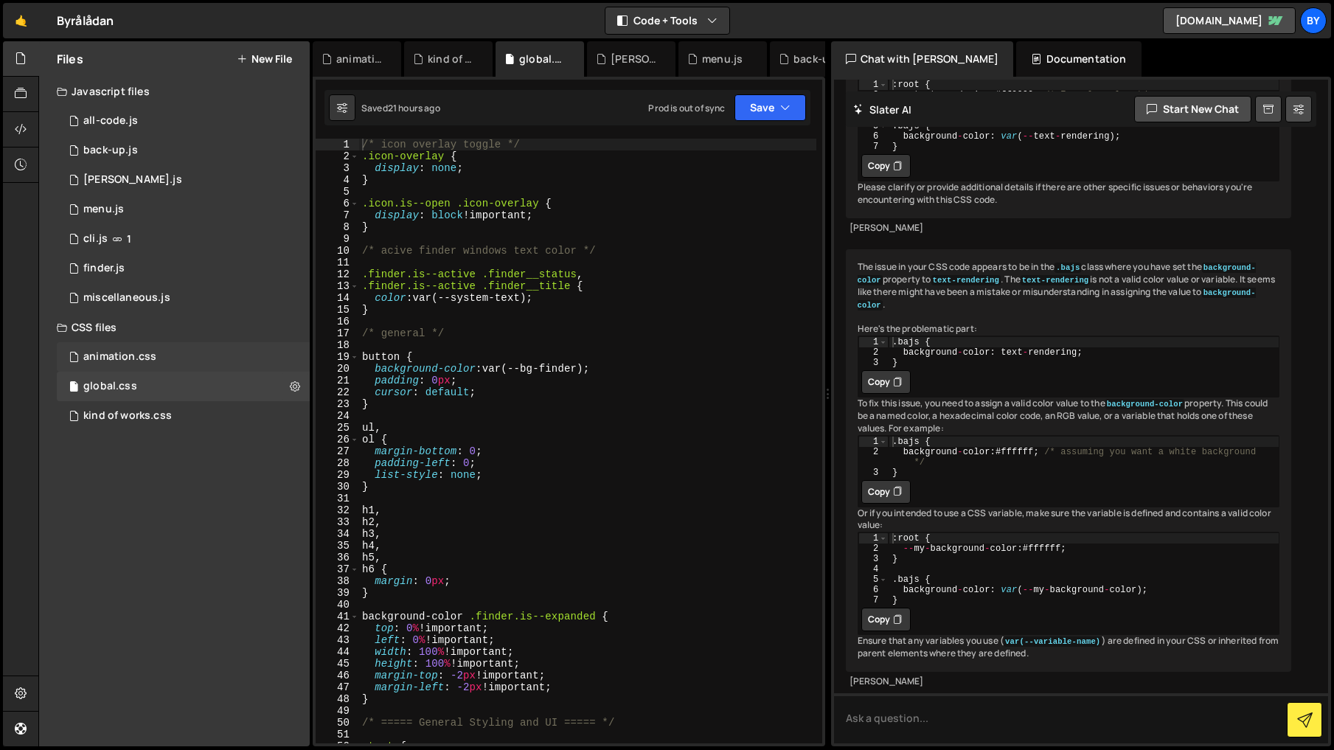
click at [255, 347] on div "animation.css 0" at bounding box center [183, 356] width 253 height 29
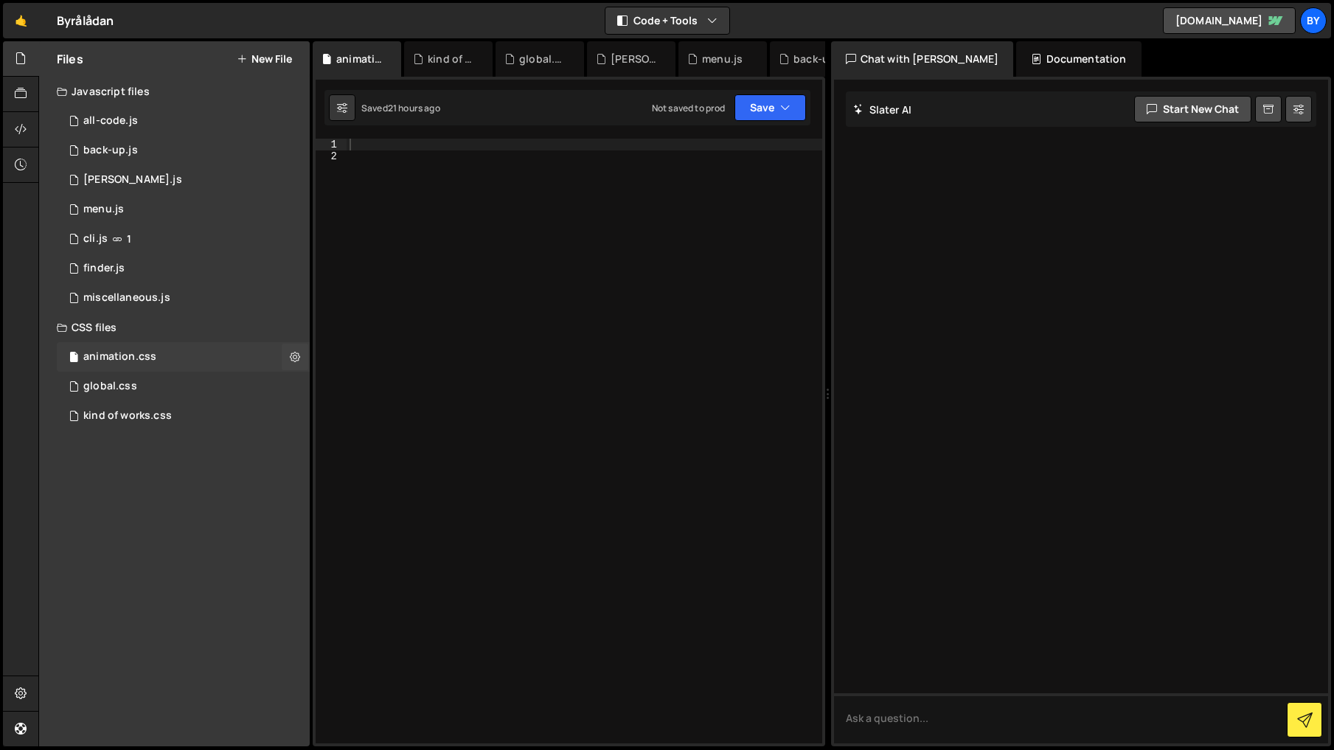
scroll to position [0, 0]
click at [294, 353] on icon at bounding box center [295, 357] width 10 height 14
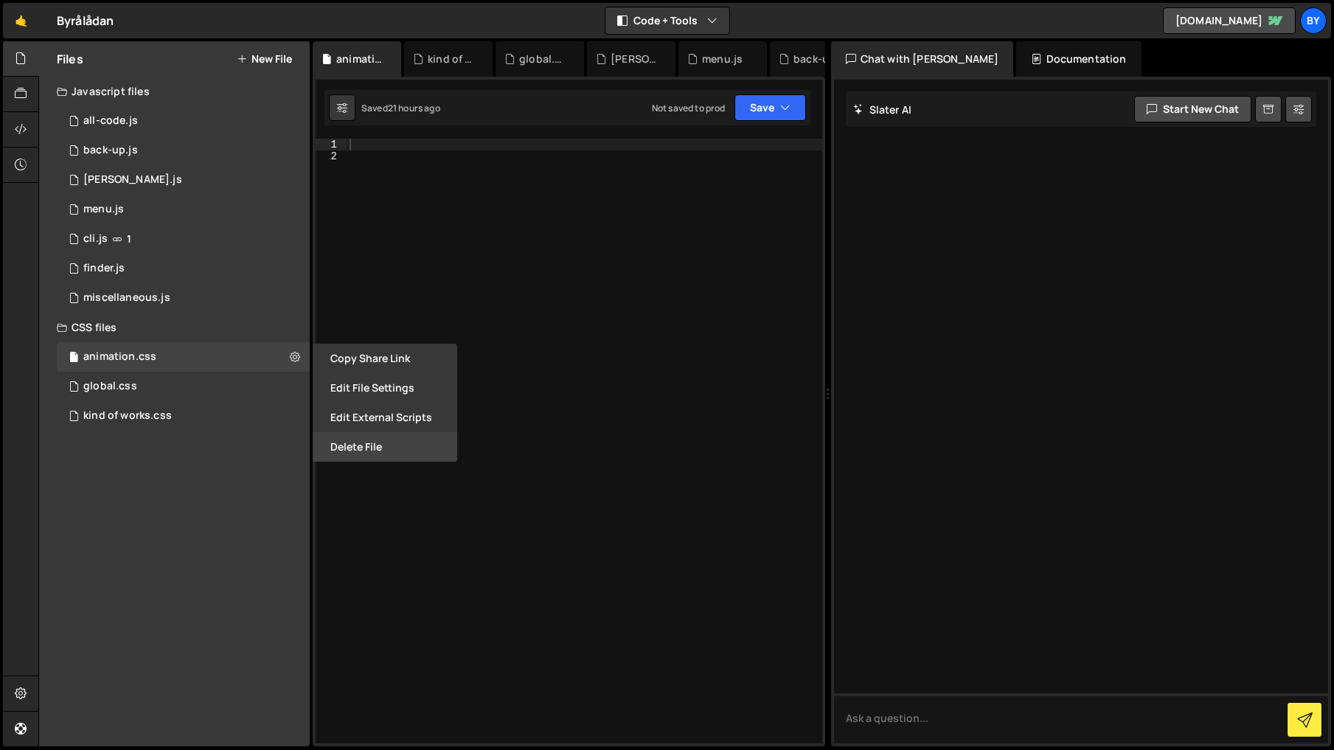
click at [369, 451] on button "Delete File" at bounding box center [385, 446] width 145 height 29
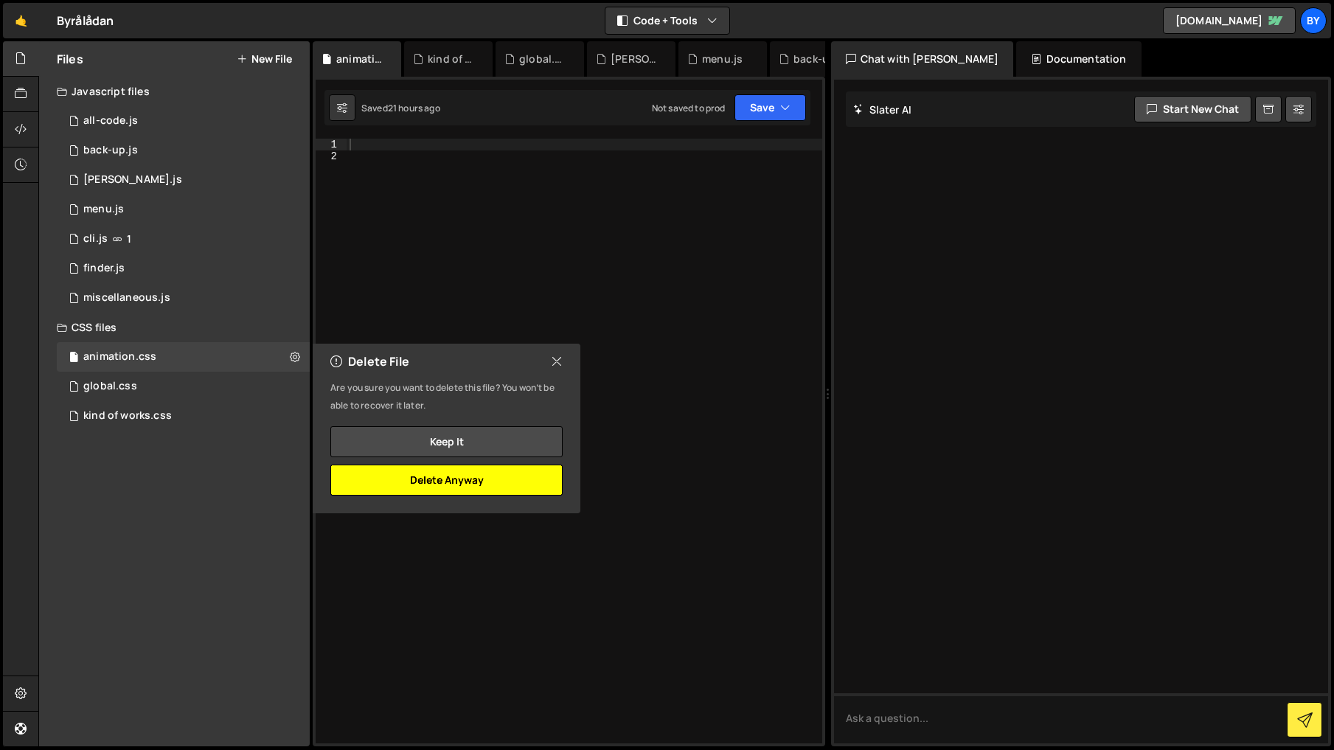
click at [476, 478] on button "Delete Anyway" at bounding box center [446, 480] width 232 height 31
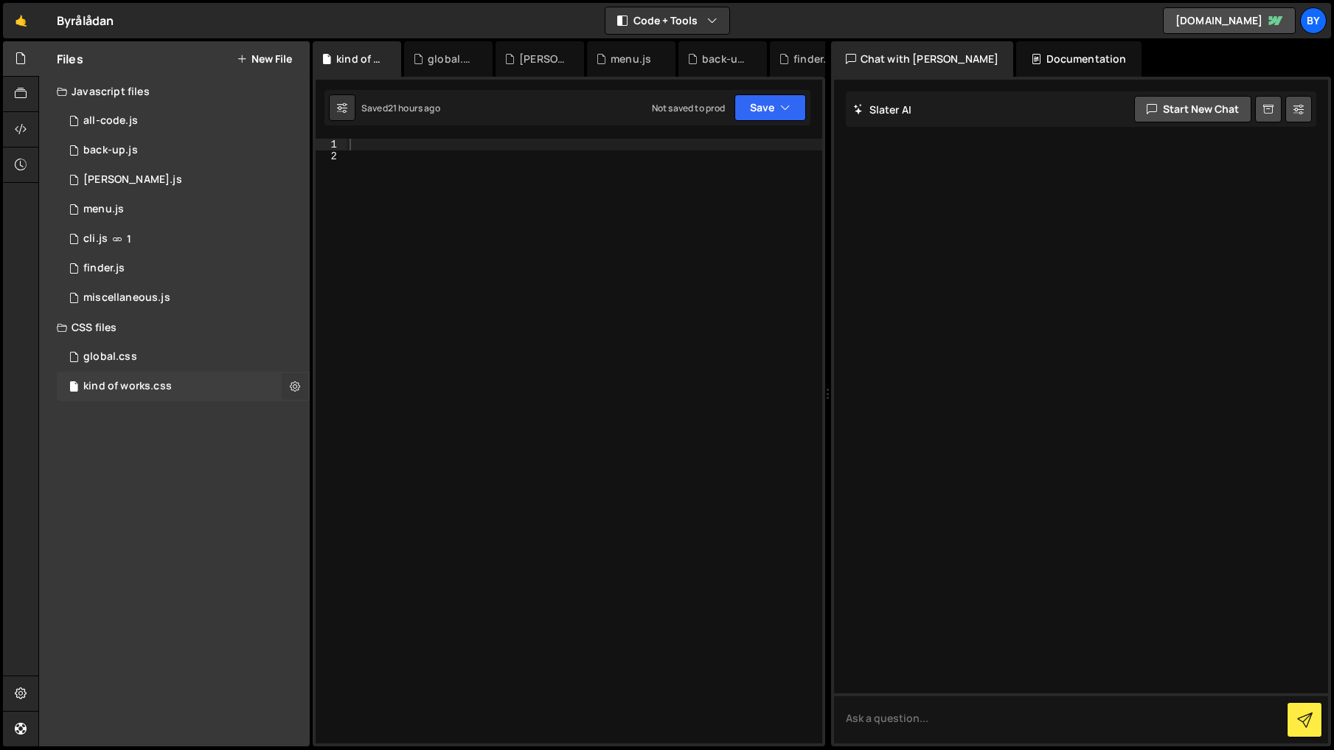
click at [296, 384] on icon at bounding box center [295, 386] width 10 height 14
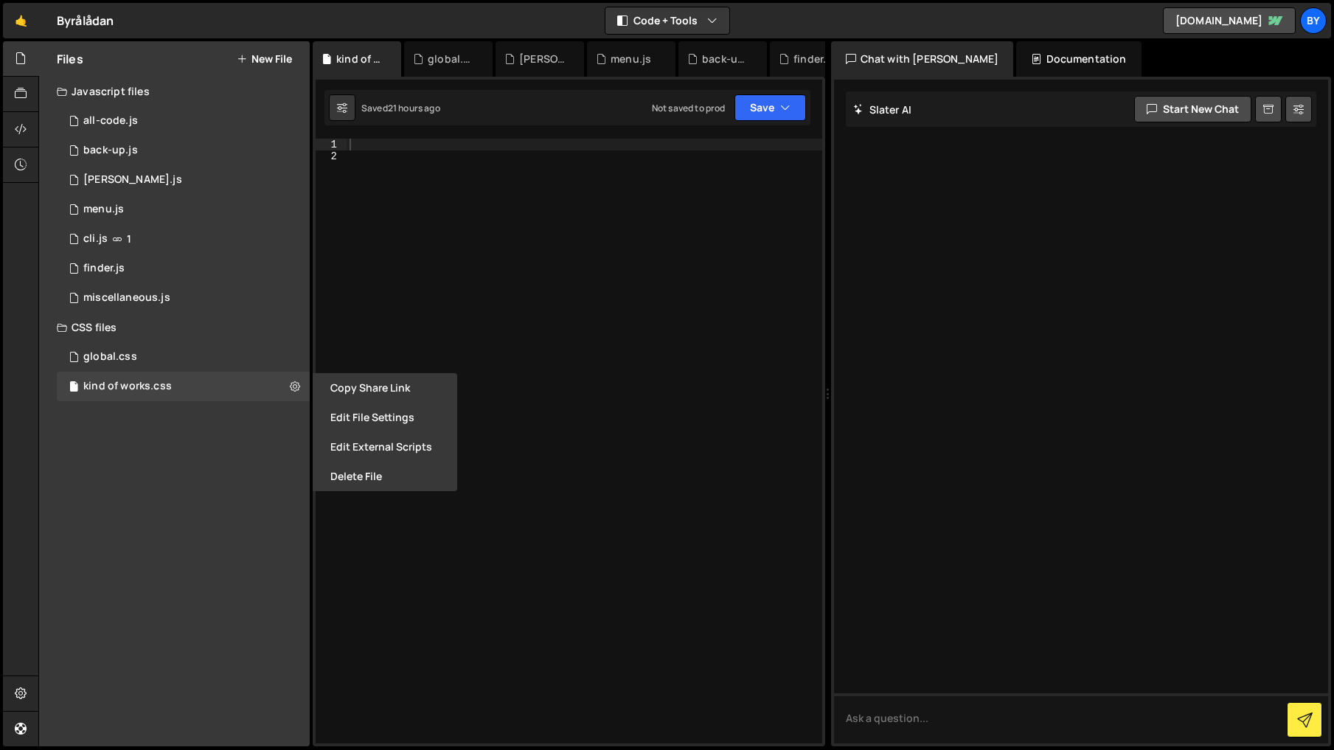
drag, startPoint x: 354, startPoint y: 473, endPoint x: 409, endPoint y: 441, distance: 64.1
click at [354, 473] on button "Delete File" at bounding box center [385, 476] width 145 height 29
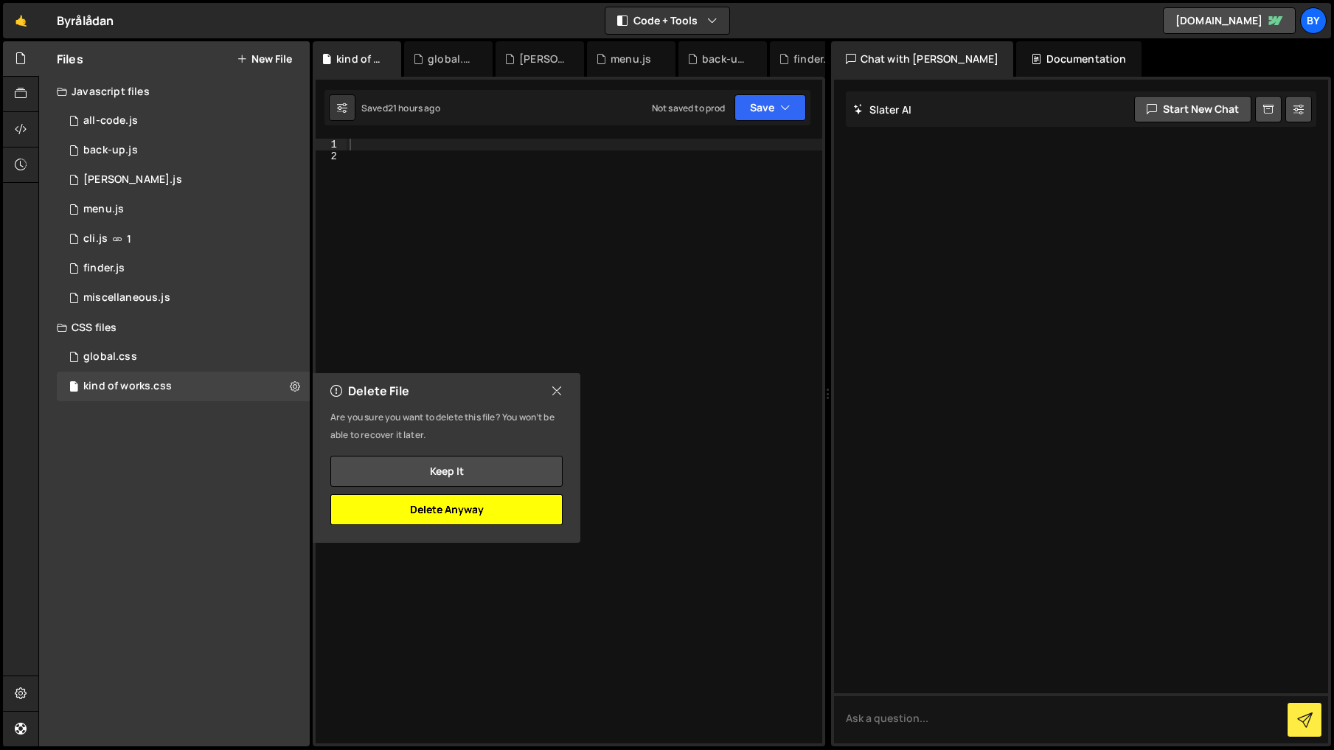
click at [510, 510] on button "Delete Anyway" at bounding box center [446, 509] width 232 height 31
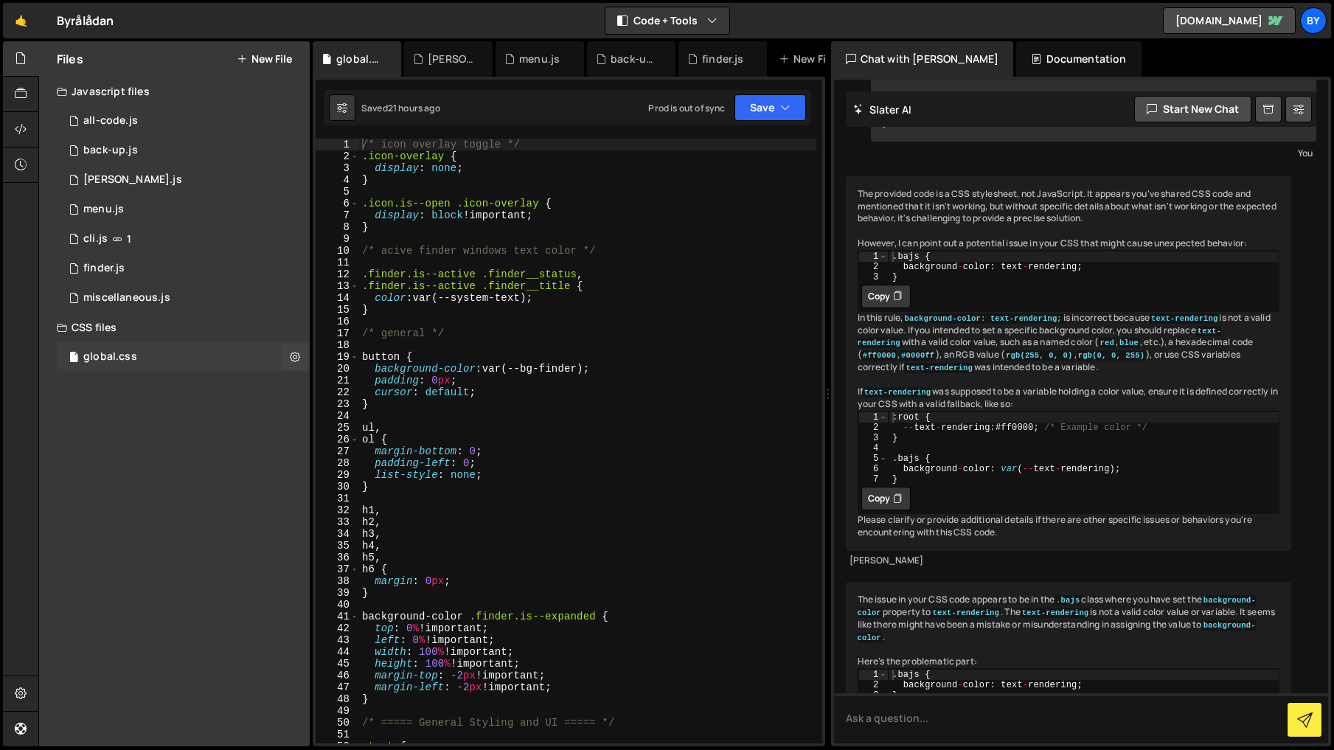
scroll to position [8918, 0]
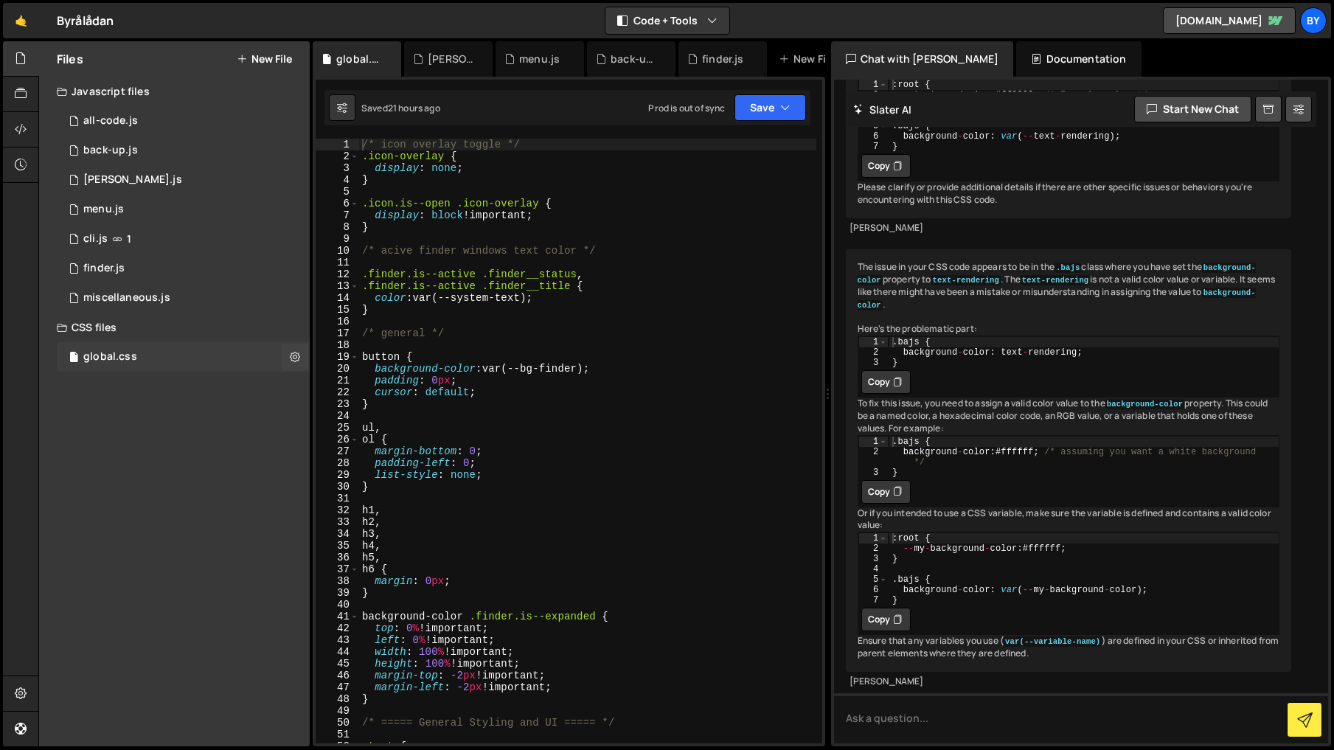
click at [169, 353] on div "global.css 0" at bounding box center [183, 356] width 253 height 29
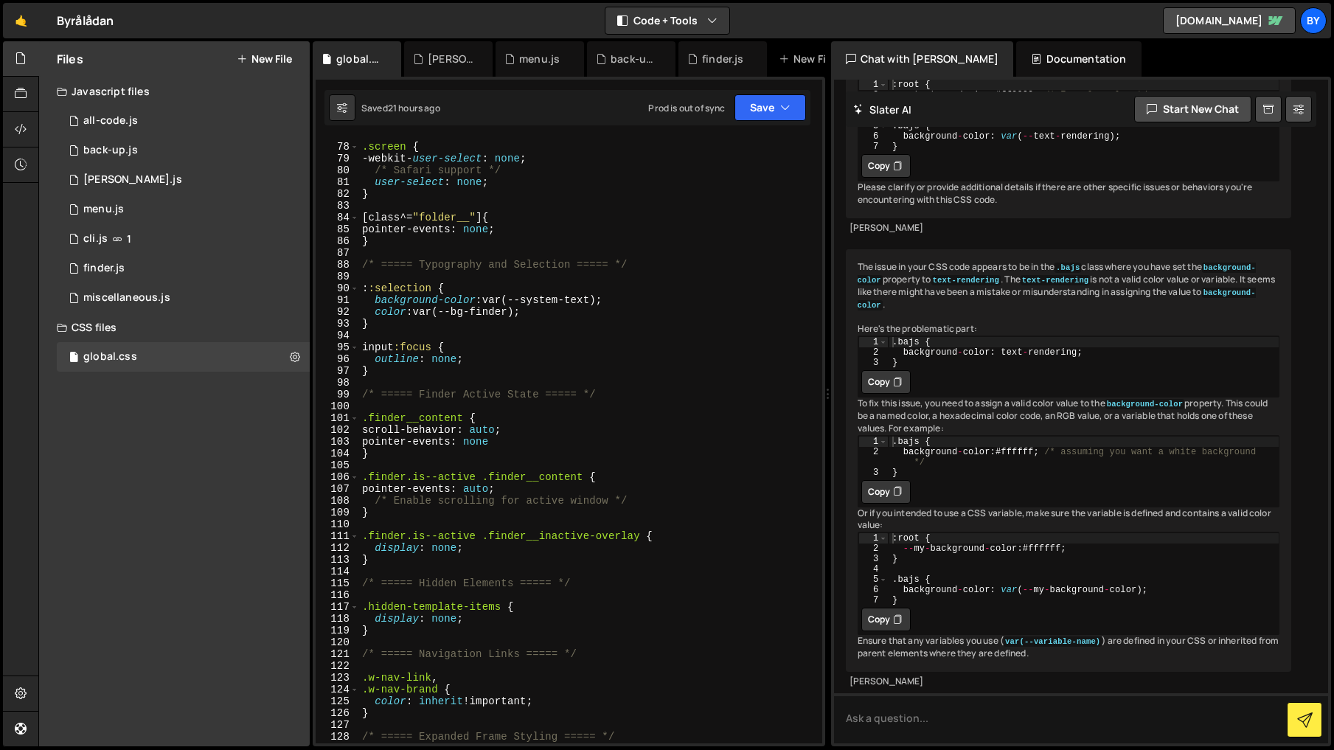
scroll to position [903, 0]
click at [493, 549] on div ".screen { -webkit- user-select : none ; /* Safari support */ user-select : none…" at bounding box center [587, 447] width 457 height 628
click at [389, 513] on div ".screen { -webkit- user-select : none ; /* Safari support */ user-select : none…" at bounding box center [587, 444] width 457 height 628
type textarea "}"
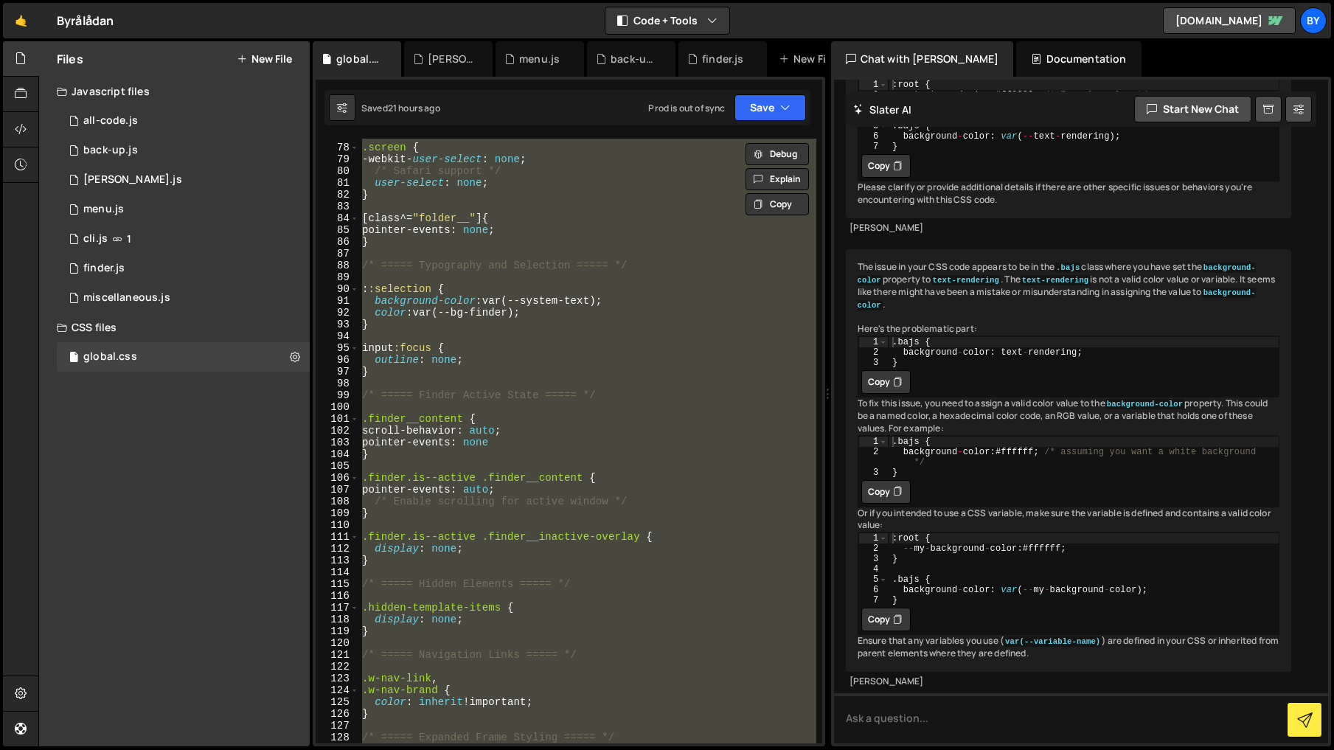
click at [487, 530] on div ".screen { -webkit- user-select : none ; /* Safari support */ user-select : none…" at bounding box center [587, 441] width 457 height 605
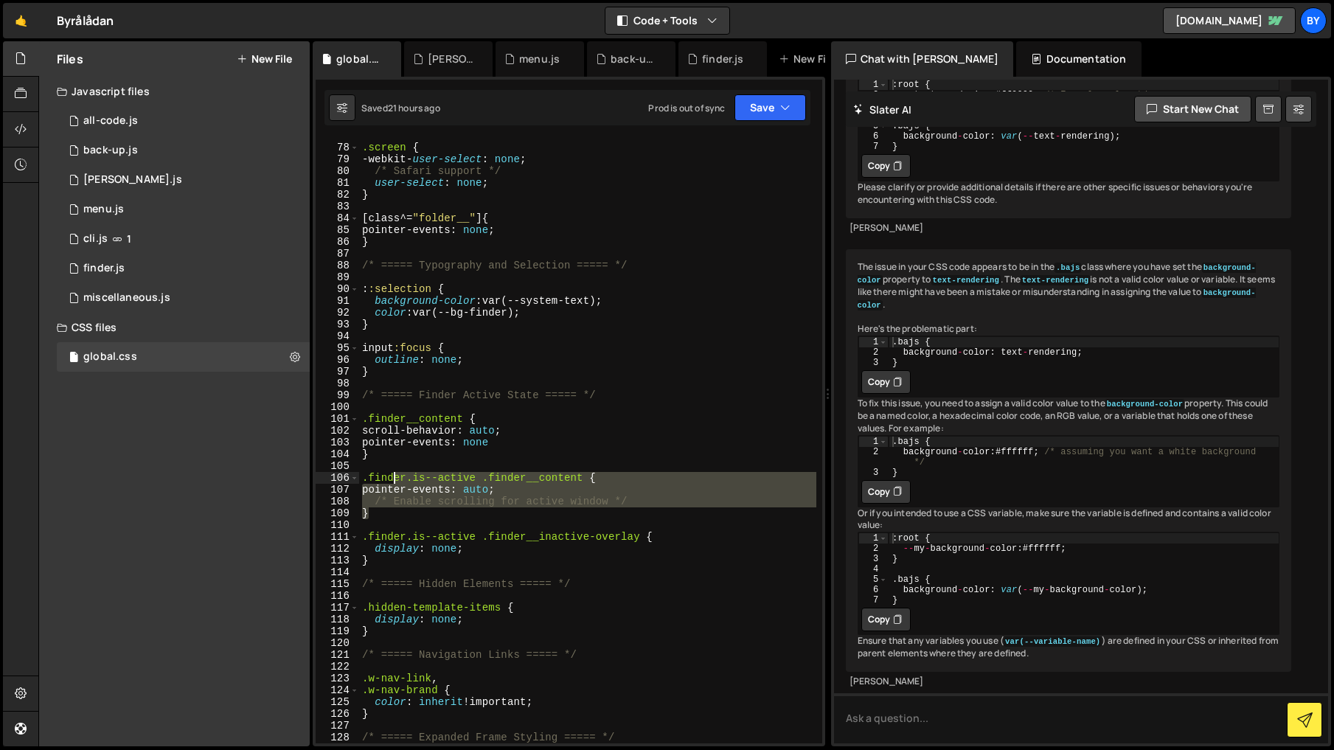
drag, startPoint x: 420, startPoint y: 517, endPoint x: 402, endPoint y: 473, distance: 47.0
click at [402, 473] on div ".screen { -webkit- user-select : none ; /* Safari support */ user-select : none…" at bounding box center [587, 444] width 457 height 628
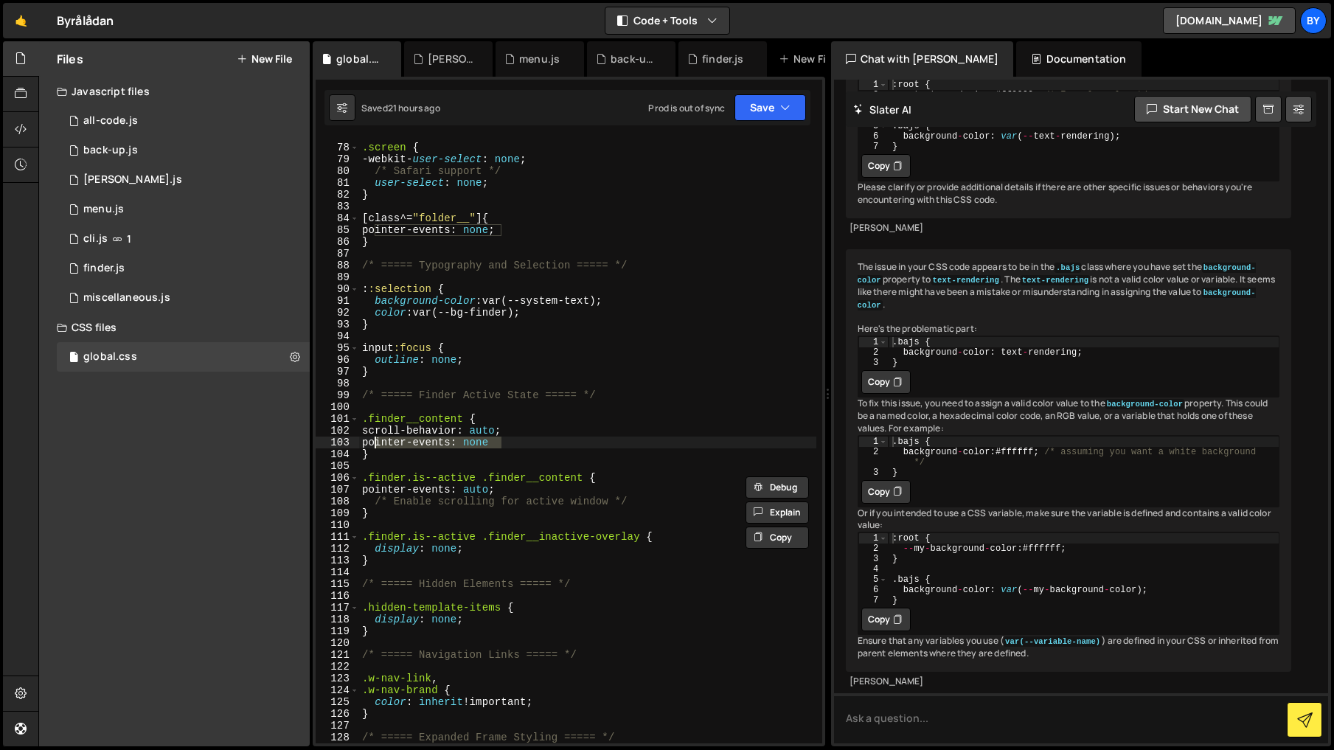
drag, startPoint x: 507, startPoint y: 448, endPoint x: 373, endPoint y: 442, distance: 134.3
click at [373, 442] on div ".screen { -webkit- user-select : none ; /* Safari support */ user-select : none…" at bounding box center [587, 444] width 457 height 628
drag, startPoint x: 410, startPoint y: 506, endPoint x: 412, endPoint y: 513, distance: 7.5
click at [410, 506] on div ".screen { -webkit- user-select : none ; /* Safari support */ user-select : none…" at bounding box center [587, 444] width 457 height 628
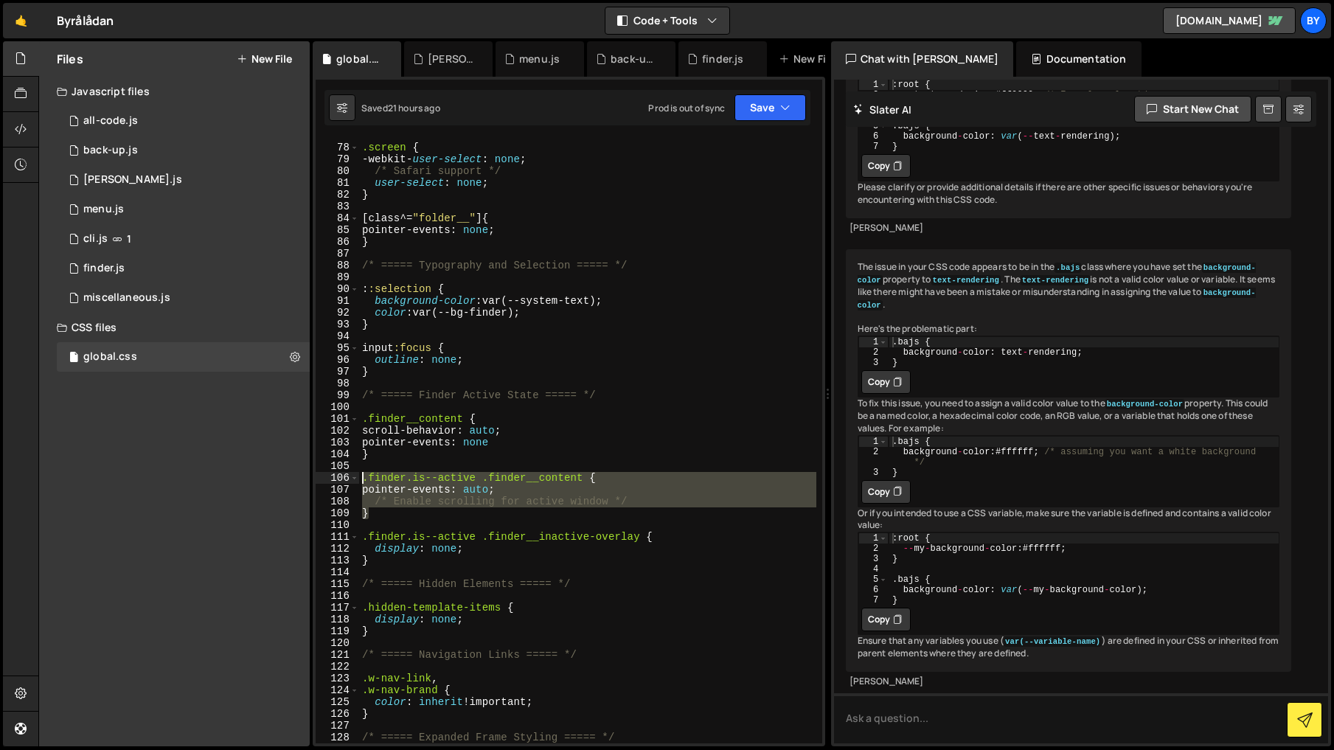
drag, startPoint x: 361, startPoint y: 488, endPoint x: 316, endPoint y: 473, distance: 47.6
click at [316, 473] on div "/* Enable scrolling for active window */ 77 78 79 80 81 82 83 84 85 86 87 88 89…" at bounding box center [569, 441] width 507 height 605
click at [522, 445] on div ".screen { -webkit- user-select : none ; /* Safari support */ user-select : none…" at bounding box center [587, 444] width 457 height 628
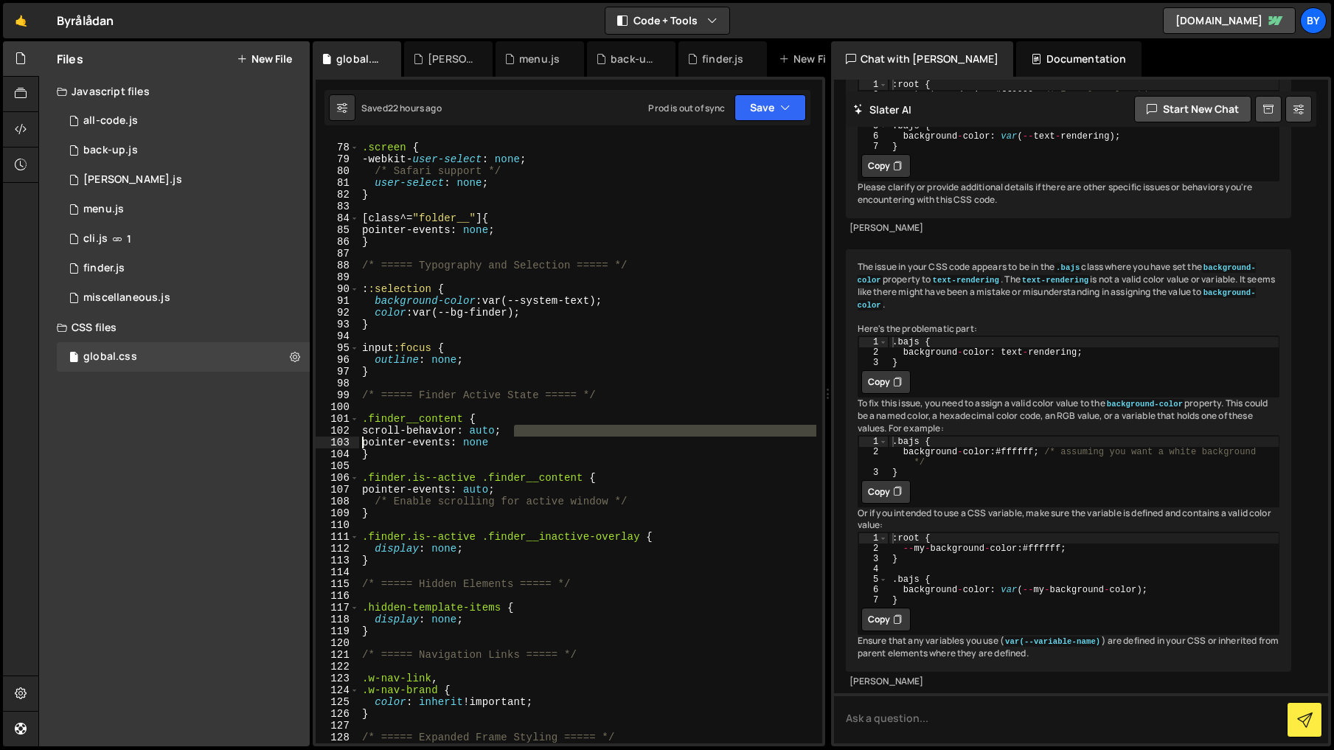
drag, startPoint x: 535, startPoint y: 428, endPoint x: 382, endPoint y: 442, distance: 153.3
click at [356, 440] on div "pointer-events: none 77 78 79 80 81 82 83 84 85 86 87 88 89 90 91 92 93 94 95 9…" at bounding box center [569, 441] width 507 height 605
drag, startPoint x: 482, startPoint y: 442, endPoint x: 456, endPoint y: 443, distance: 25.8
click at [456, 443] on div ".screen { -webkit- user-select : none ; /* Safari support */ user-select : none…" at bounding box center [587, 444] width 457 height 628
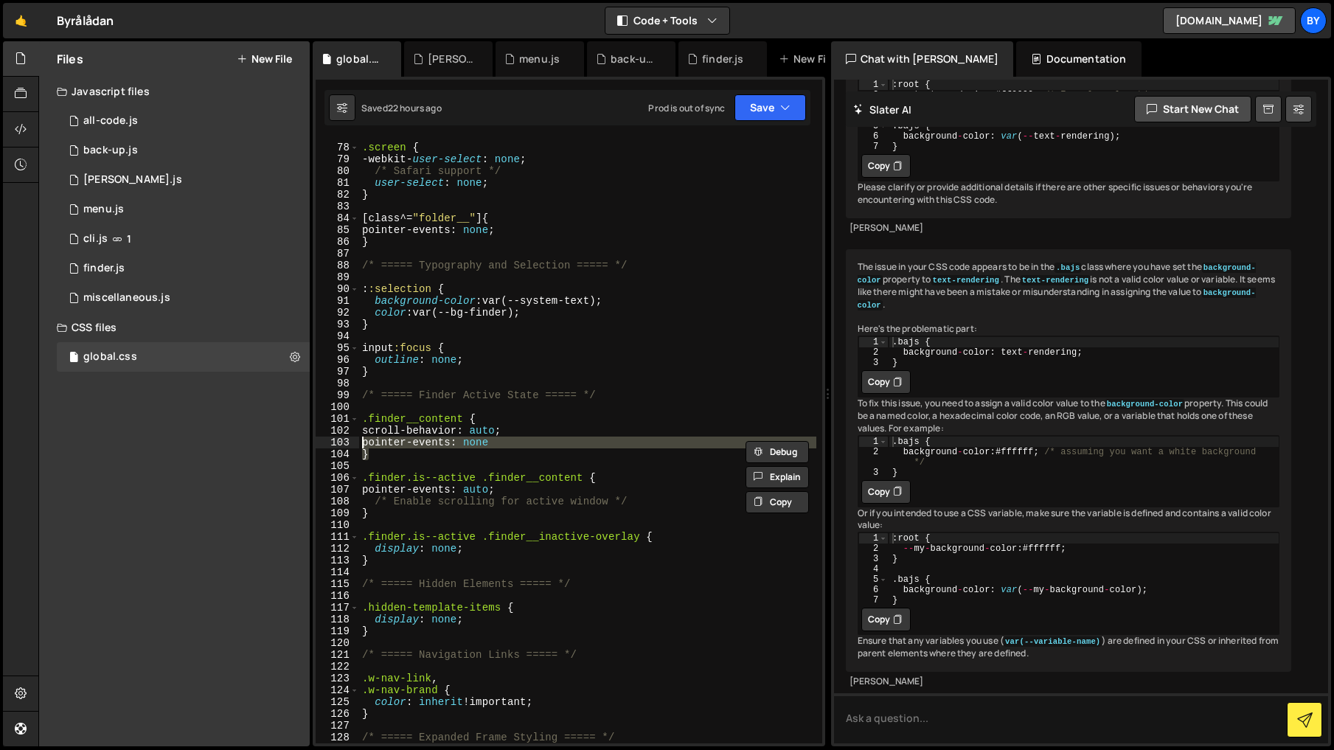
drag, startPoint x: 557, startPoint y: 448, endPoint x: 346, endPoint y: 447, distance: 210.9
click at [346, 447] on div "pointer-events: none 77 78 79 80 81 82 83 84 85 86 87 88 89 90 91 92 93 94 95 9…" at bounding box center [569, 441] width 507 height 605
drag, startPoint x: 640, startPoint y: 488, endPoint x: 552, endPoint y: 462, distance: 91.7
click at [637, 487] on div ".screen { -webkit- user-select : none ; /* Safari support */ user-select : none…" at bounding box center [587, 444] width 457 height 628
drag, startPoint x: 536, startPoint y: 447, endPoint x: 332, endPoint y: 438, distance: 204.5
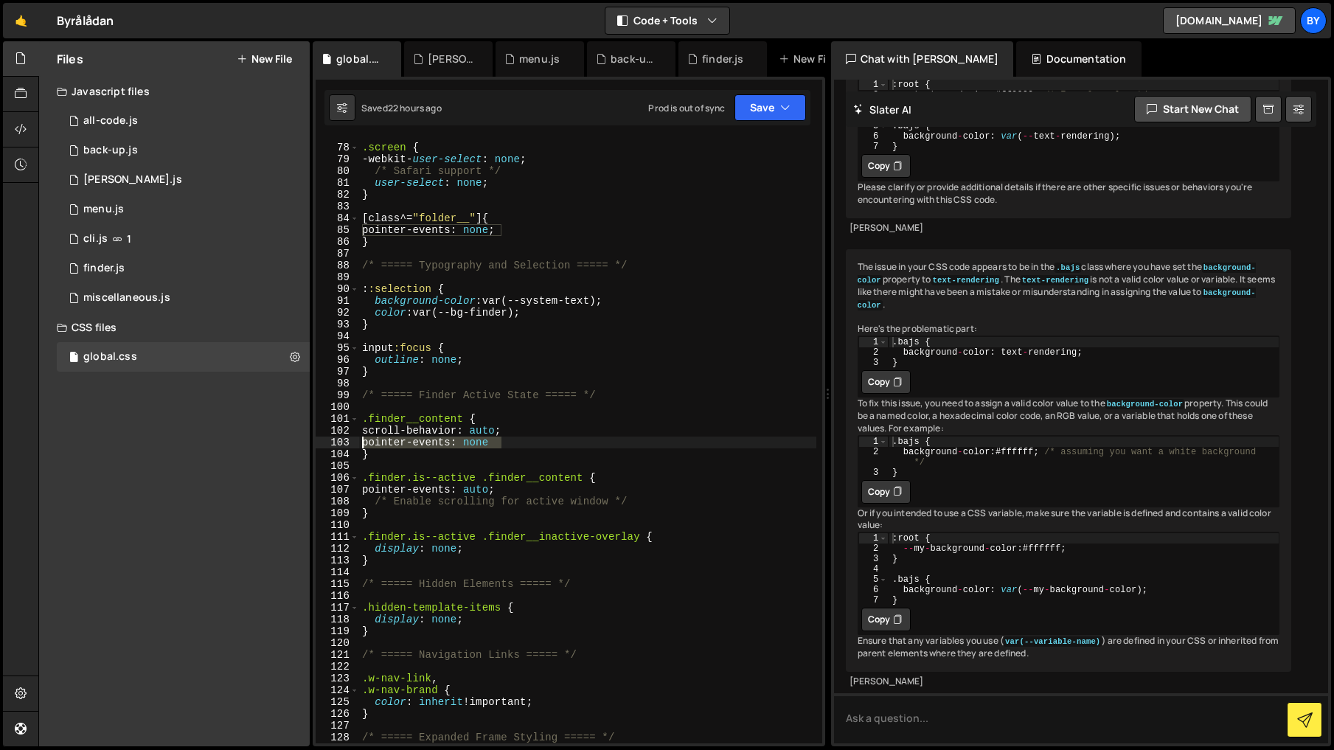
click at [332, 438] on div "pointer-events: auto; 77 78 79 80 81 82 83 84 85 86 87 88 89 90 91 92 93 94 95 …" at bounding box center [569, 441] width 507 height 605
type textarea "pointer-events: none"
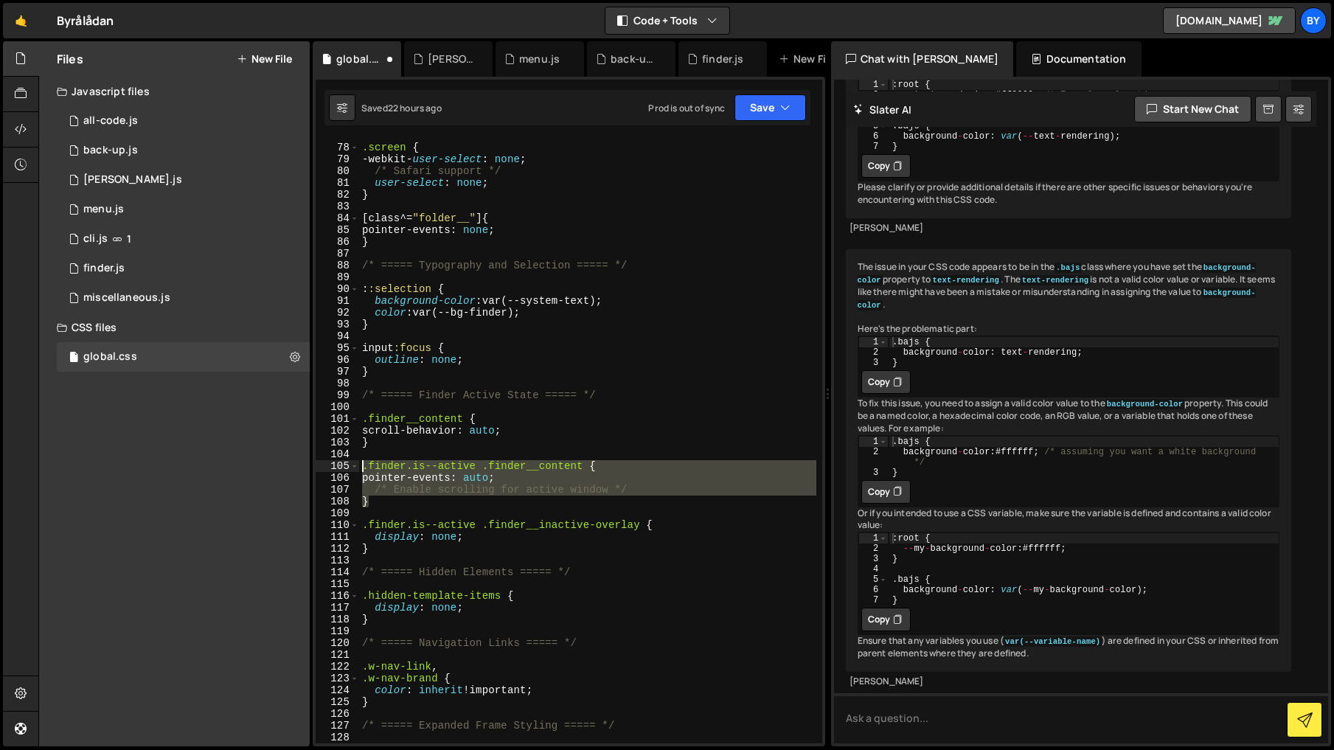
drag, startPoint x: 414, startPoint y: 504, endPoint x: 338, endPoint y: 462, distance: 87.8
click at [338, 462] on div "scroll-behavior: auto; 77 78 79 80 81 82 83 84 85 86 87 88 89 90 91 92 93 94 95…" at bounding box center [569, 441] width 507 height 605
type textarea ".finder.is--active .finder__content { pointer-events: auto;"
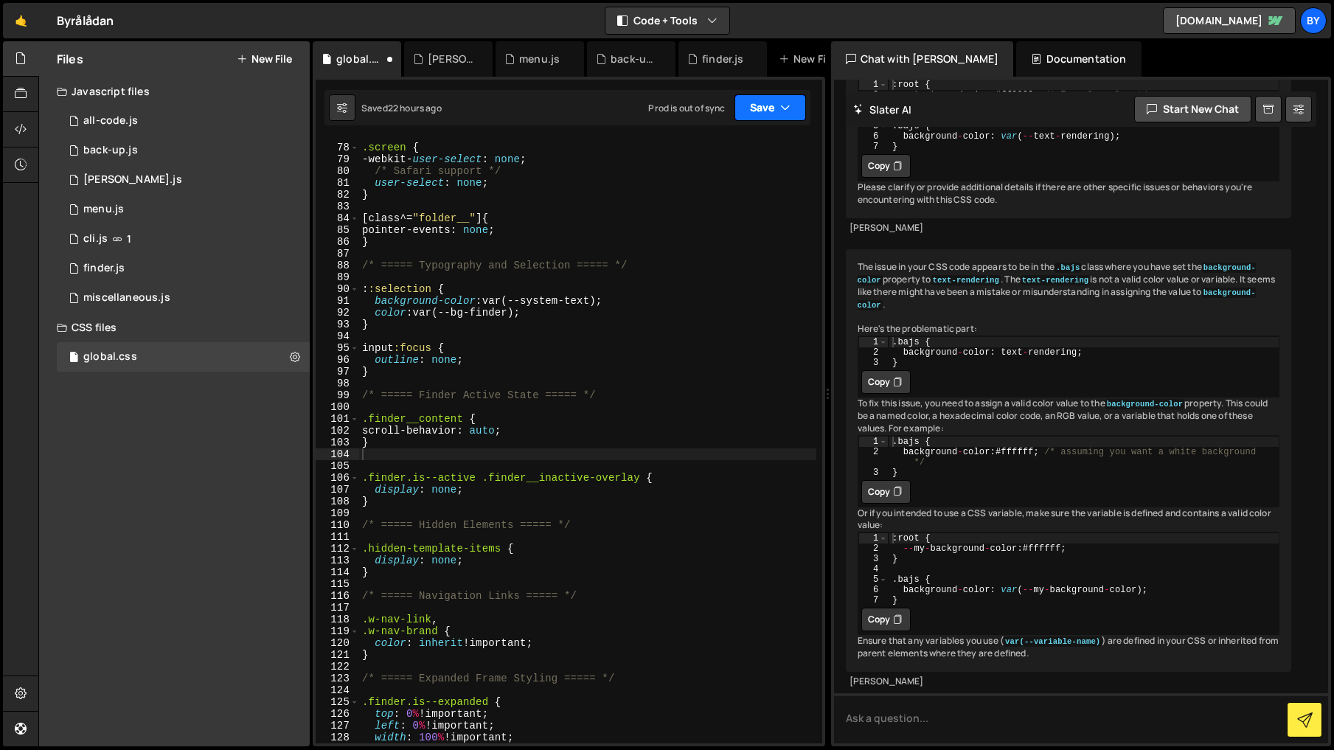
drag, startPoint x: 763, startPoint y: 105, endPoint x: 746, endPoint y: 140, distance: 38.3
click at [763, 106] on button "Save" at bounding box center [771, 107] width 72 height 27
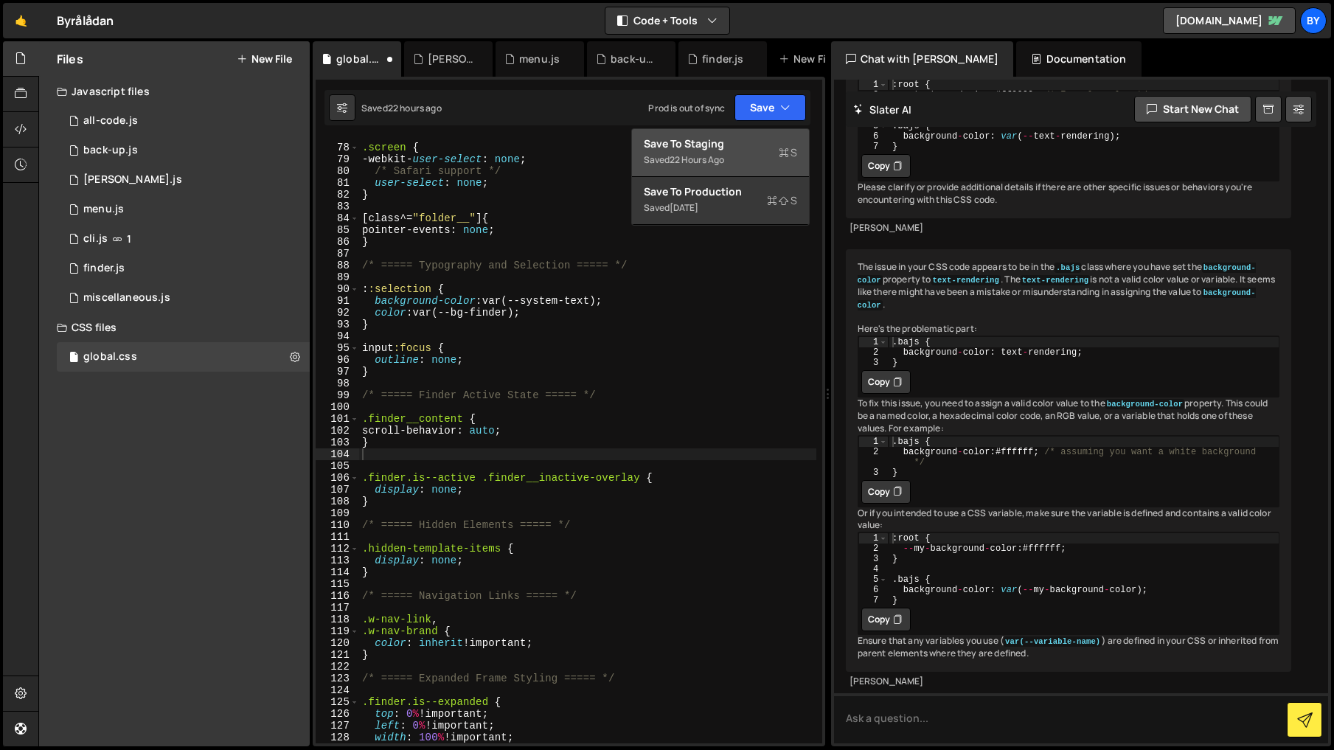
click at [744, 142] on div "Save to Staging S" at bounding box center [720, 143] width 153 height 15
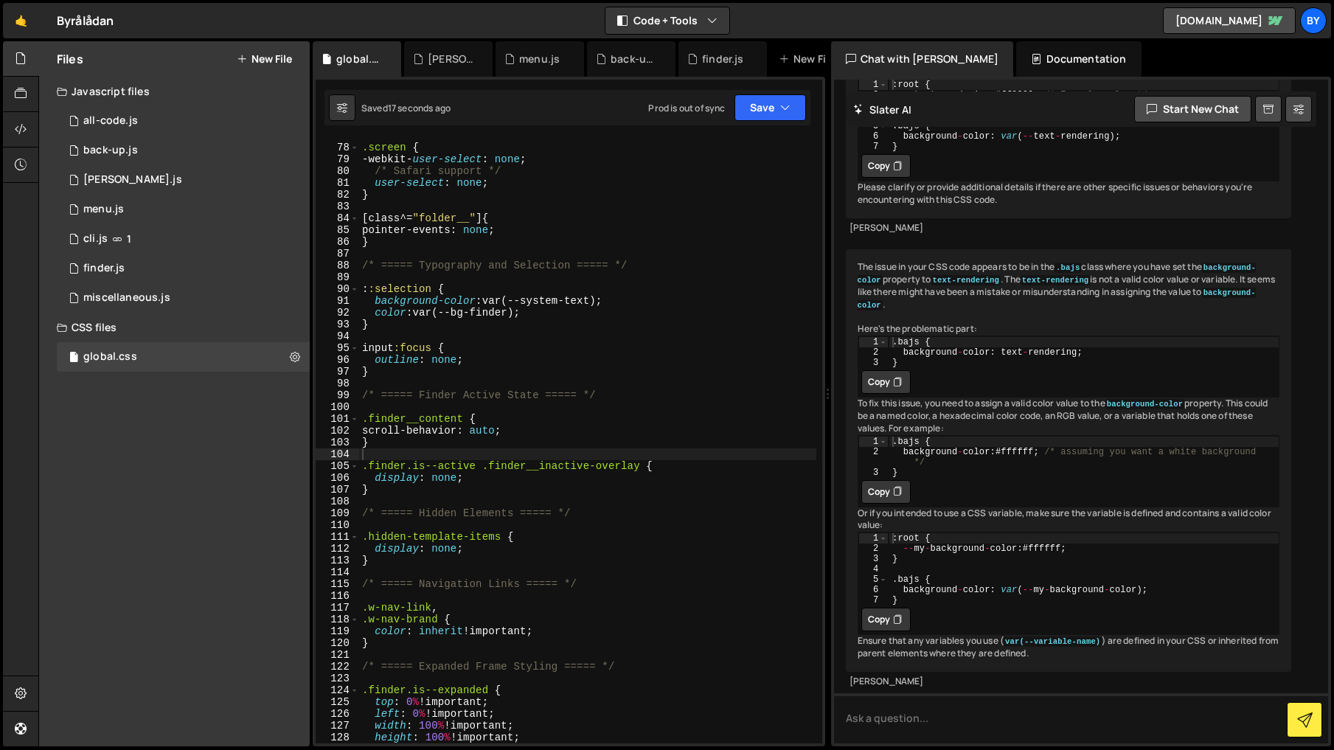
click at [595, 412] on div ".screen { -webkit- user-select : none ; /* Safari support */ user-select : none…" at bounding box center [587, 444] width 457 height 628
type textarea "}"
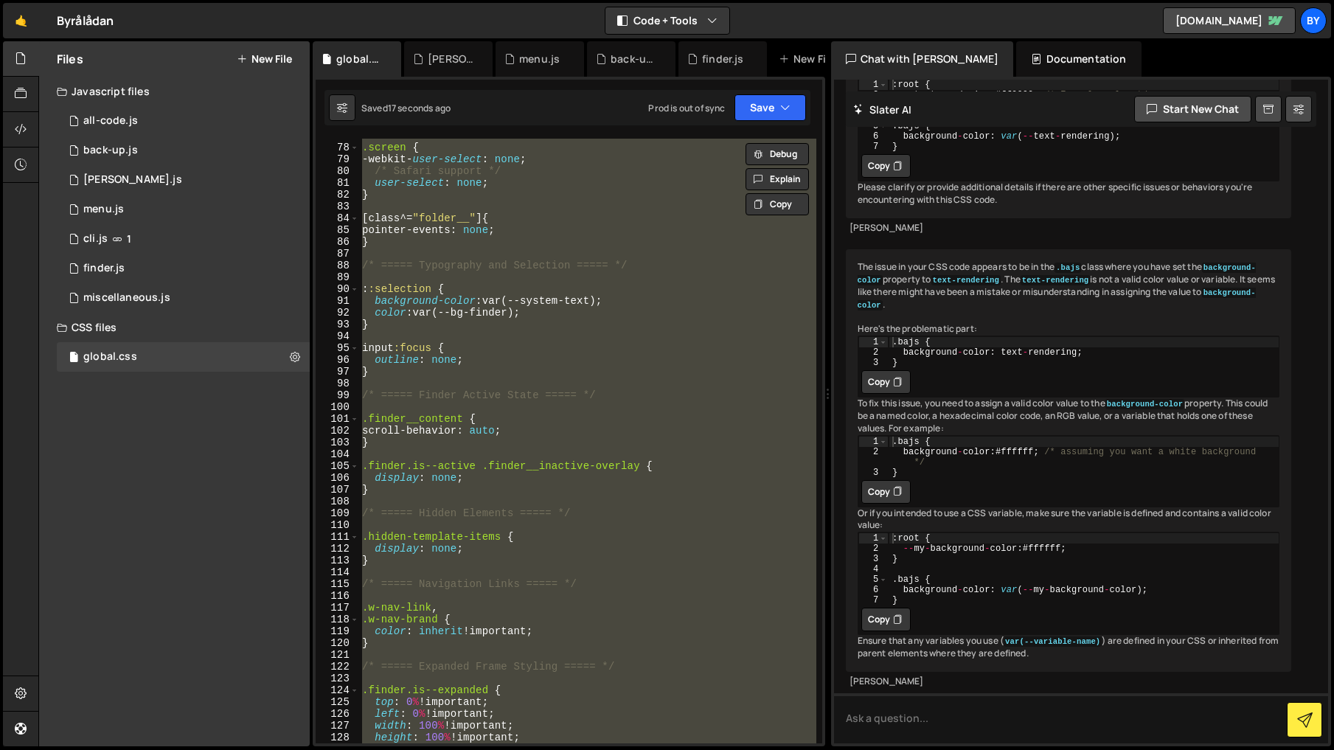
paste textarea
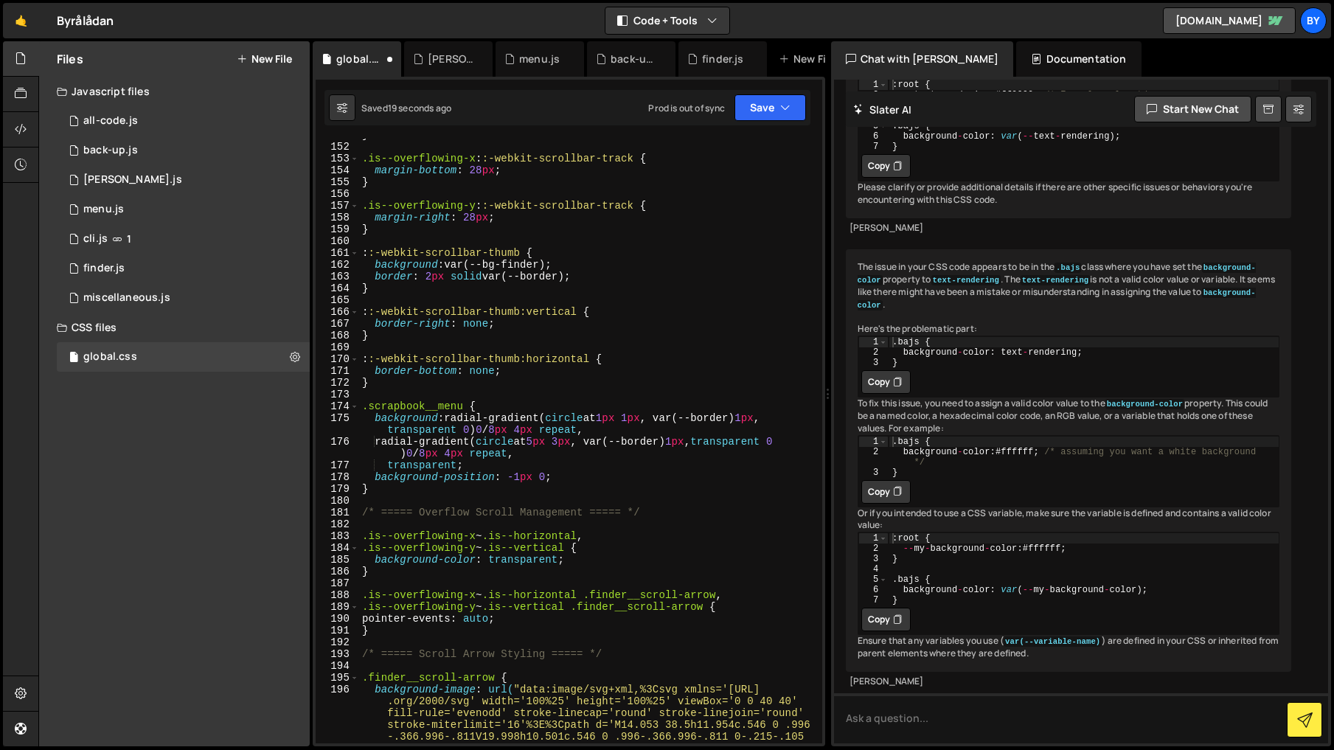
scroll to position [1535, 0]
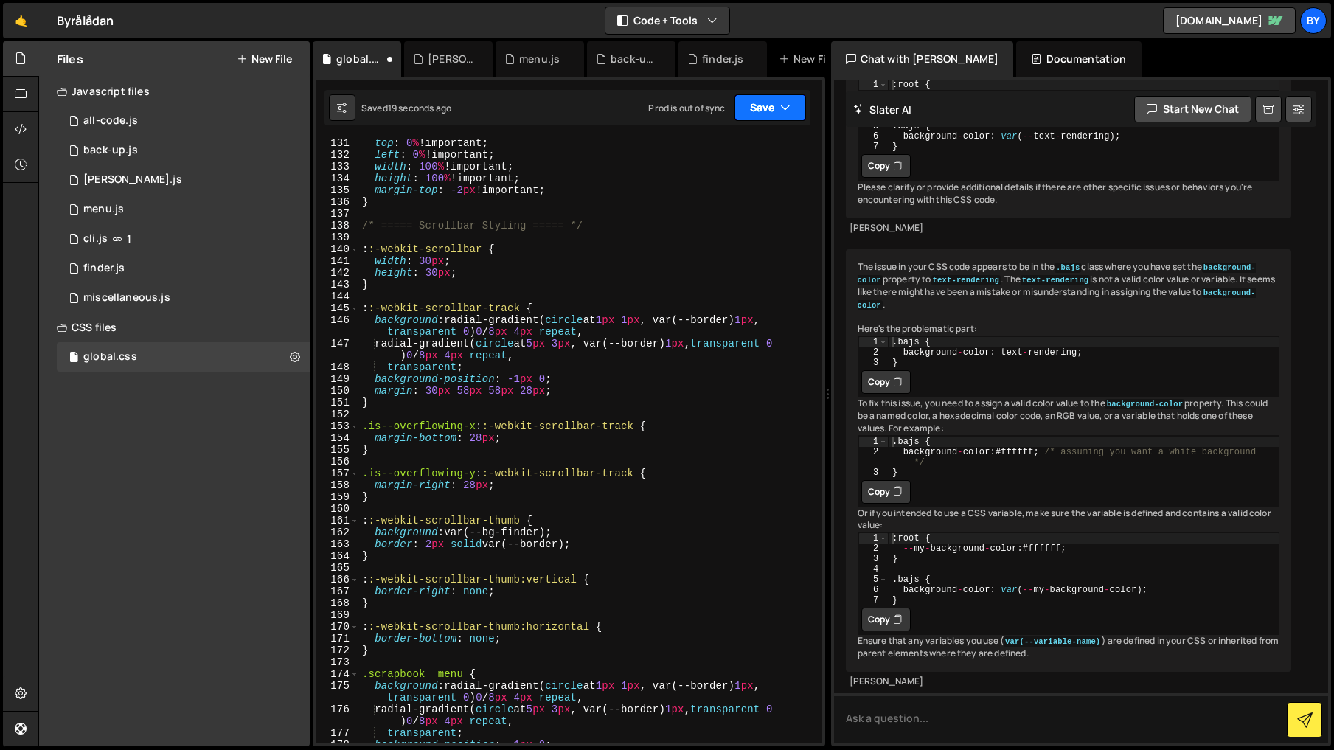
drag, startPoint x: 783, startPoint y: 117, endPoint x: 780, endPoint y: 128, distance: 12.2
click at [783, 117] on button "Save" at bounding box center [771, 107] width 72 height 27
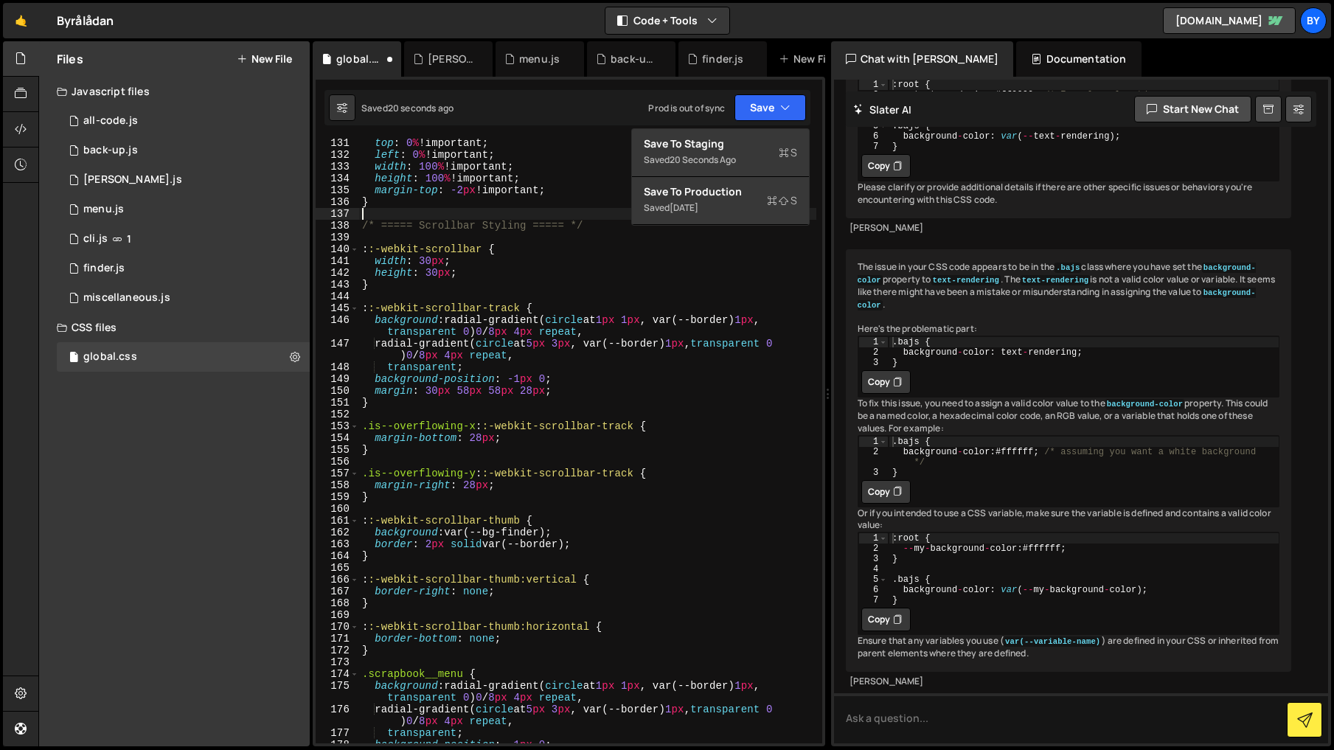
drag, startPoint x: 507, startPoint y: 213, endPoint x: 513, endPoint y: 224, distance: 12.2
click at [507, 213] on div "top : 0 % !important ; left : 0 % !important ; width : 100 % !important ; heigh…" at bounding box center [587, 451] width 457 height 628
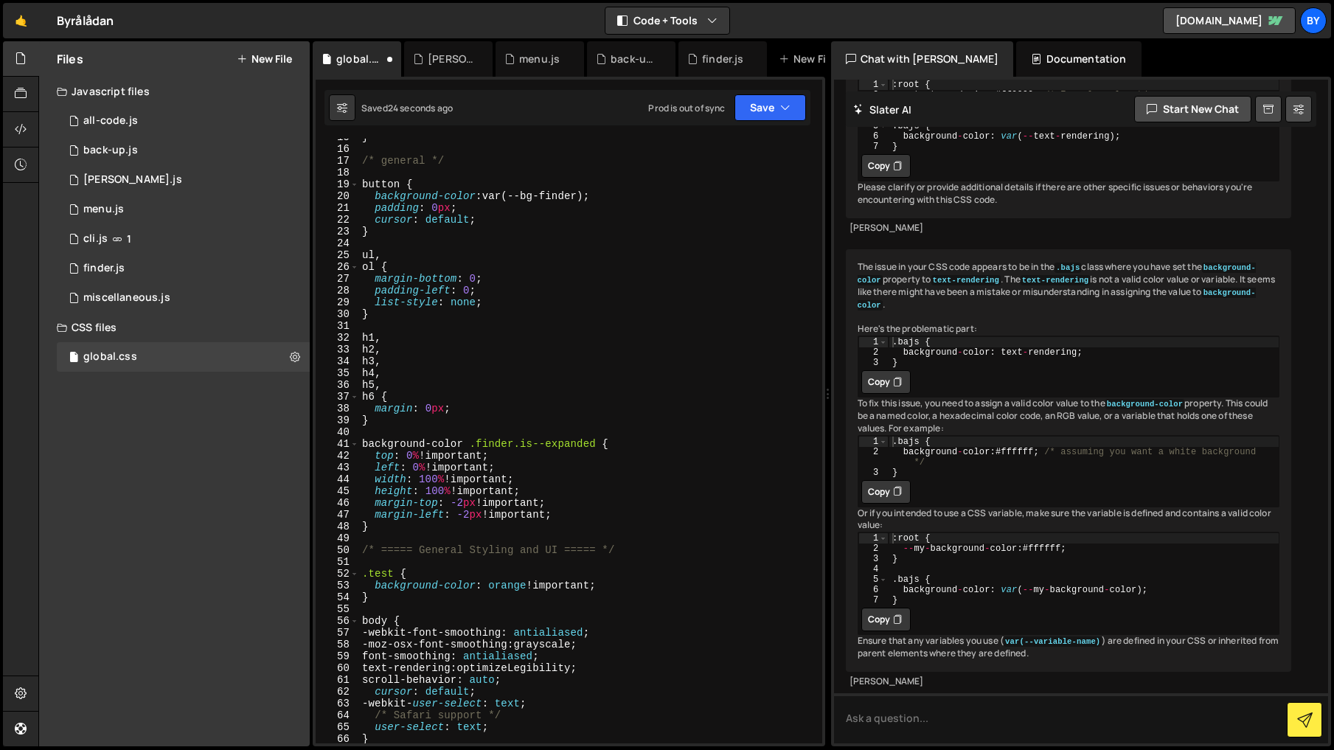
scroll to position [0, 0]
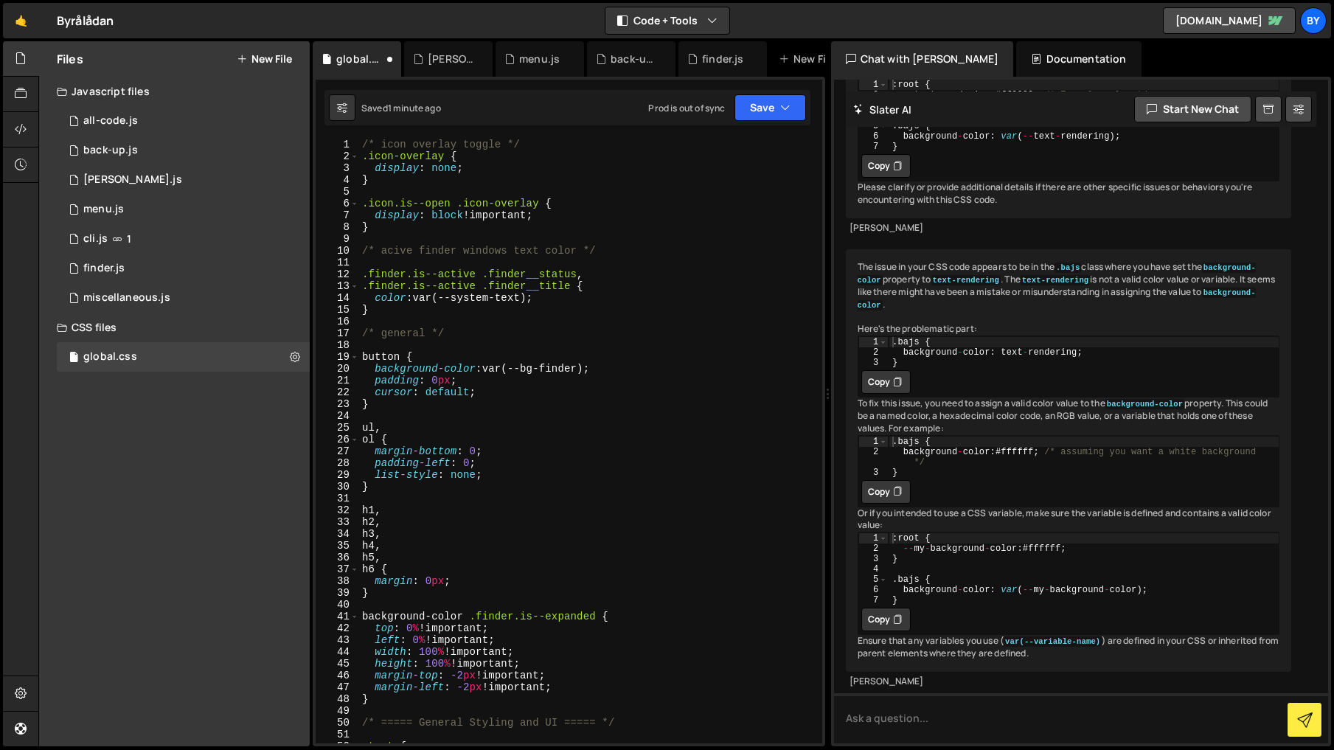
click at [629, 265] on div "/* icon overlay toggle */ .icon-overlay { display : none ; } .icon.is--open .ic…" at bounding box center [587, 453] width 457 height 628
click at [628, 285] on div "/* icon overlay toggle */ .icon-overlay { display : none ; } .icon.is--open .ic…" at bounding box center [587, 453] width 457 height 628
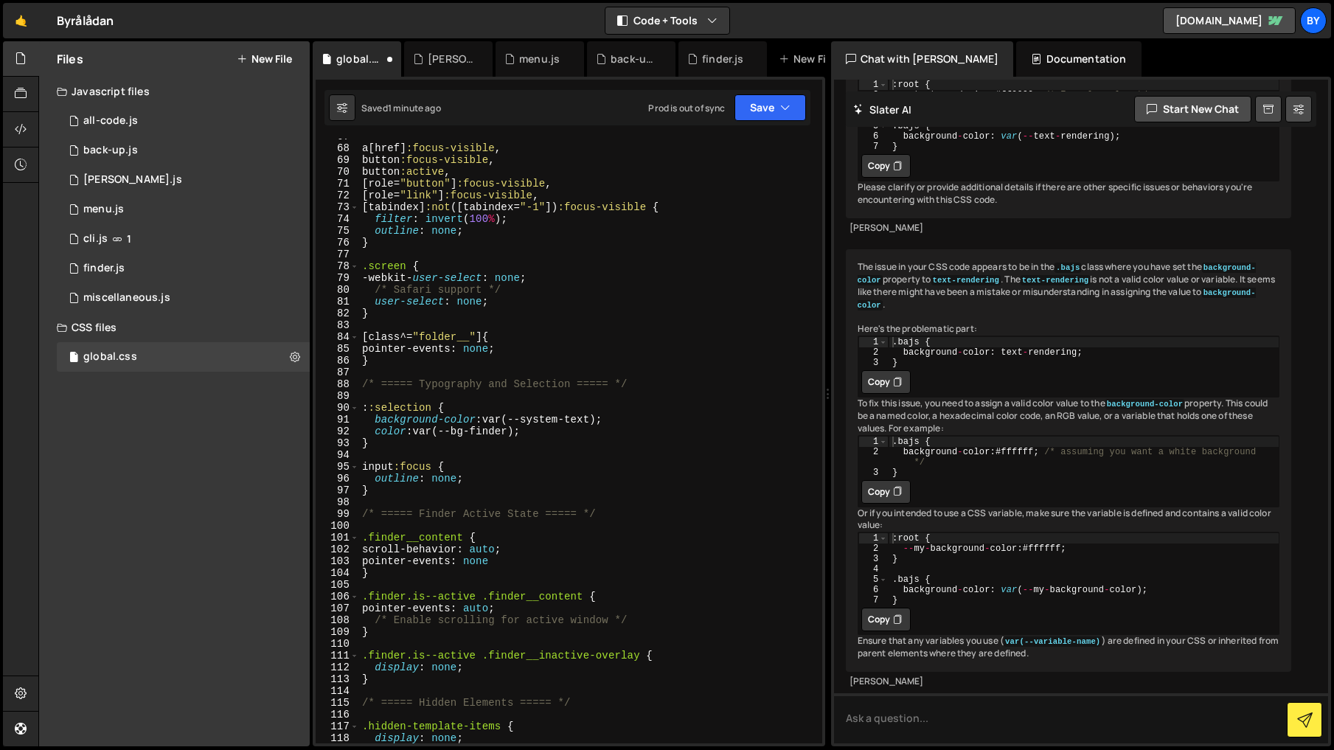
click at [624, 291] on div "a [ href ] :focus-visible , button :focus-visible , button :active , [ role = "…" at bounding box center [587, 445] width 457 height 628
type textarea "}"
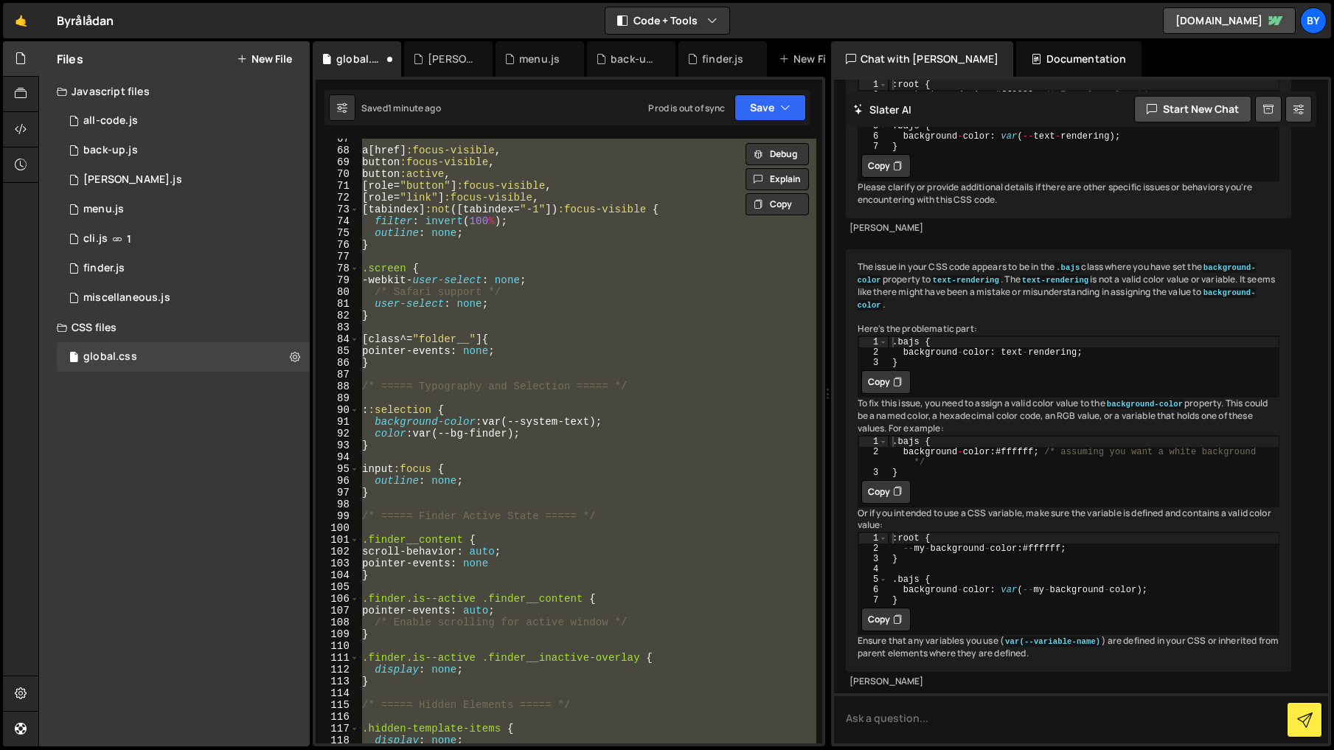
paste textarea
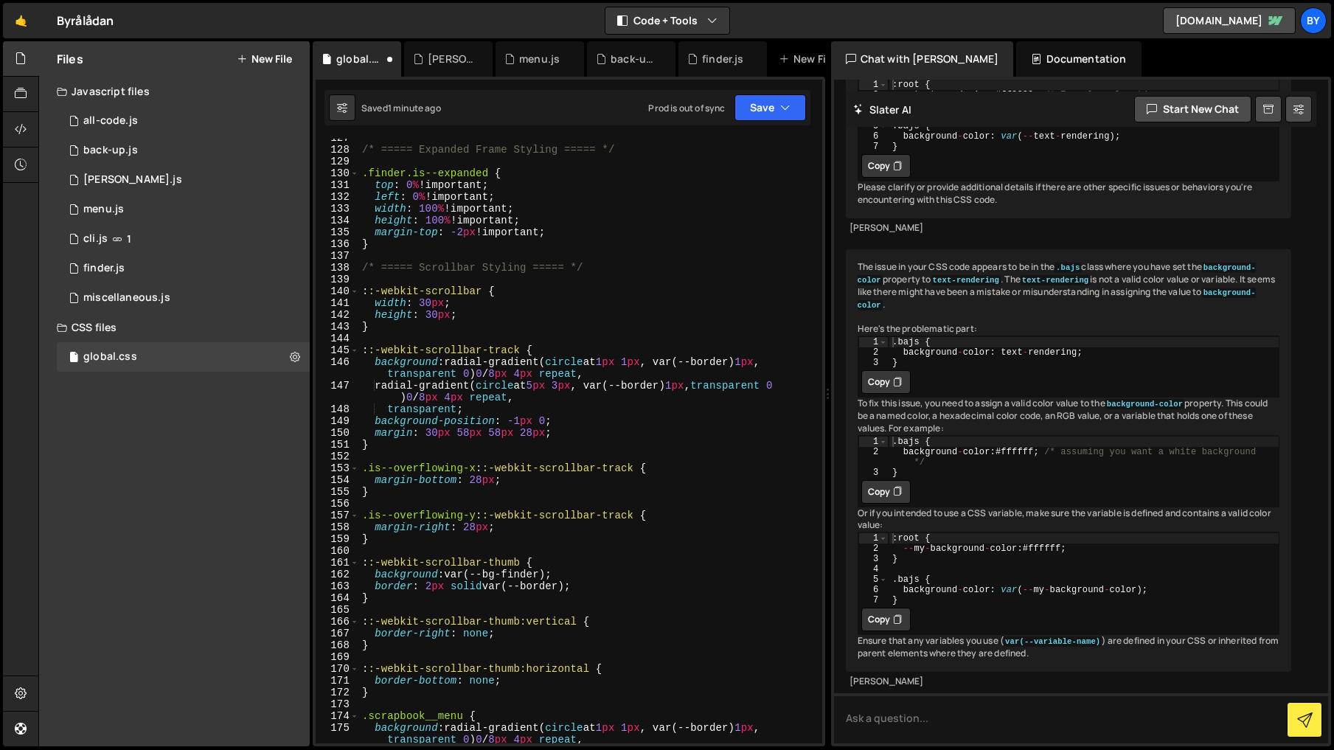
scroll to position [1397, 0]
click at [627, 291] on div "/* ===== Expanded Frame Styling ===== */ .finder.is--expanded { top : 0 % !impo…" at bounding box center [587, 452] width 457 height 640
type textarea "left: 0% !important;"
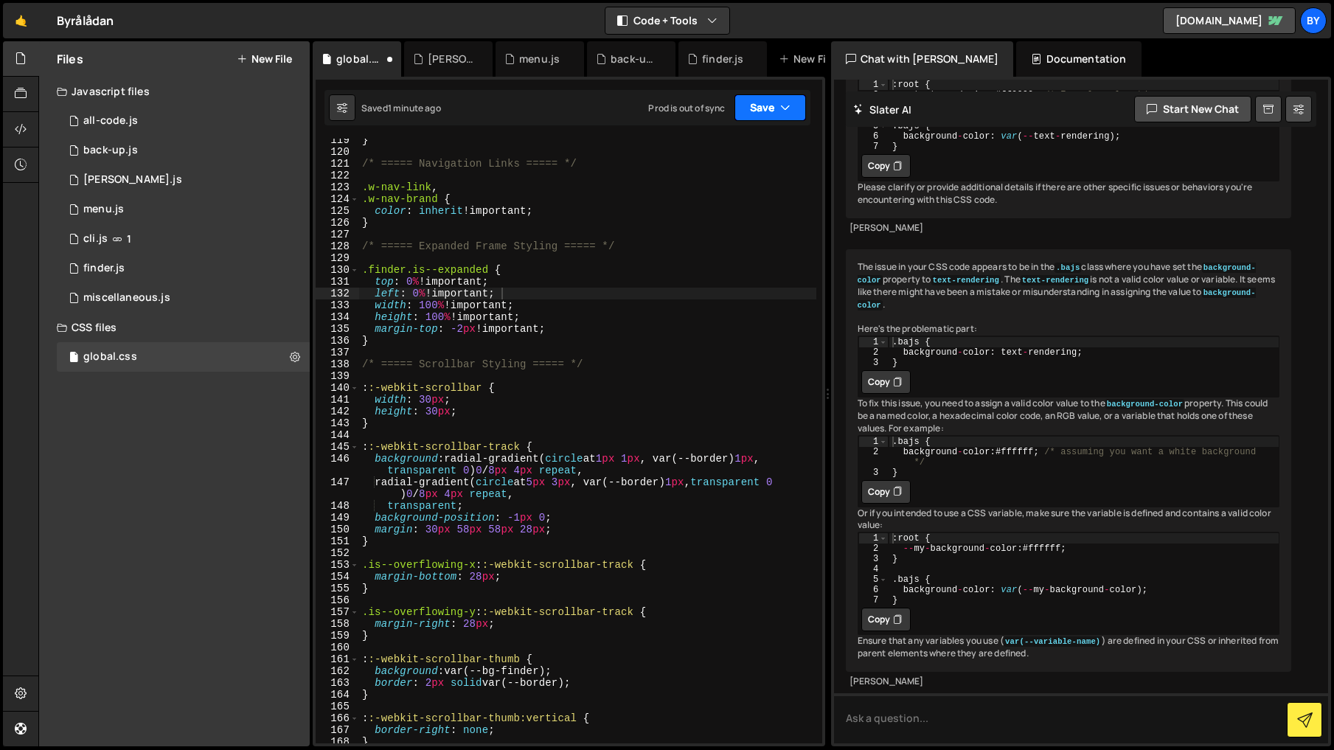
drag, startPoint x: 770, startPoint y: 102, endPoint x: 741, endPoint y: 139, distance: 47.3
click at [770, 102] on button "Save" at bounding box center [771, 107] width 72 height 27
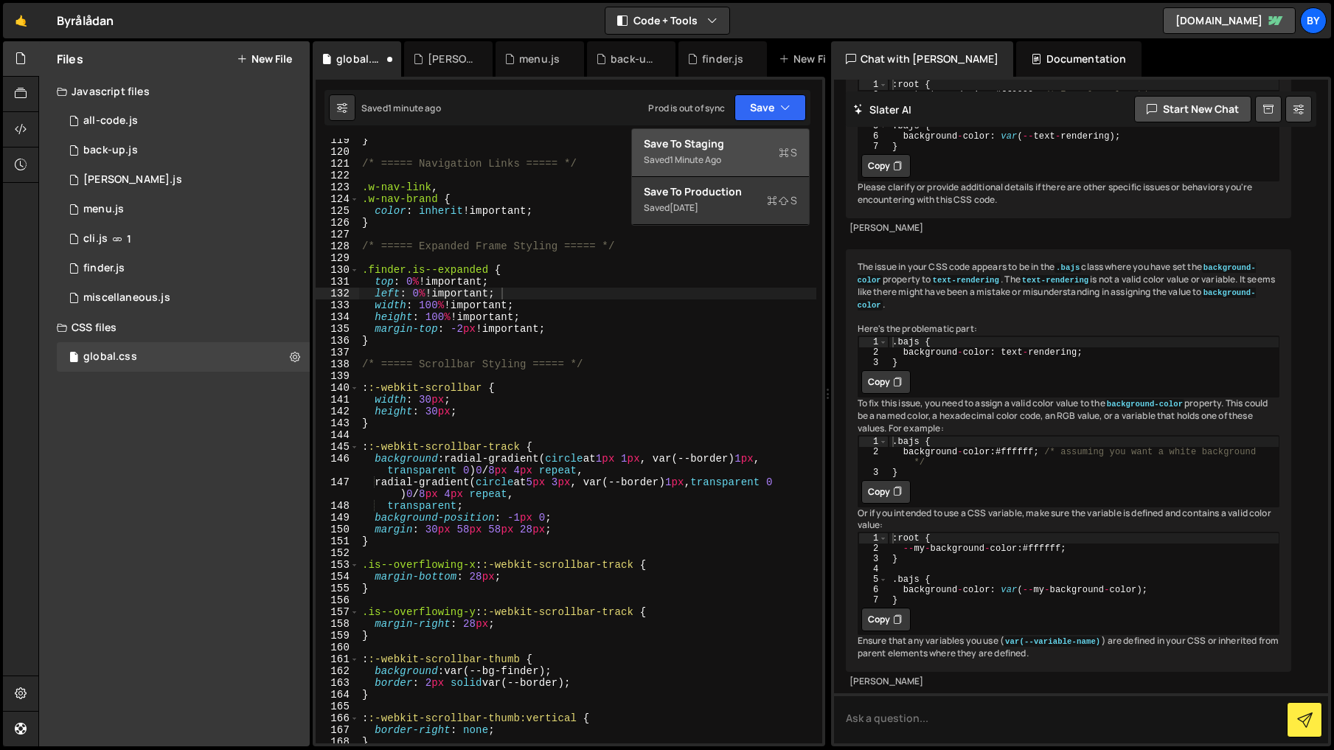
click at [741, 139] on div "Save to Staging S" at bounding box center [720, 143] width 153 height 15
